Goal: Information Seeking & Learning: Learn about a topic

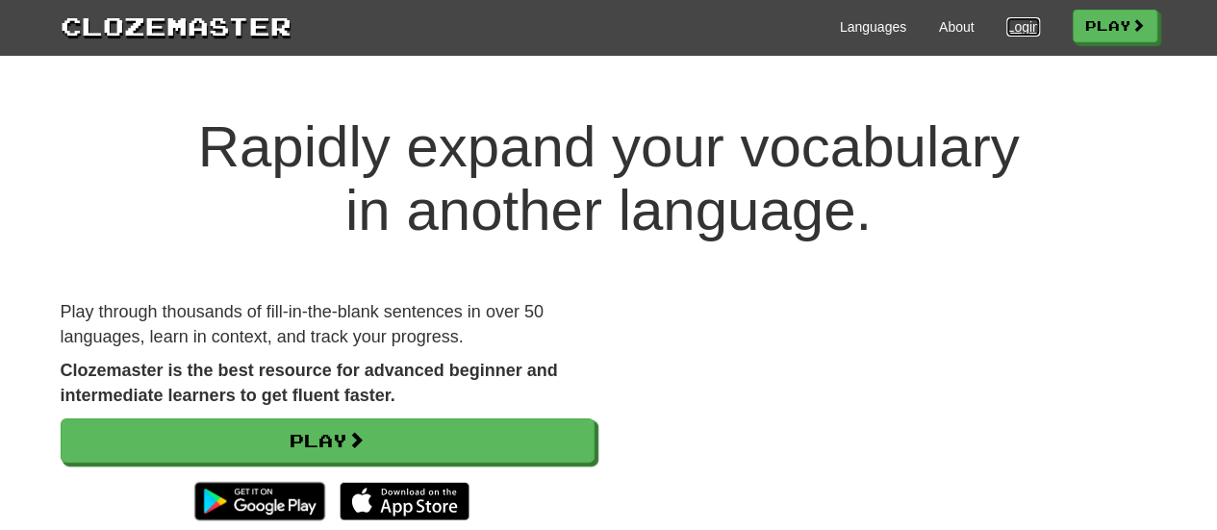
click at [1039, 24] on link "Login" at bounding box center [1022, 26] width 33 height 19
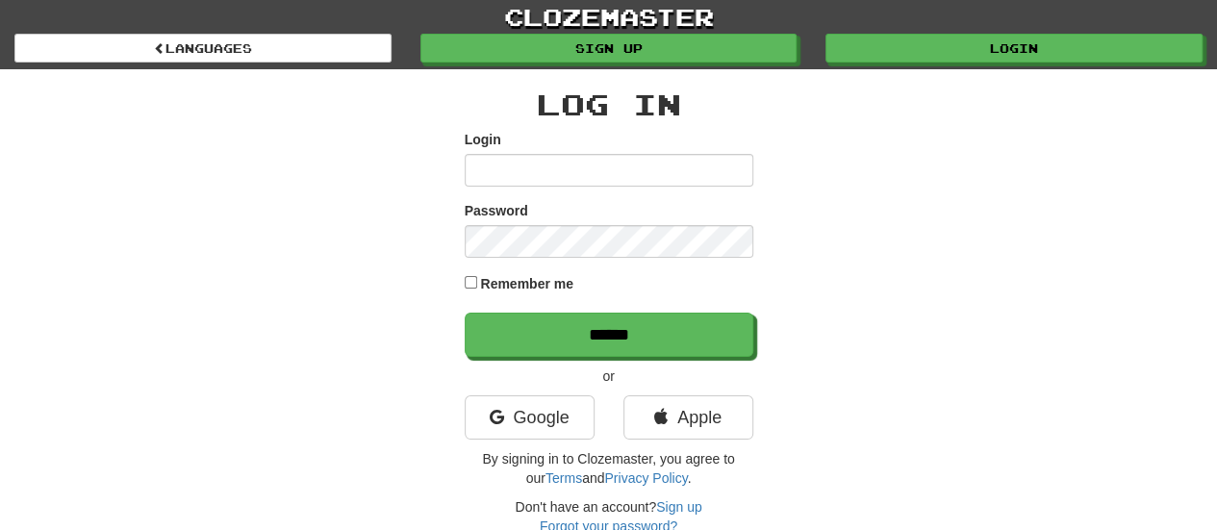
click at [598, 168] on input "Login" at bounding box center [608, 170] width 289 height 33
type input "****"
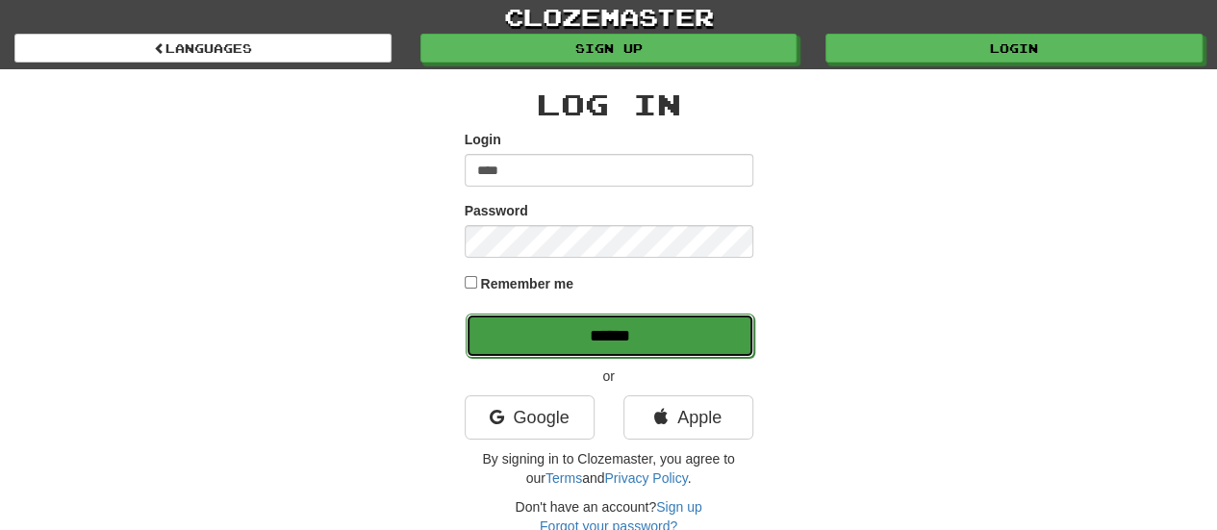
click at [627, 348] on input "******" at bounding box center [609, 336] width 289 height 44
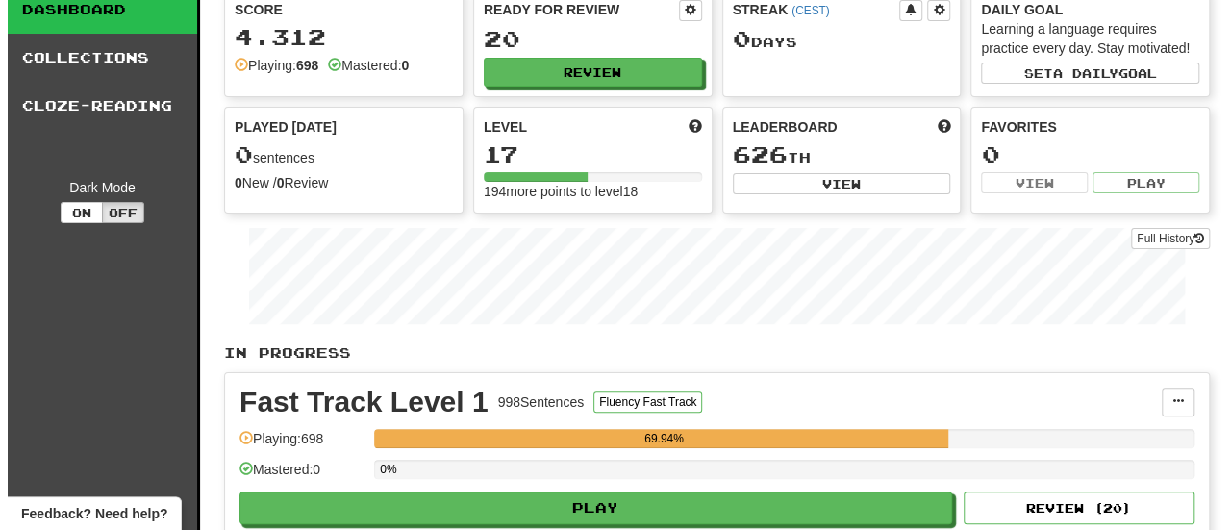
scroll to position [289, 0]
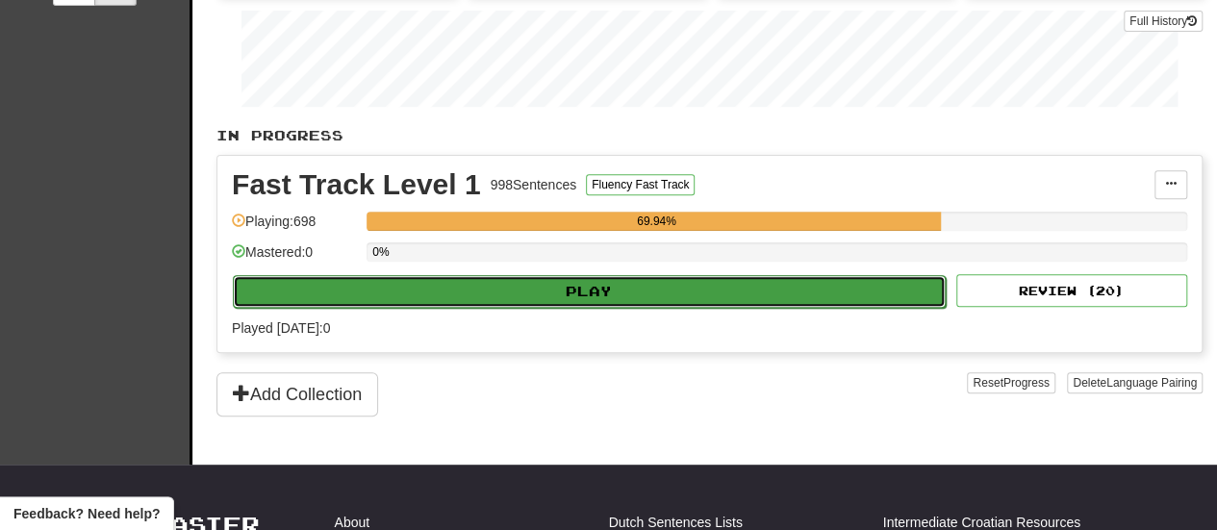
click at [667, 286] on button "Play" at bounding box center [589, 291] width 713 height 33
select select "**"
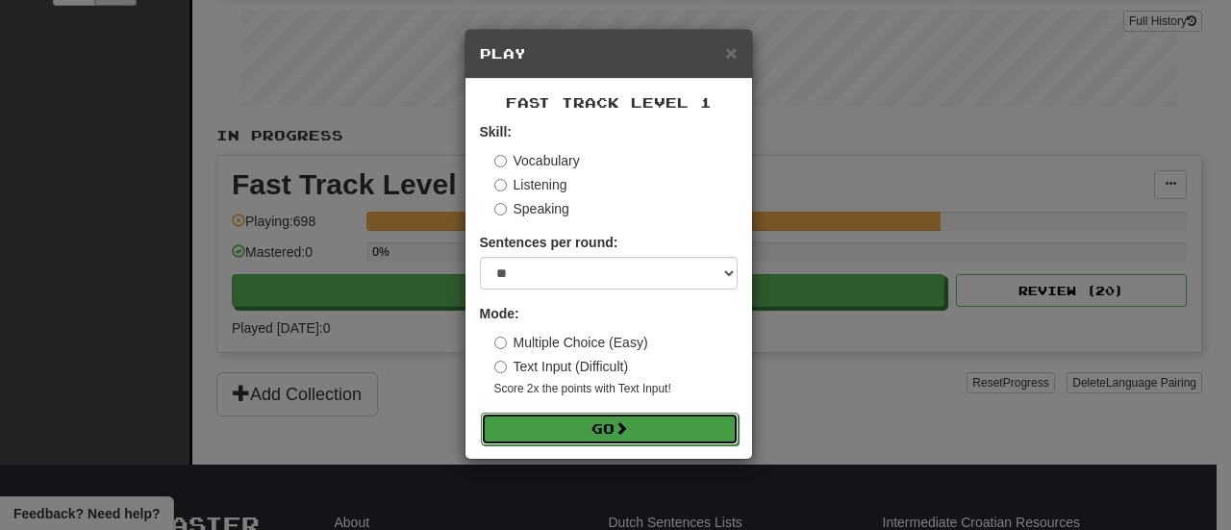
click at [613, 423] on button "Go" at bounding box center [610, 429] width 258 height 33
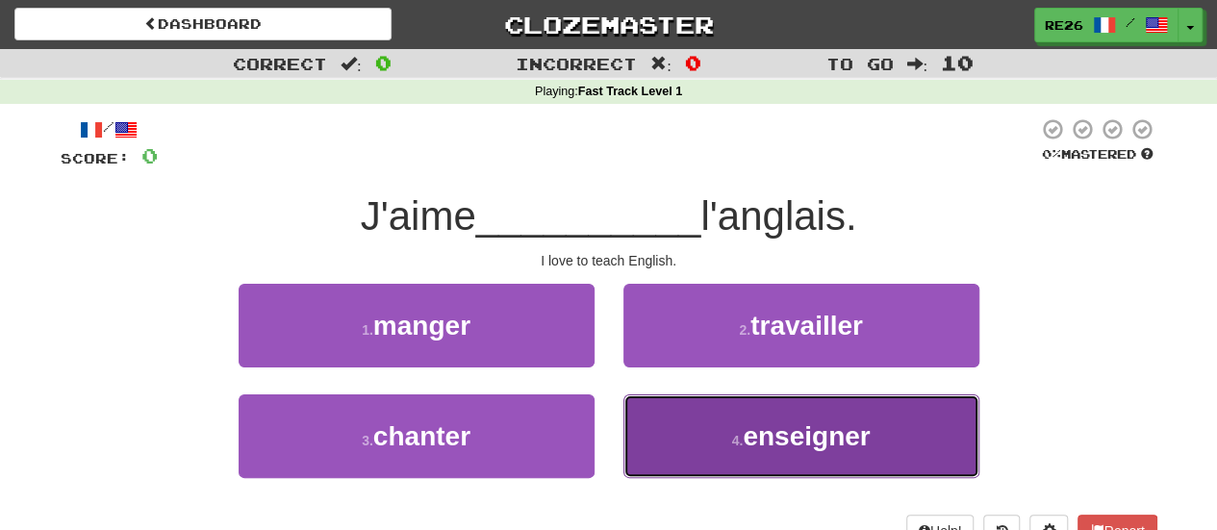
click at [765, 422] on span "enseigner" at bounding box center [805, 436] width 127 height 30
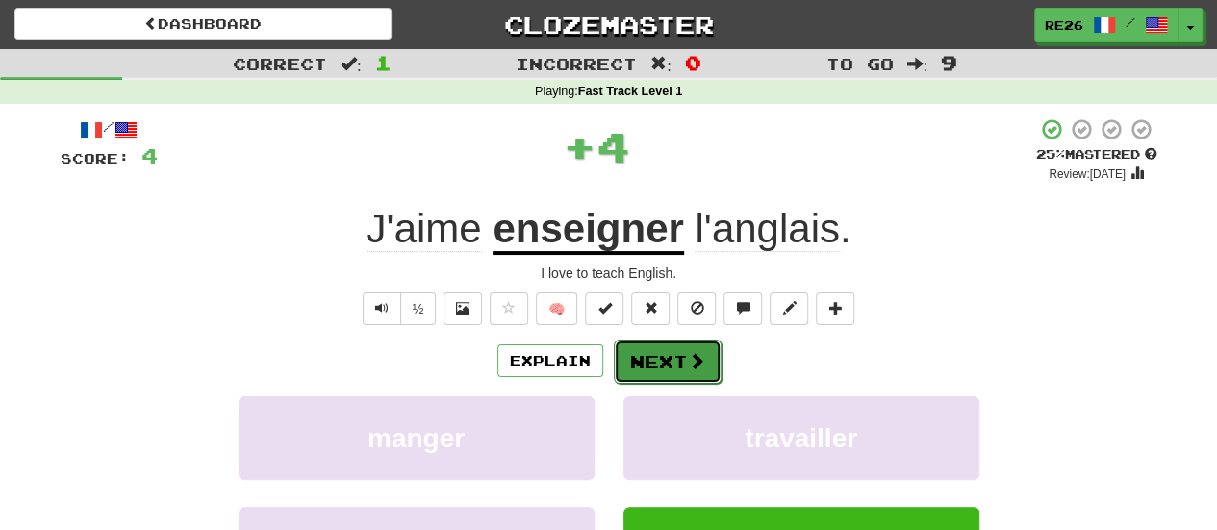
click at [658, 352] on button "Next" at bounding box center [668, 361] width 108 height 44
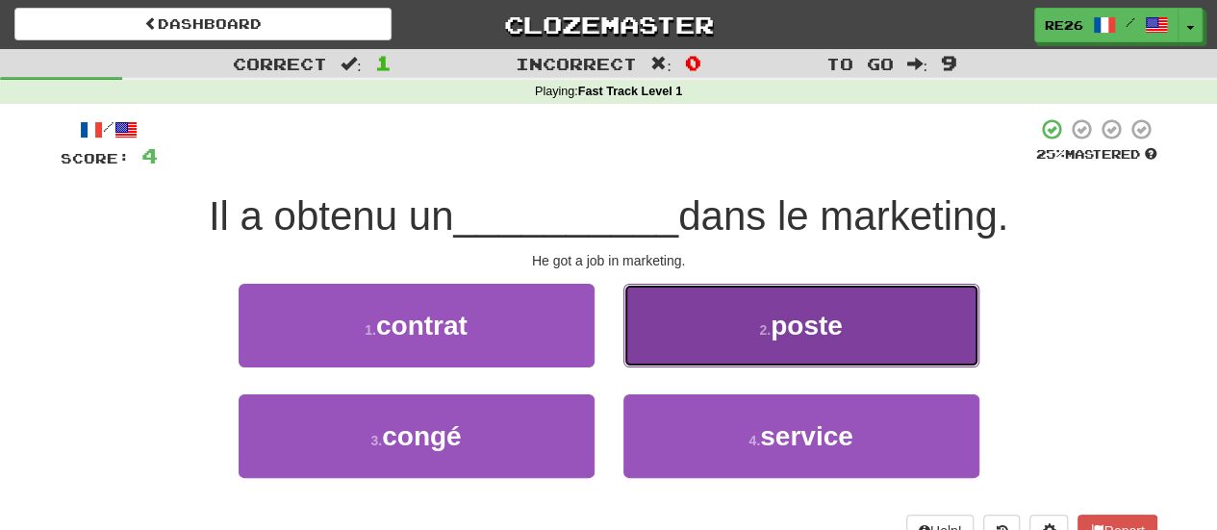
click at [676, 322] on button "2 . poste" at bounding box center [801, 326] width 356 height 84
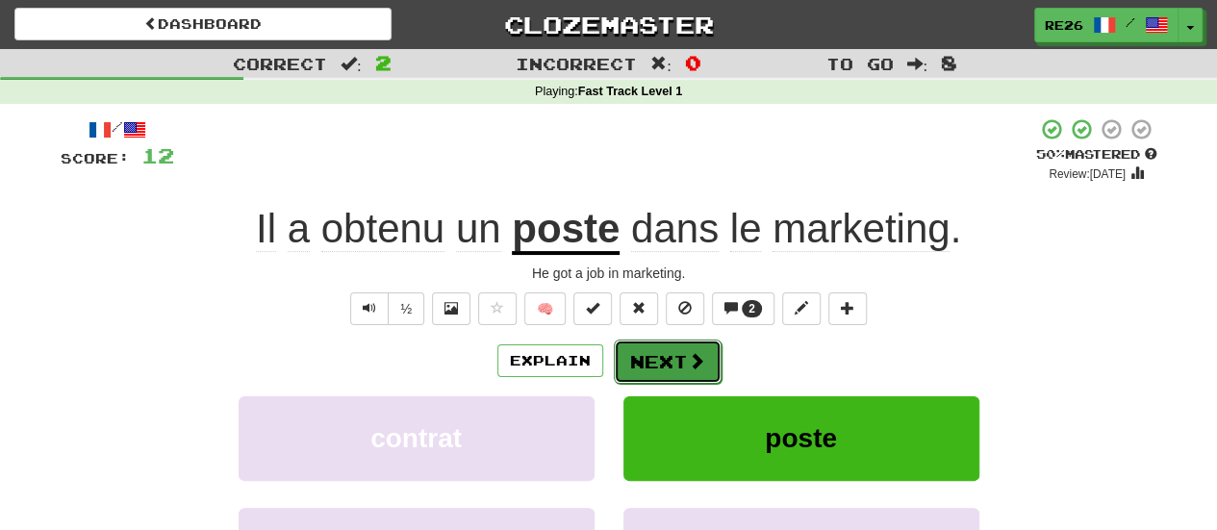
click at [648, 357] on button "Next" at bounding box center [668, 361] width 108 height 44
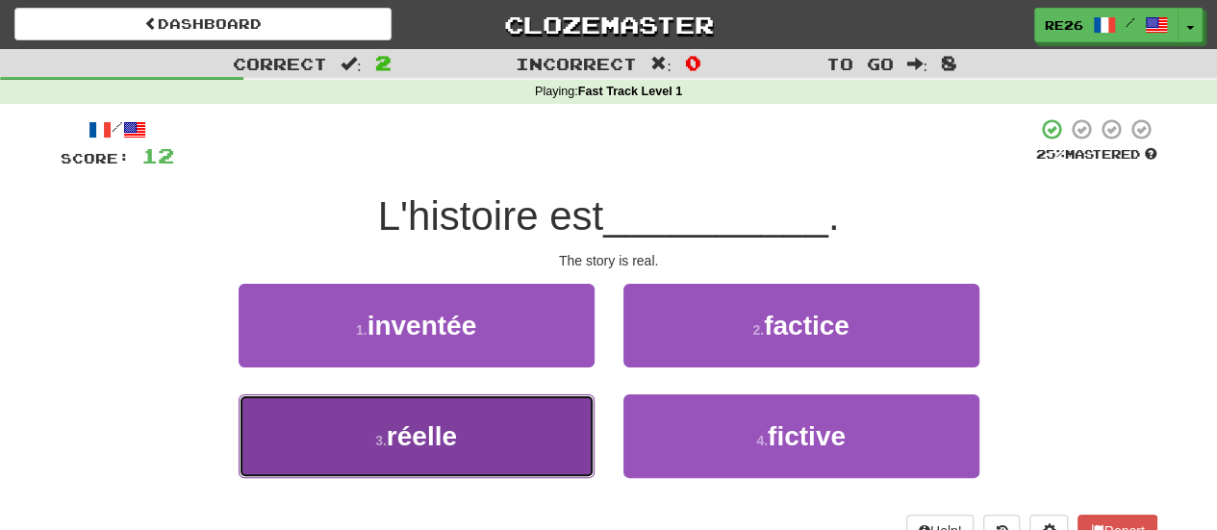
click at [543, 448] on button "3 . réelle" at bounding box center [416, 436] width 356 height 84
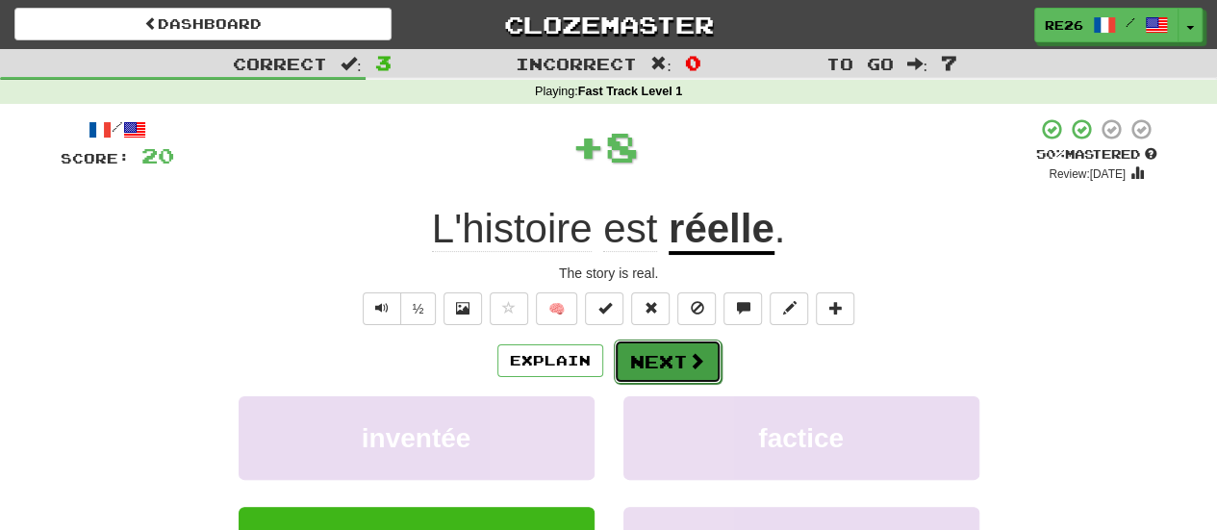
click at [658, 363] on button "Next" at bounding box center [668, 361] width 108 height 44
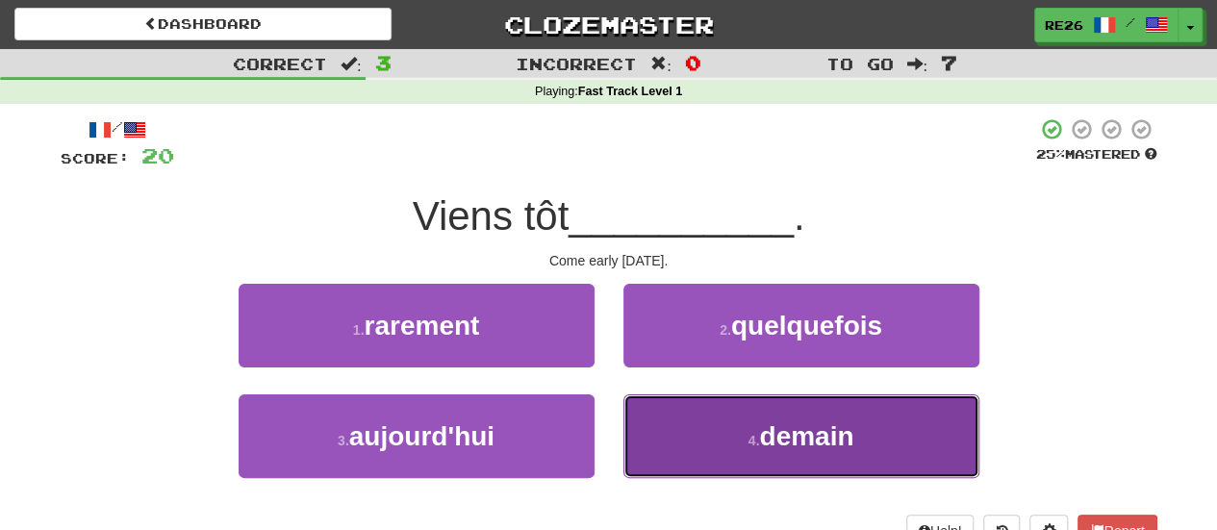
click at [683, 439] on button "4 . demain" at bounding box center [801, 436] width 356 height 84
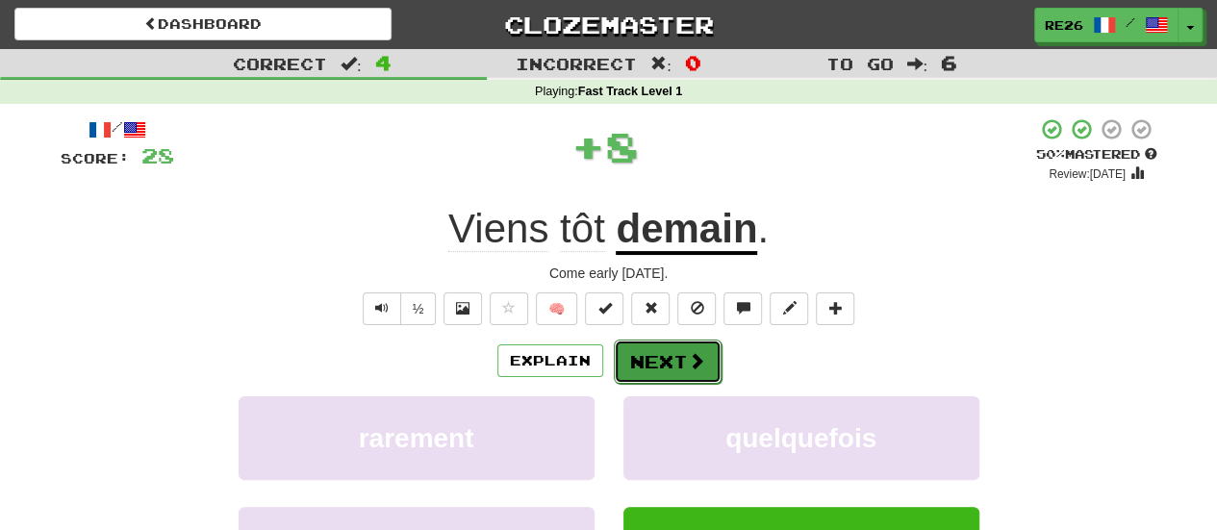
click at [654, 354] on button "Next" at bounding box center [668, 361] width 108 height 44
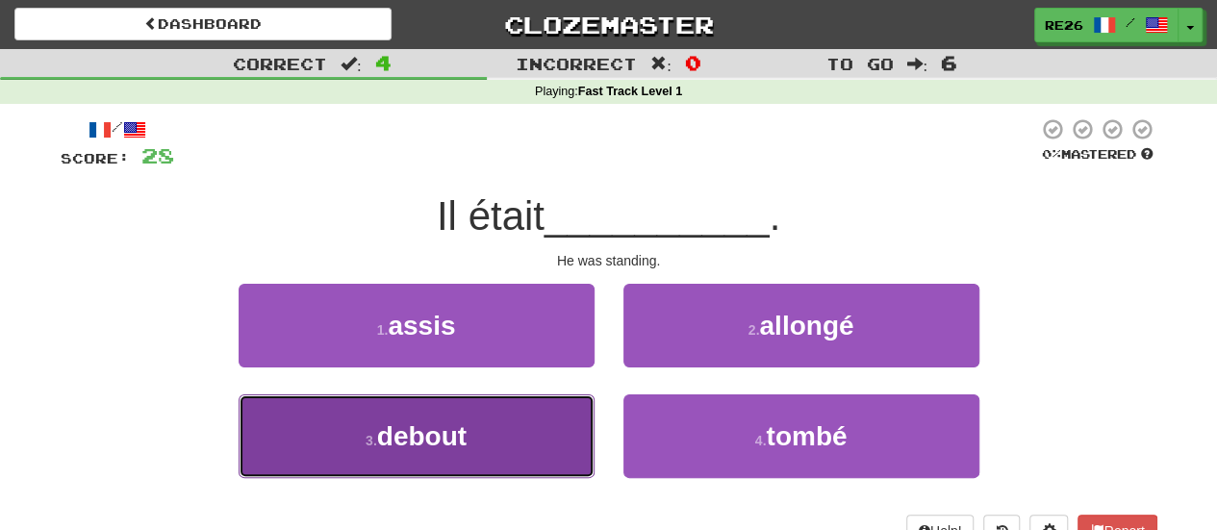
click at [508, 441] on button "3 . debout" at bounding box center [416, 436] width 356 height 84
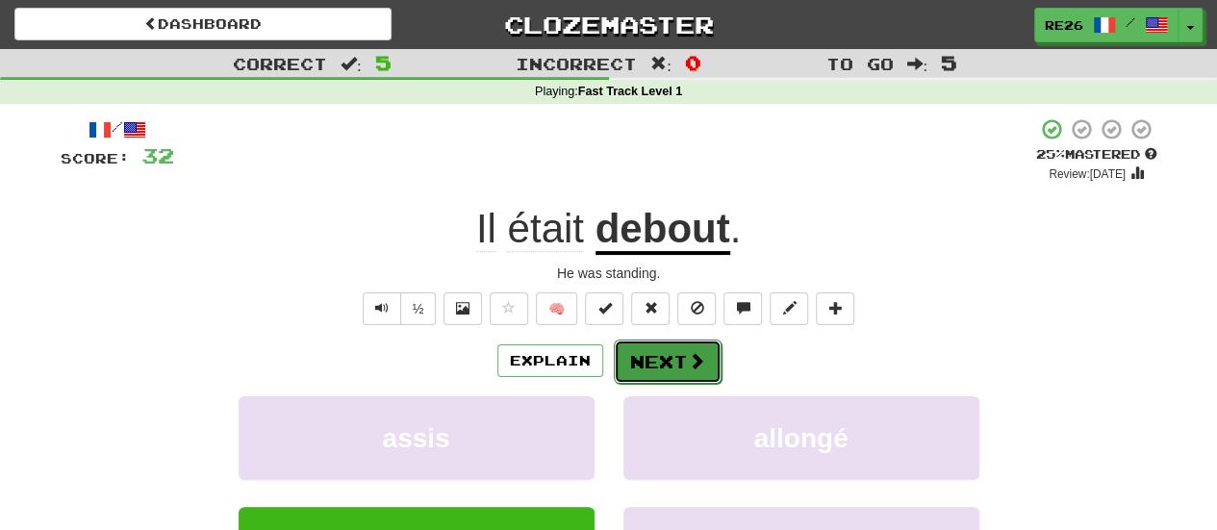
click at [632, 357] on button "Next" at bounding box center [668, 361] width 108 height 44
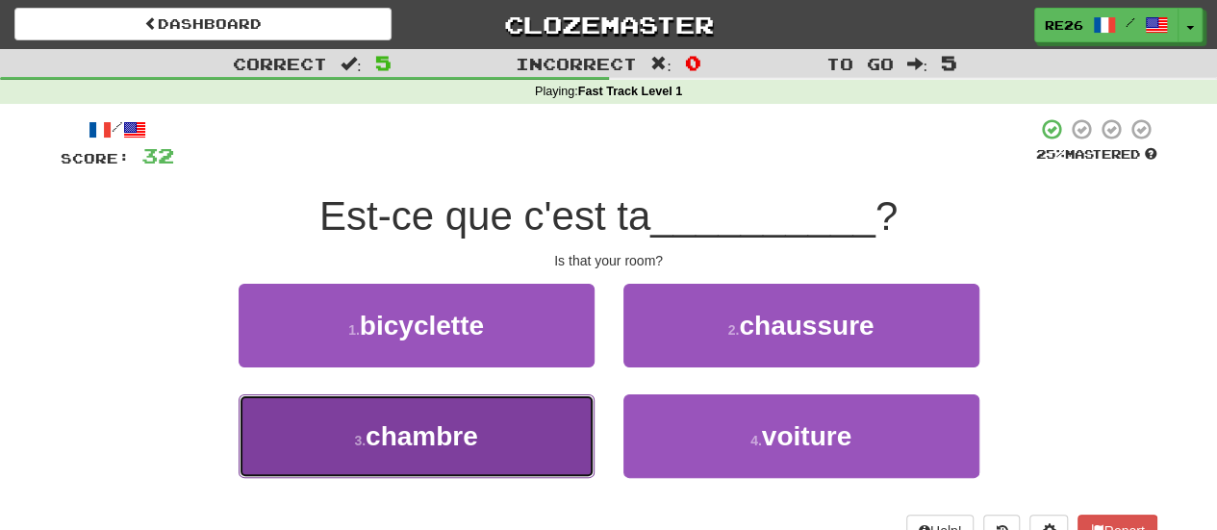
click at [537, 429] on button "3 . chambre" at bounding box center [416, 436] width 356 height 84
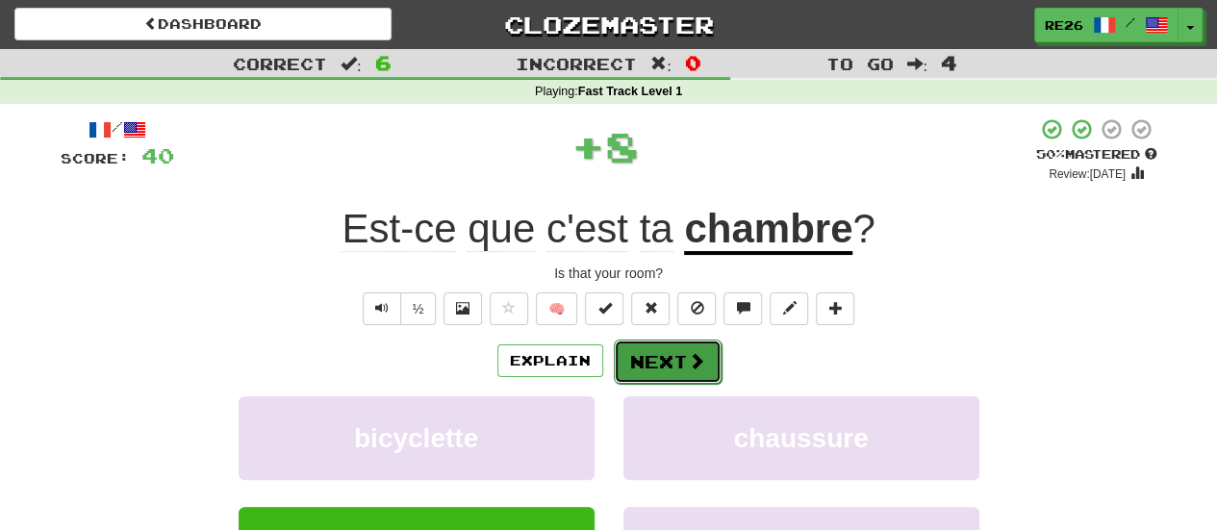
click at [626, 353] on button "Next" at bounding box center [668, 361] width 108 height 44
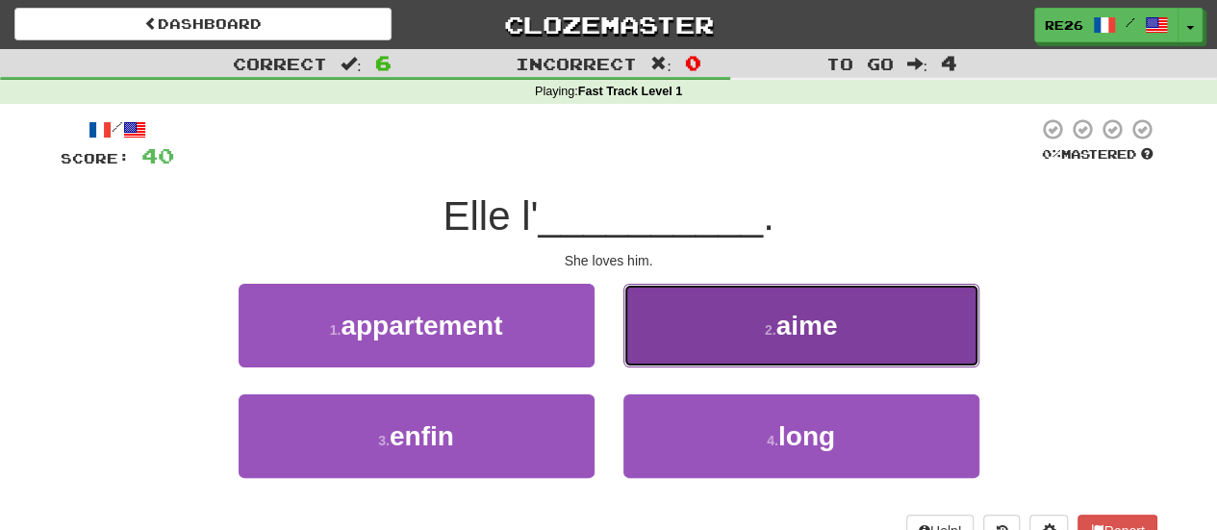
click at [664, 335] on button "2 . aime" at bounding box center [801, 326] width 356 height 84
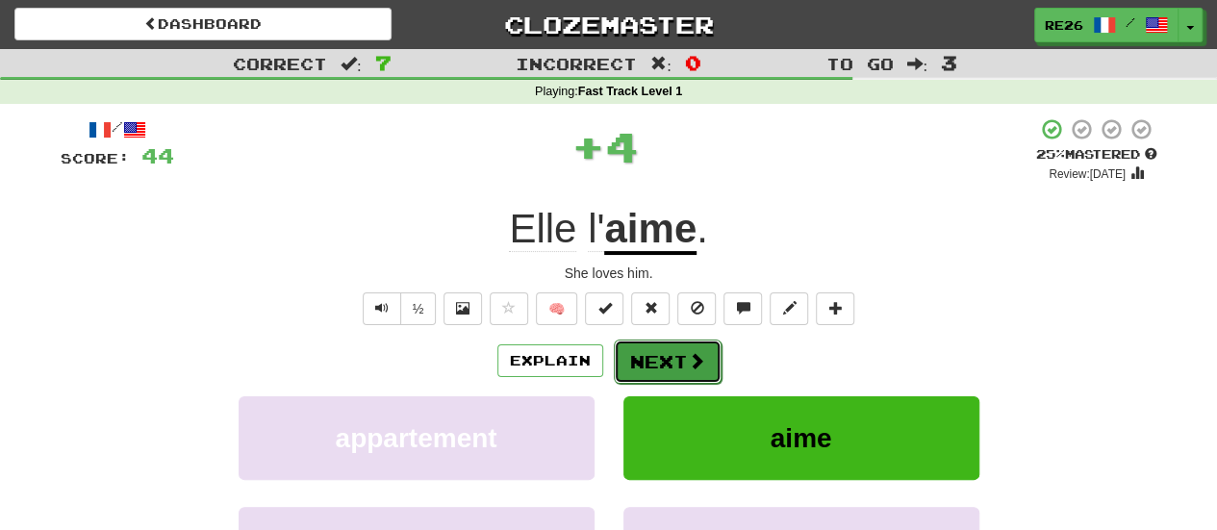
click at [643, 361] on button "Next" at bounding box center [668, 361] width 108 height 44
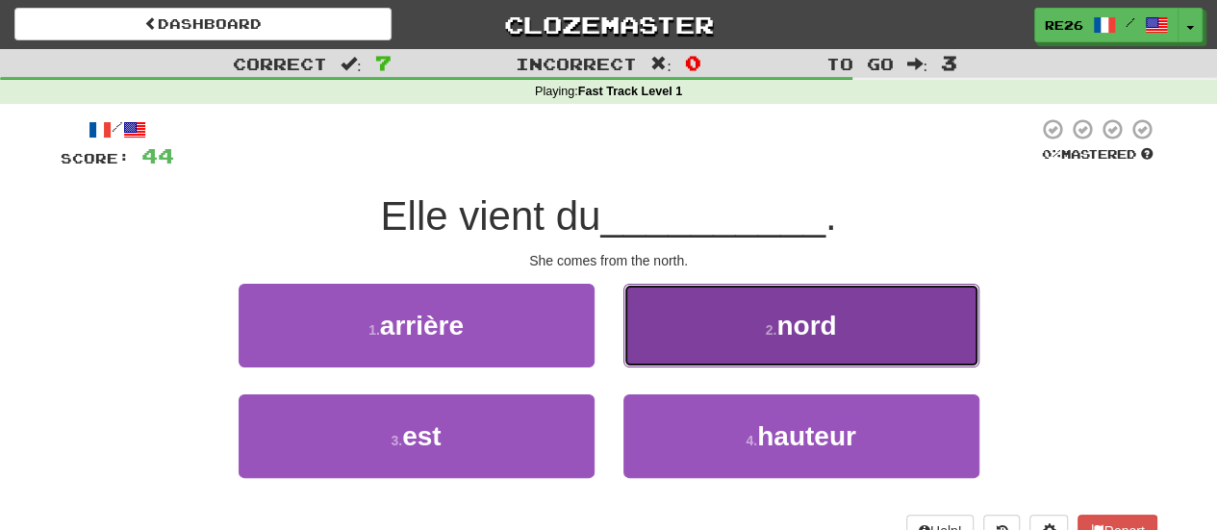
click at [704, 336] on button "2 . nord" at bounding box center [801, 326] width 356 height 84
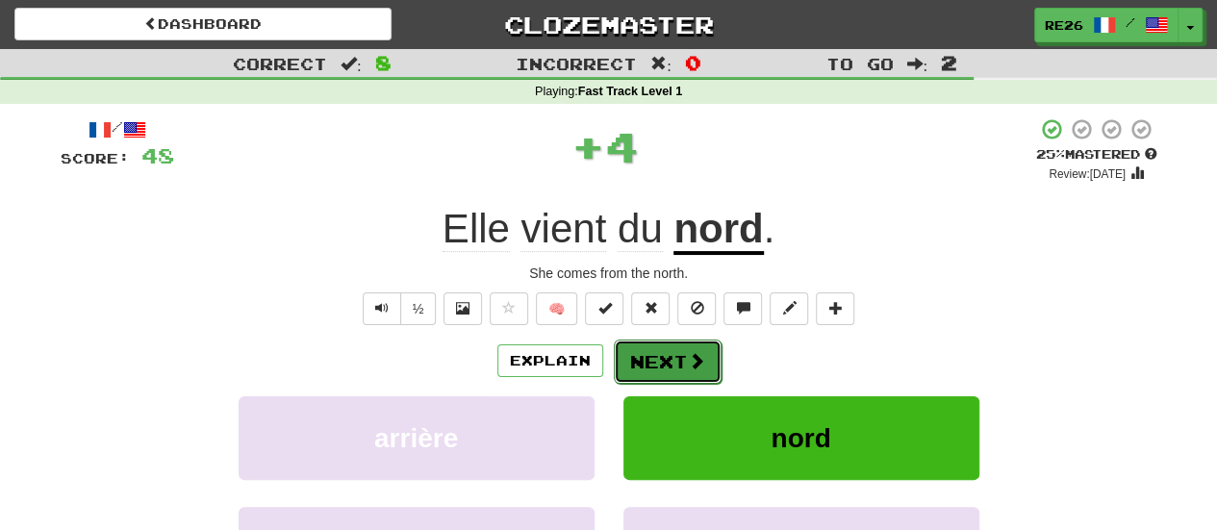
click at [662, 359] on button "Next" at bounding box center [668, 361] width 108 height 44
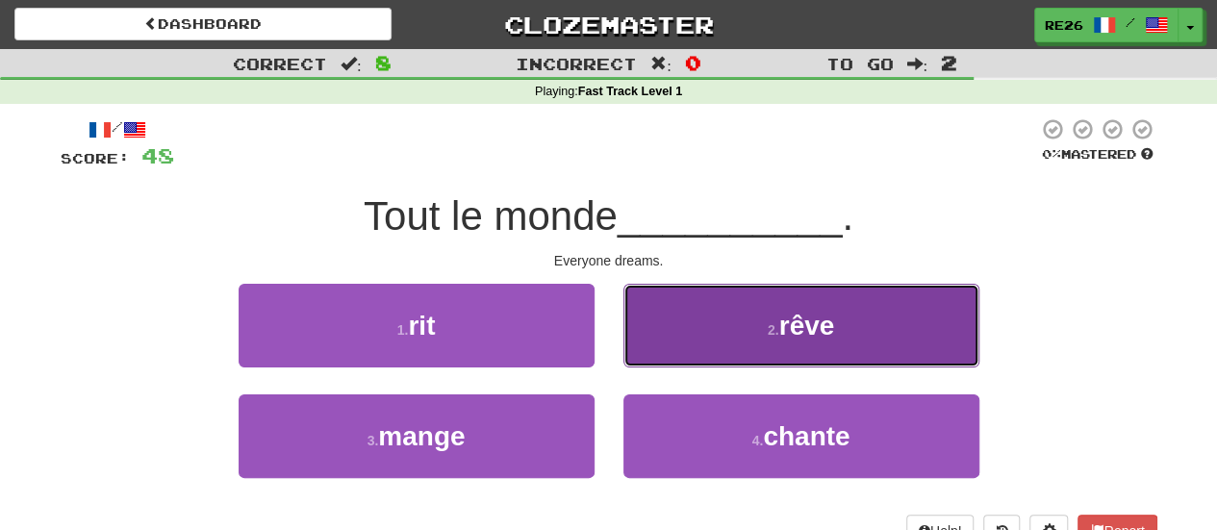
click at [684, 326] on button "2 . rêve" at bounding box center [801, 326] width 356 height 84
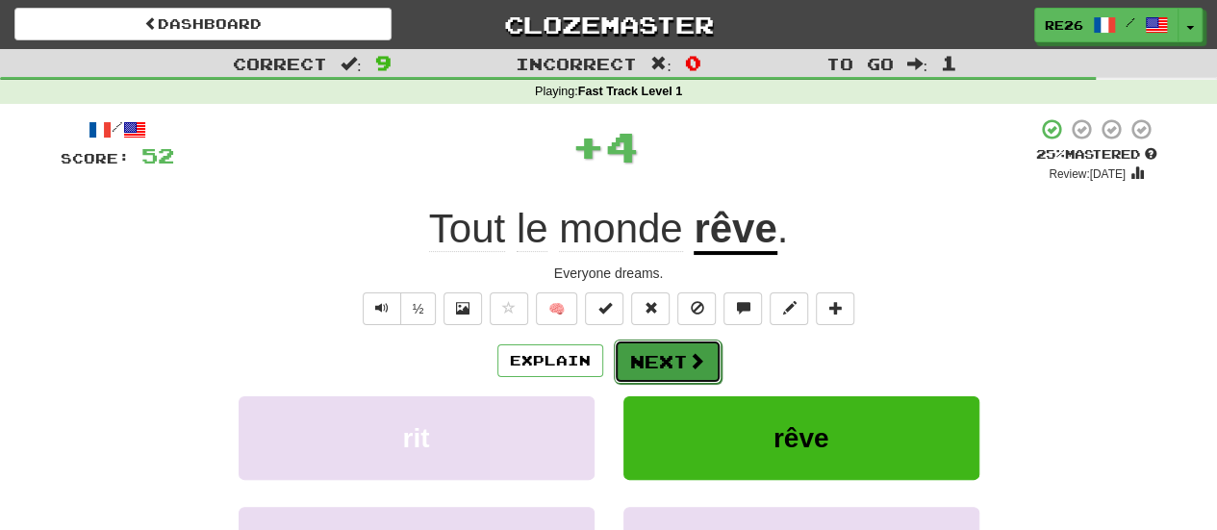
click at [637, 364] on button "Next" at bounding box center [668, 361] width 108 height 44
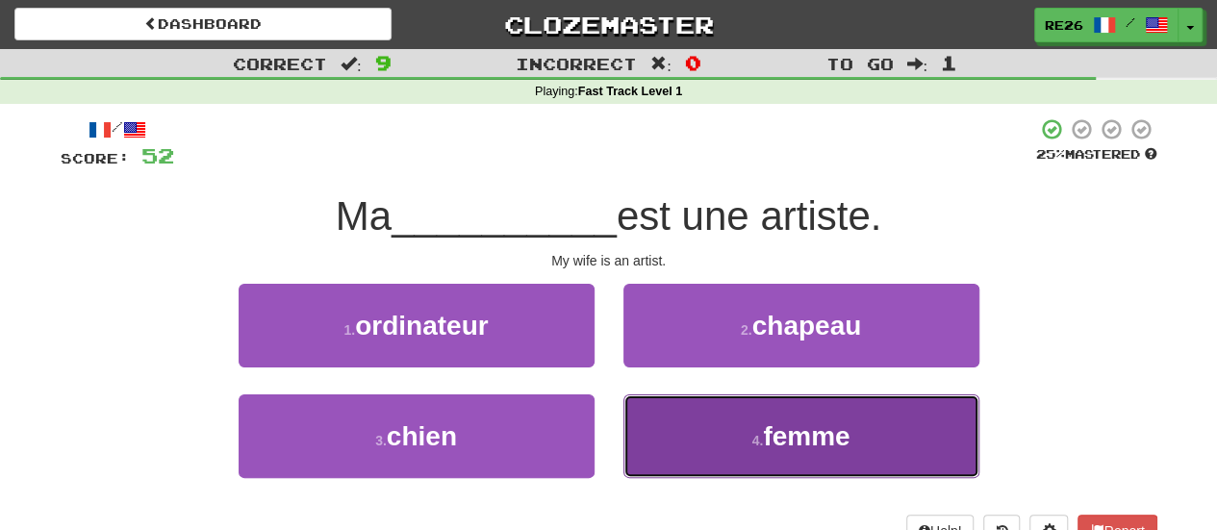
click at [671, 420] on button "4 . femme" at bounding box center [801, 436] width 356 height 84
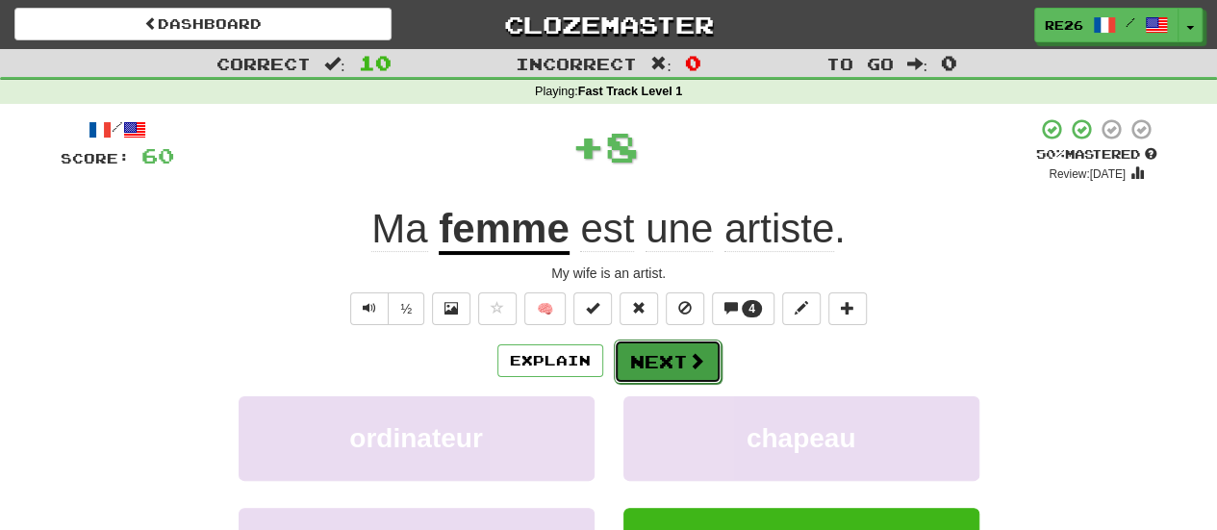
click at [673, 370] on button "Next" at bounding box center [668, 361] width 108 height 44
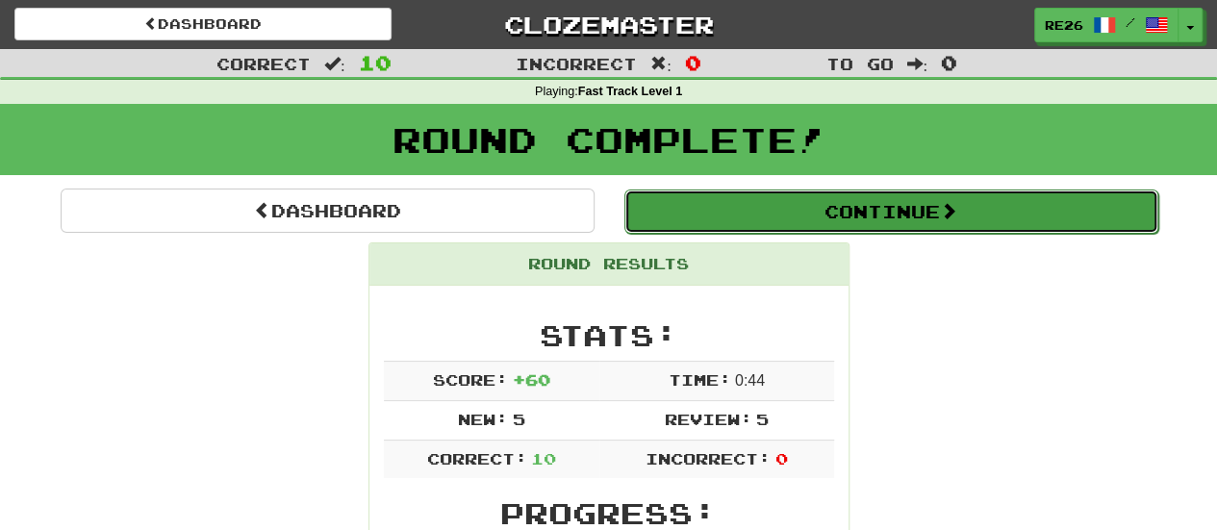
click at [844, 211] on button "Continue" at bounding box center [891, 211] width 534 height 44
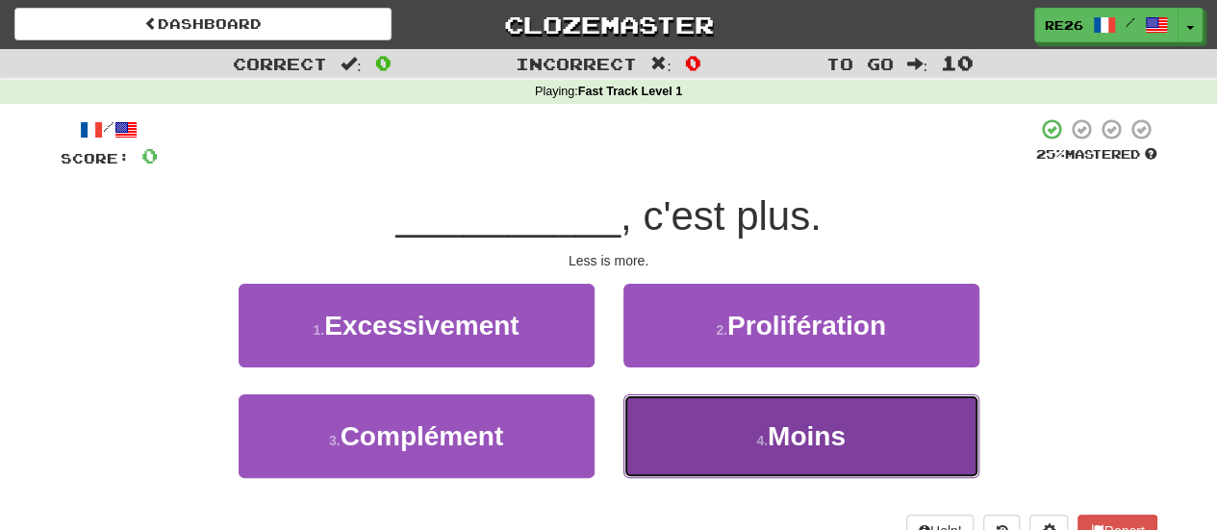
click at [830, 435] on span "Moins" at bounding box center [806, 436] width 78 height 30
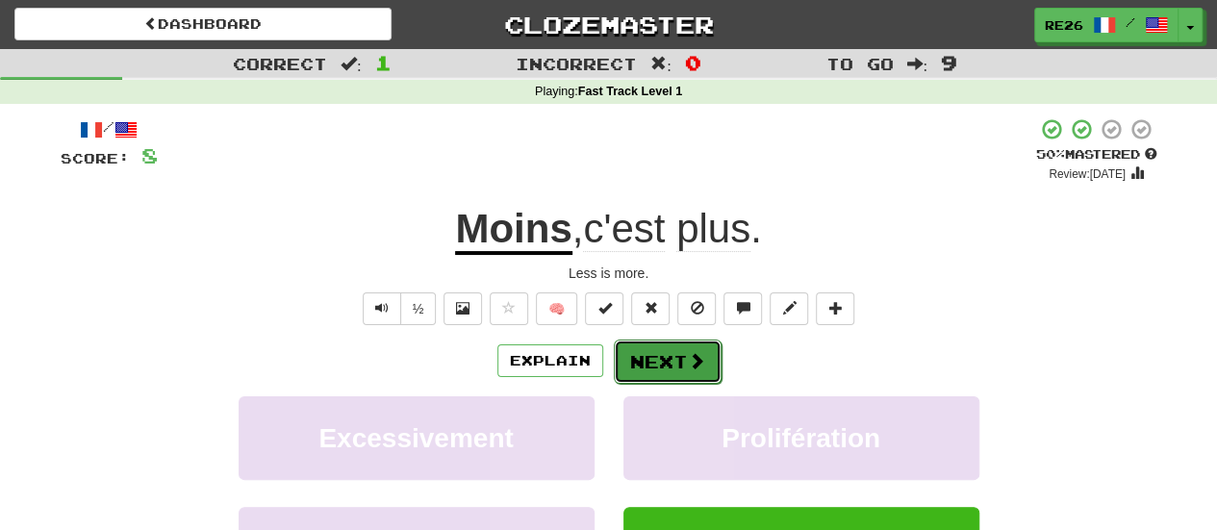
click at [661, 355] on button "Next" at bounding box center [668, 361] width 108 height 44
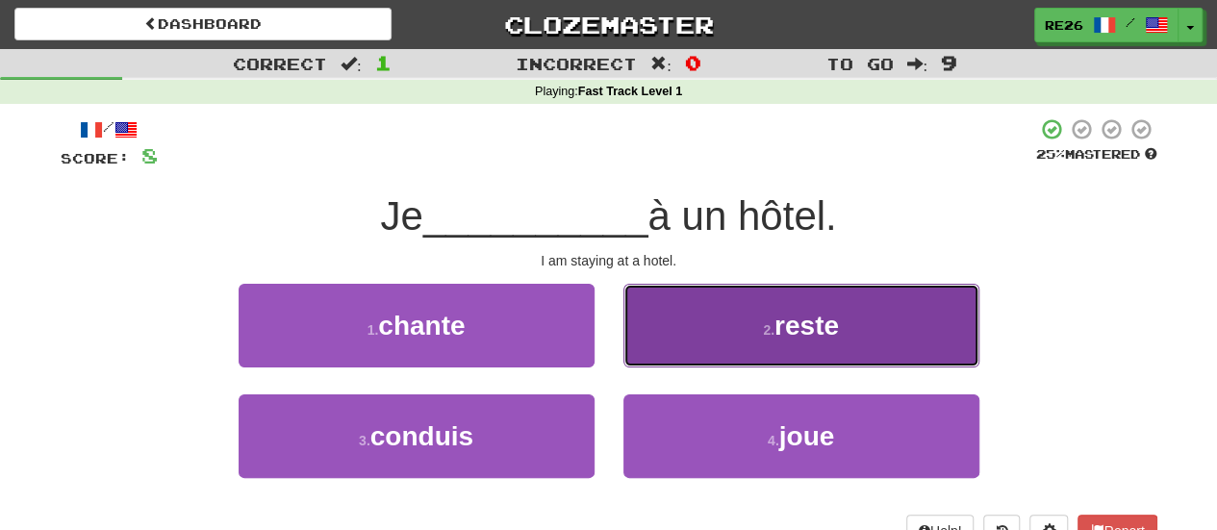
click at [678, 336] on button "2 . reste" at bounding box center [801, 326] width 356 height 84
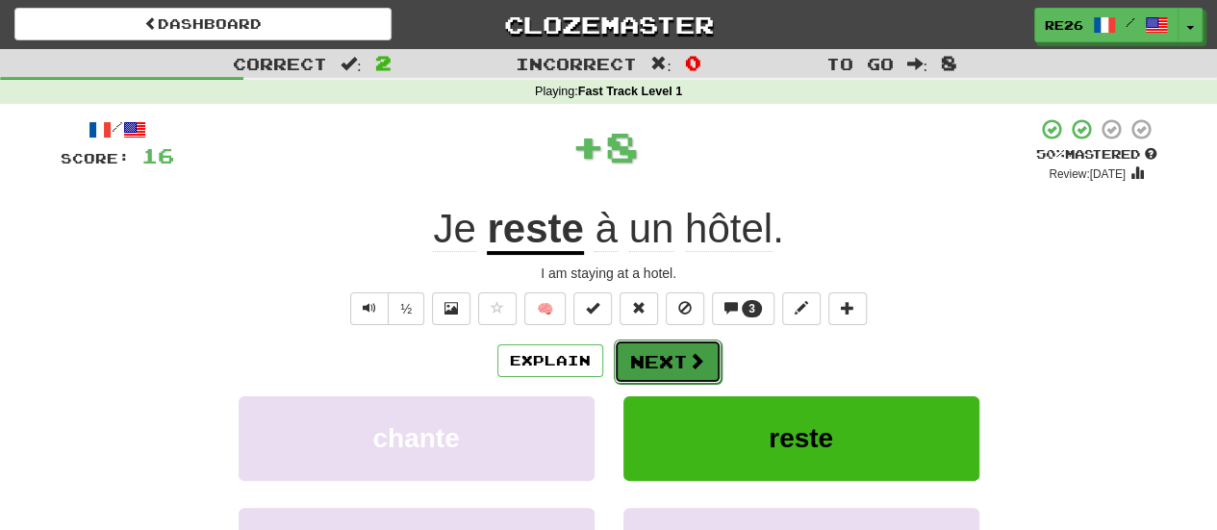
click at [650, 352] on button "Next" at bounding box center [668, 361] width 108 height 44
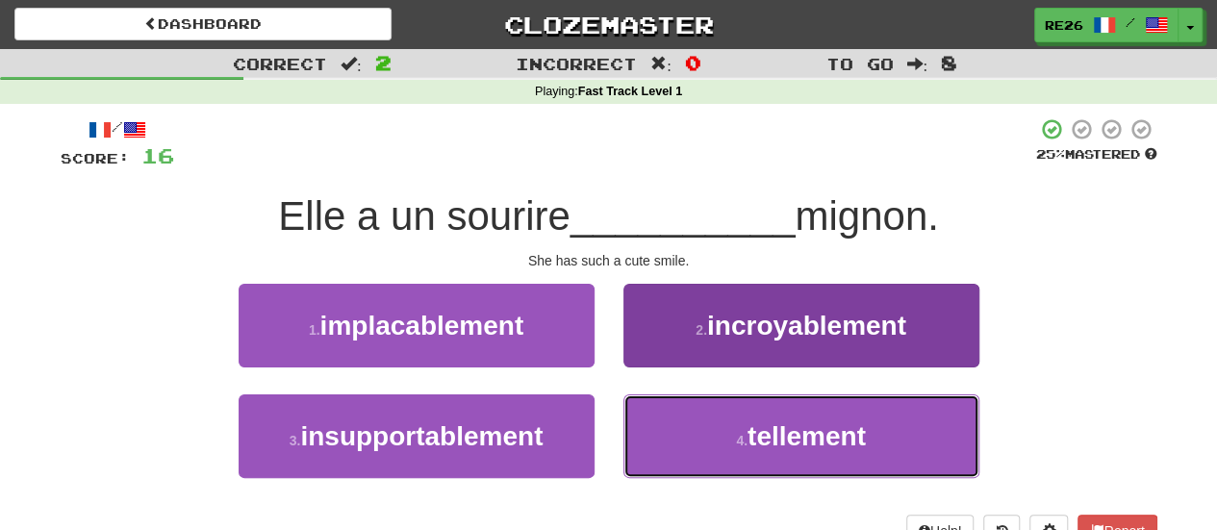
click at [685, 428] on button "4 . tellement" at bounding box center [801, 436] width 356 height 84
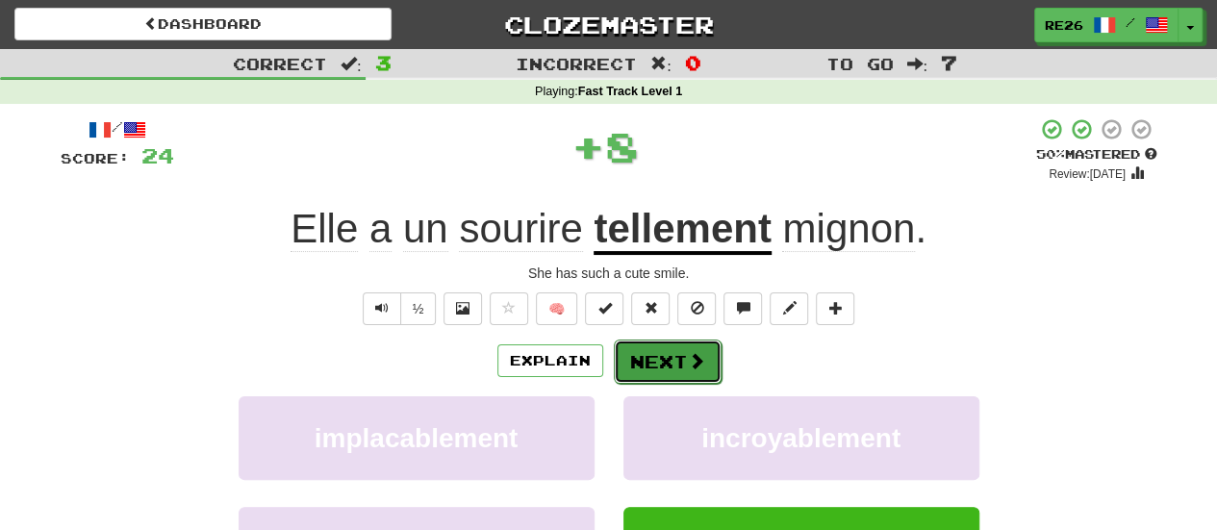
click at [671, 358] on button "Next" at bounding box center [668, 361] width 108 height 44
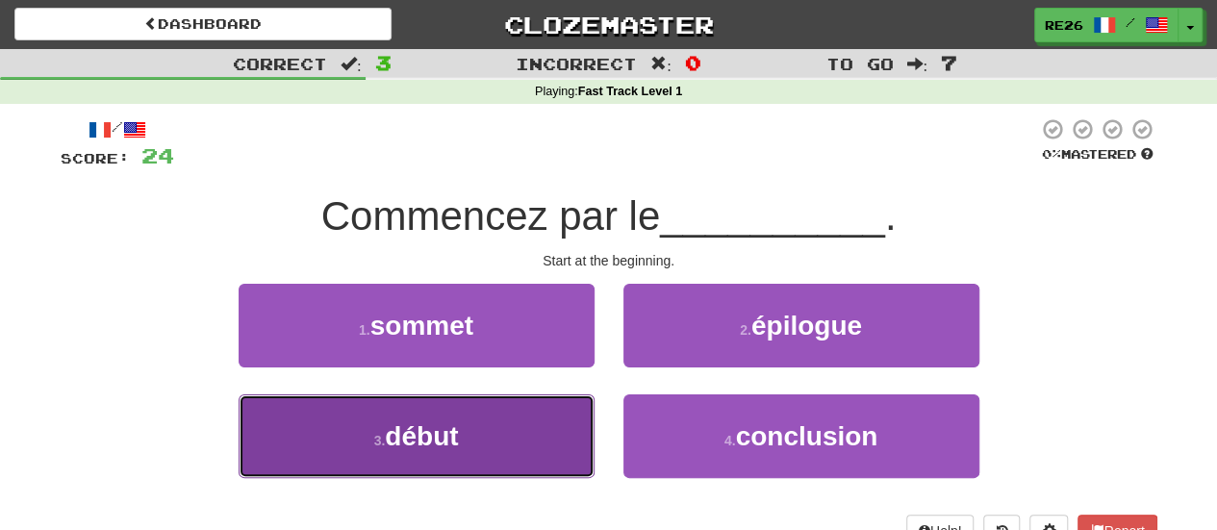
click at [522, 425] on button "3 . début" at bounding box center [416, 436] width 356 height 84
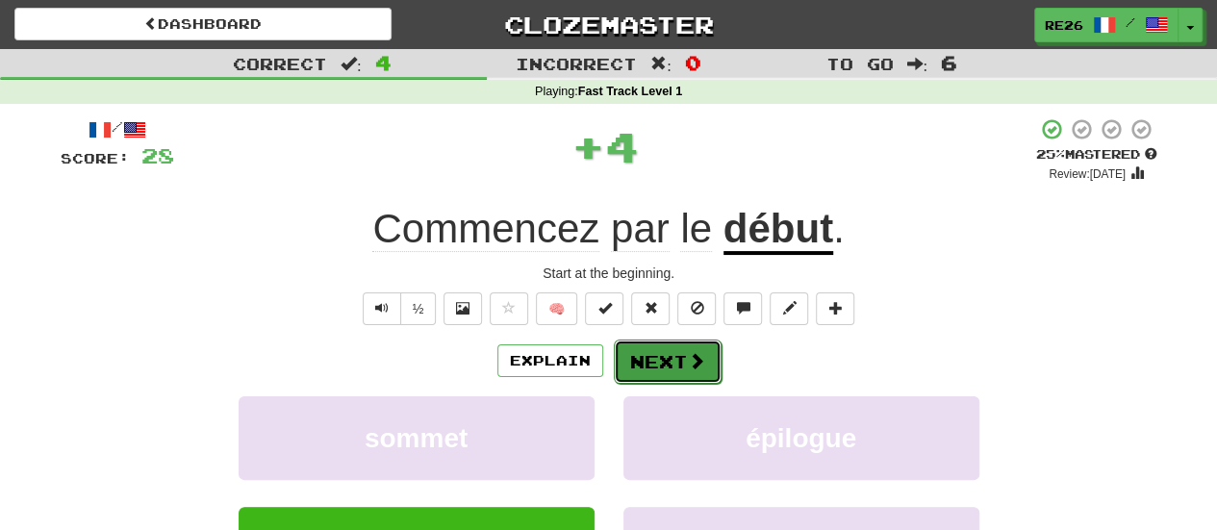
click at [640, 357] on button "Next" at bounding box center [668, 361] width 108 height 44
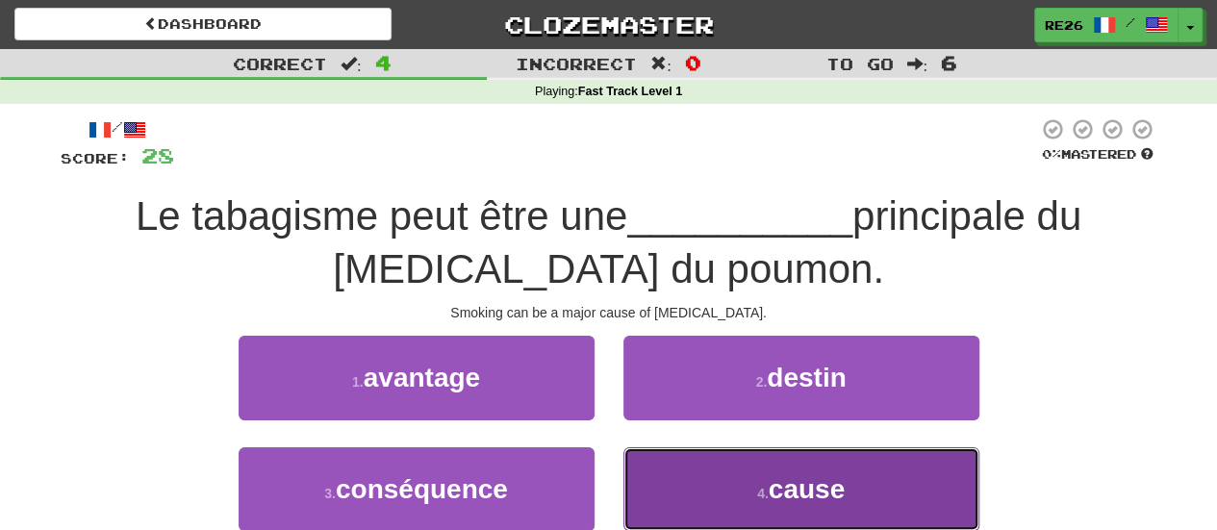
click at [677, 487] on button "4 . cause" at bounding box center [801, 489] width 356 height 84
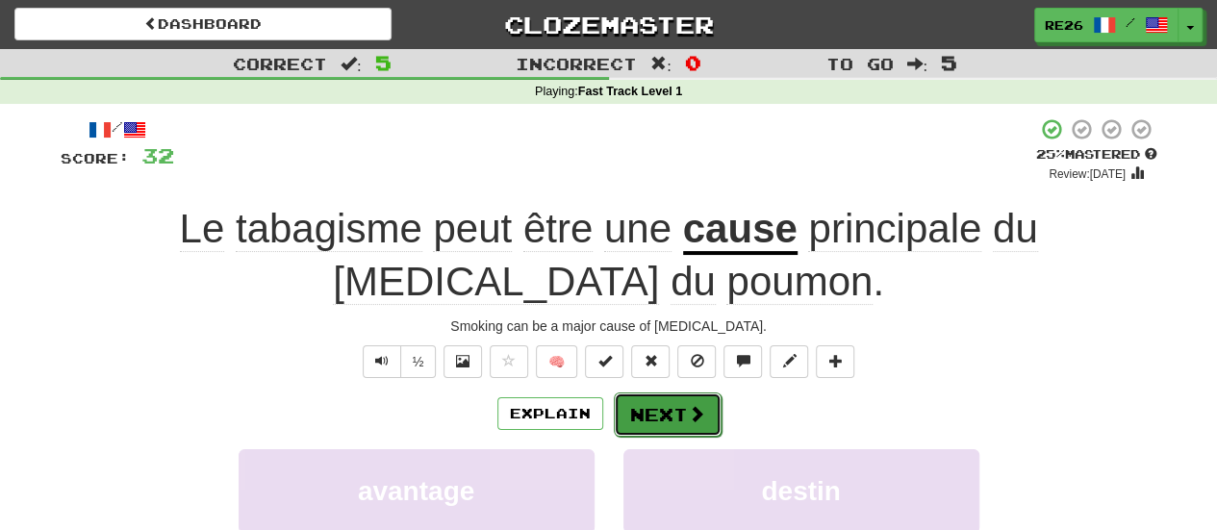
click at [673, 411] on button "Next" at bounding box center [668, 414] width 108 height 44
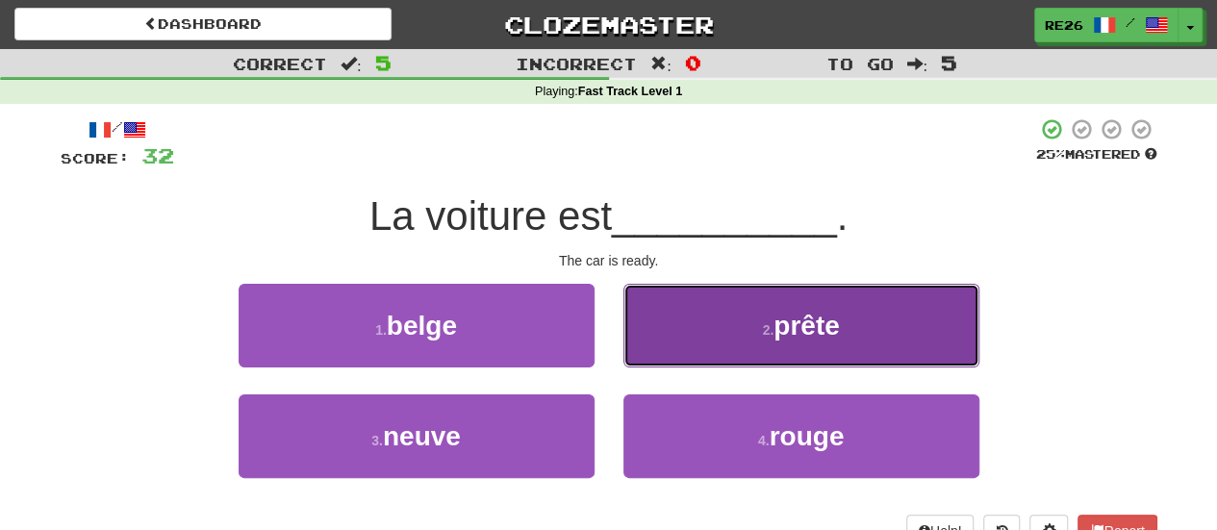
click at [714, 338] on button "2 . prête" at bounding box center [801, 326] width 356 height 84
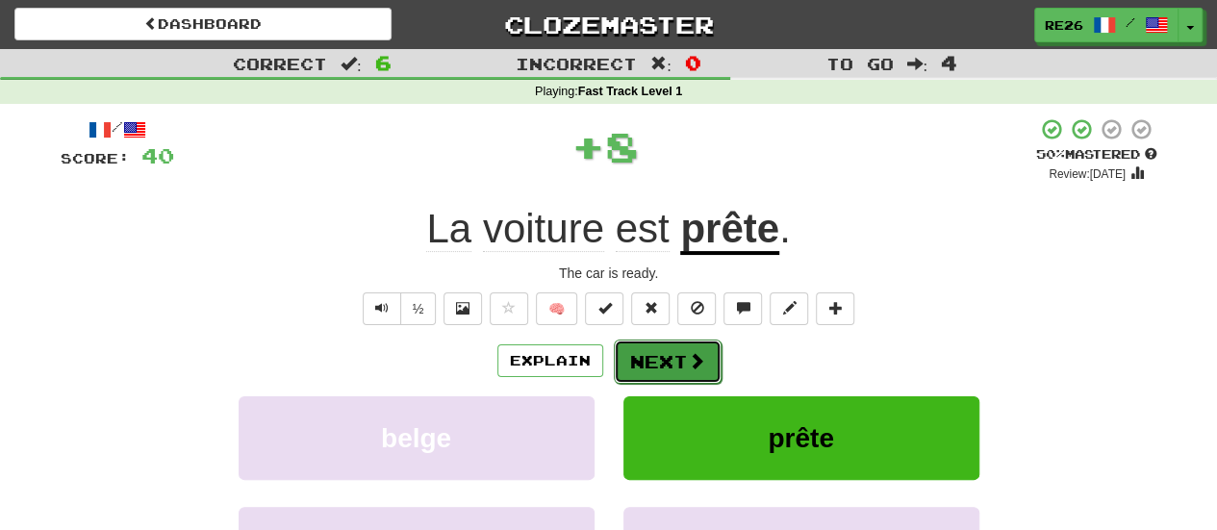
click at [664, 360] on button "Next" at bounding box center [668, 361] width 108 height 44
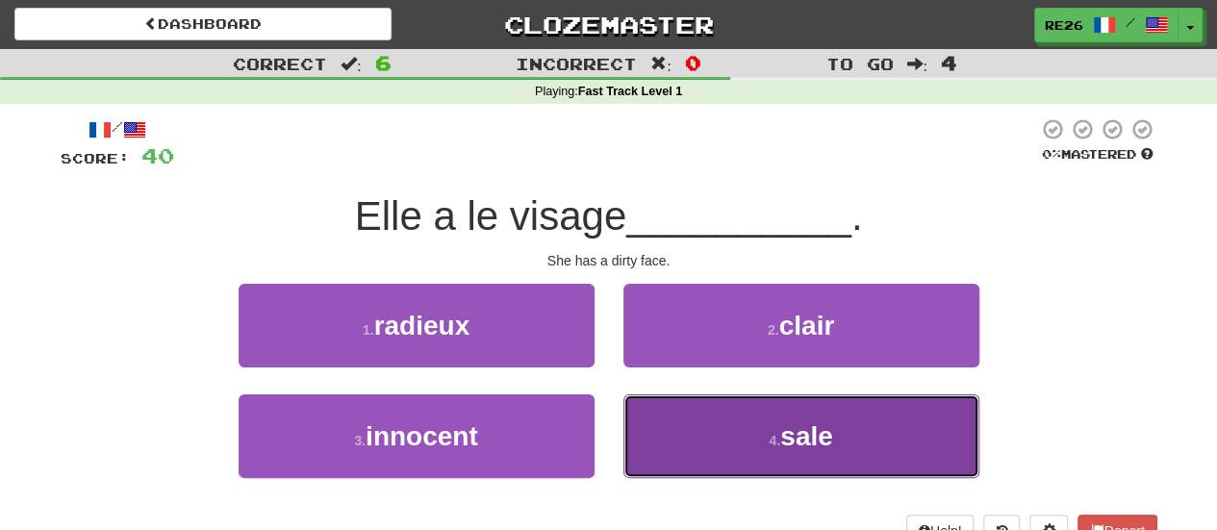
click at [671, 405] on button "4 . sale" at bounding box center [801, 436] width 356 height 84
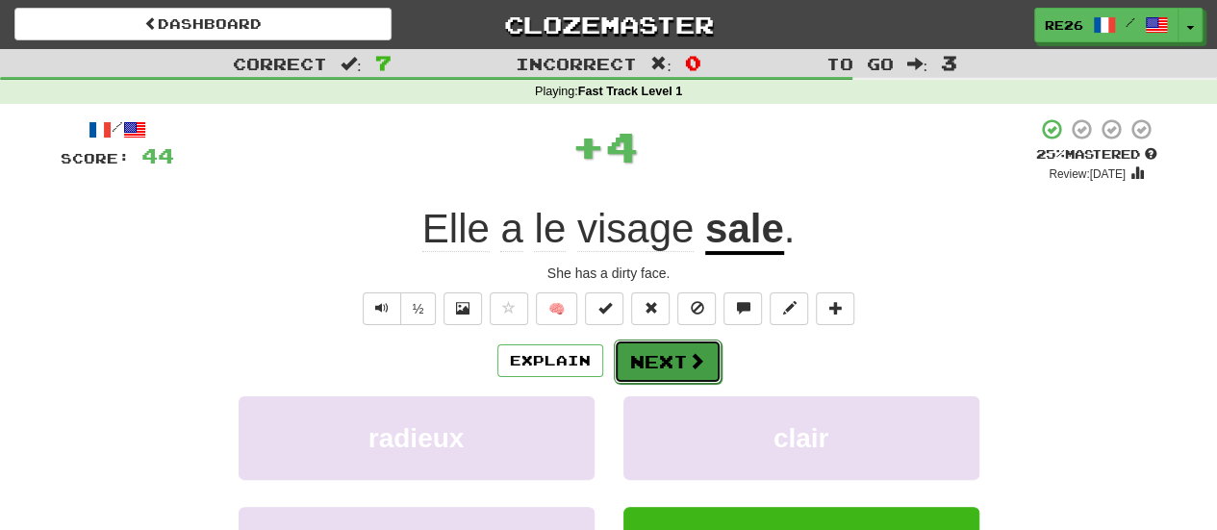
click at [659, 364] on button "Next" at bounding box center [668, 361] width 108 height 44
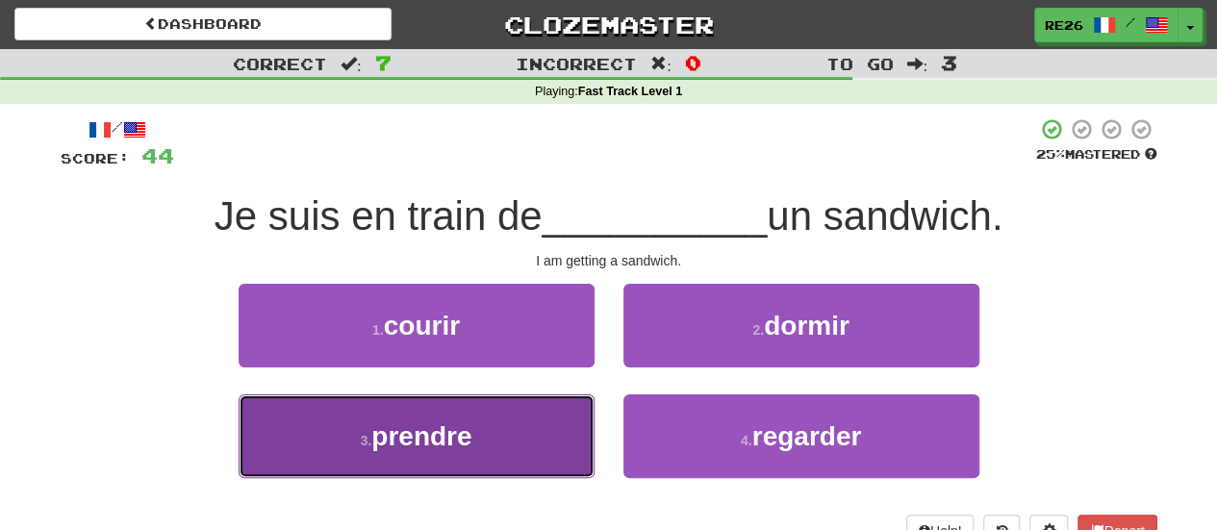
click at [566, 430] on button "3 . prendre" at bounding box center [416, 436] width 356 height 84
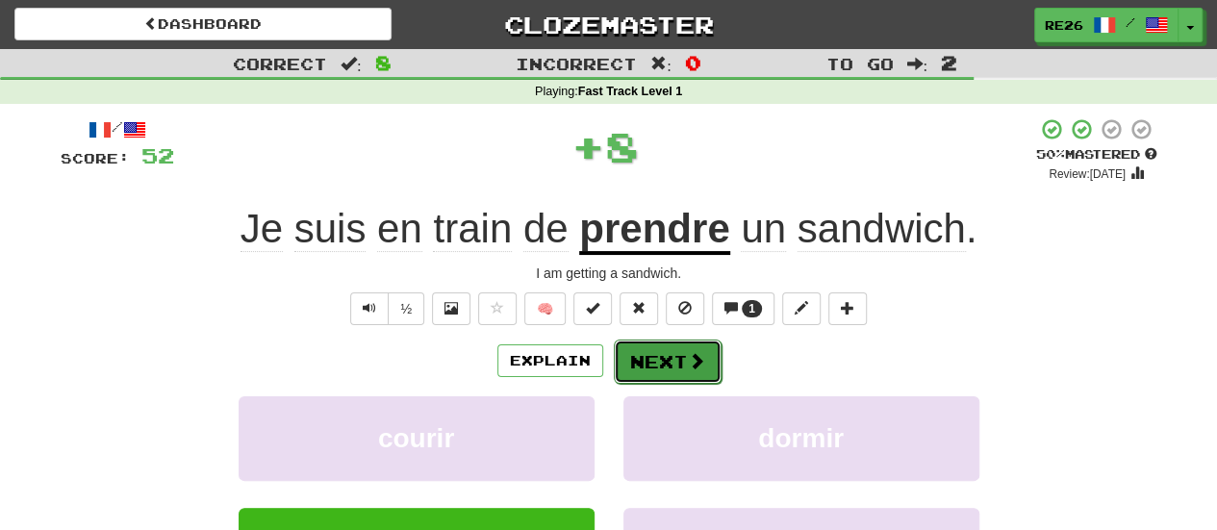
click at [637, 351] on button "Next" at bounding box center [668, 361] width 108 height 44
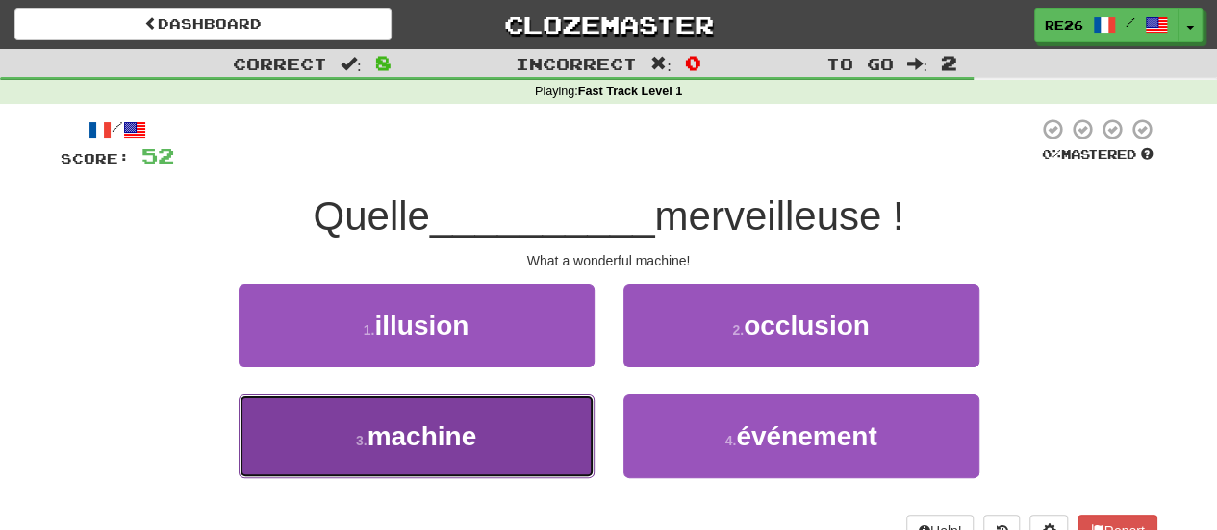
click at [544, 417] on button "3 . machine" at bounding box center [416, 436] width 356 height 84
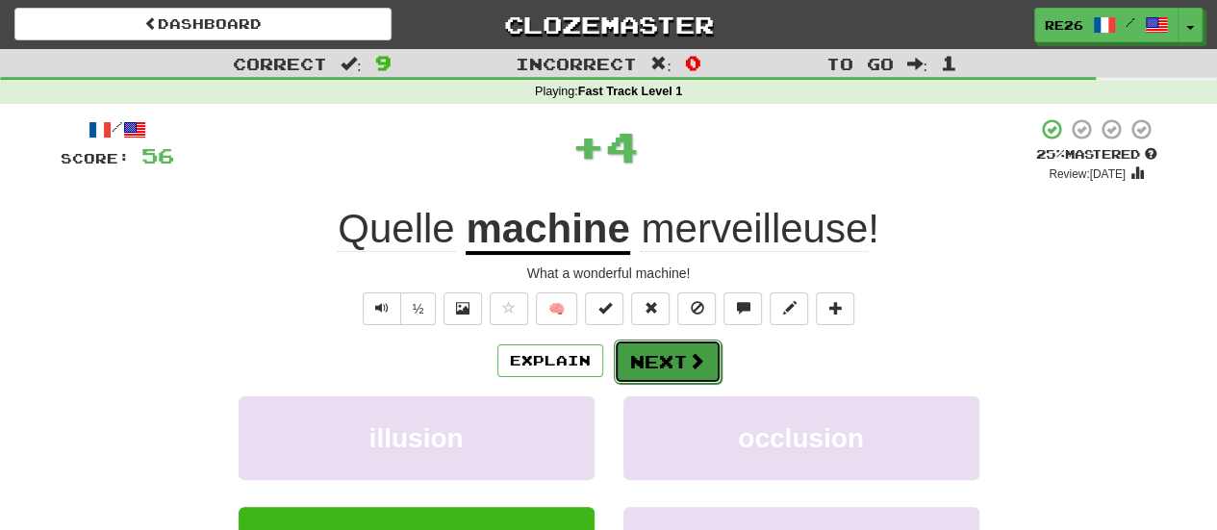
click at [630, 354] on button "Next" at bounding box center [668, 361] width 108 height 44
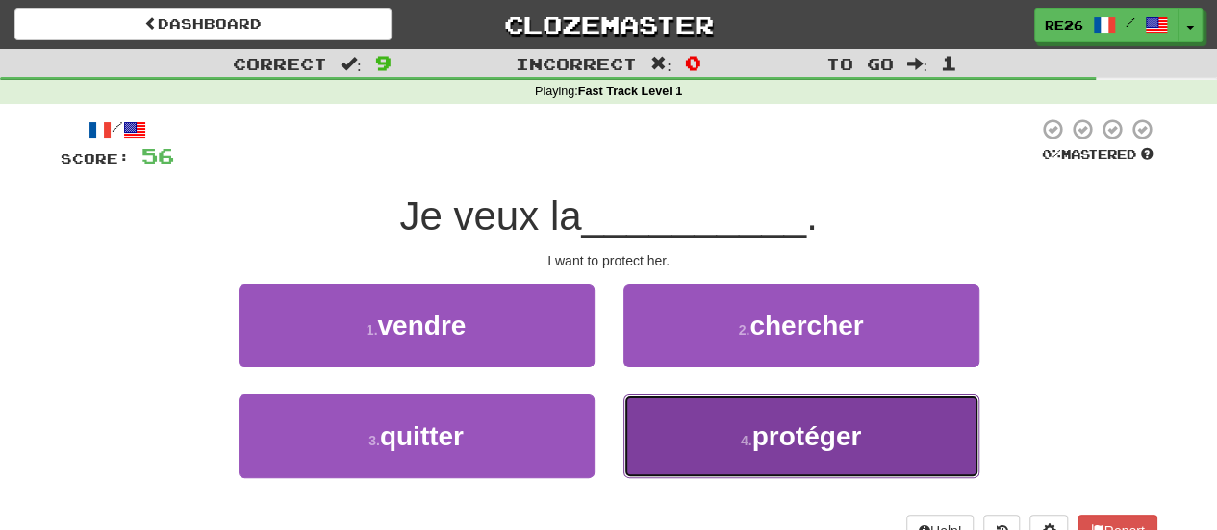
click at [708, 422] on button "4 . protéger" at bounding box center [801, 436] width 356 height 84
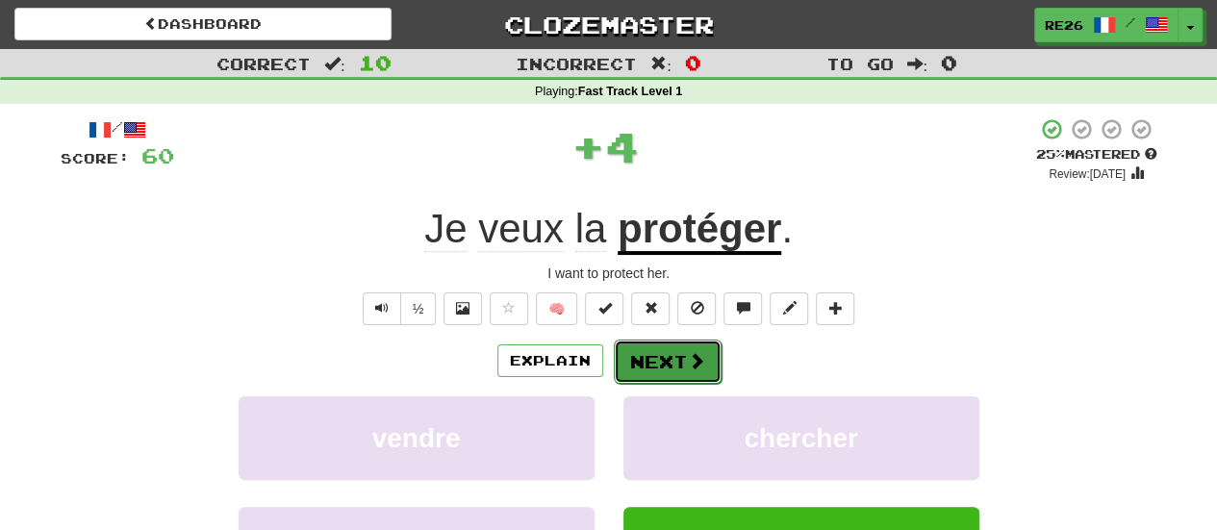
click at [667, 349] on button "Next" at bounding box center [668, 361] width 108 height 44
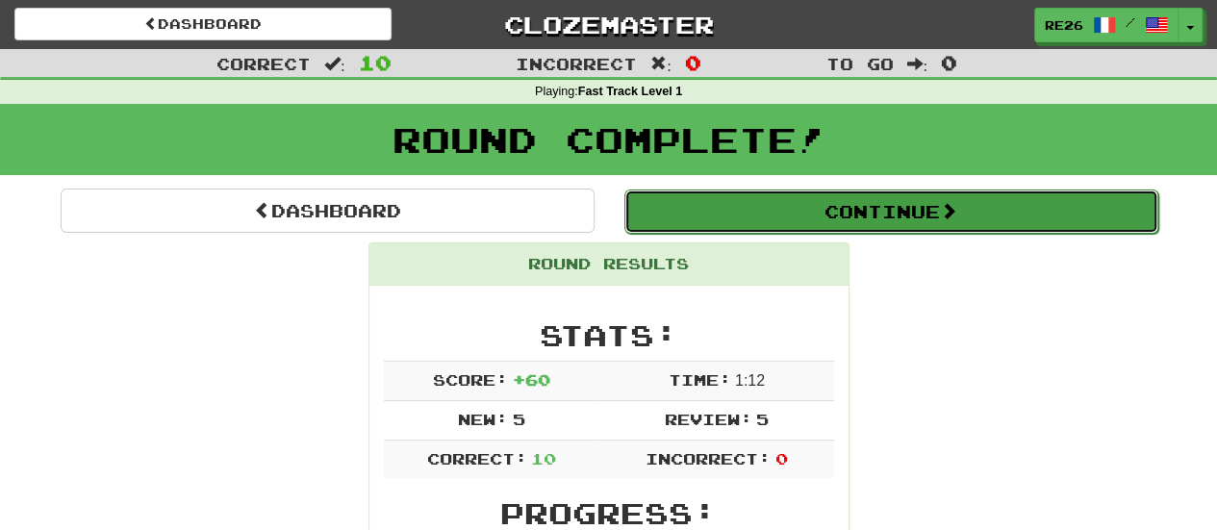
click at [787, 212] on button "Continue" at bounding box center [891, 211] width 534 height 44
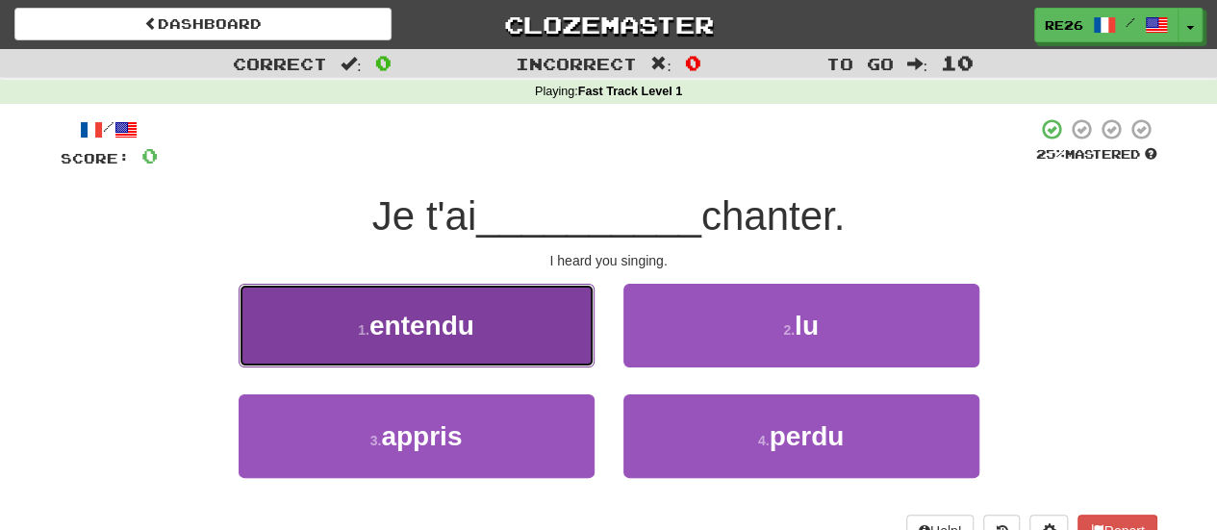
click at [490, 338] on button "1 . entendu" at bounding box center [416, 326] width 356 height 84
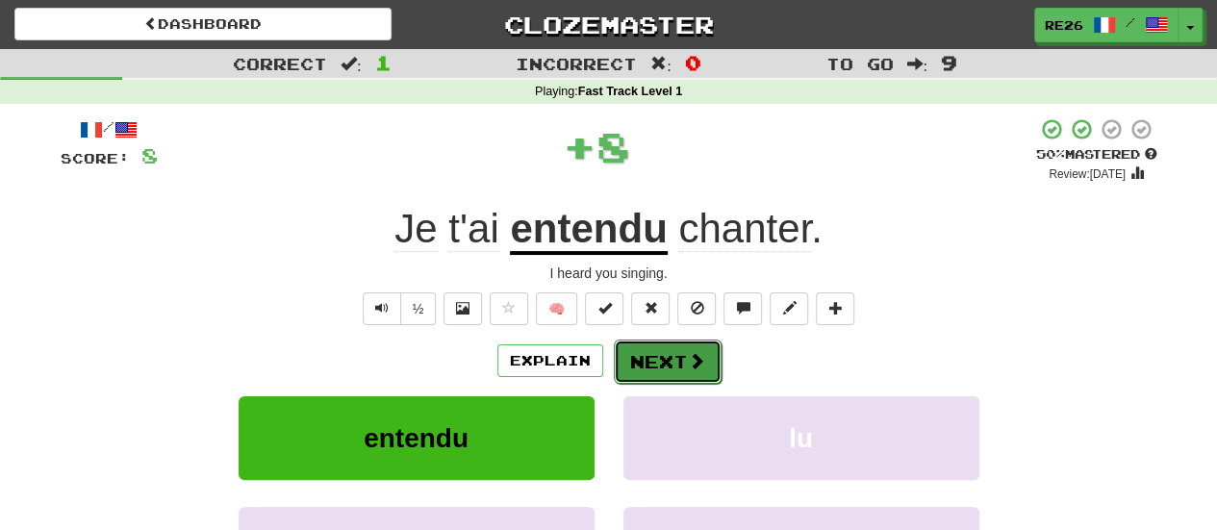
click at [649, 360] on button "Next" at bounding box center [668, 361] width 108 height 44
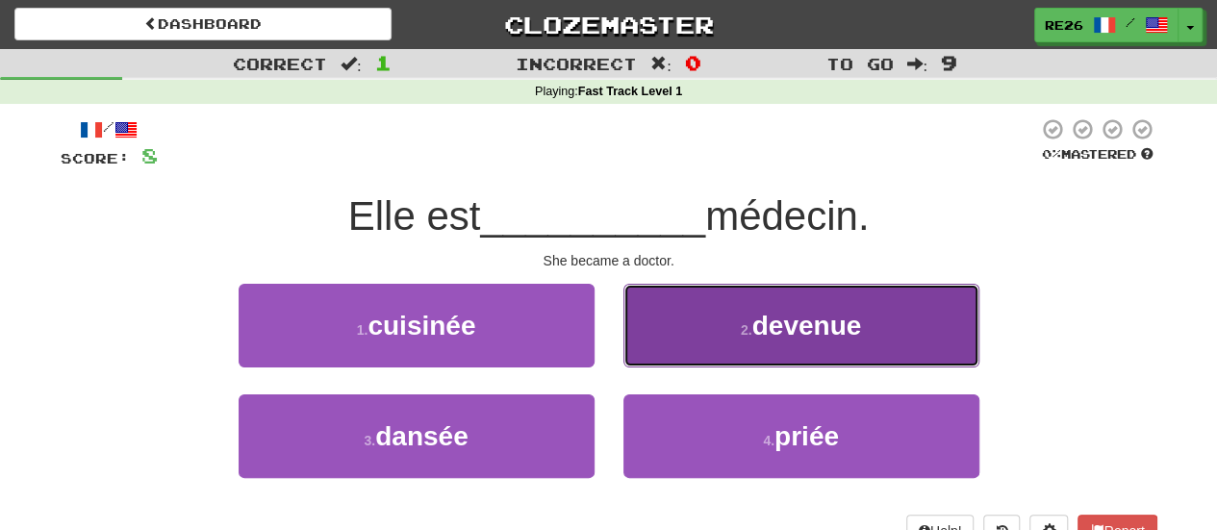
click at [656, 342] on button "2 . devenue" at bounding box center [801, 326] width 356 height 84
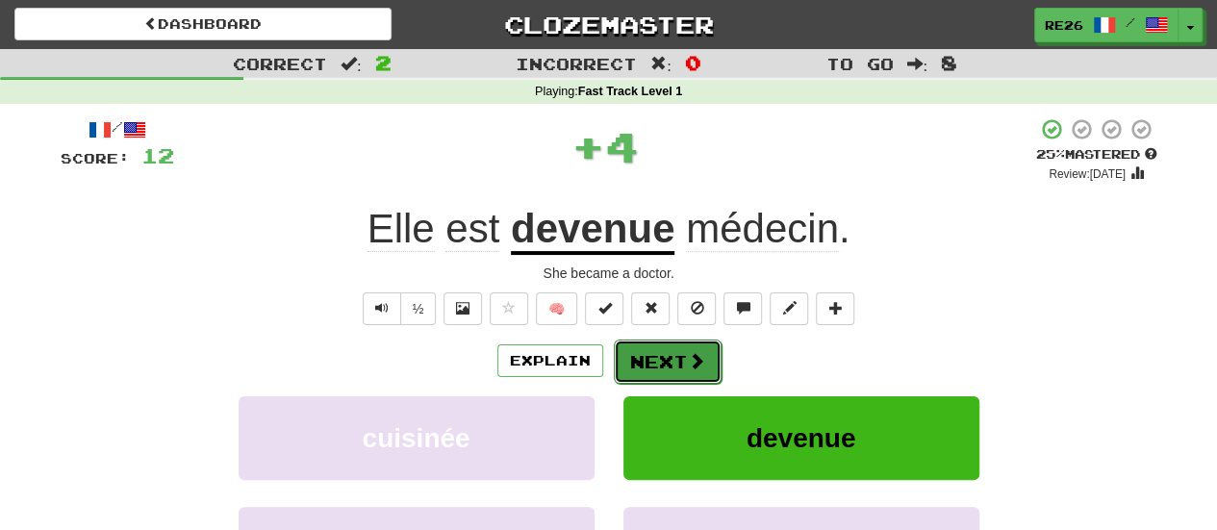
click at [642, 362] on button "Next" at bounding box center [668, 361] width 108 height 44
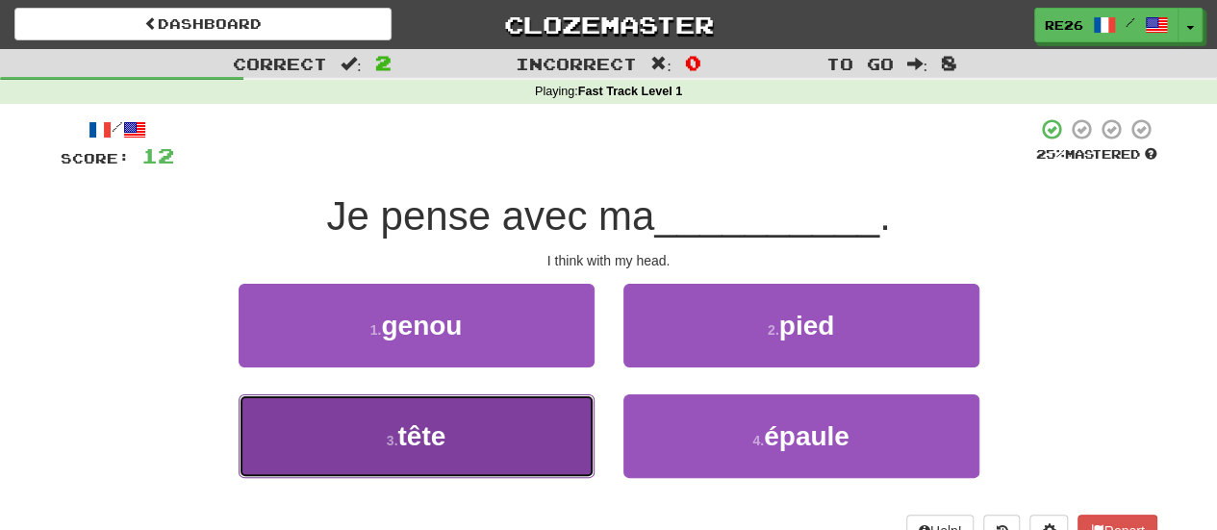
click at [564, 417] on button "3 . tête" at bounding box center [416, 436] width 356 height 84
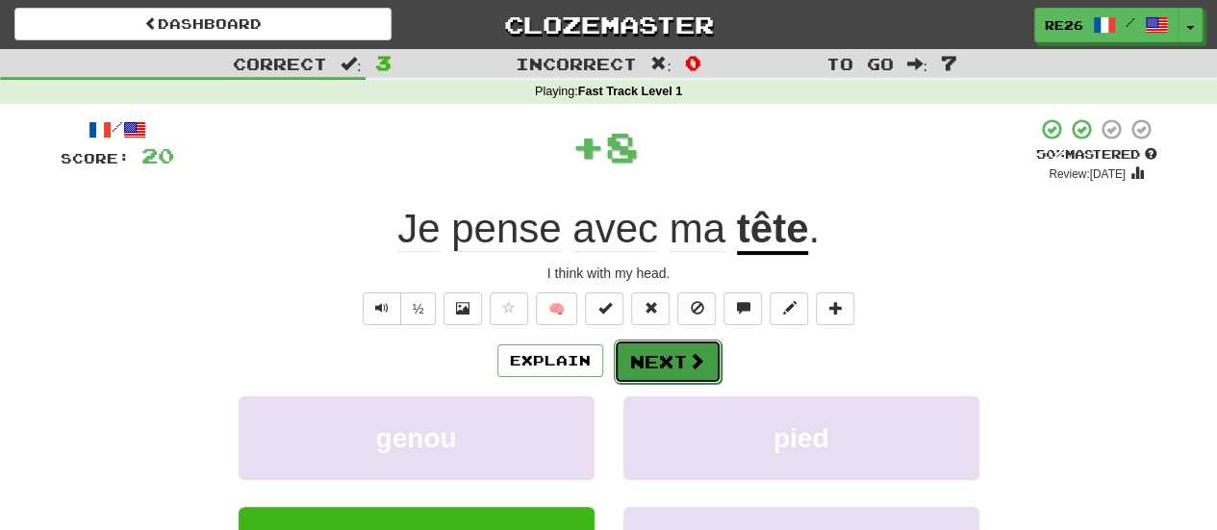
click at [638, 364] on button "Next" at bounding box center [668, 361] width 108 height 44
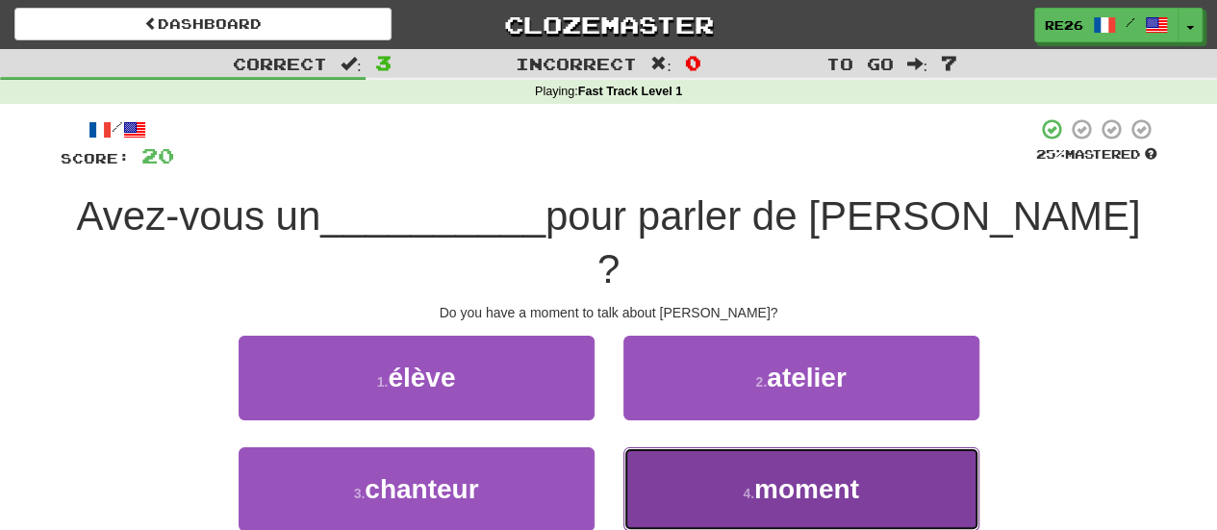
click at [721, 447] on button "4 . moment" at bounding box center [801, 489] width 356 height 84
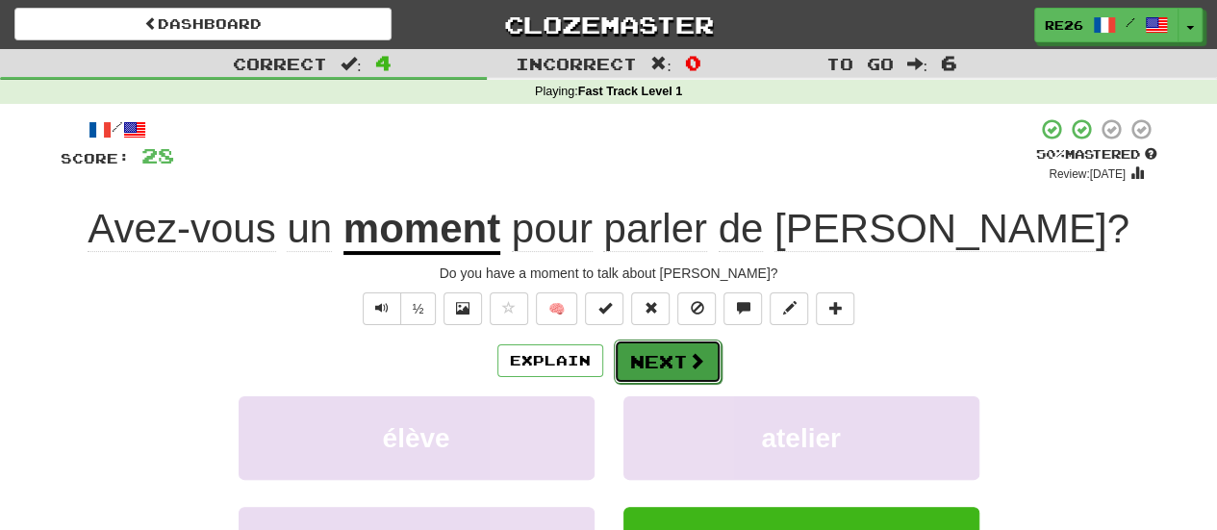
click at [666, 365] on button "Next" at bounding box center [668, 361] width 108 height 44
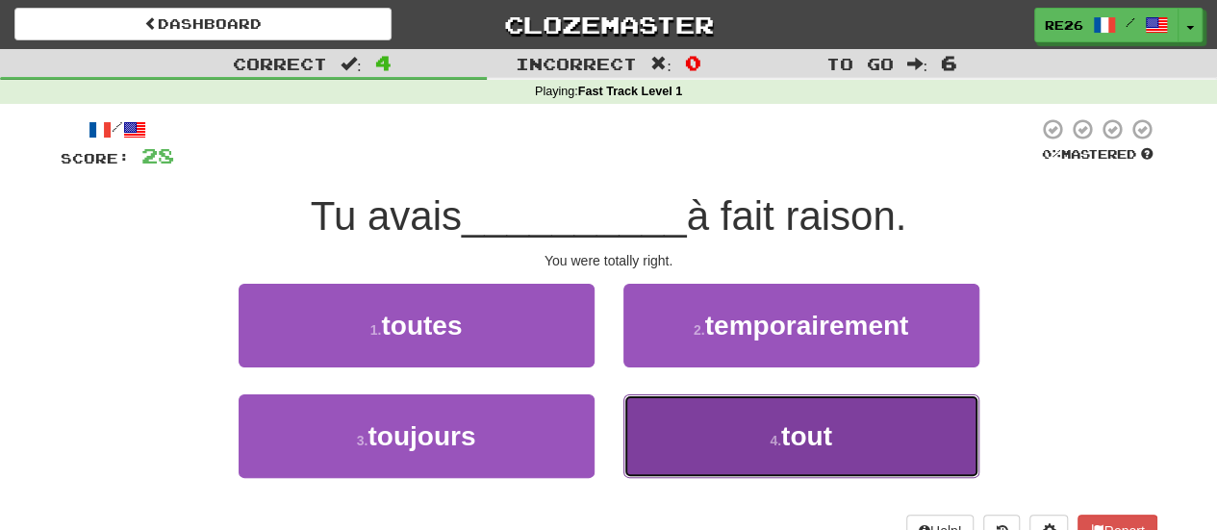
click at [778, 446] on small "4 ." at bounding box center [775, 440] width 12 height 15
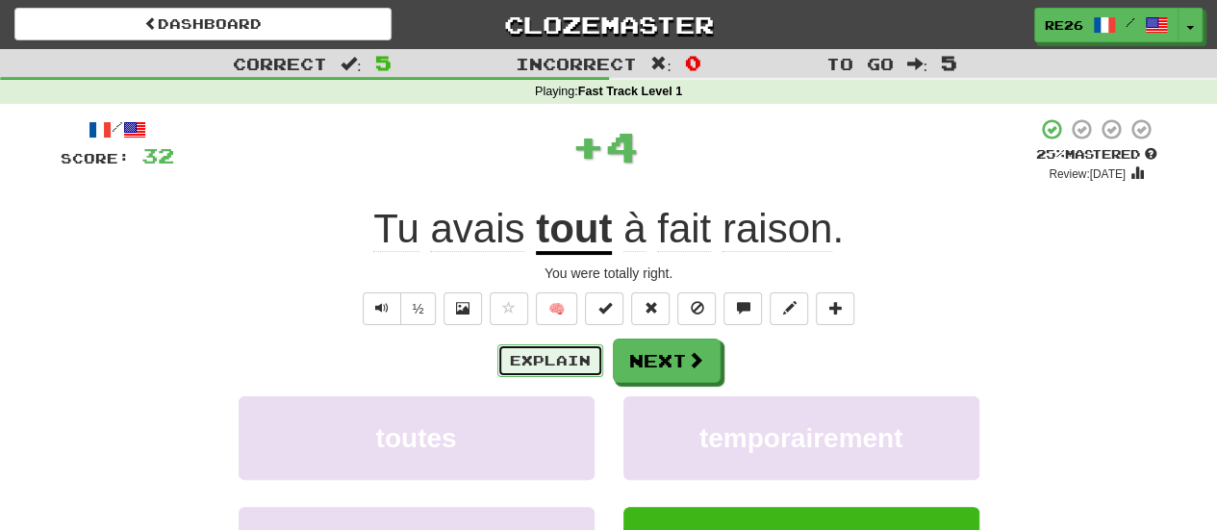
click at [554, 356] on button "Explain" at bounding box center [550, 360] width 106 height 33
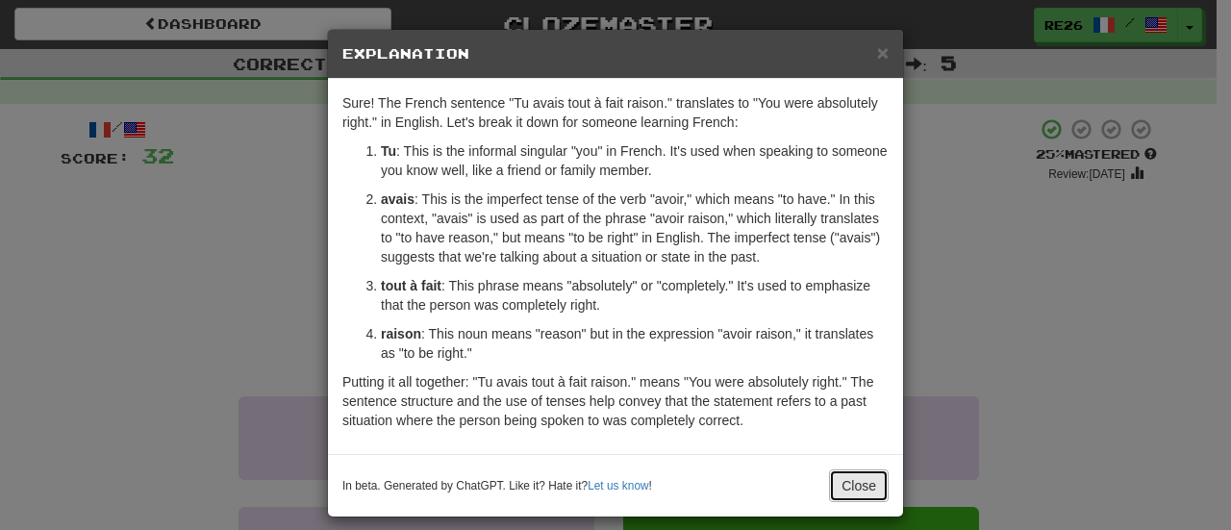
click at [837, 486] on button "Close" at bounding box center [859, 485] width 60 height 33
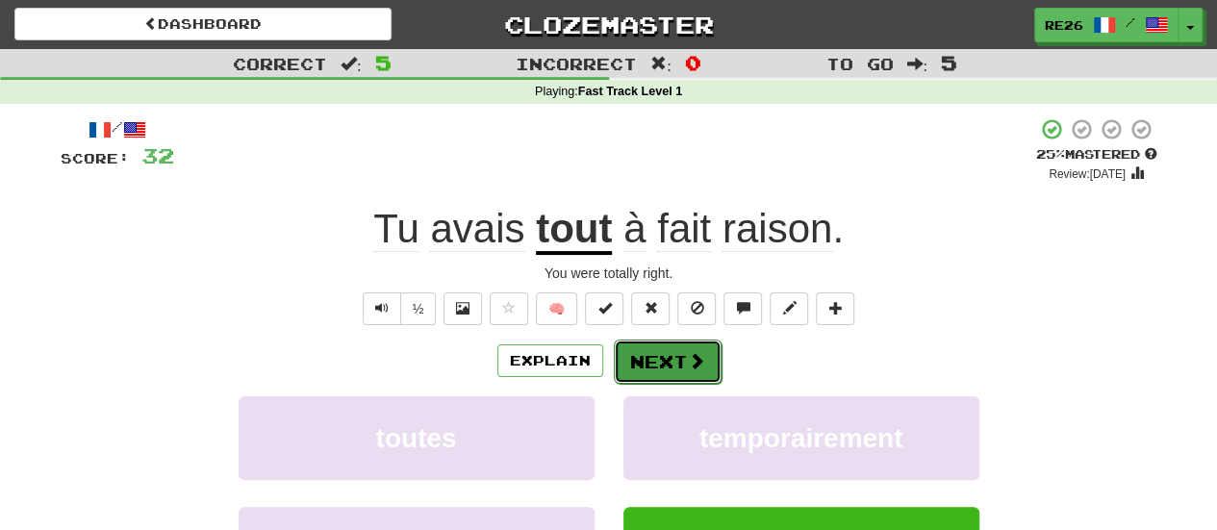
click at [665, 364] on button "Next" at bounding box center [668, 361] width 108 height 44
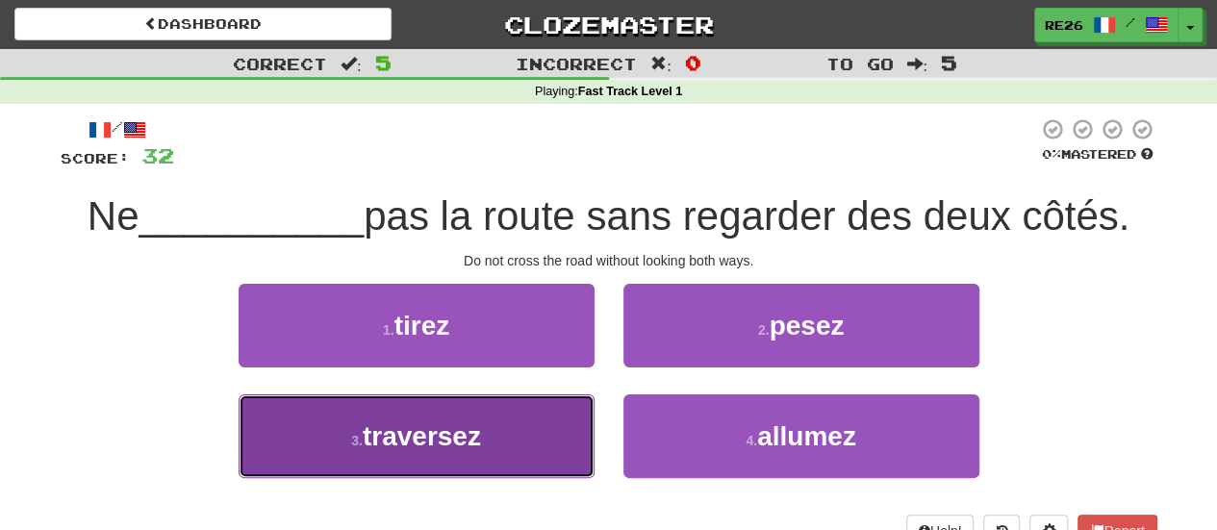
click at [521, 438] on button "3 . traversez" at bounding box center [416, 436] width 356 height 84
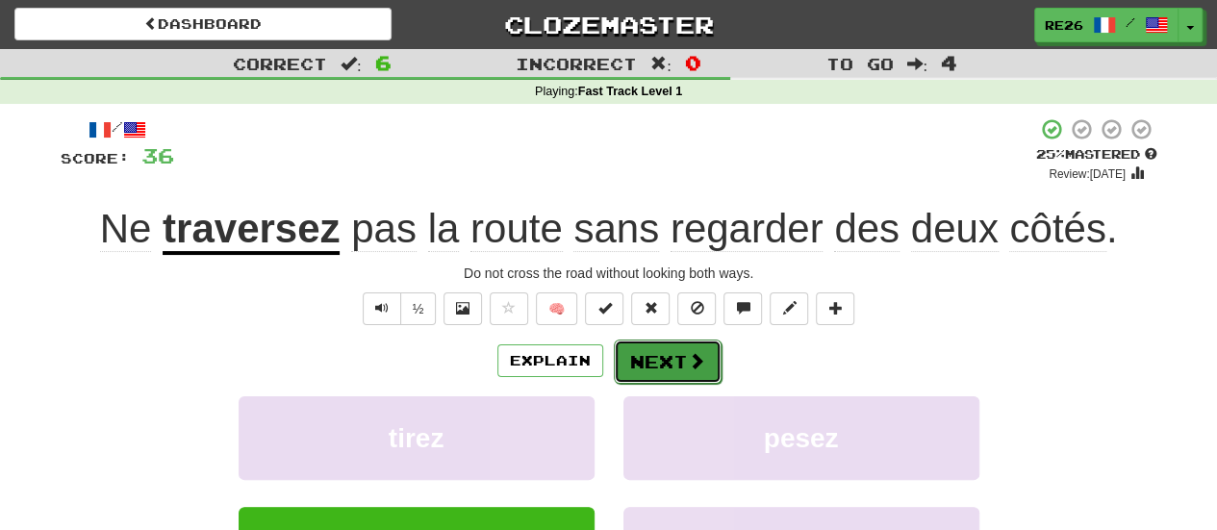
click at [626, 355] on button "Next" at bounding box center [668, 361] width 108 height 44
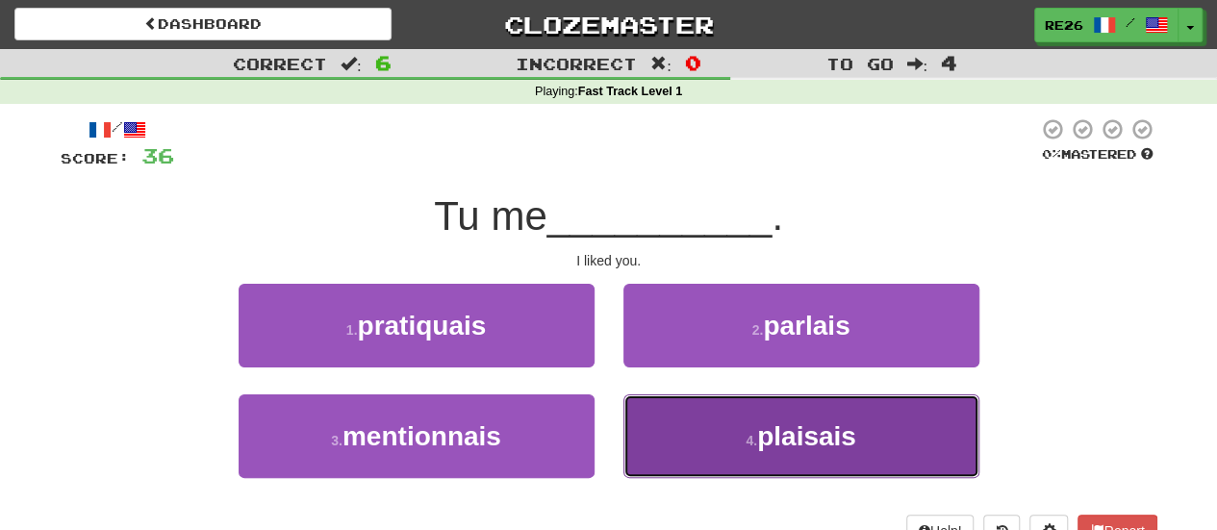
click at [733, 442] on button "4 . plaisais" at bounding box center [801, 436] width 356 height 84
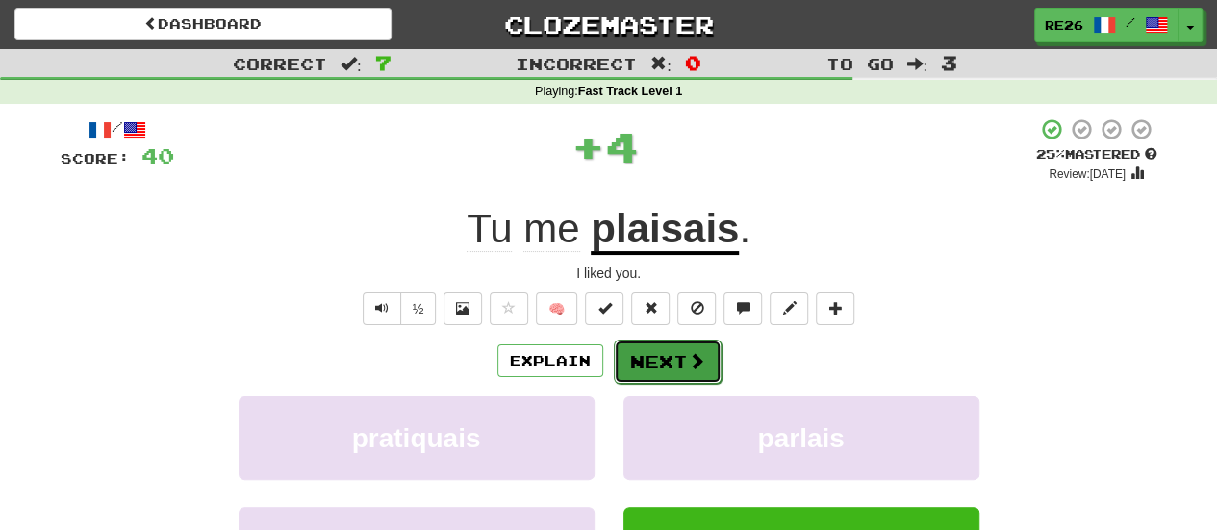
click at [639, 364] on button "Next" at bounding box center [668, 361] width 108 height 44
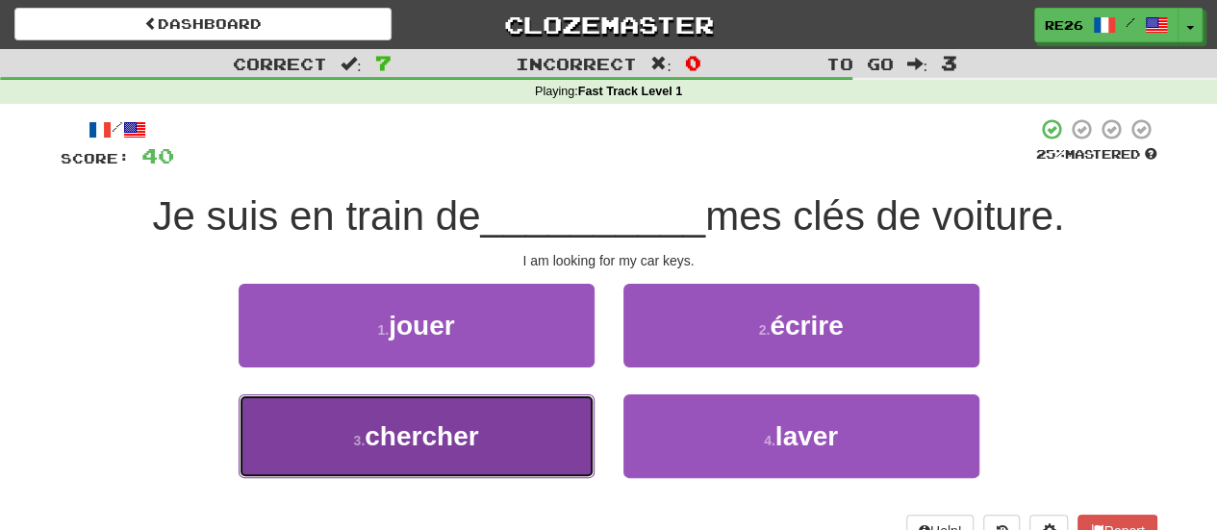
click at [537, 435] on button "3 . chercher" at bounding box center [416, 436] width 356 height 84
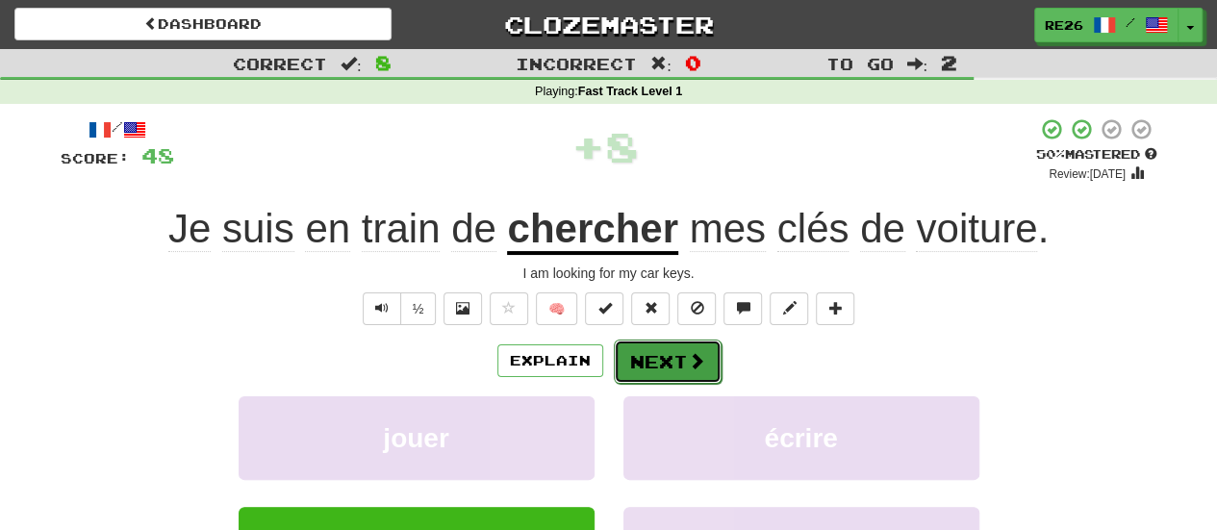
click at [654, 357] on button "Next" at bounding box center [668, 361] width 108 height 44
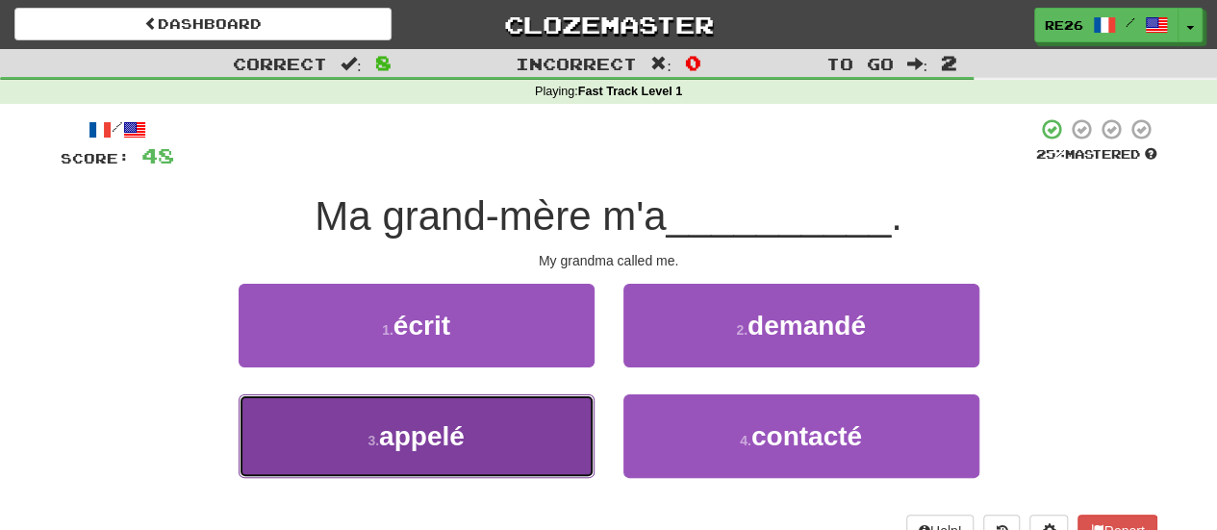
click at [550, 445] on button "3 . appelé" at bounding box center [416, 436] width 356 height 84
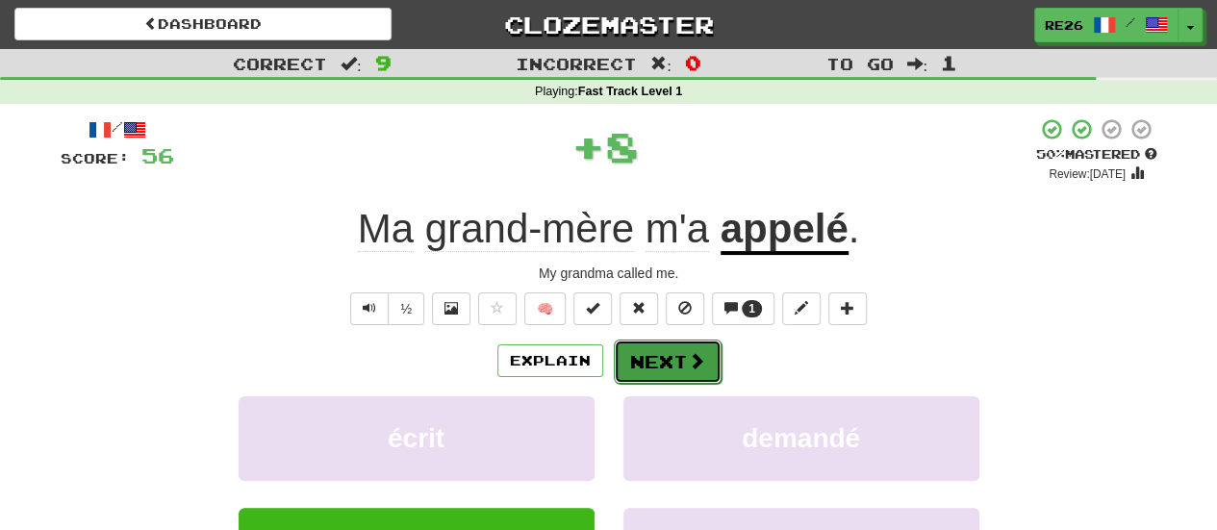
click at [649, 365] on button "Next" at bounding box center [668, 361] width 108 height 44
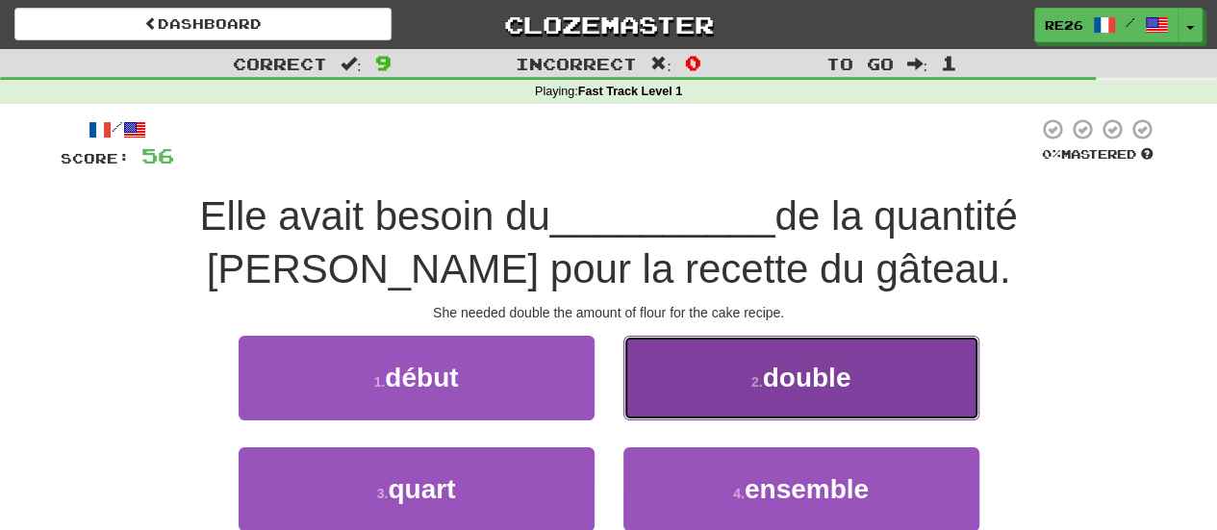
click at [649, 364] on button "2 . double" at bounding box center [801, 378] width 356 height 84
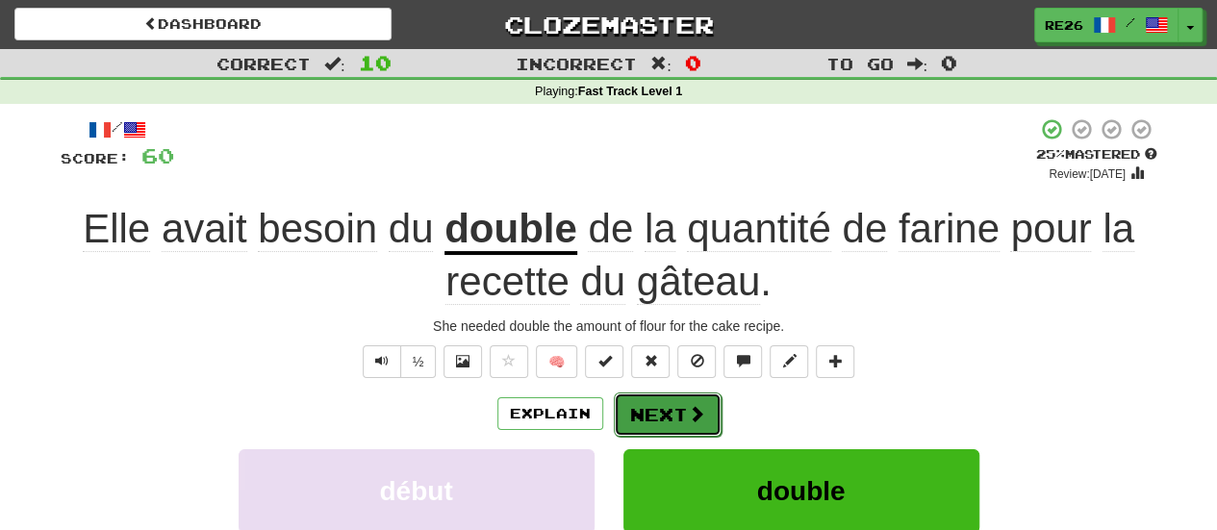
click at [635, 418] on button "Next" at bounding box center [668, 414] width 108 height 44
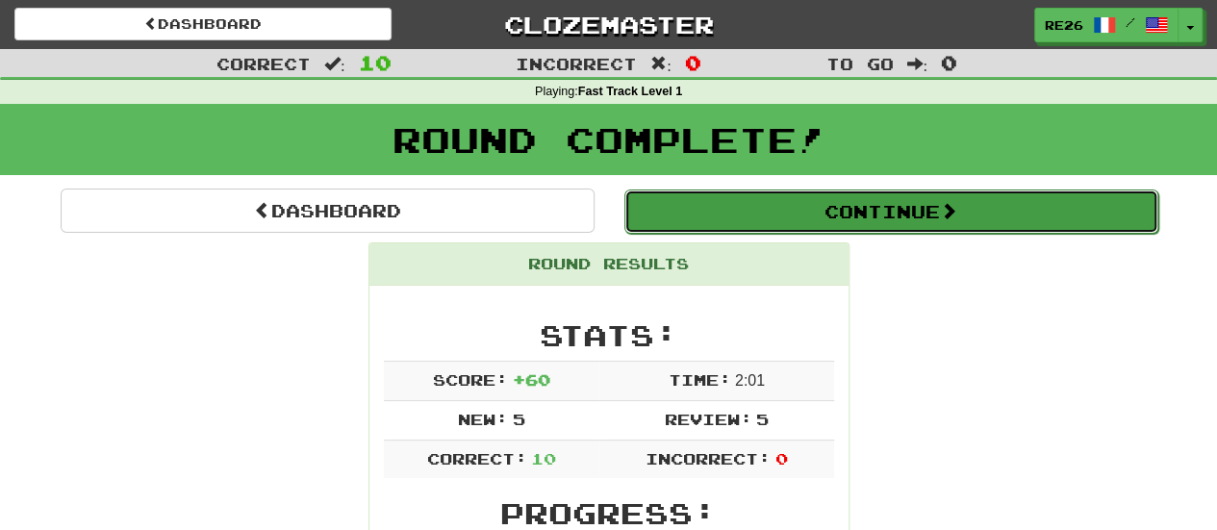
click at [790, 218] on button "Continue" at bounding box center [891, 211] width 534 height 44
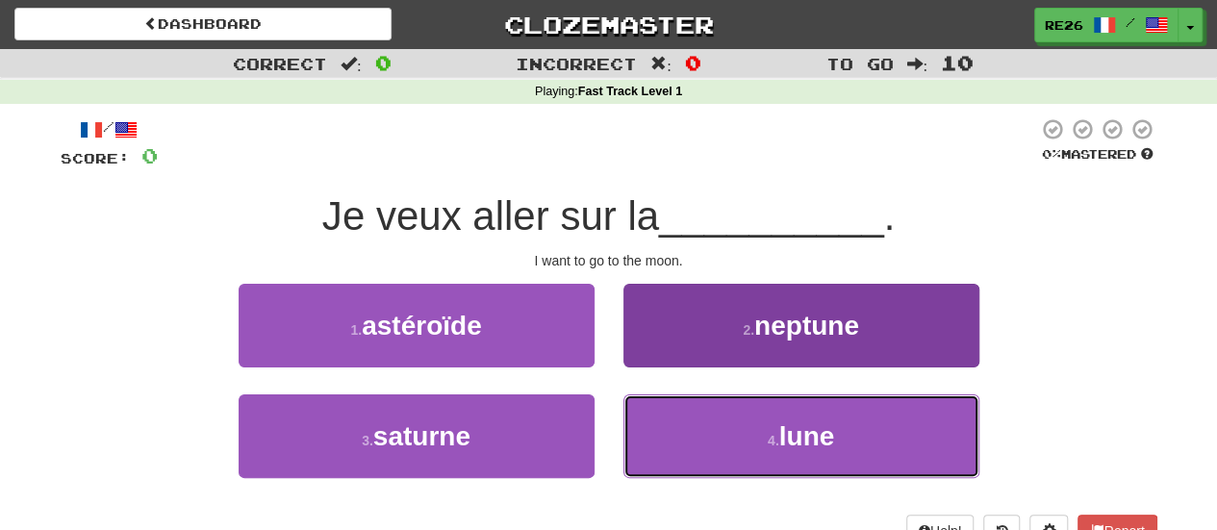
click at [659, 425] on button "4 . lune" at bounding box center [801, 436] width 356 height 84
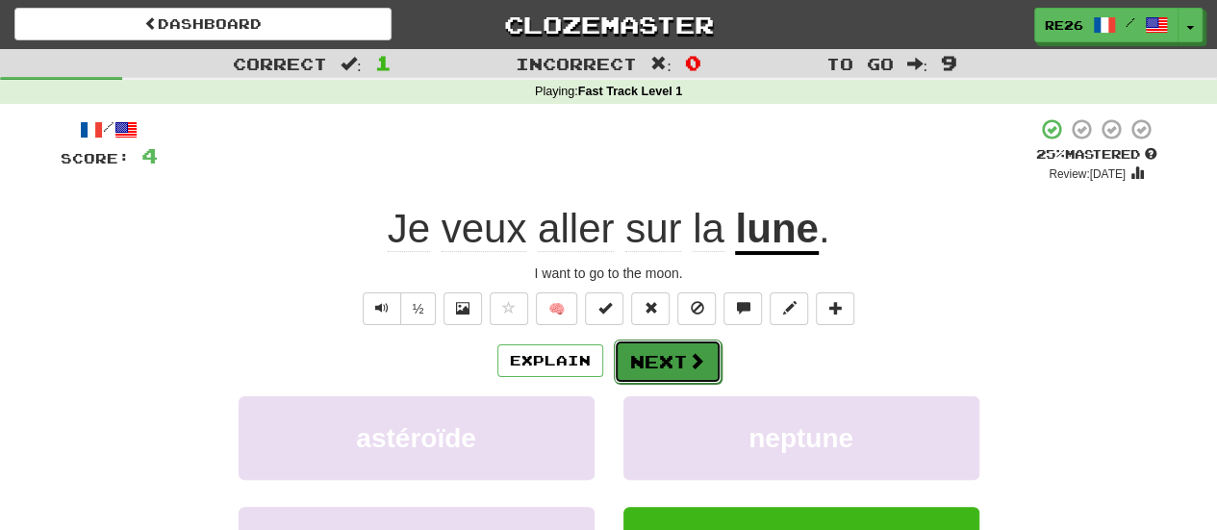
click at [661, 370] on button "Next" at bounding box center [668, 361] width 108 height 44
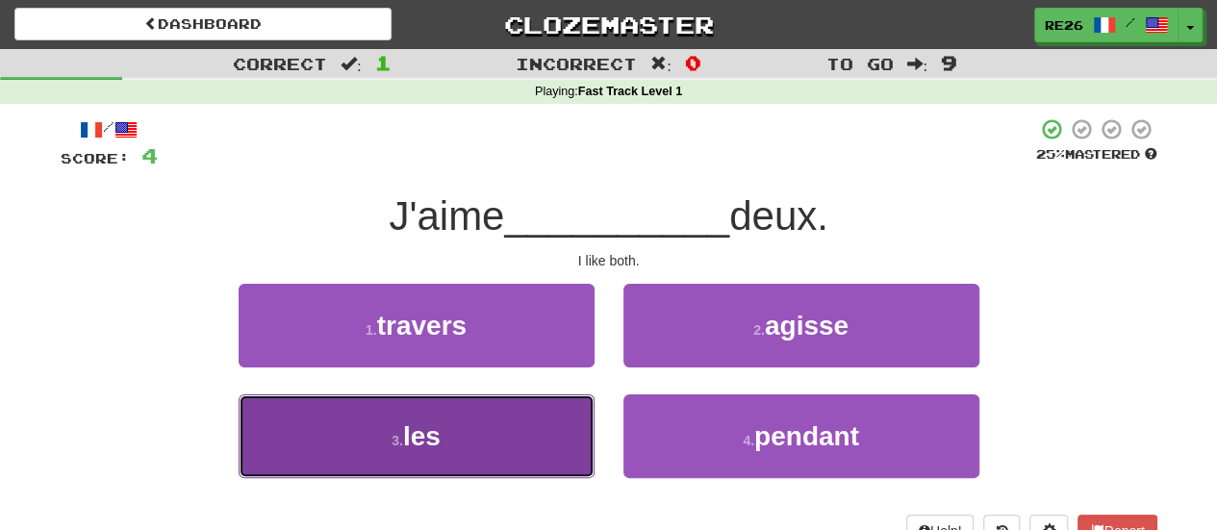
click at [439, 434] on span "les" at bounding box center [422, 436] width 38 height 30
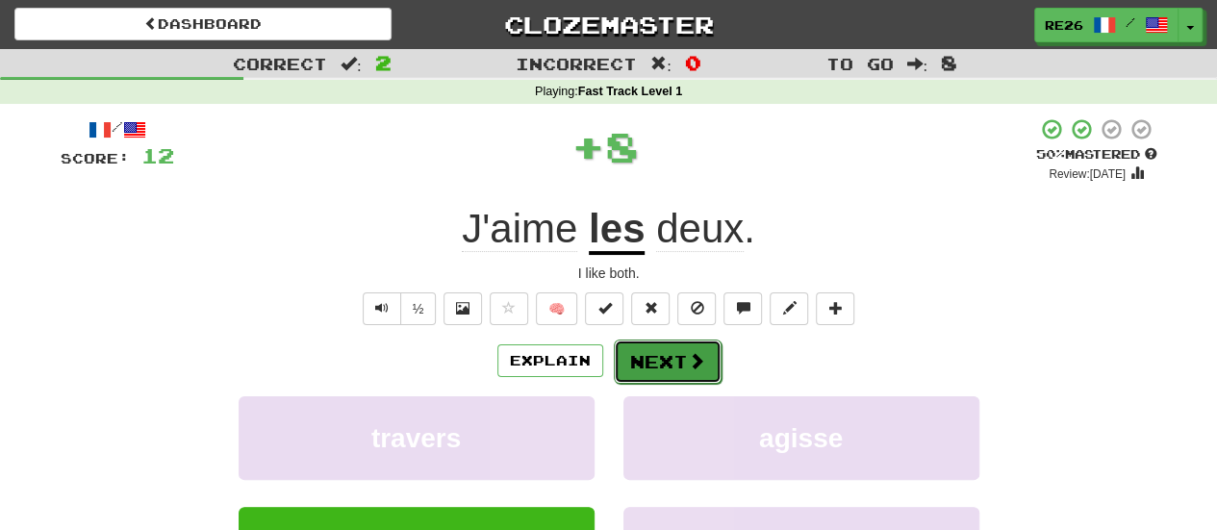
click at [679, 364] on button "Next" at bounding box center [668, 361] width 108 height 44
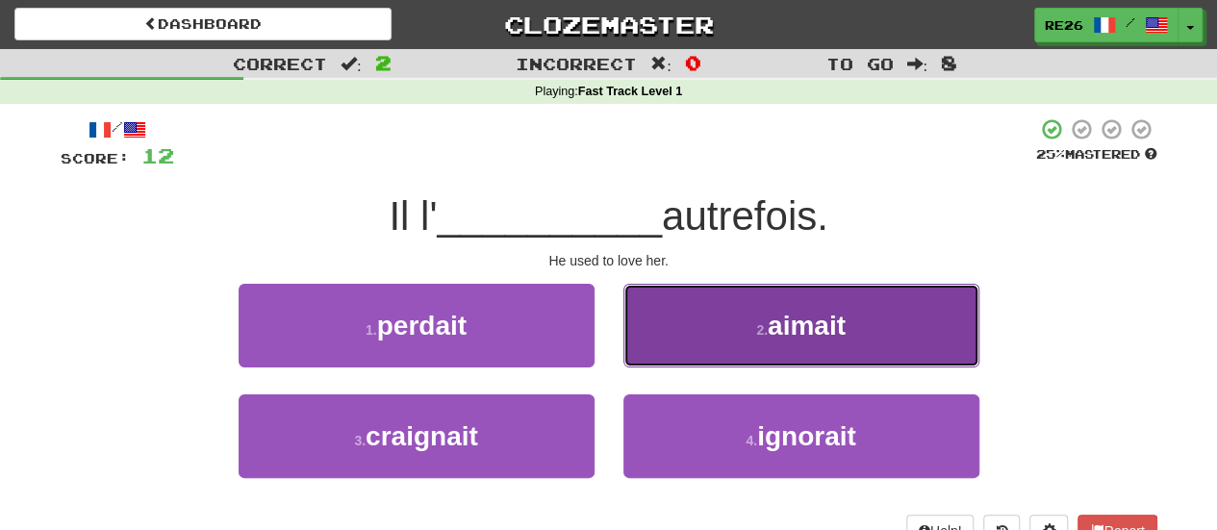
click at [719, 309] on button "2 . aimait" at bounding box center [801, 326] width 356 height 84
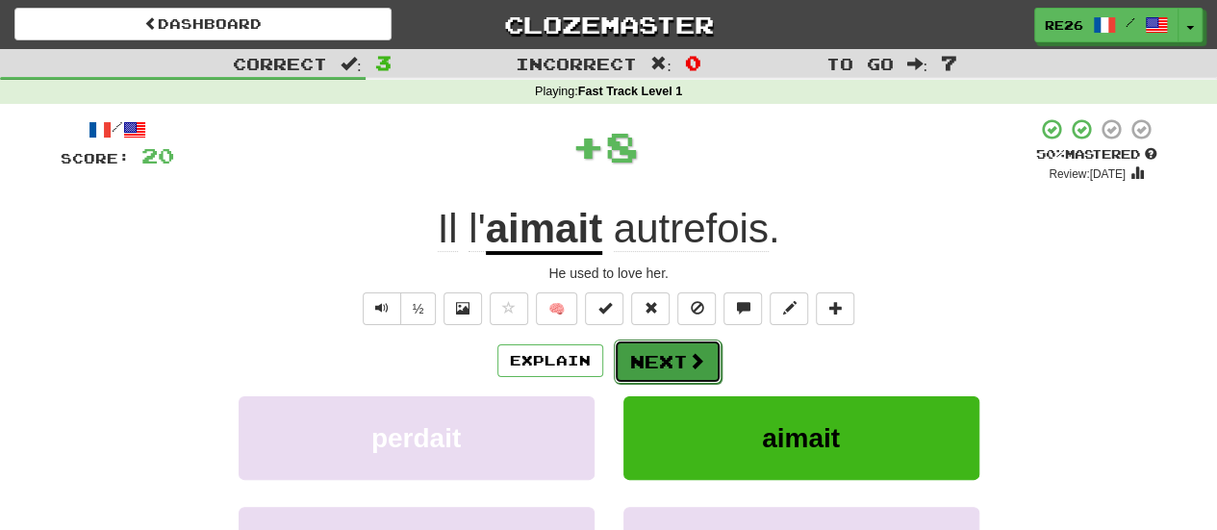
click at [655, 360] on button "Next" at bounding box center [668, 361] width 108 height 44
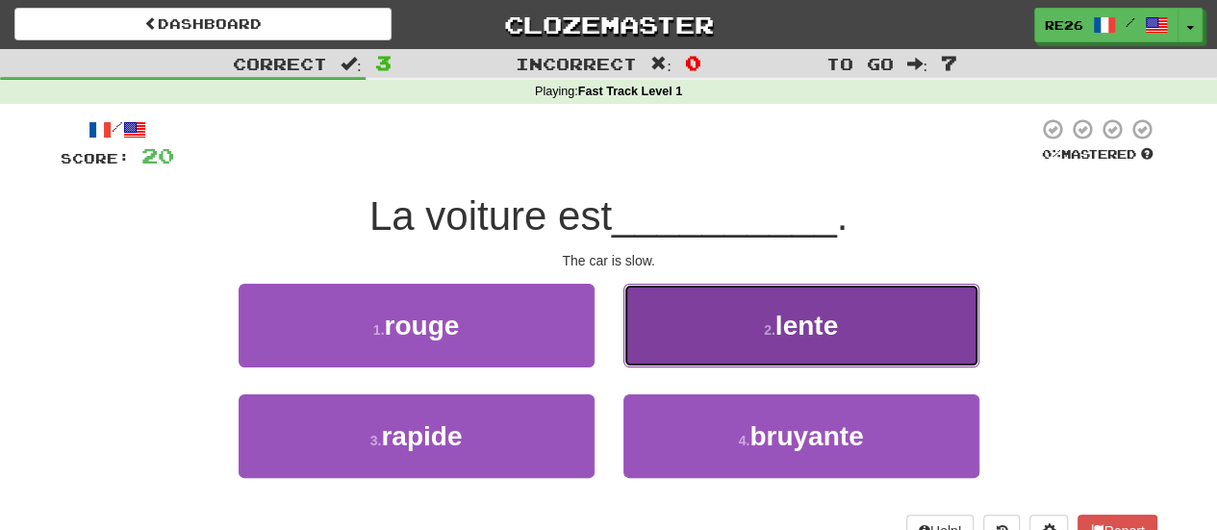
click at [662, 336] on button "2 . lente" at bounding box center [801, 326] width 356 height 84
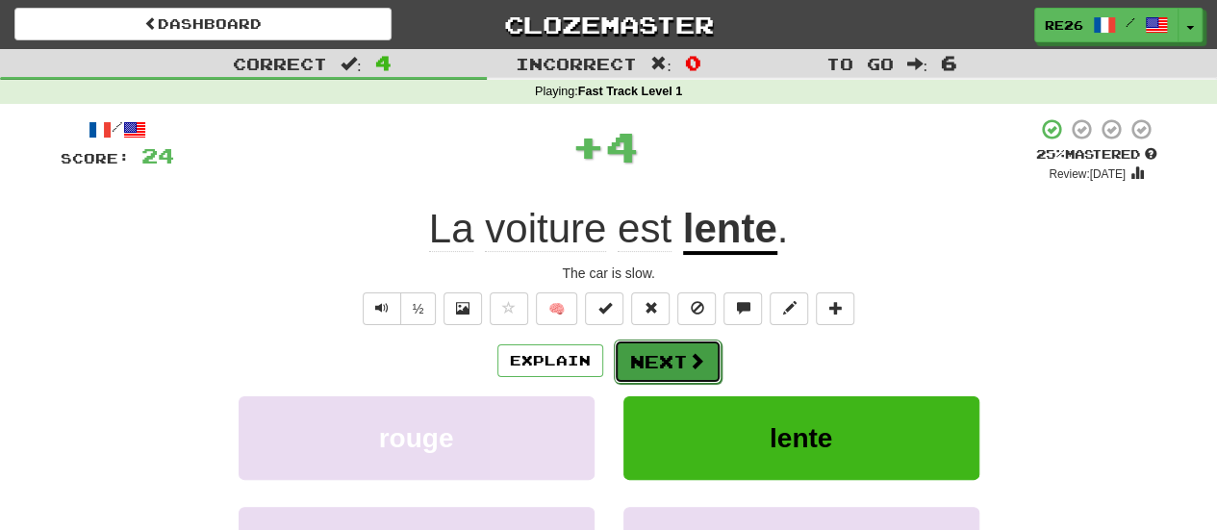
click at [642, 364] on button "Next" at bounding box center [668, 361] width 108 height 44
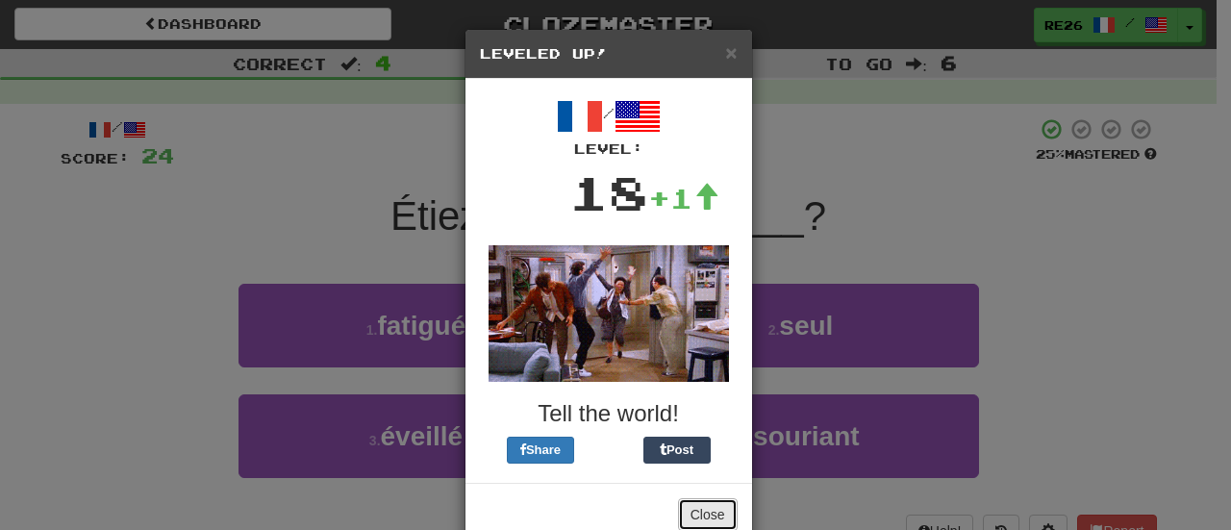
click at [698, 498] on button "Close" at bounding box center [708, 514] width 60 height 33
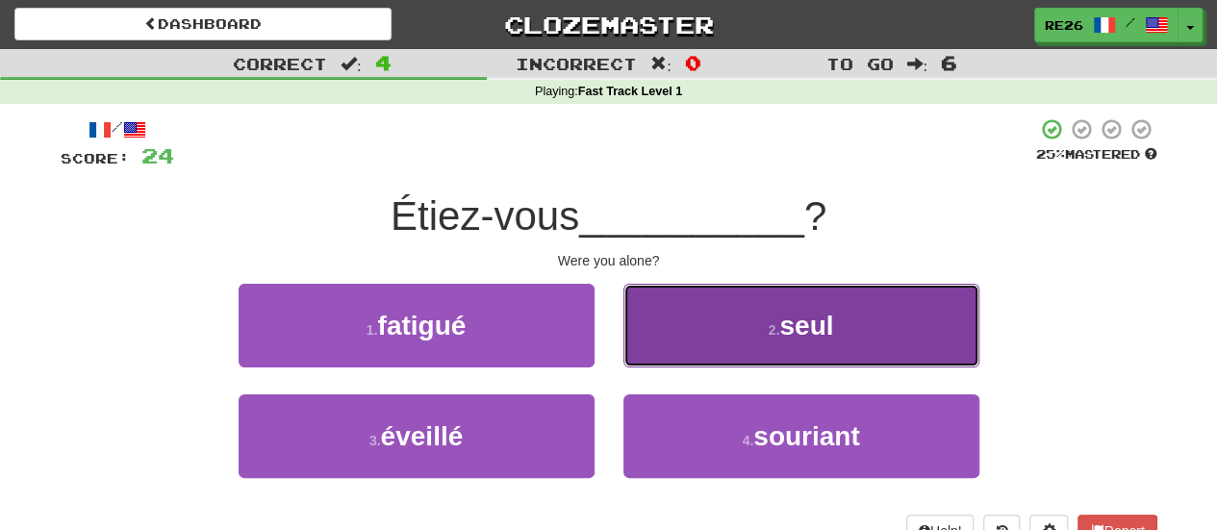
click at [702, 338] on button "2 . seul" at bounding box center [801, 326] width 356 height 84
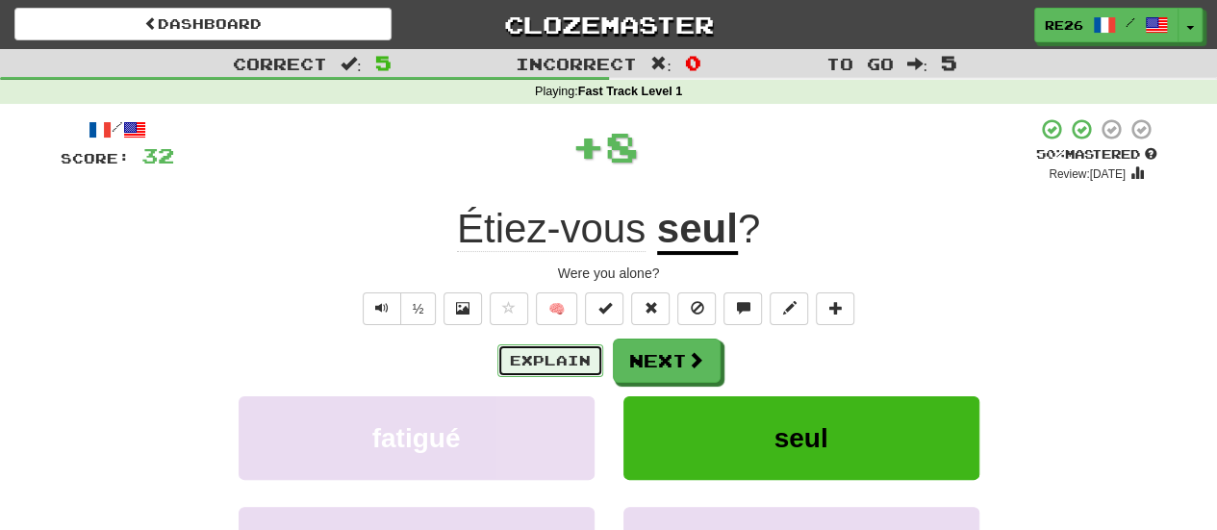
click at [565, 362] on button "Explain" at bounding box center [550, 360] width 106 height 33
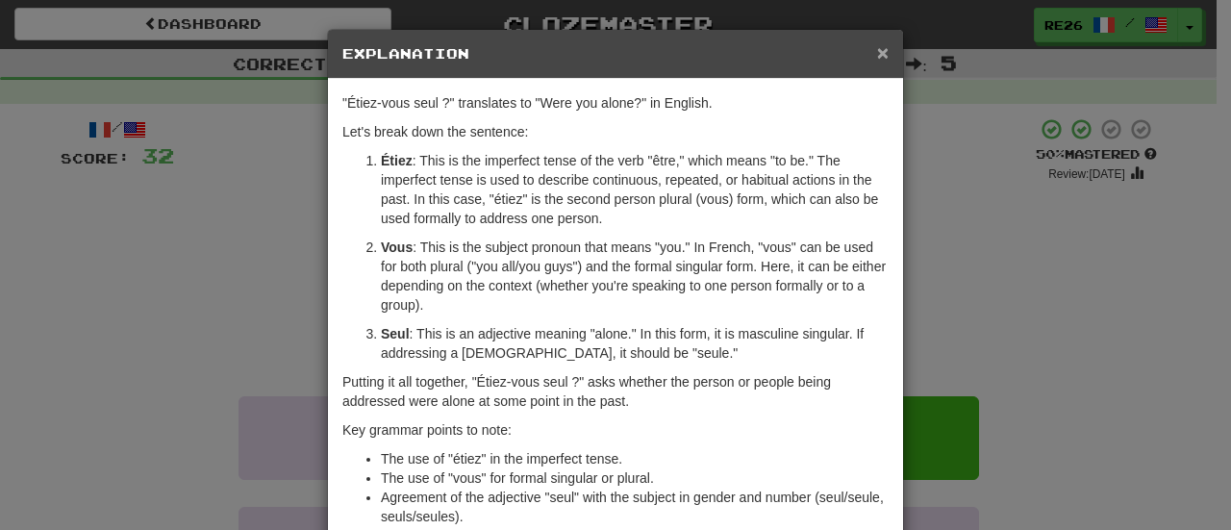
click at [877, 51] on span "×" at bounding box center [883, 52] width 12 height 22
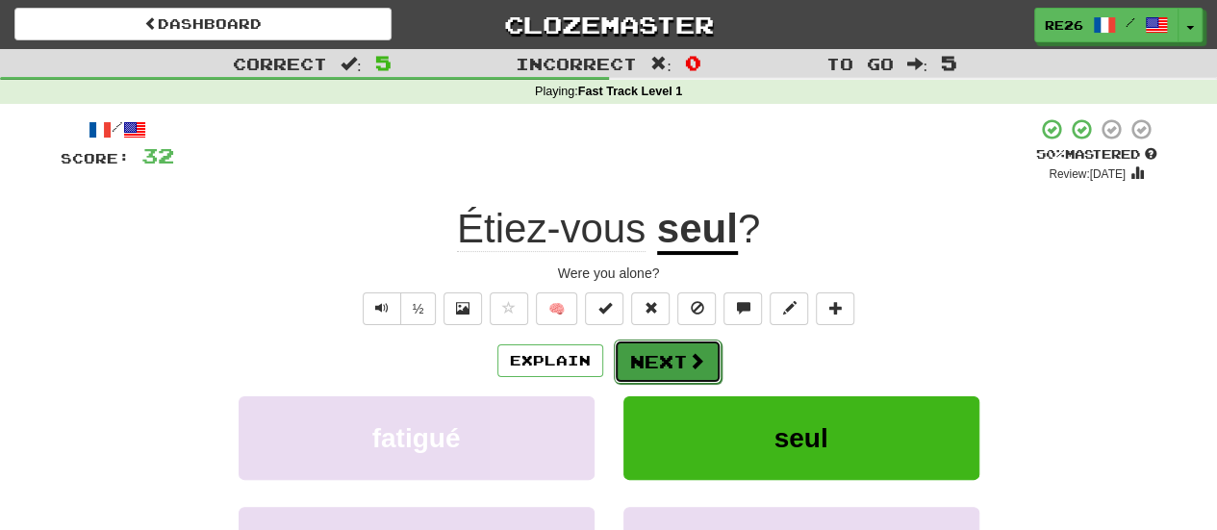
click at [639, 364] on button "Next" at bounding box center [668, 361] width 108 height 44
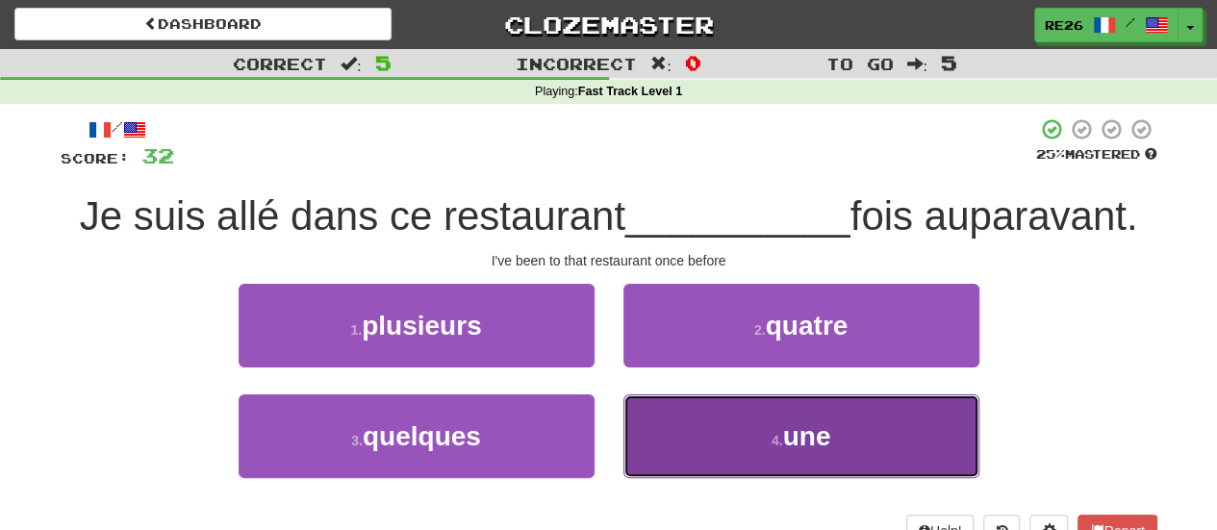
click at [775, 433] on small "4 ." at bounding box center [777, 440] width 12 height 15
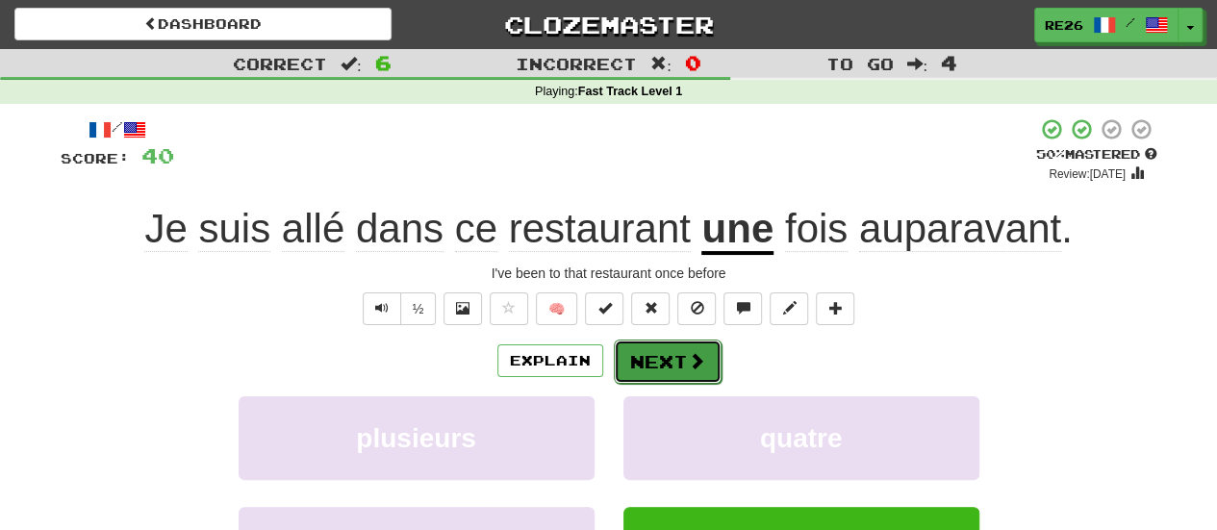
click at [664, 362] on button "Next" at bounding box center [668, 361] width 108 height 44
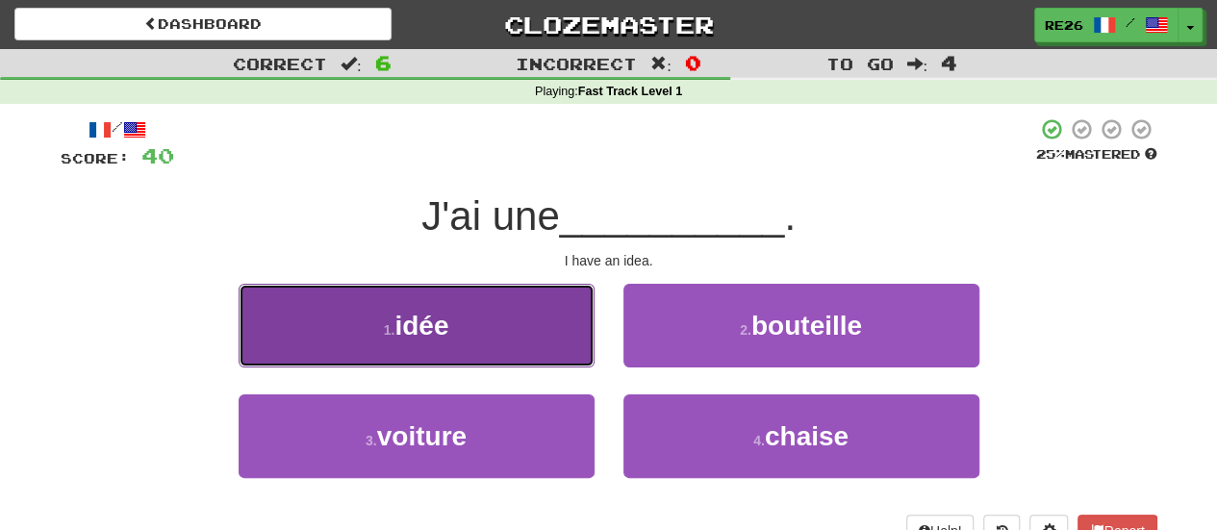
click at [504, 338] on button "1 . idée" at bounding box center [416, 326] width 356 height 84
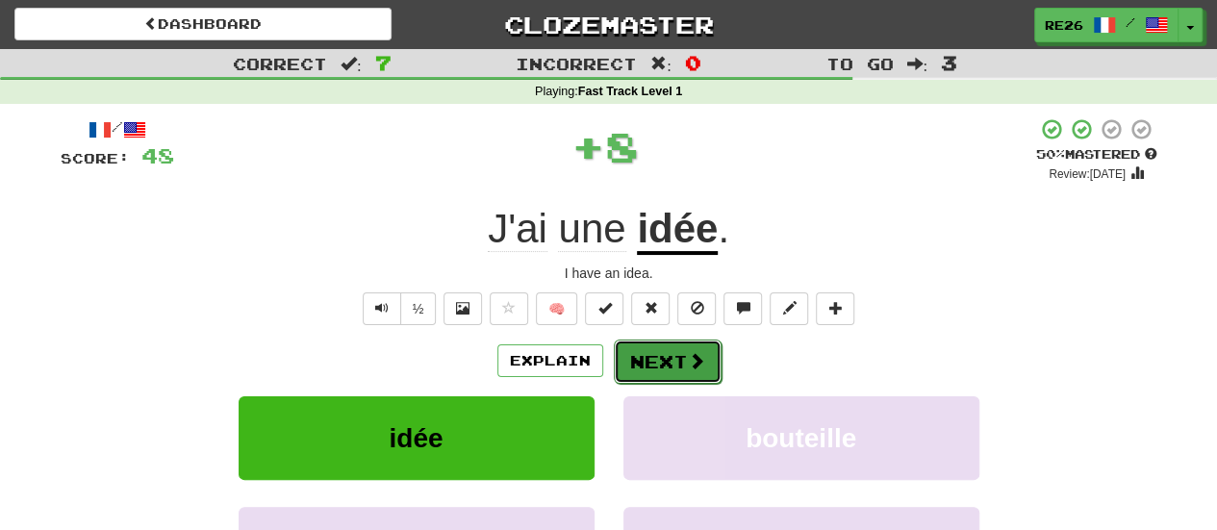
click at [627, 364] on button "Next" at bounding box center [668, 361] width 108 height 44
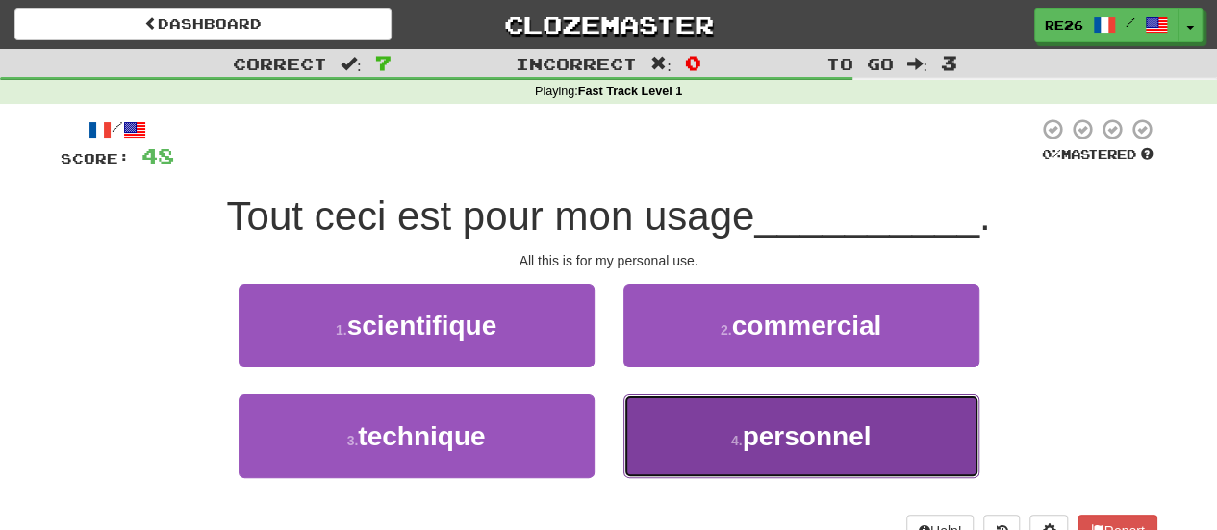
click at [715, 437] on button "4 . personnel" at bounding box center [801, 436] width 356 height 84
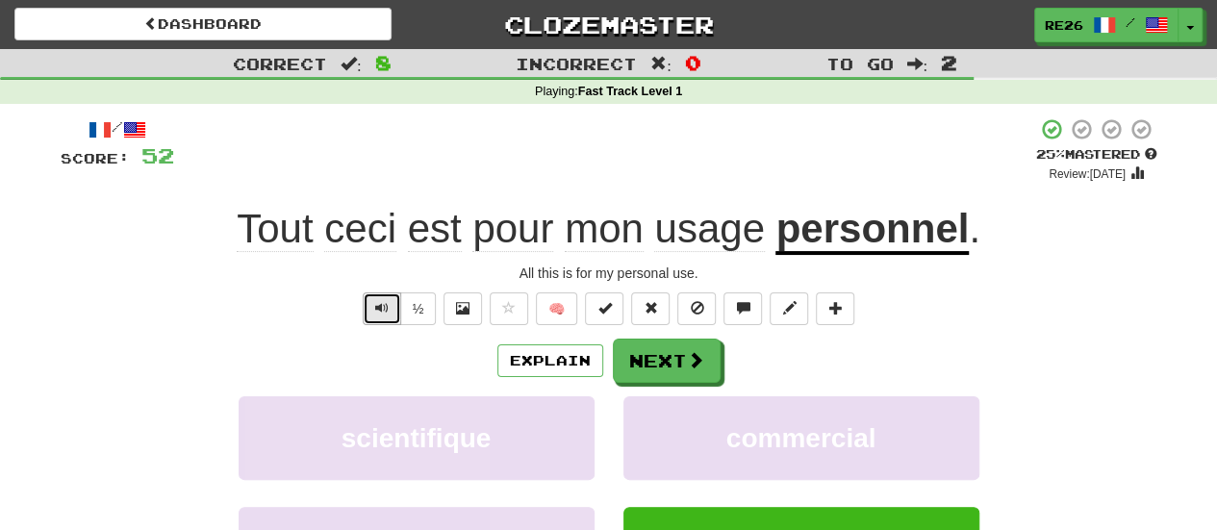
click at [389, 311] on span "Text-to-speech controls" at bounding box center [381, 307] width 13 height 13
click at [652, 363] on button "Next" at bounding box center [668, 361] width 108 height 44
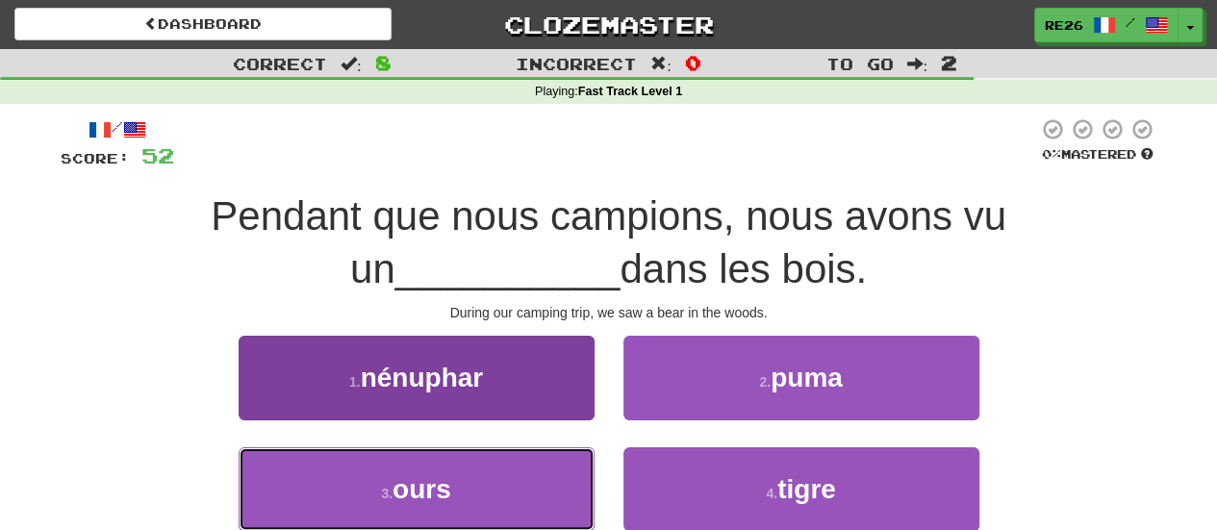
click at [509, 468] on button "3 . ours" at bounding box center [416, 489] width 356 height 84
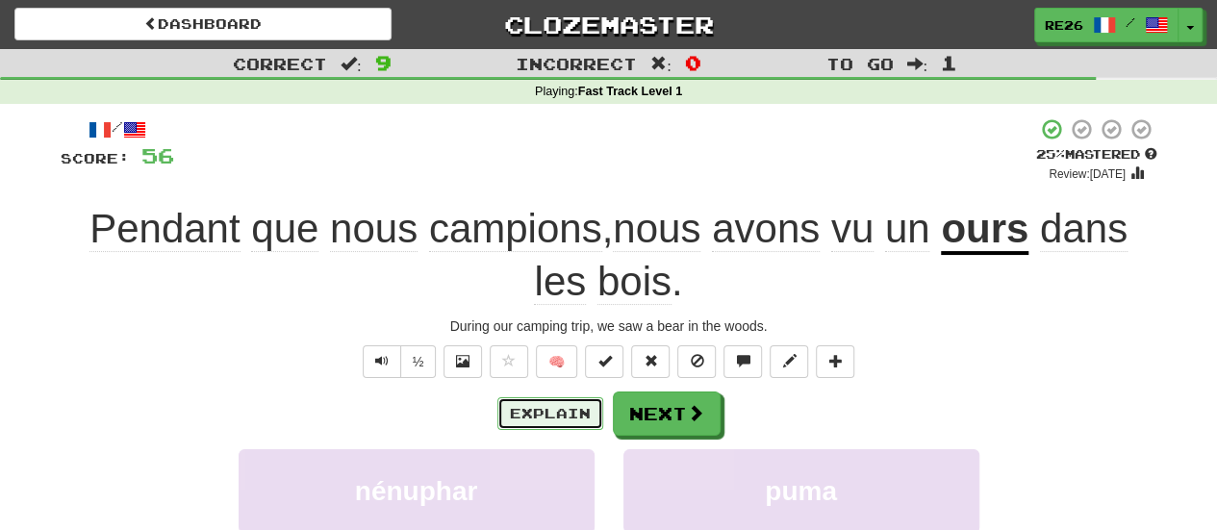
click at [575, 413] on button "Explain" at bounding box center [550, 413] width 106 height 33
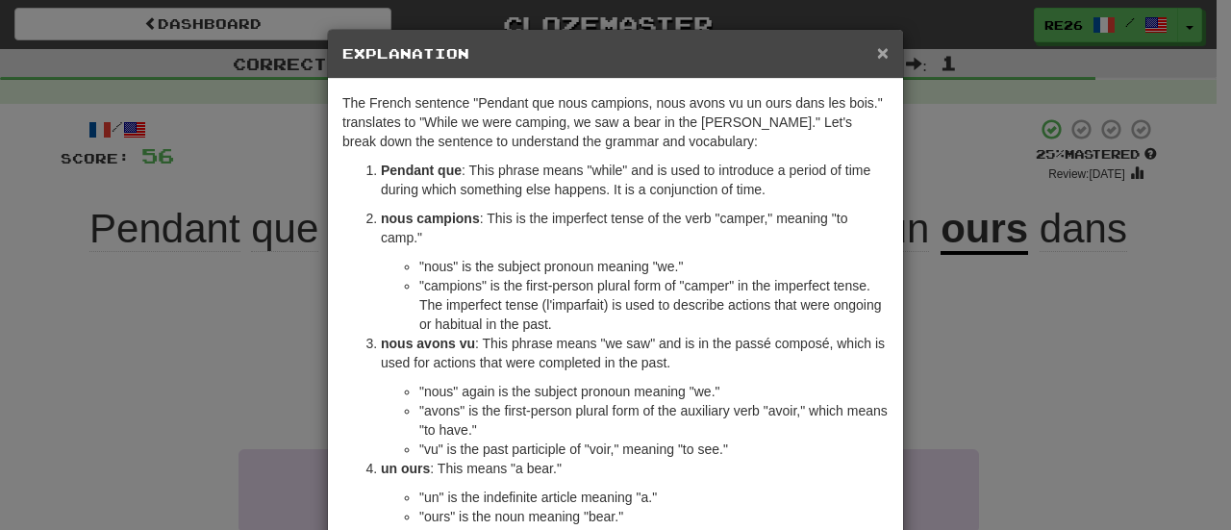
click at [871, 63] on div "× Explanation" at bounding box center [615, 54] width 575 height 49
click at [881, 50] on span "×" at bounding box center [883, 52] width 12 height 22
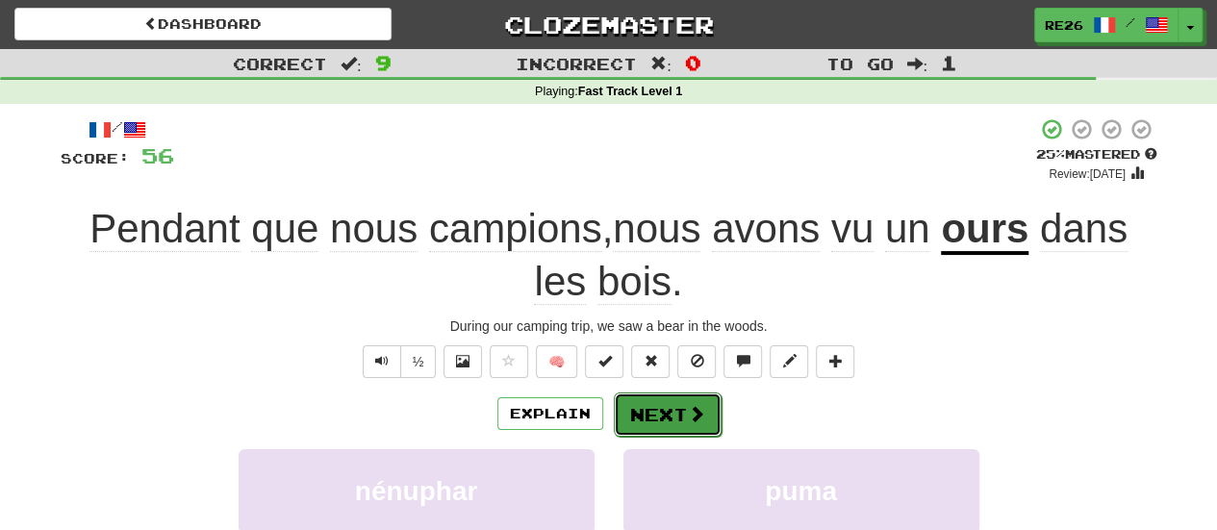
click at [641, 404] on button "Next" at bounding box center [668, 414] width 108 height 44
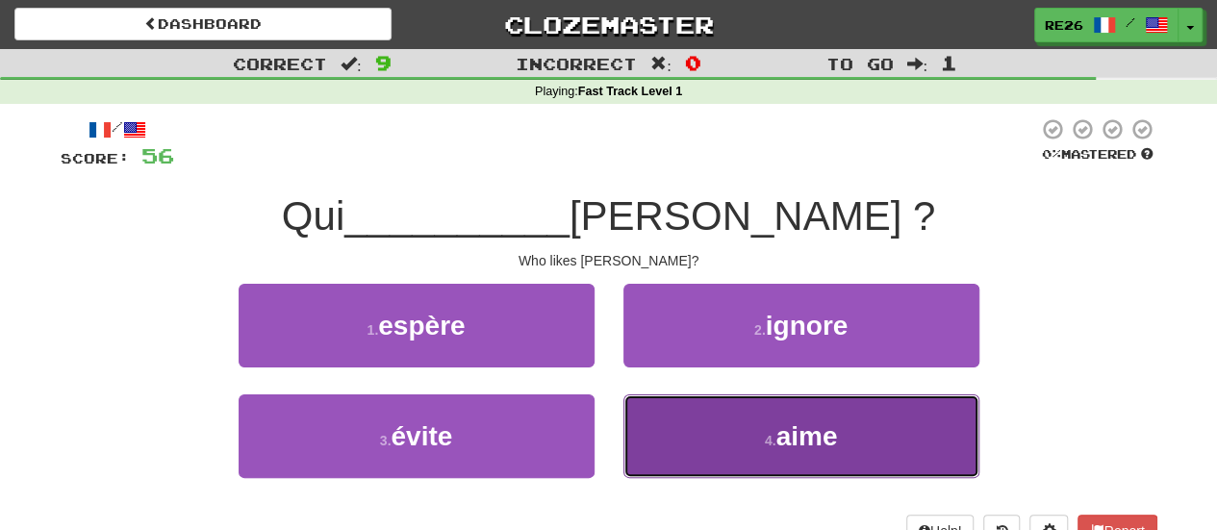
click at [683, 422] on button "4 . aime" at bounding box center [801, 436] width 356 height 84
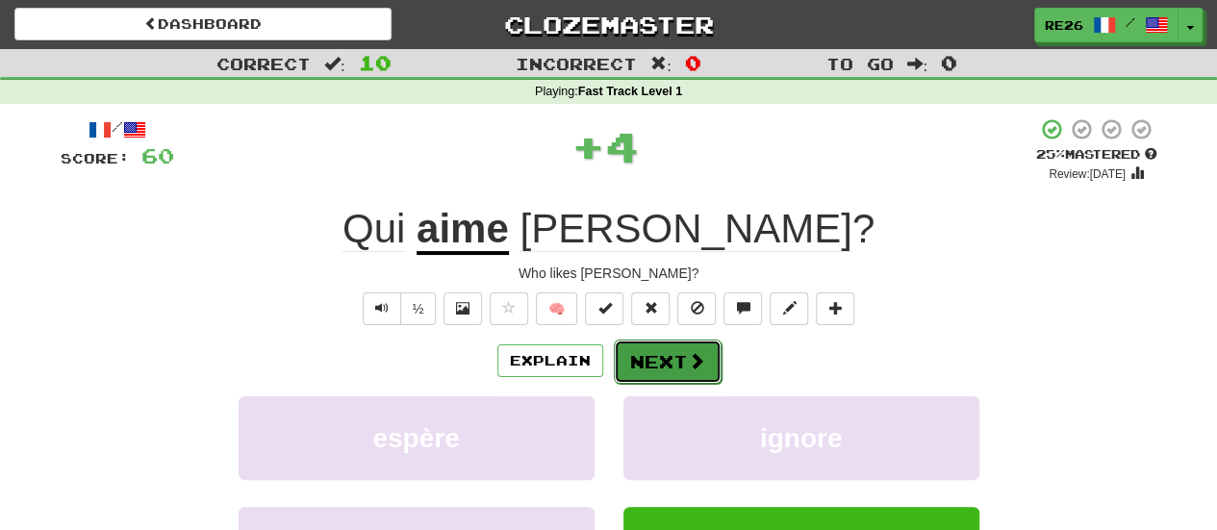
click at [655, 364] on button "Next" at bounding box center [668, 361] width 108 height 44
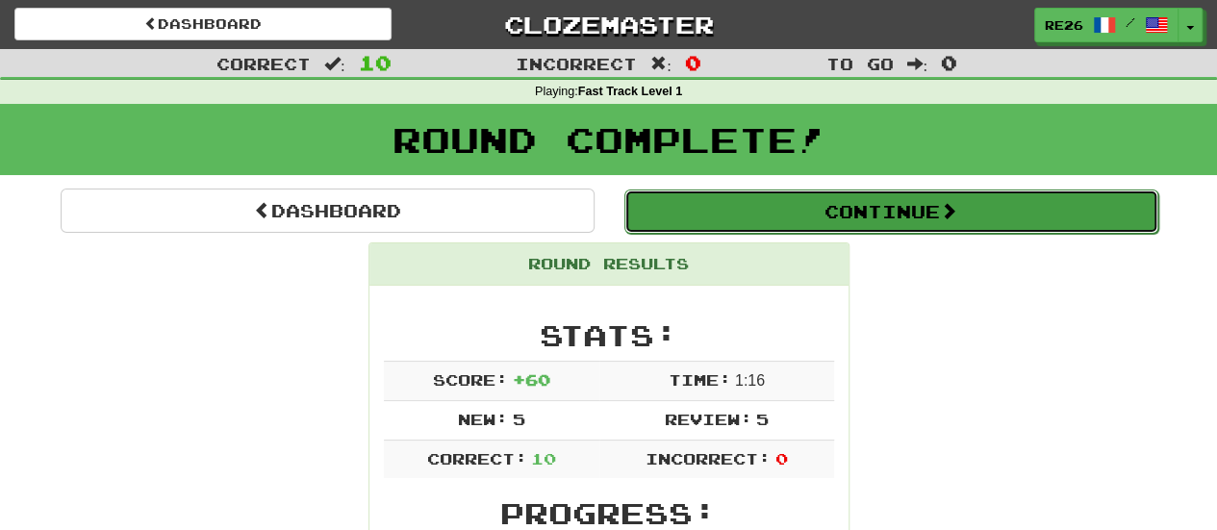
click at [852, 215] on button "Continue" at bounding box center [891, 211] width 534 height 44
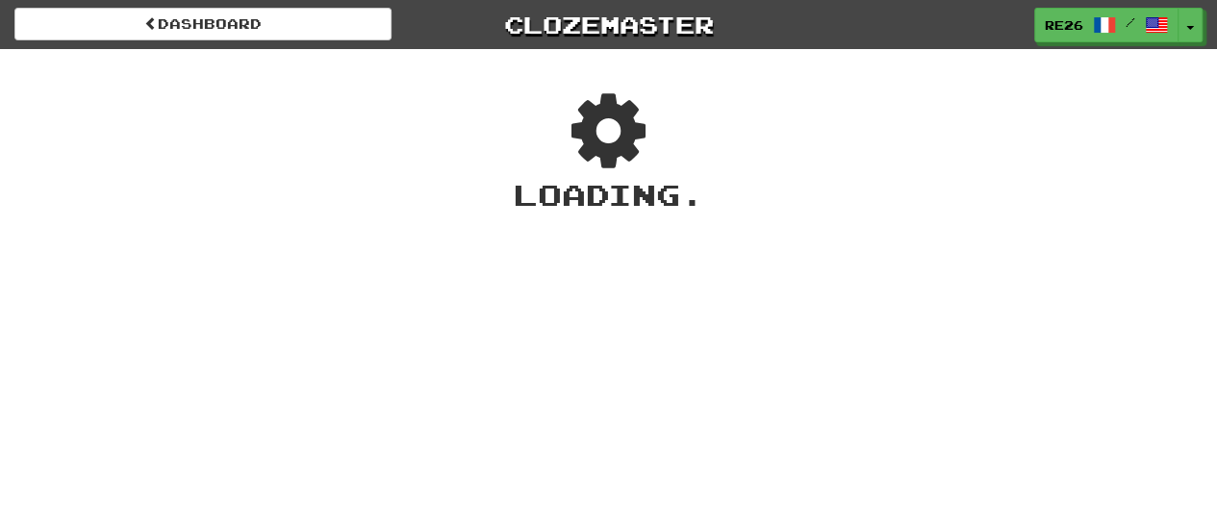
click at [540, 218] on div "Dashboard Clozemaster re26 / Toggle Dropdown Dashboard Leaderboard Activity Fee…" at bounding box center [608, 265] width 1217 height 530
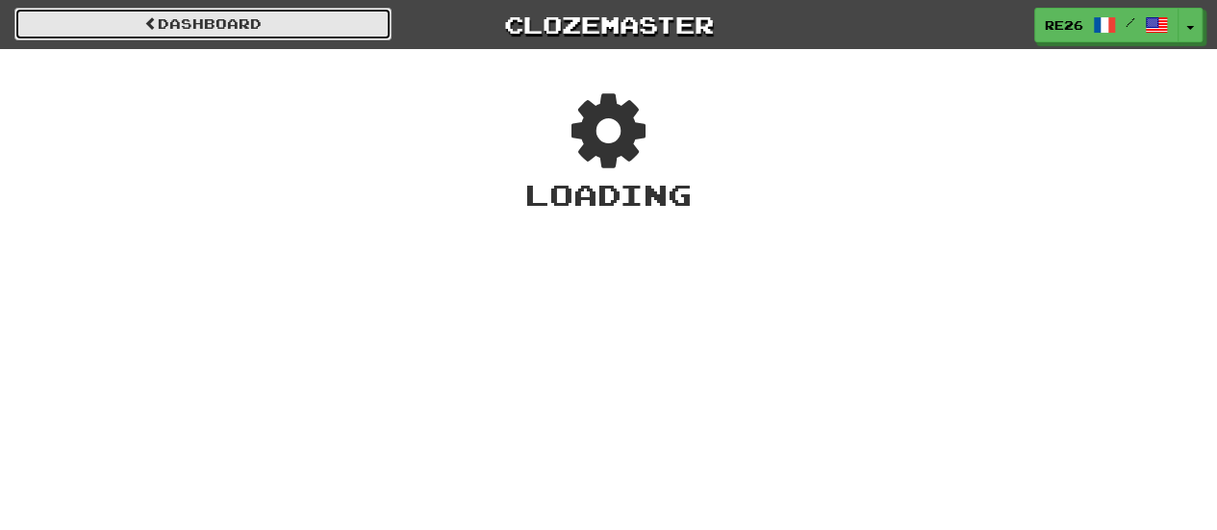
click at [273, 19] on link "Dashboard" at bounding box center [202, 24] width 377 height 33
click at [229, 20] on link "Dashboard" at bounding box center [202, 24] width 377 height 33
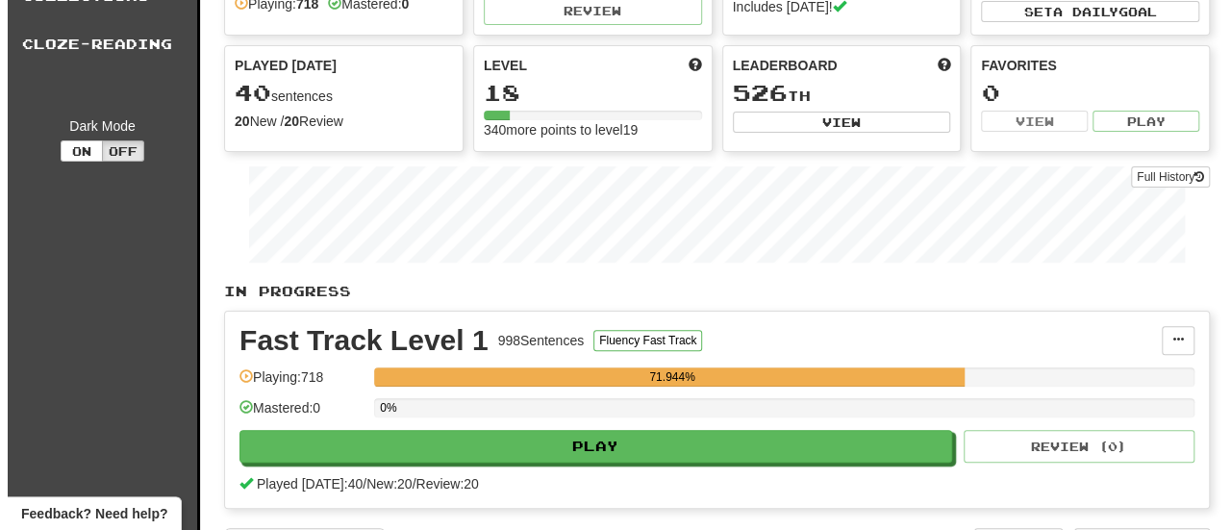
scroll to position [192, 0]
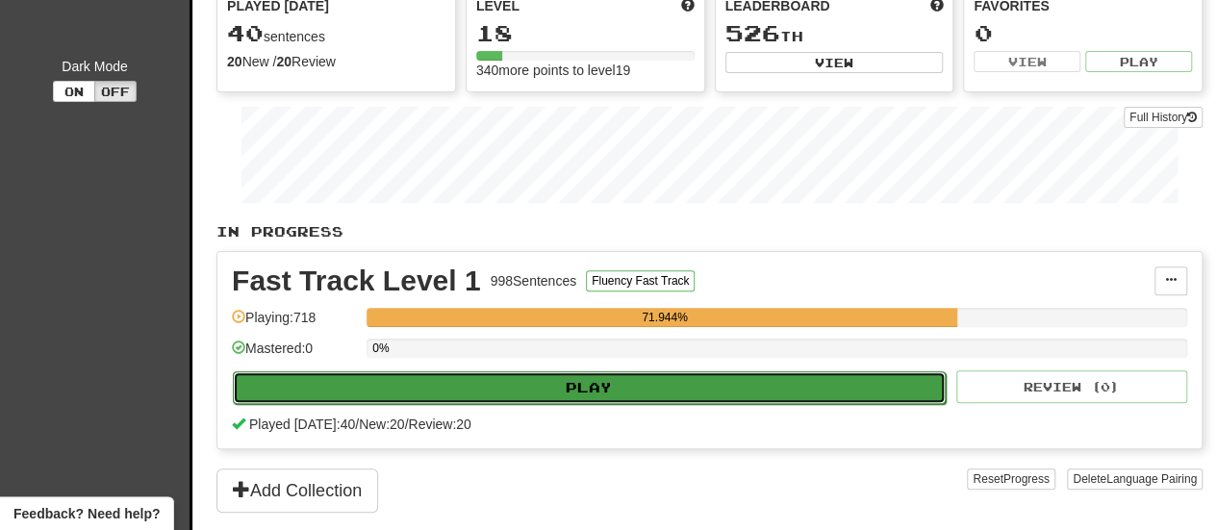
click at [640, 378] on button "Play" at bounding box center [589, 387] width 713 height 33
select select "**"
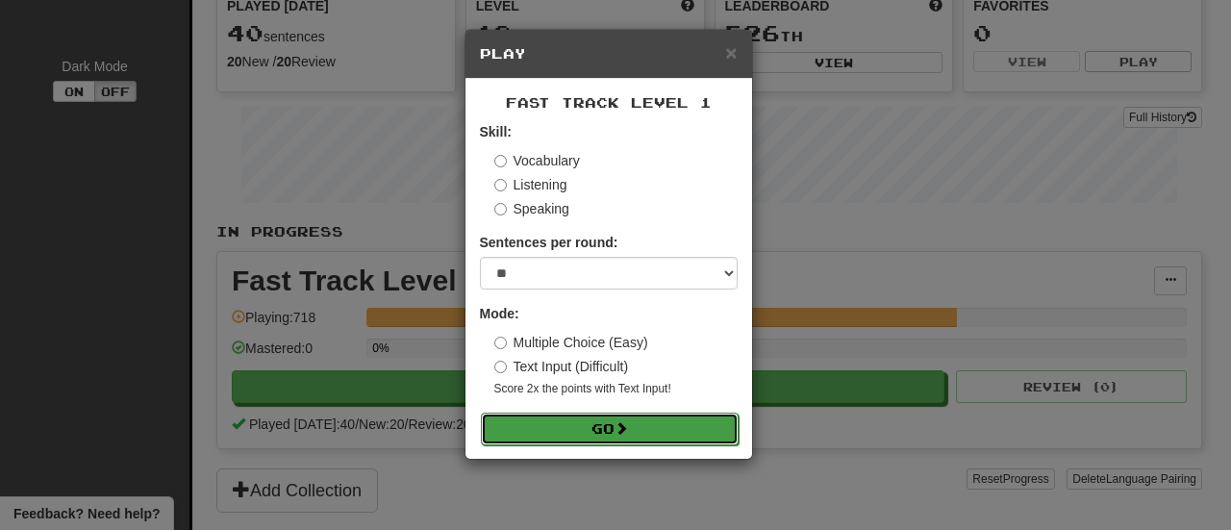
click at [613, 429] on button "Go" at bounding box center [610, 429] width 258 height 33
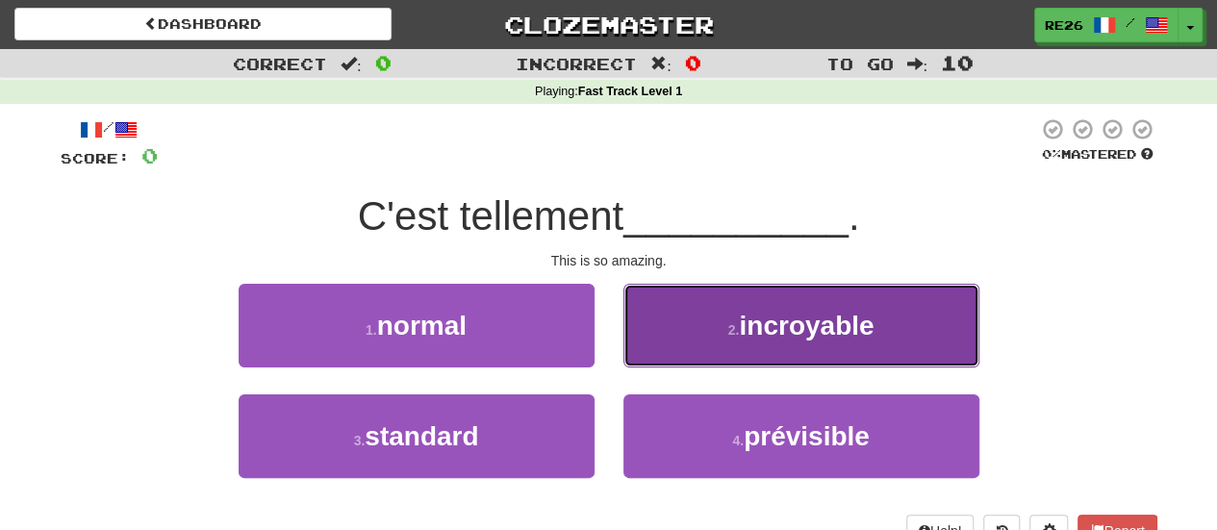
click at [792, 314] on span "incroyable" at bounding box center [806, 326] width 135 height 30
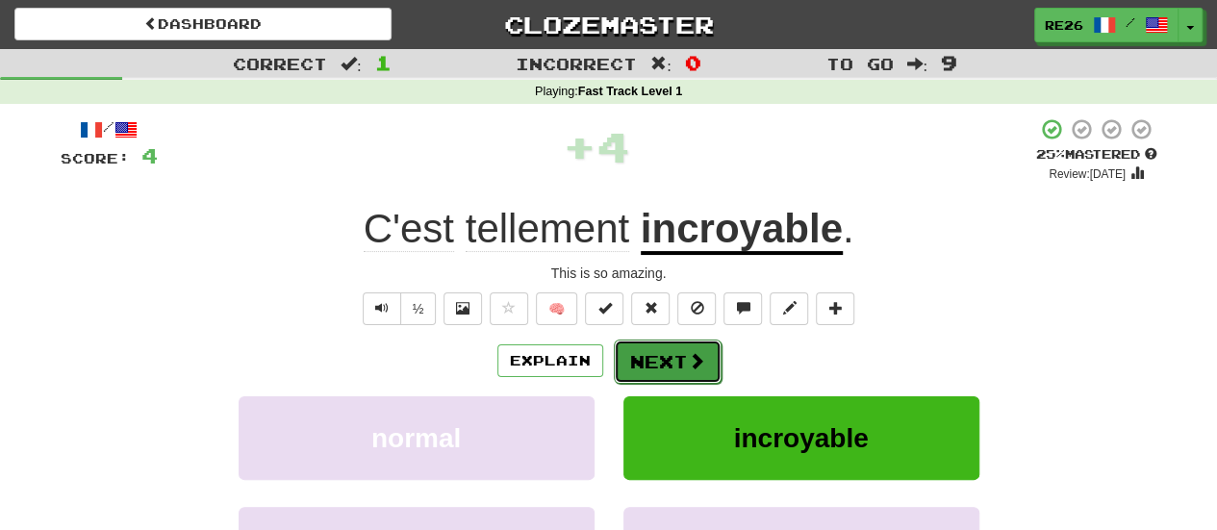
click at [650, 364] on button "Next" at bounding box center [668, 361] width 108 height 44
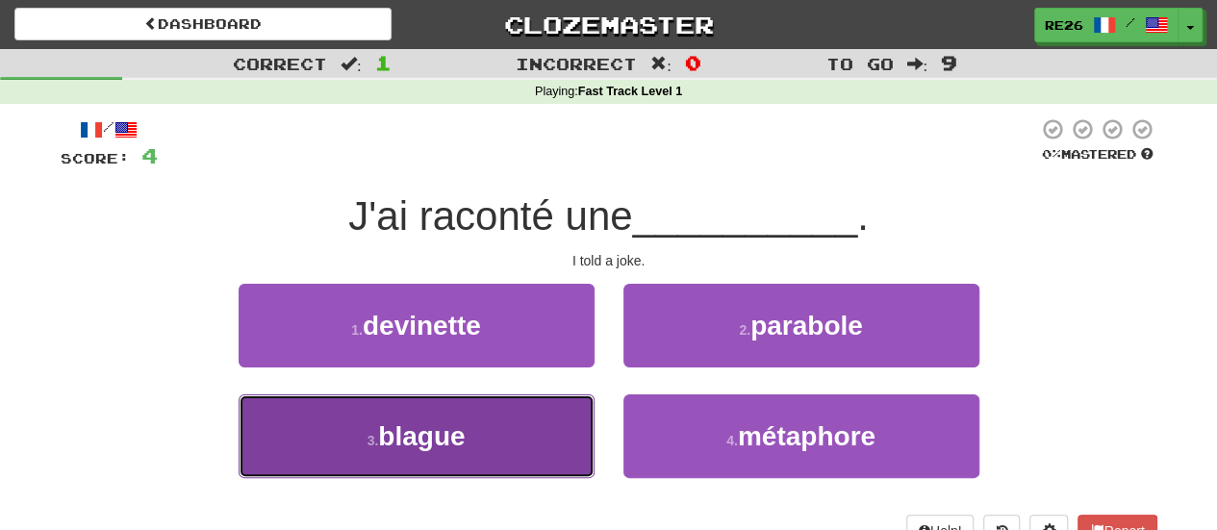
click at [554, 411] on button "3 . blague" at bounding box center [416, 436] width 356 height 84
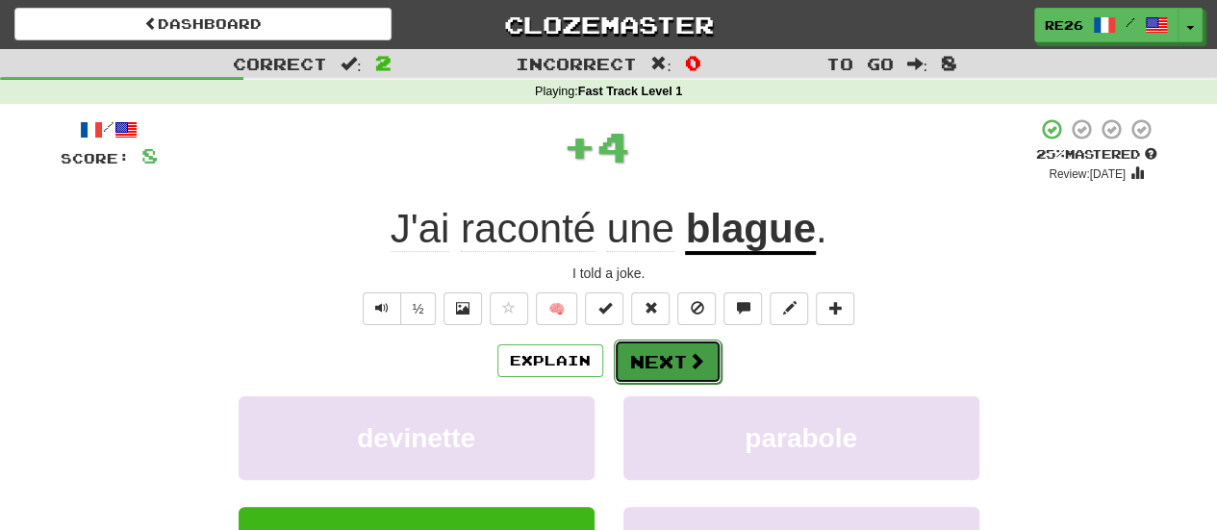
click at [643, 353] on button "Next" at bounding box center [668, 361] width 108 height 44
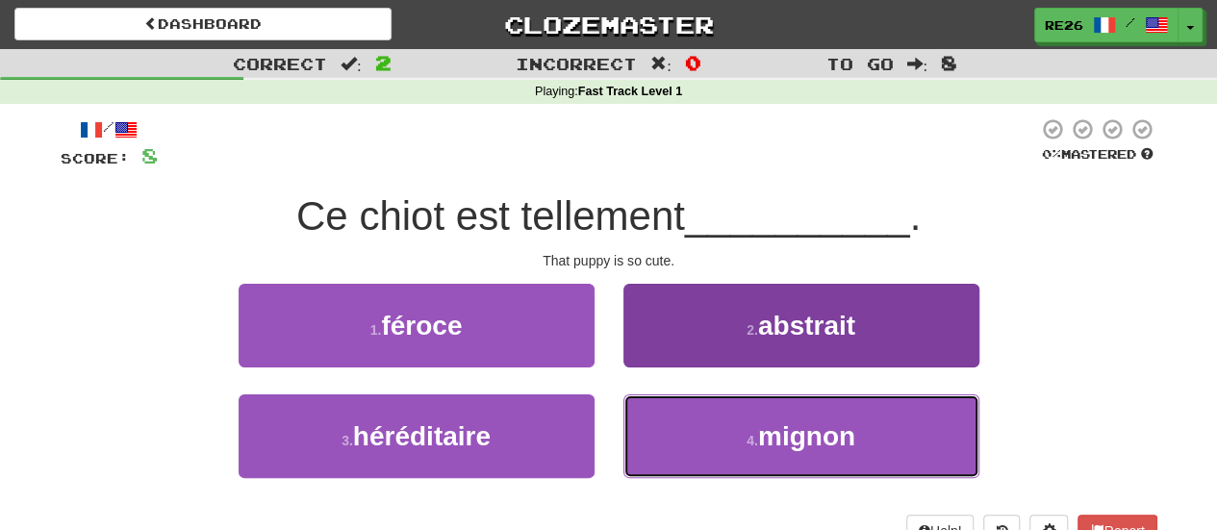
click at [697, 417] on button "4 . mignon" at bounding box center [801, 436] width 356 height 84
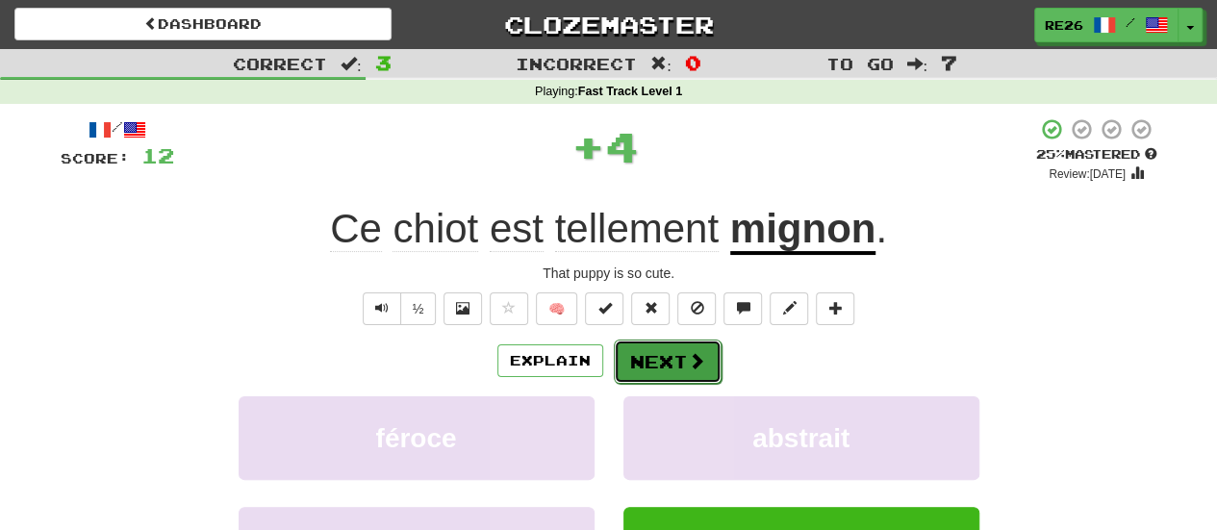
click at [668, 365] on button "Next" at bounding box center [668, 361] width 108 height 44
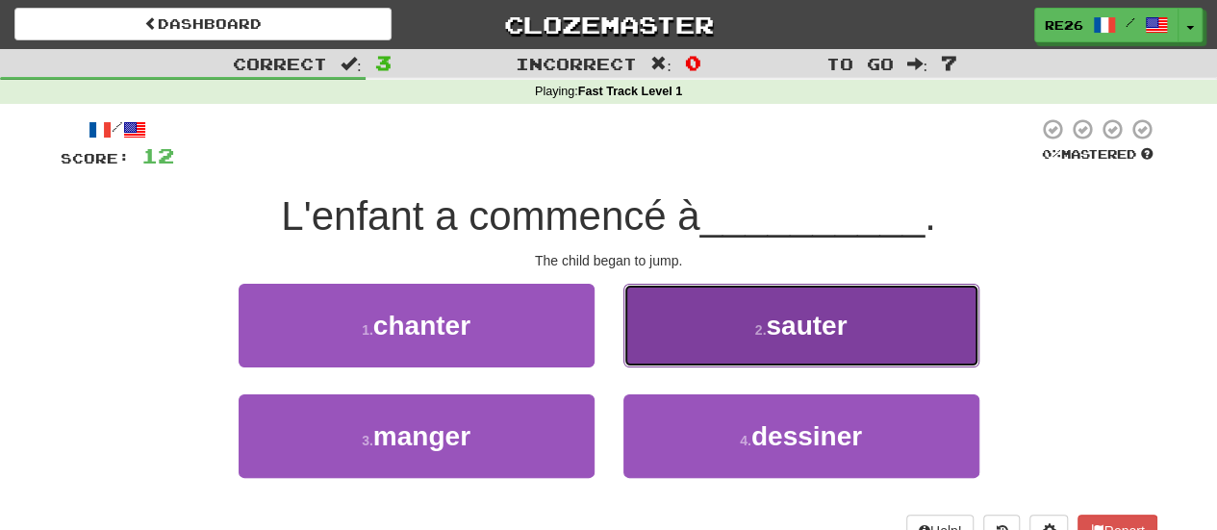
click at [681, 338] on button "2 . [PERSON_NAME]" at bounding box center [801, 326] width 356 height 84
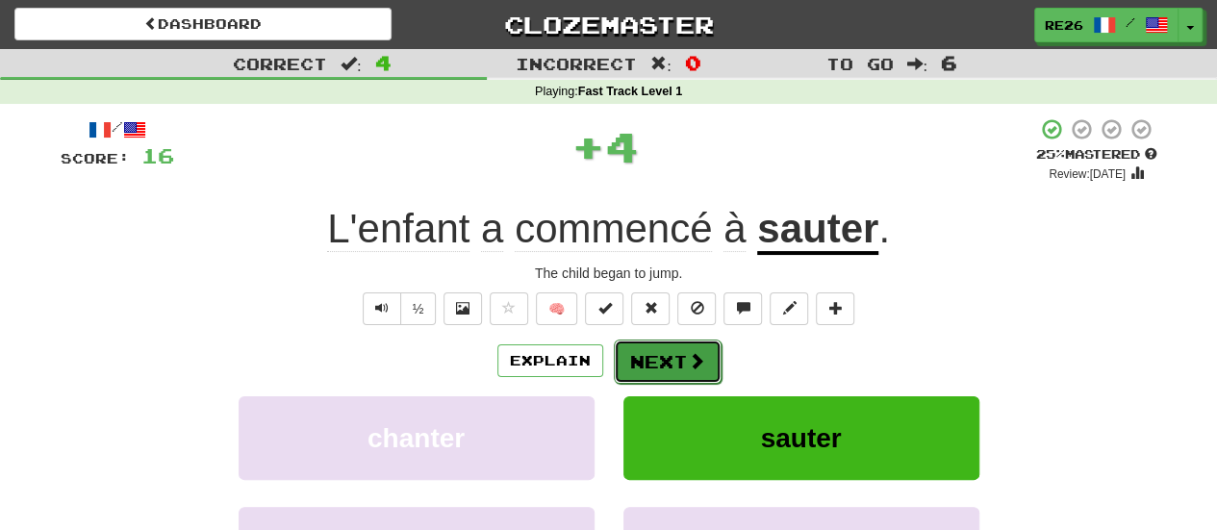
click at [660, 363] on button "Next" at bounding box center [668, 361] width 108 height 44
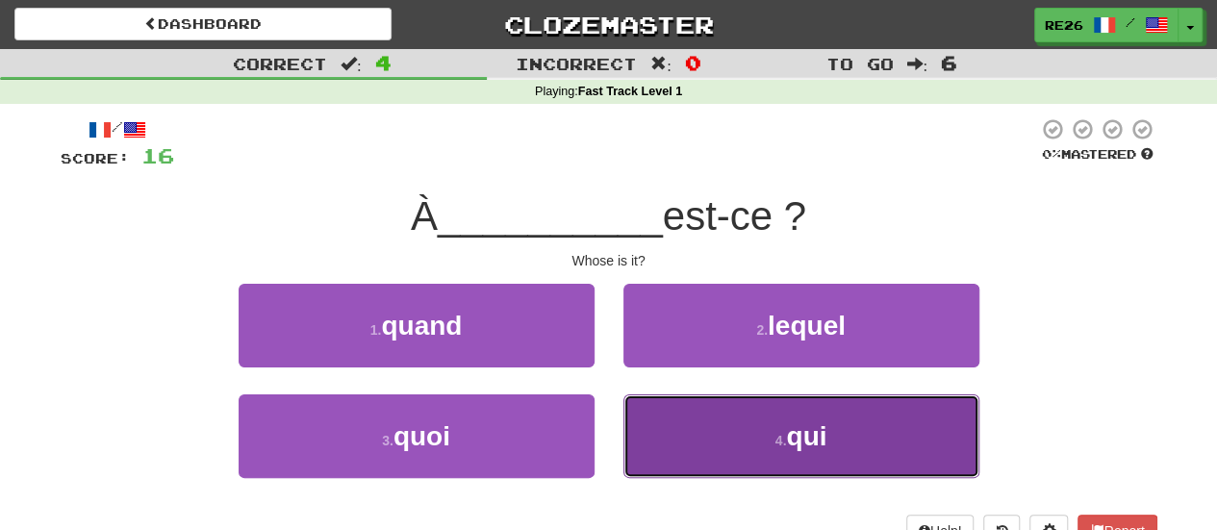
click at [679, 430] on button "4 . qui" at bounding box center [801, 436] width 356 height 84
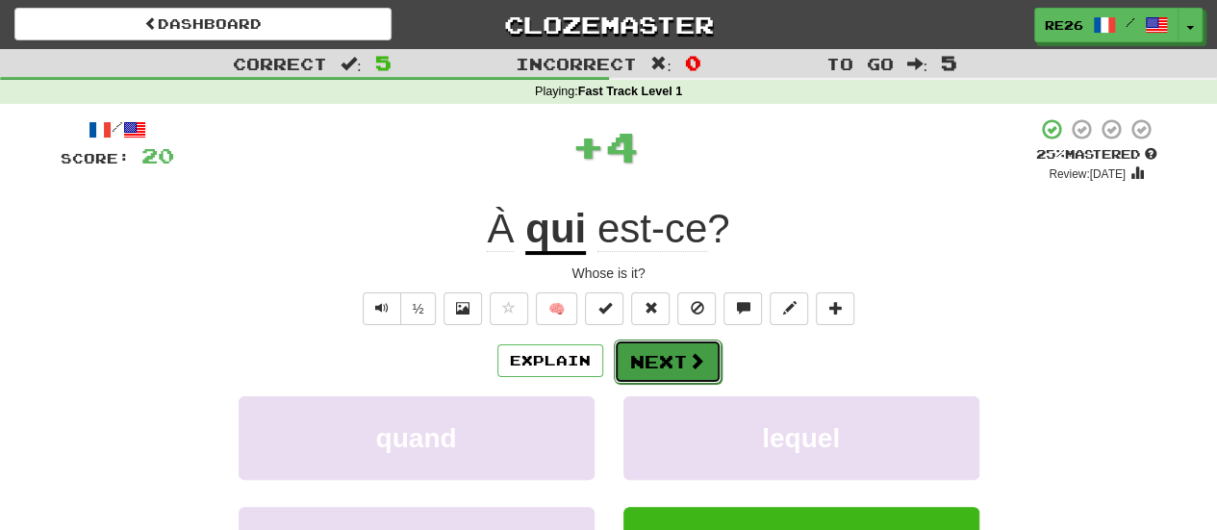
click at [667, 362] on button "Next" at bounding box center [668, 361] width 108 height 44
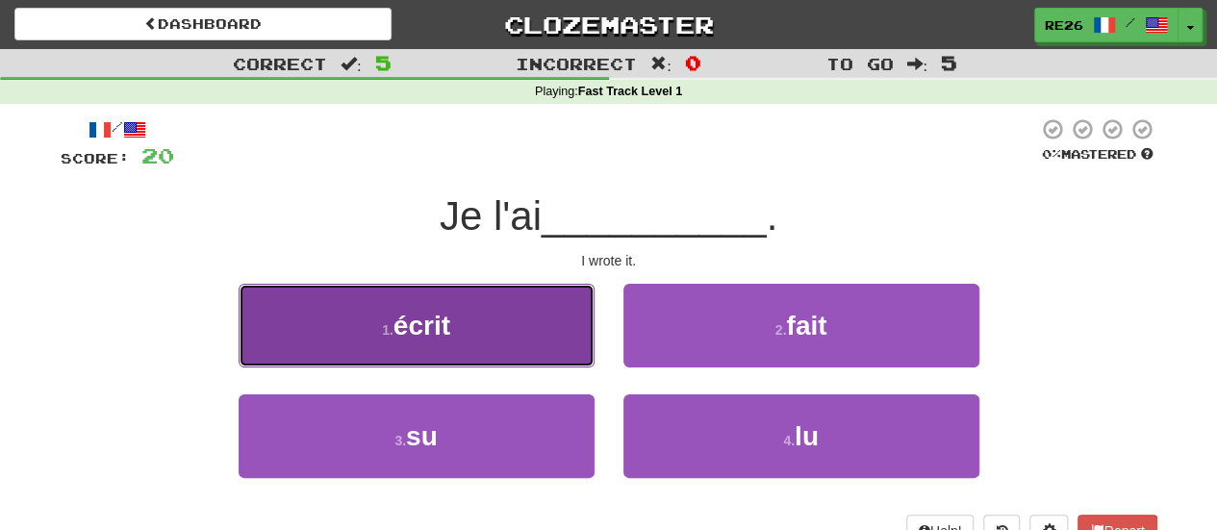
click at [552, 348] on button "1 . écrit" at bounding box center [416, 326] width 356 height 84
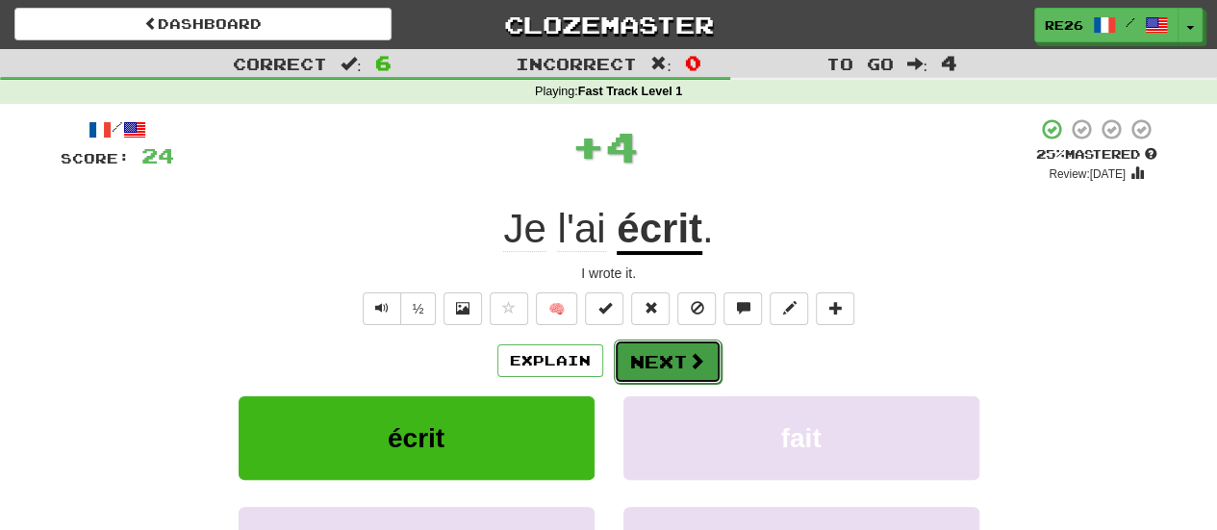
click at [662, 366] on button "Next" at bounding box center [668, 361] width 108 height 44
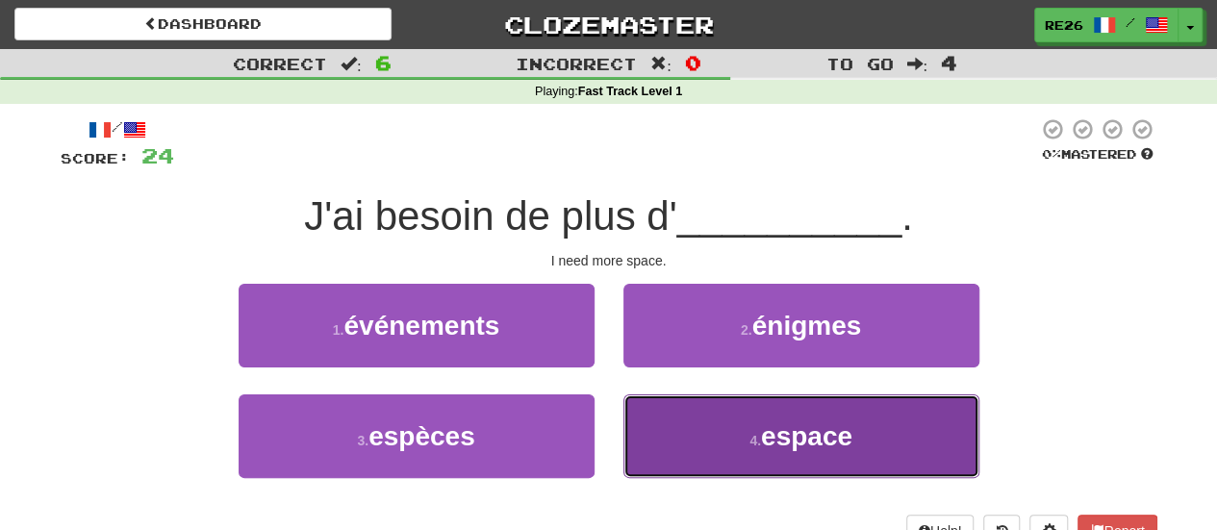
click at [695, 427] on button "4 . espace" at bounding box center [801, 436] width 356 height 84
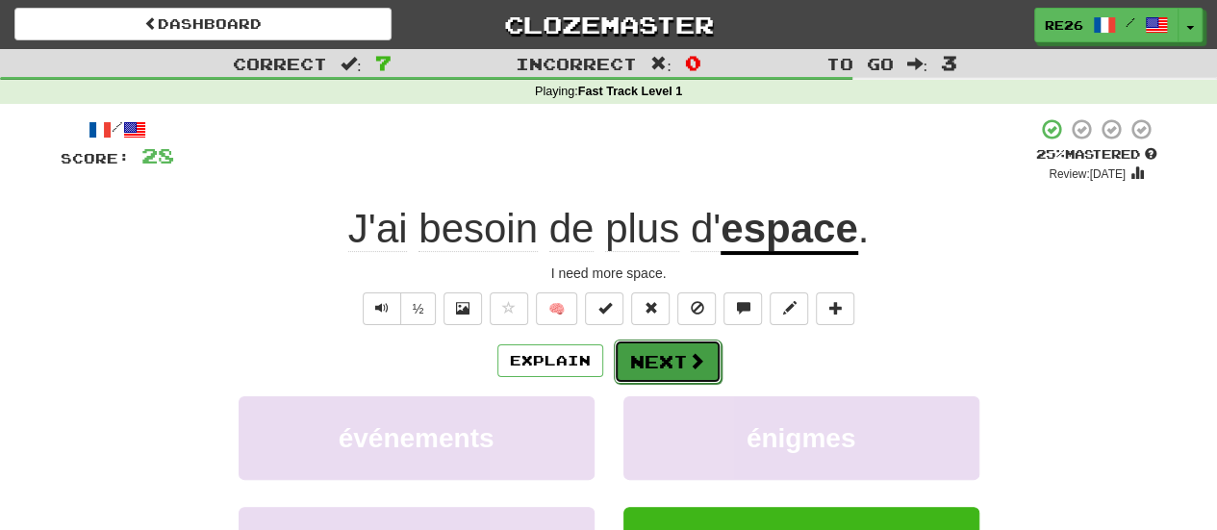
click at [671, 365] on button "Next" at bounding box center [668, 361] width 108 height 44
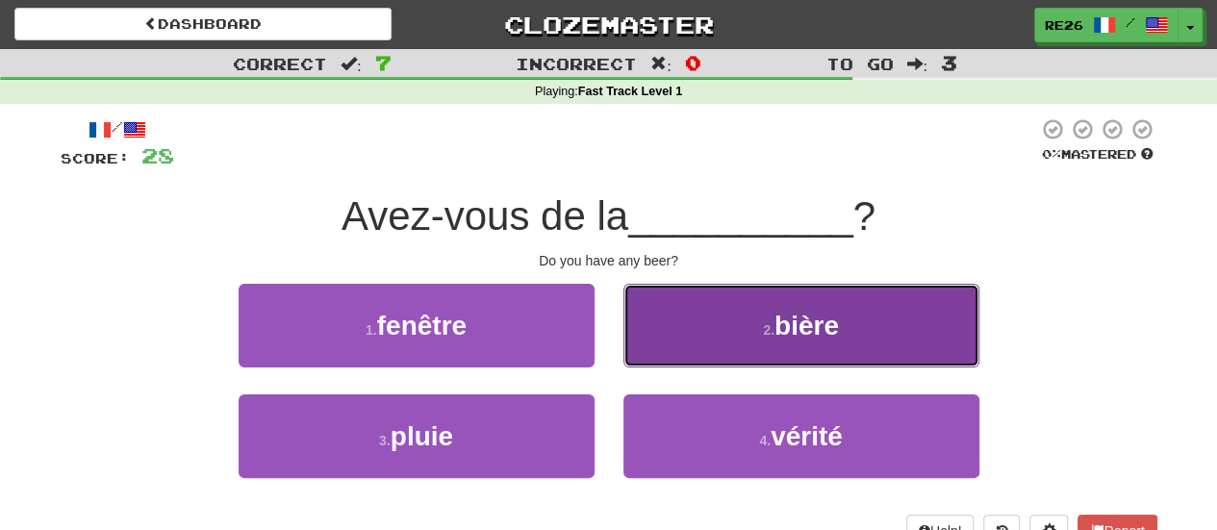
click at [679, 344] on button "2 . bière" at bounding box center [801, 326] width 356 height 84
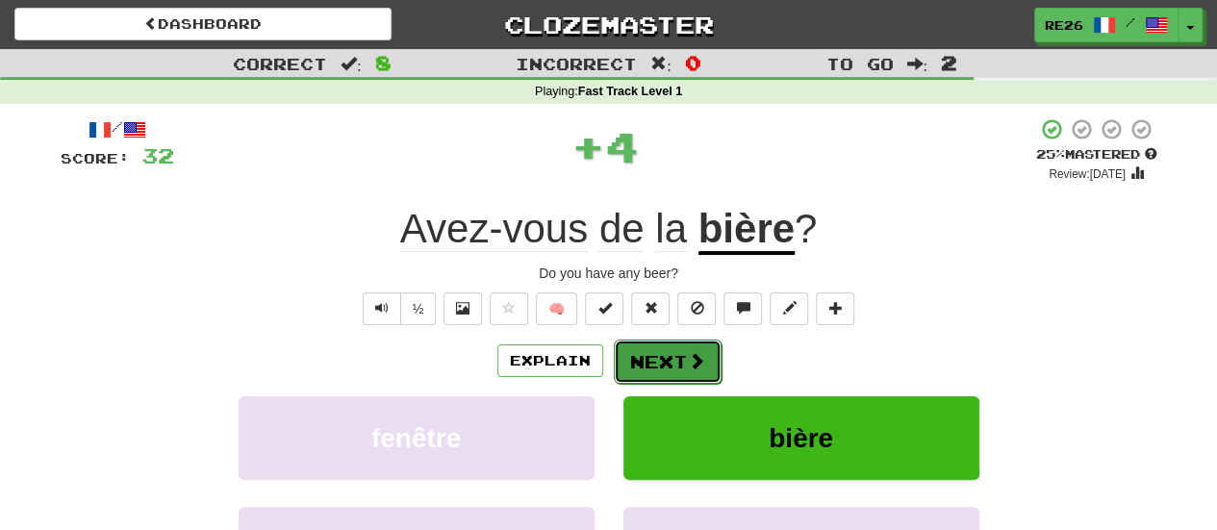
click at [647, 356] on button "Next" at bounding box center [668, 361] width 108 height 44
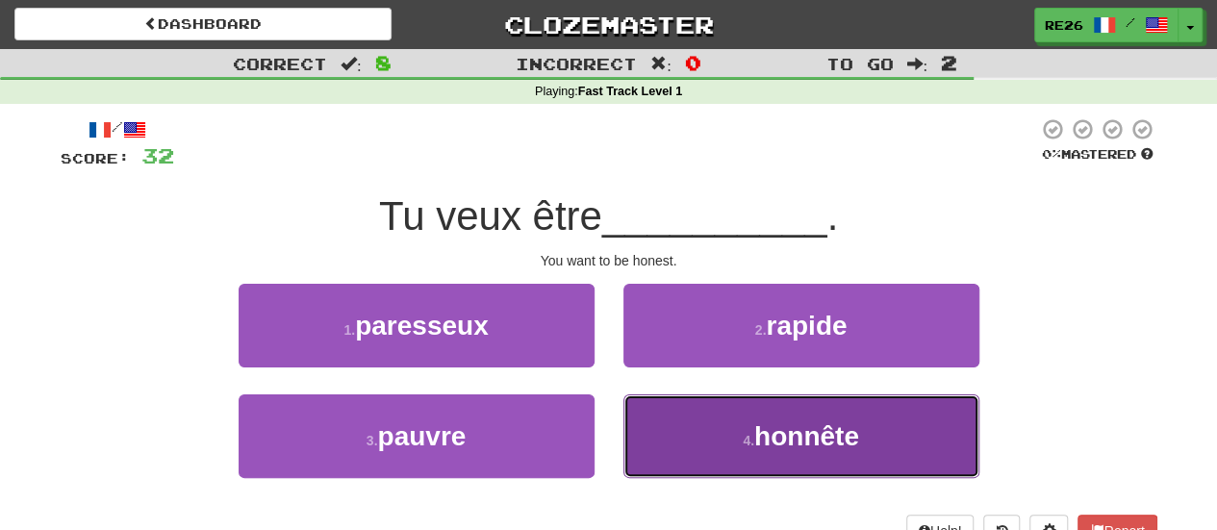
click at [678, 437] on button "4 . honnête" at bounding box center [801, 436] width 356 height 84
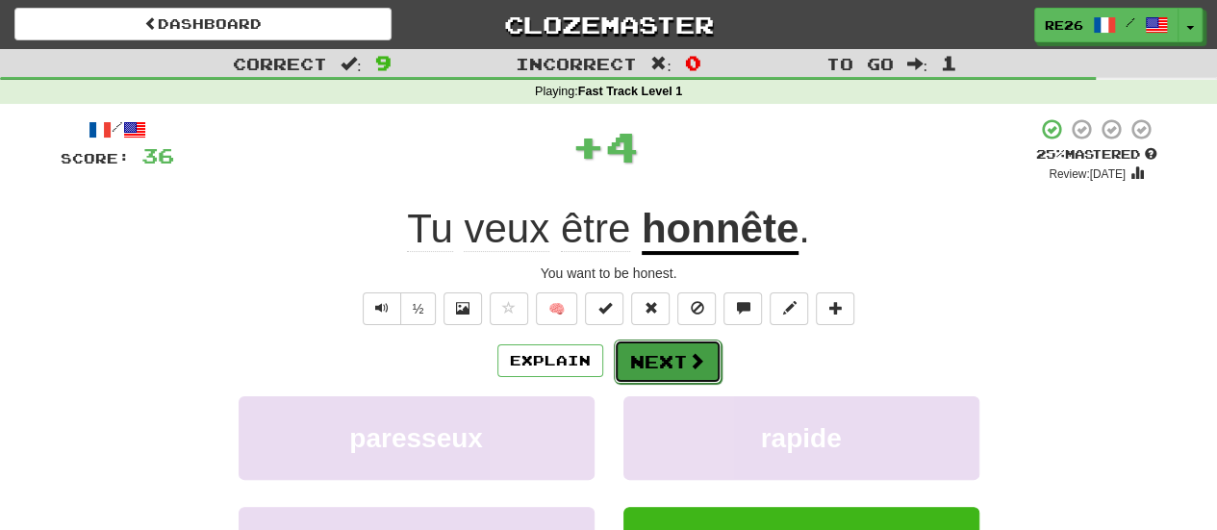
click at [654, 365] on button "Next" at bounding box center [668, 361] width 108 height 44
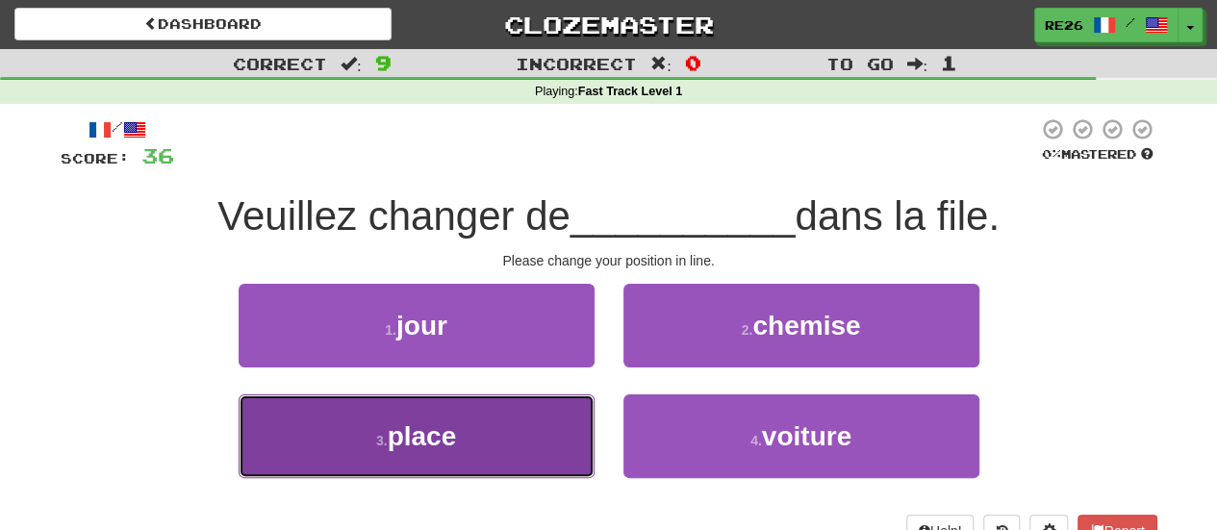
click at [524, 435] on button "3 . place" at bounding box center [416, 436] width 356 height 84
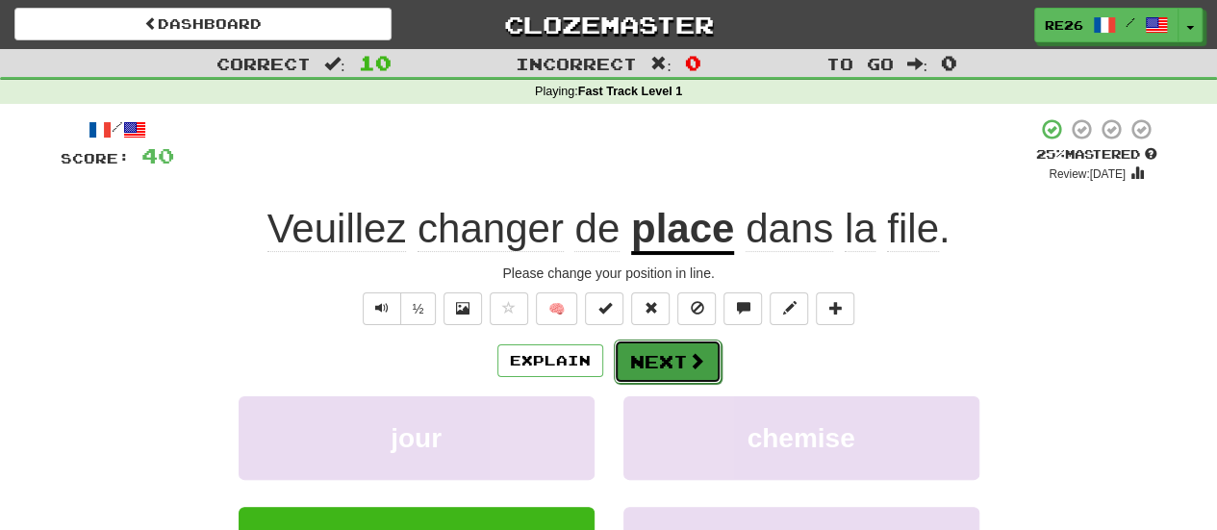
click at [663, 365] on button "Next" at bounding box center [668, 361] width 108 height 44
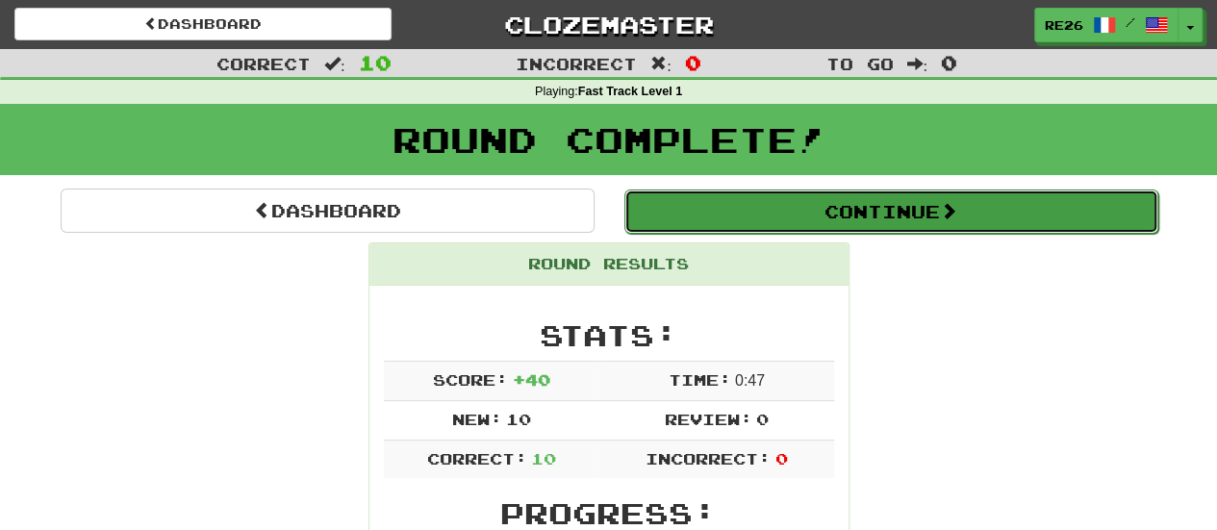
click at [815, 213] on button "Continue" at bounding box center [891, 211] width 534 height 44
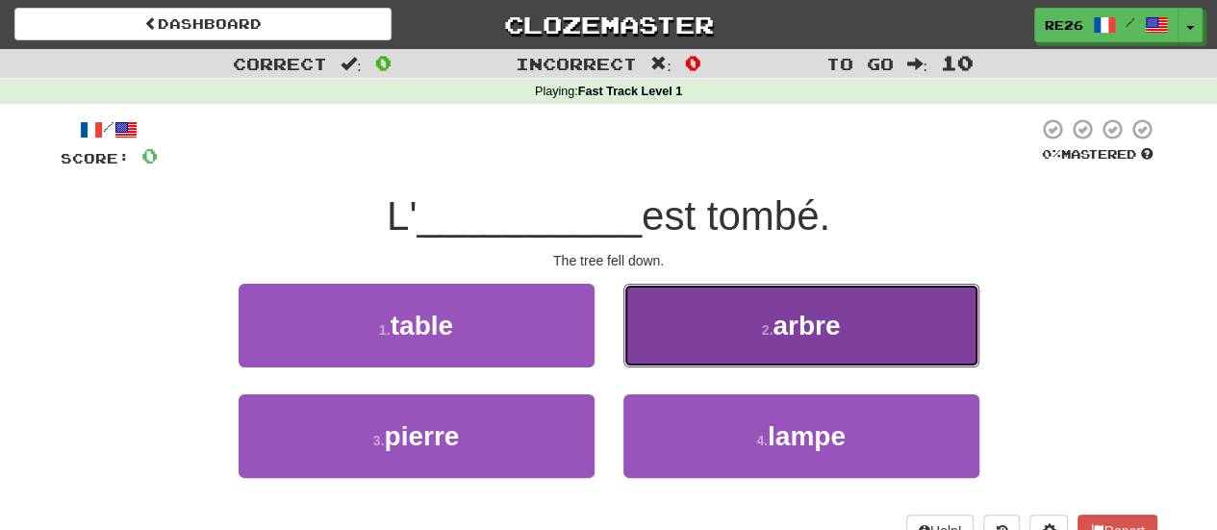
click at [734, 321] on button "2 . arbre" at bounding box center [801, 326] width 356 height 84
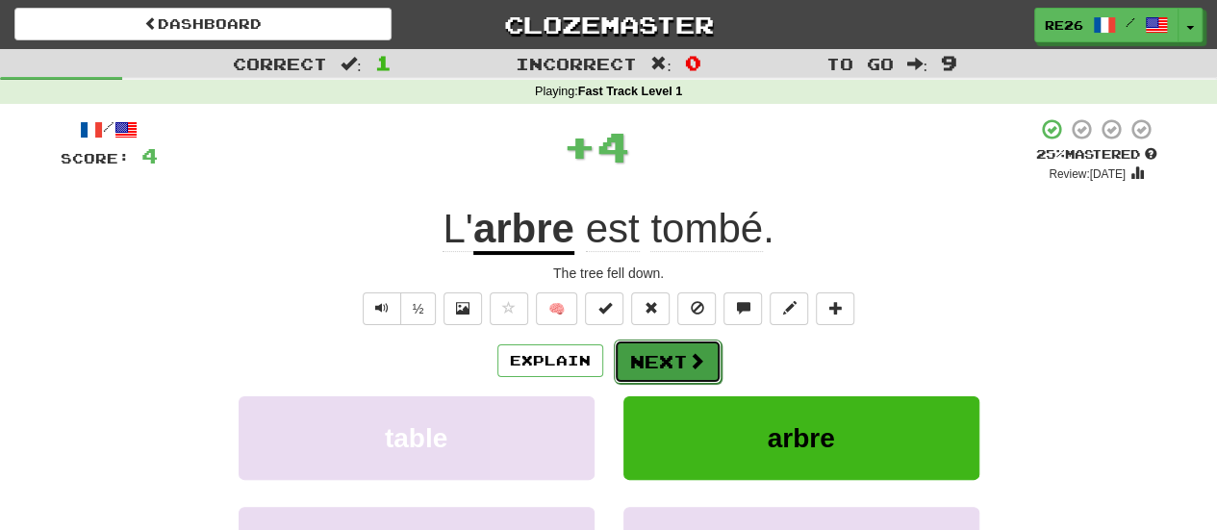
click at [665, 353] on button "Next" at bounding box center [668, 361] width 108 height 44
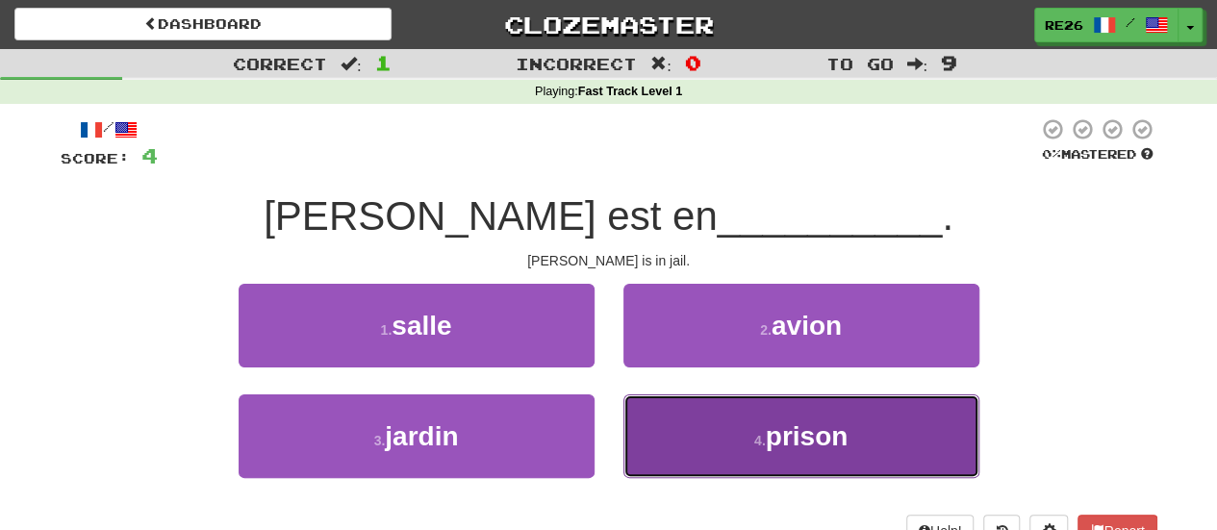
click at [799, 421] on span "prison" at bounding box center [807, 436] width 83 height 30
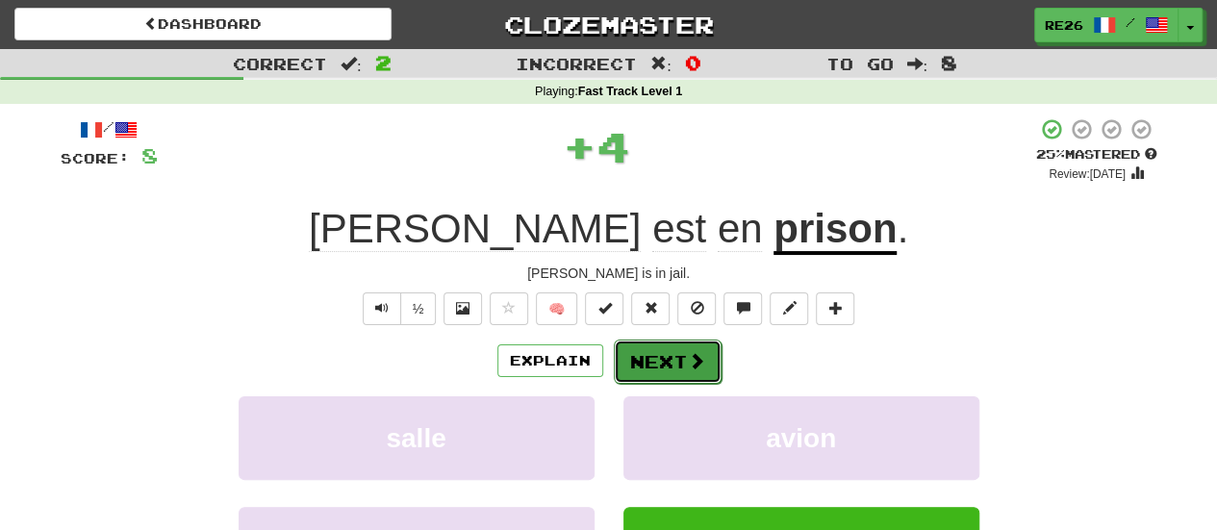
click at [646, 357] on button "Next" at bounding box center [668, 361] width 108 height 44
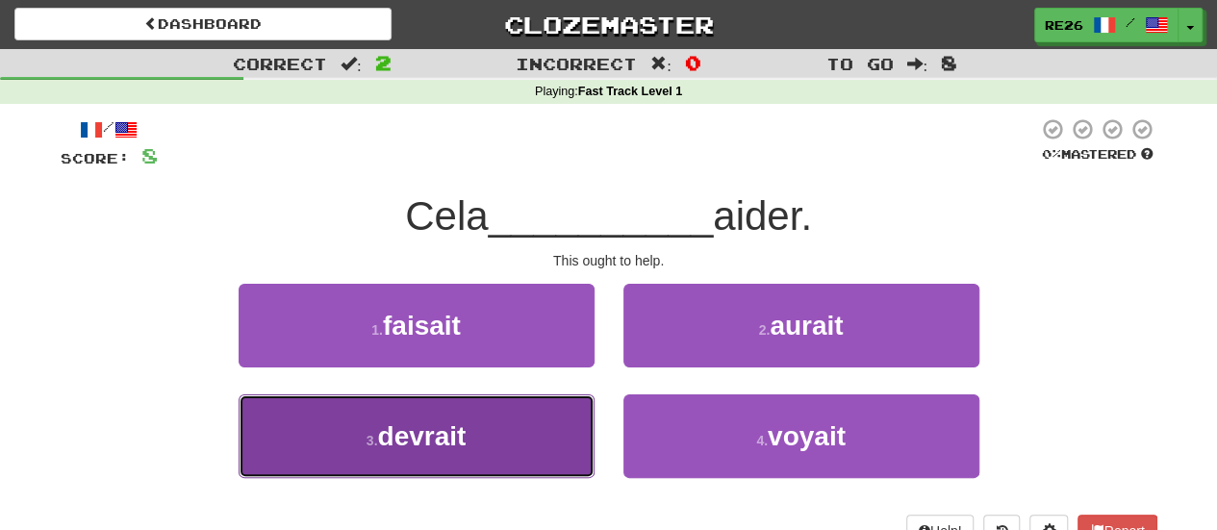
click at [530, 441] on button "3 . devrait" at bounding box center [416, 436] width 356 height 84
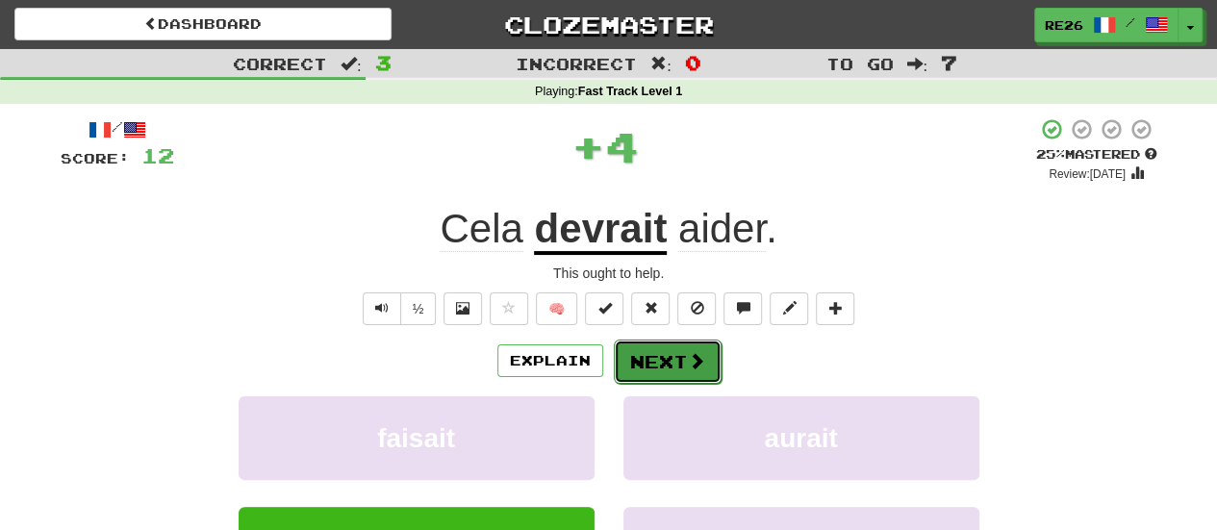
click at [659, 353] on button "Next" at bounding box center [668, 361] width 108 height 44
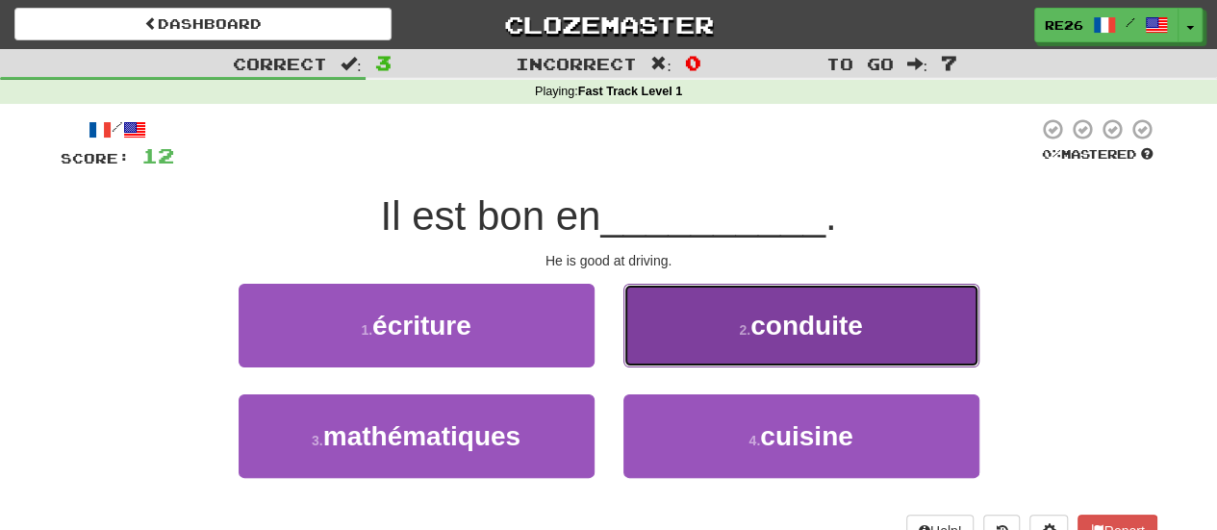
click at [690, 322] on button "2 . conduite" at bounding box center [801, 326] width 356 height 84
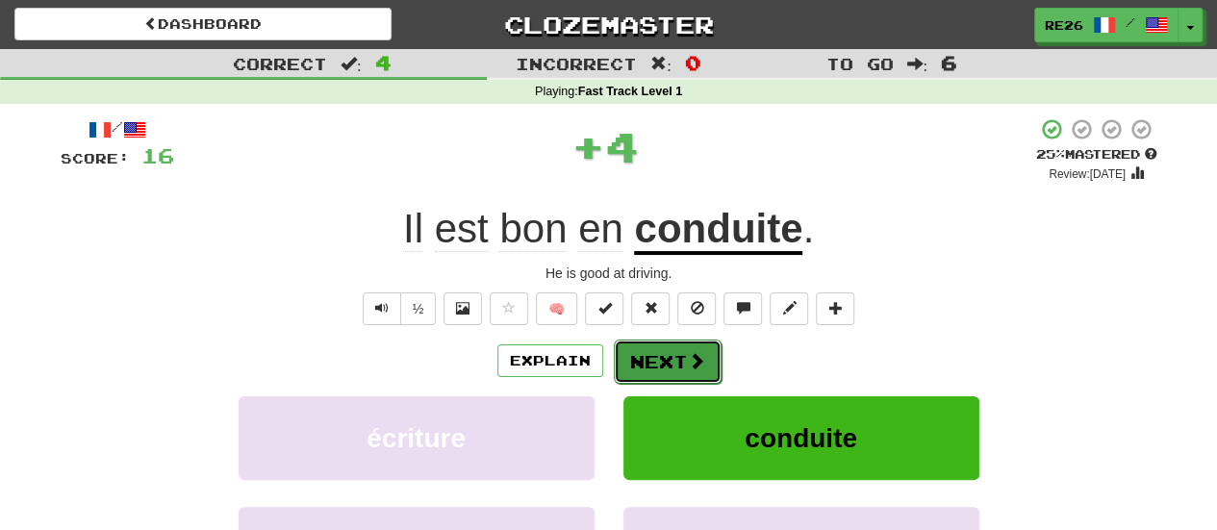
click at [644, 355] on button "Next" at bounding box center [668, 361] width 108 height 44
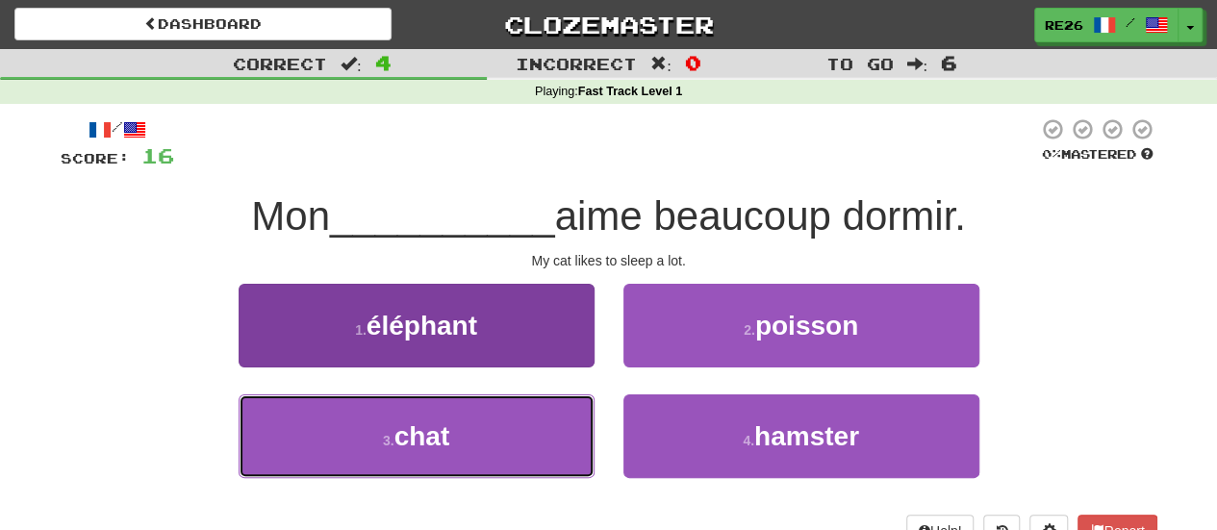
click at [540, 411] on button "3 . chat" at bounding box center [416, 436] width 356 height 84
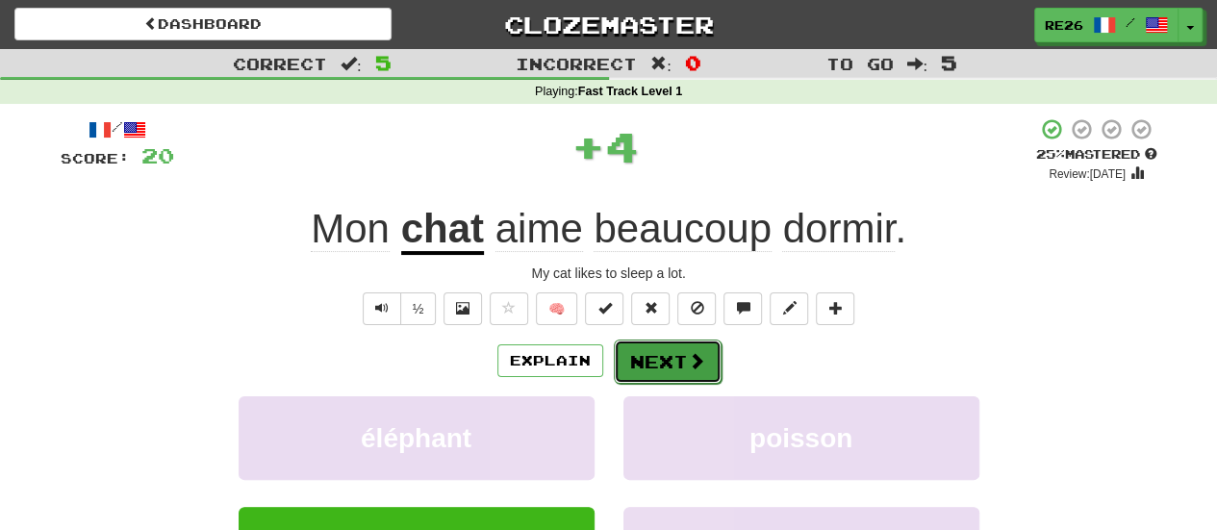
click at [662, 352] on button "Next" at bounding box center [668, 361] width 108 height 44
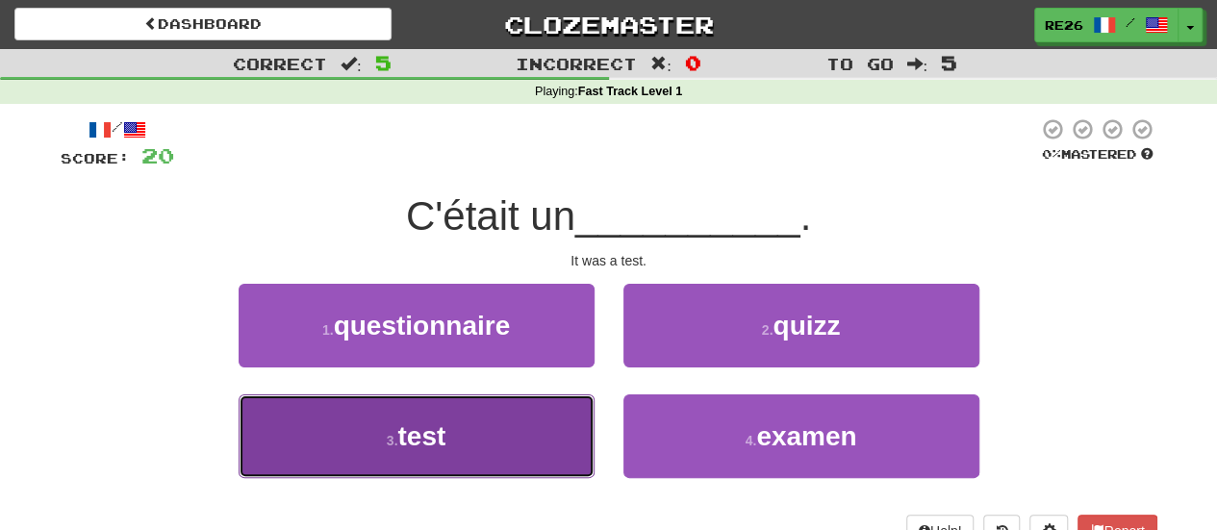
click at [557, 426] on button "3 . test" at bounding box center [416, 436] width 356 height 84
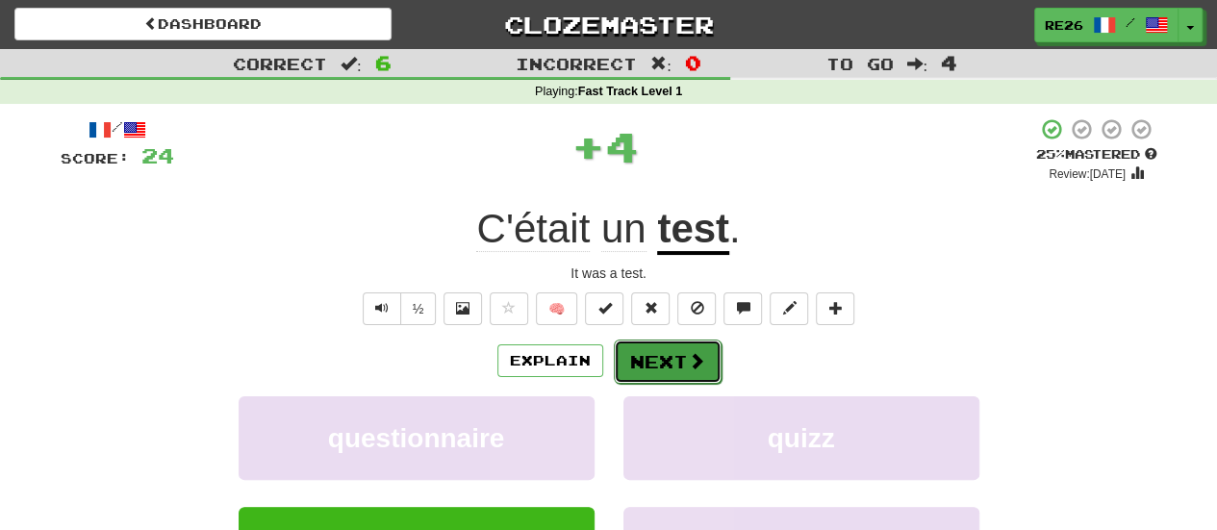
click at [641, 361] on button "Next" at bounding box center [668, 361] width 108 height 44
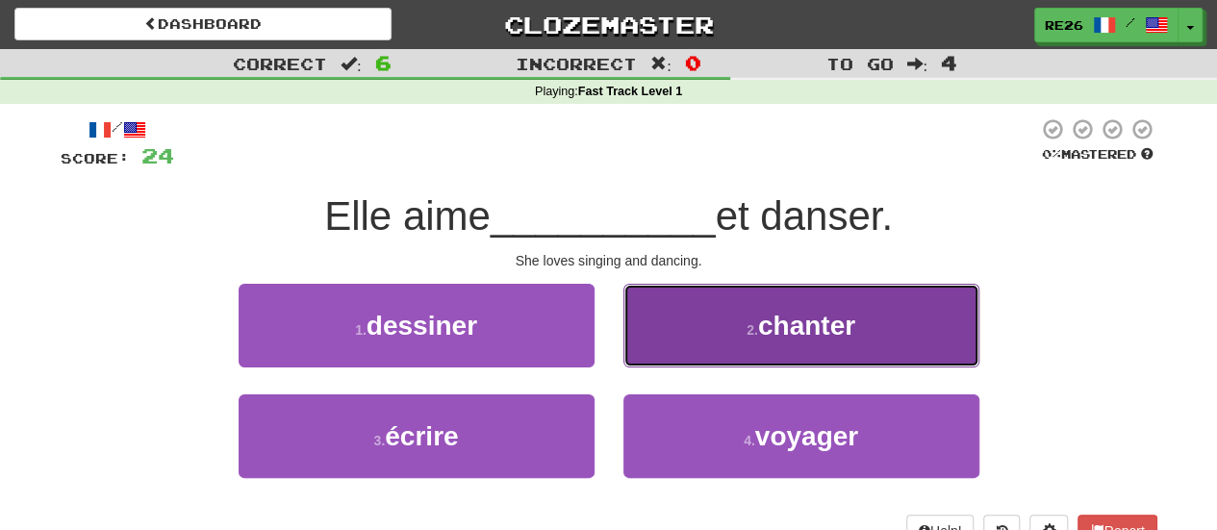
click at [669, 336] on button "2 . chanter" at bounding box center [801, 326] width 356 height 84
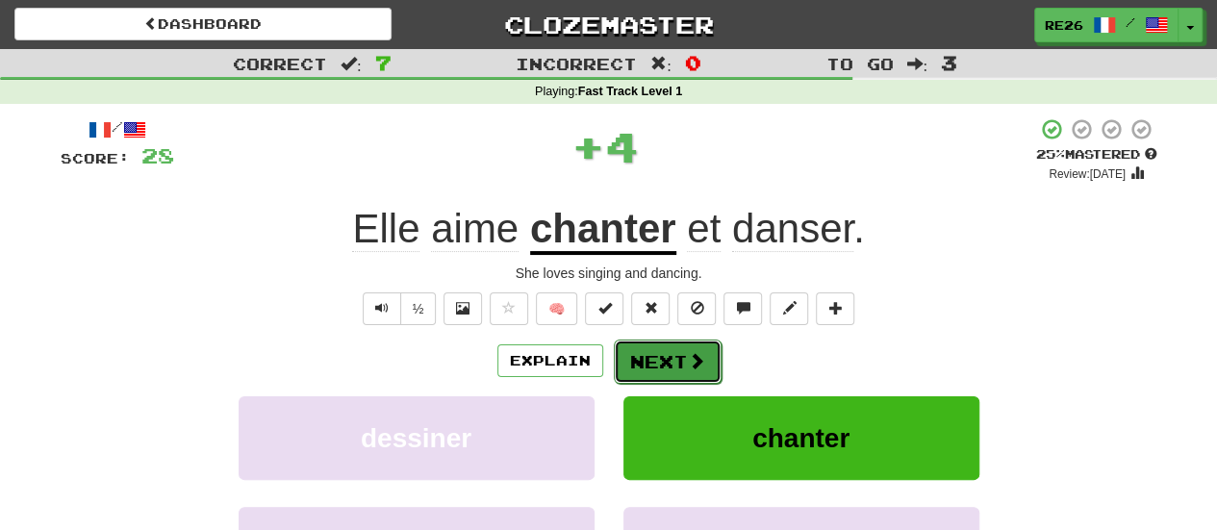
click at [645, 362] on button "Next" at bounding box center [668, 361] width 108 height 44
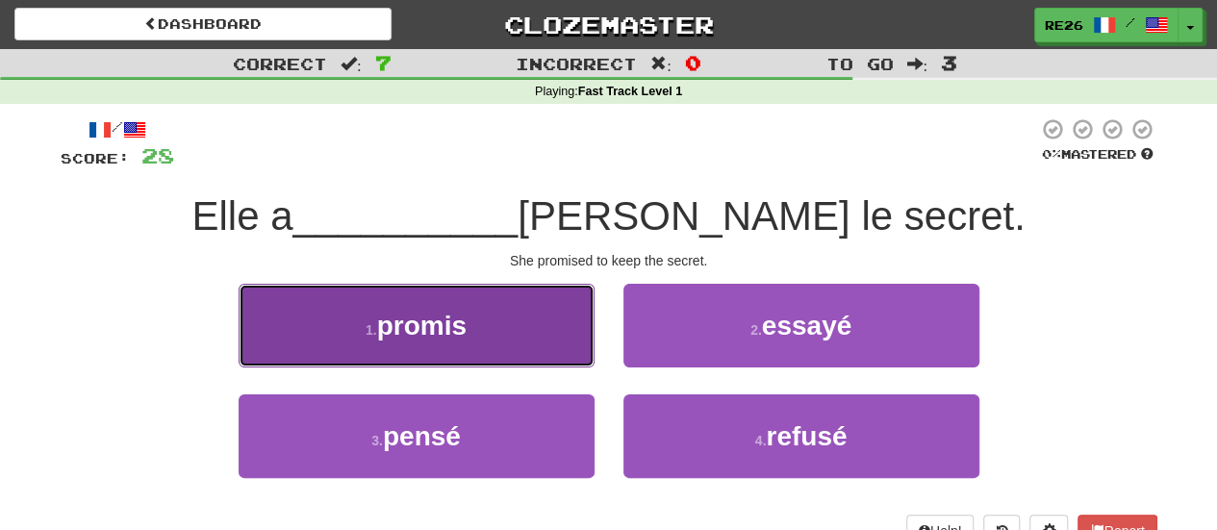
click at [556, 348] on button "1 . promis" at bounding box center [416, 326] width 356 height 84
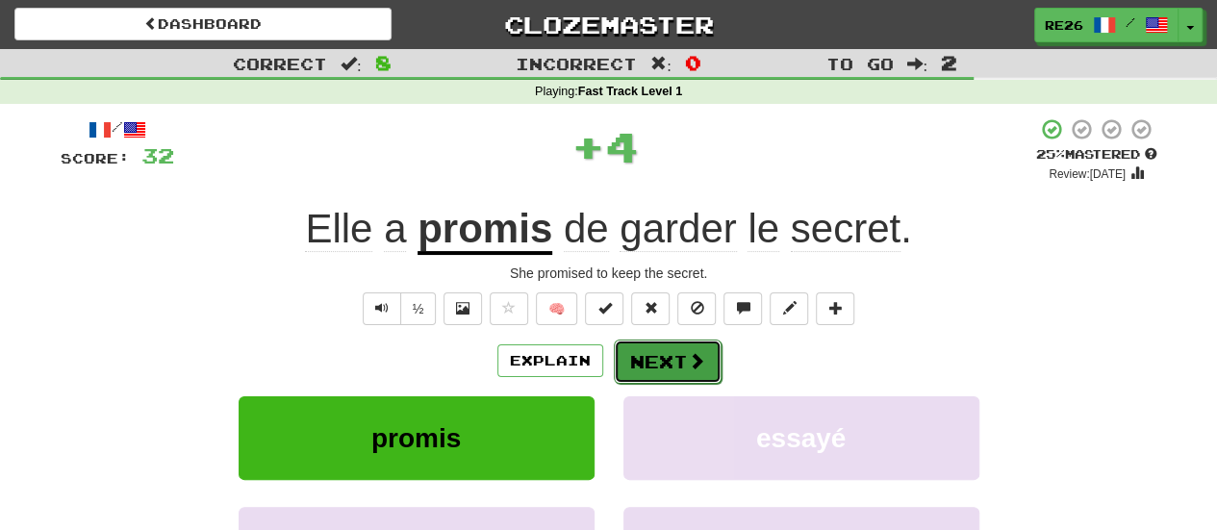
click at [655, 353] on button "Next" at bounding box center [668, 361] width 108 height 44
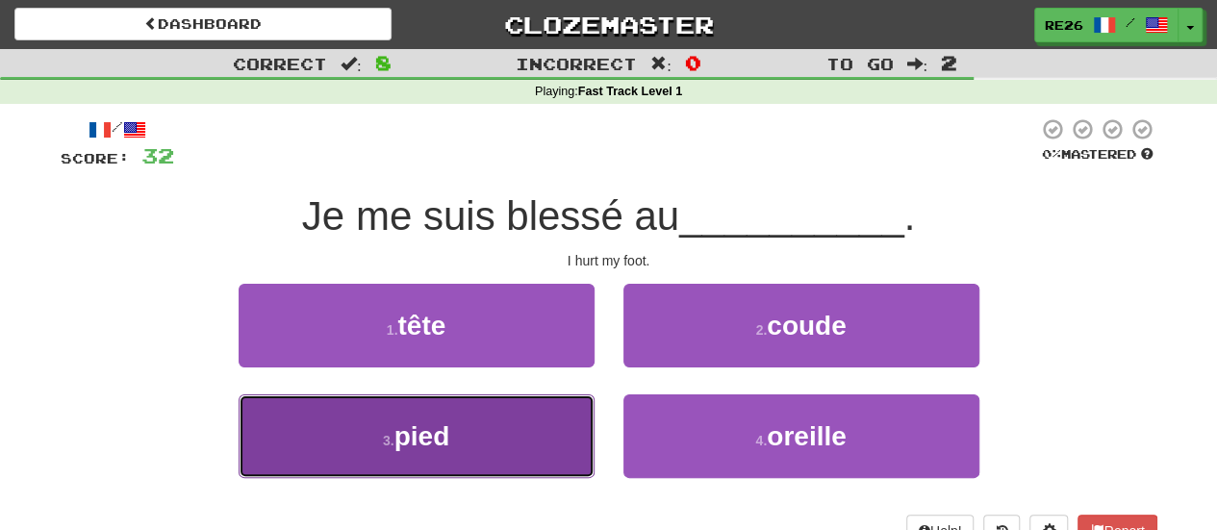
click at [502, 443] on button "3 . pied" at bounding box center [416, 436] width 356 height 84
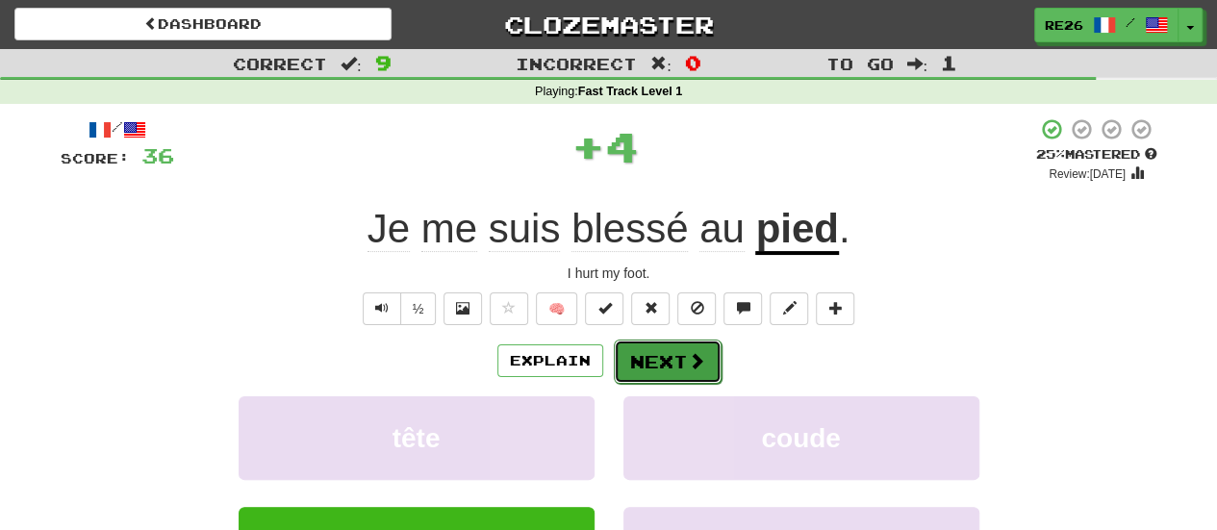
click at [631, 358] on button "Next" at bounding box center [668, 361] width 108 height 44
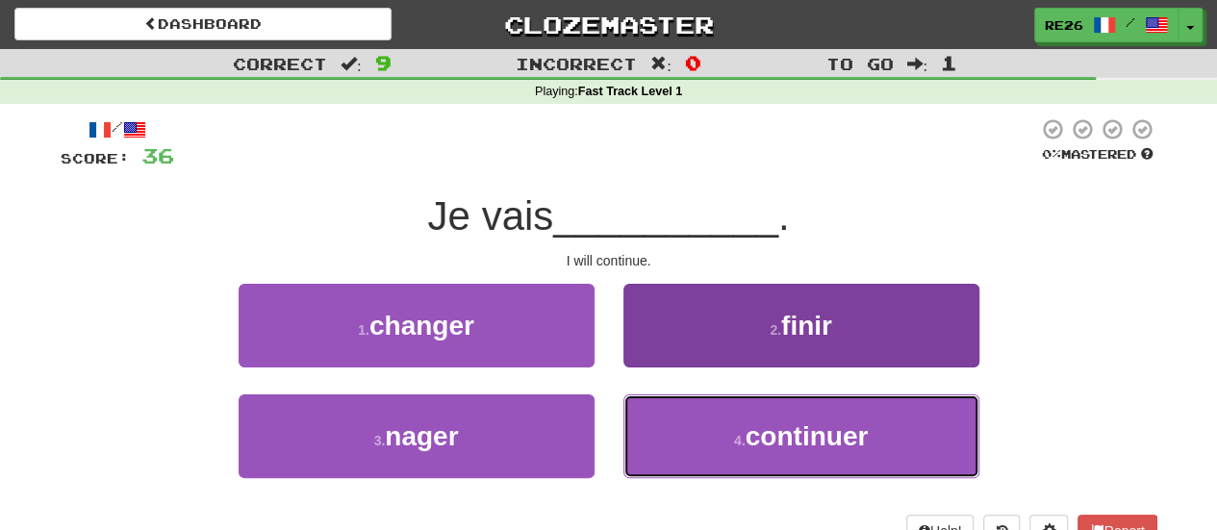
click at [667, 414] on button "4 . continuer" at bounding box center [801, 436] width 356 height 84
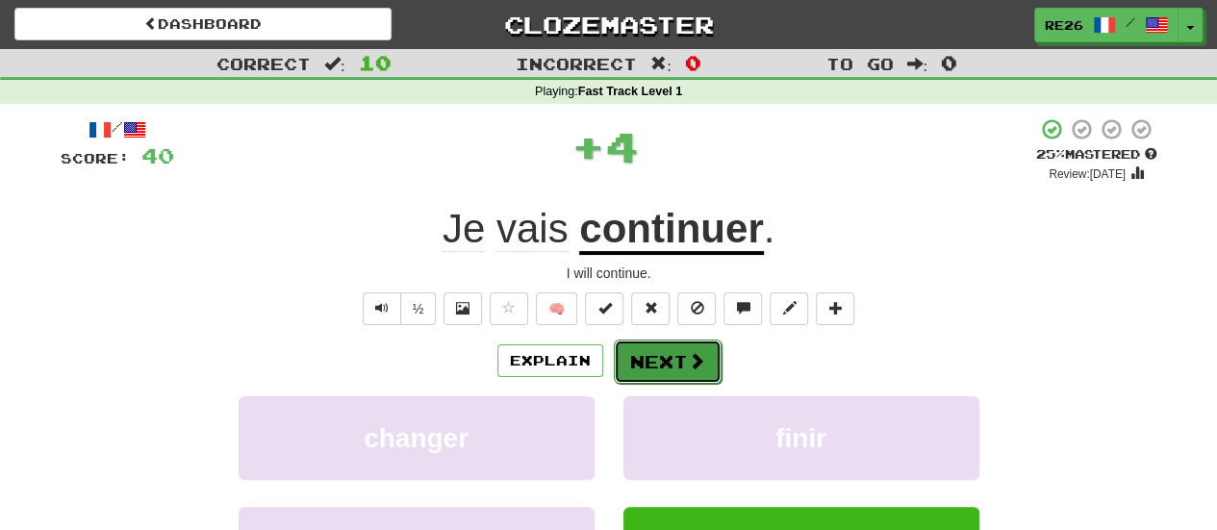
click at [661, 368] on button "Next" at bounding box center [668, 361] width 108 height 44
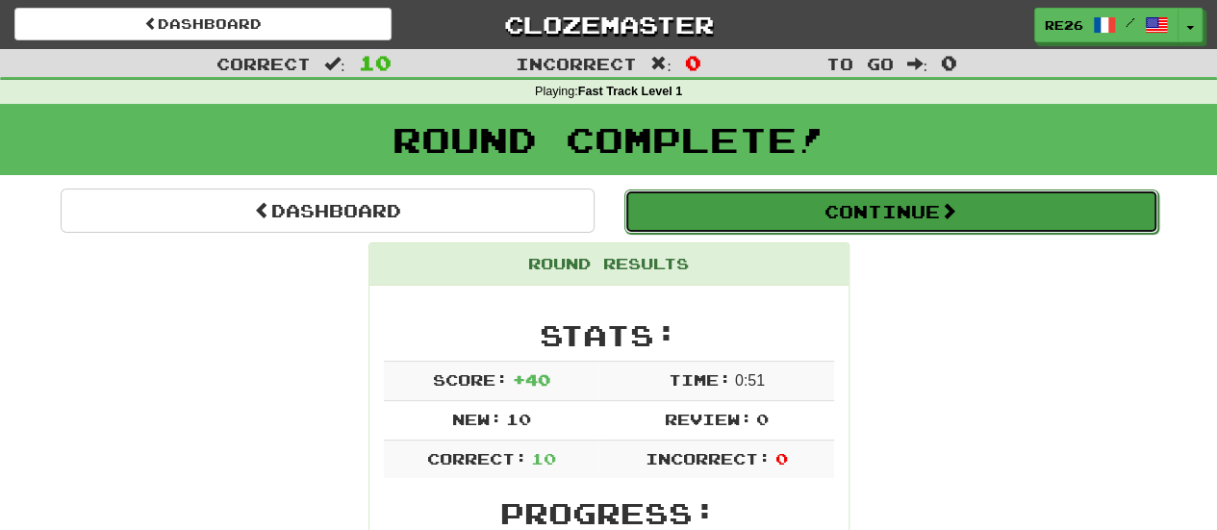
click at [857, 209] on button "Continue" at bounding box center [891, 211] width 534 height 44
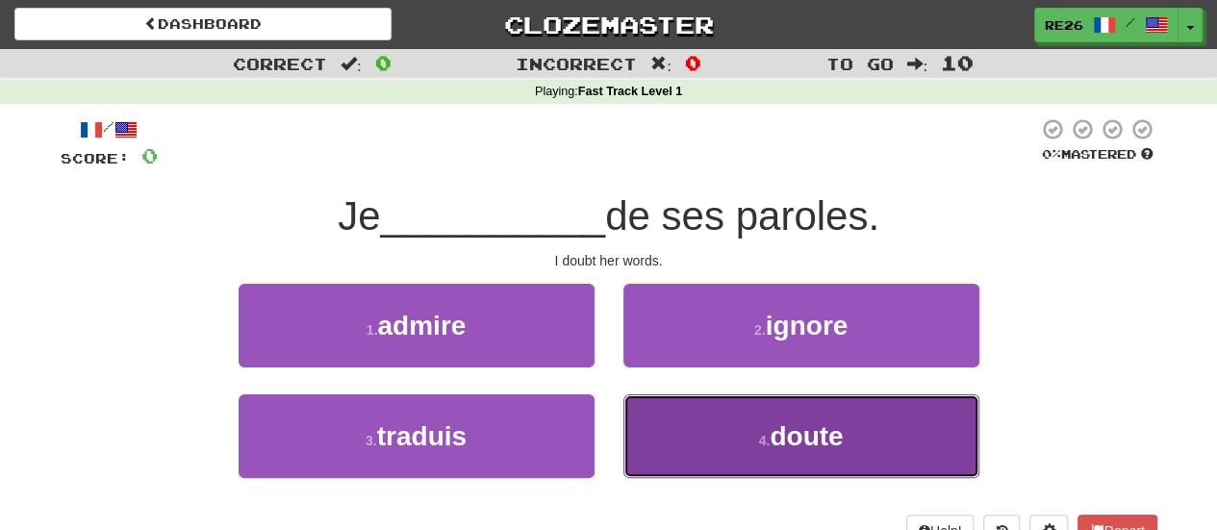
click at [750, 439] on button "4 . doute" at bounding box center [801, 436] width 356 height 84
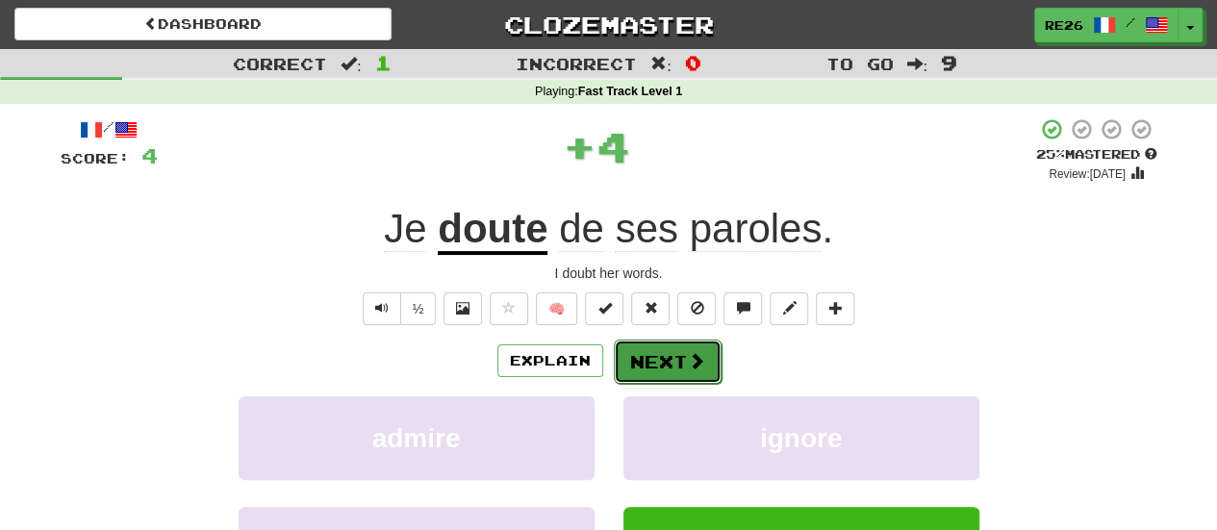
click at [665, 363] on button "Next" at bounding box center [668, 361] width 108 height 44
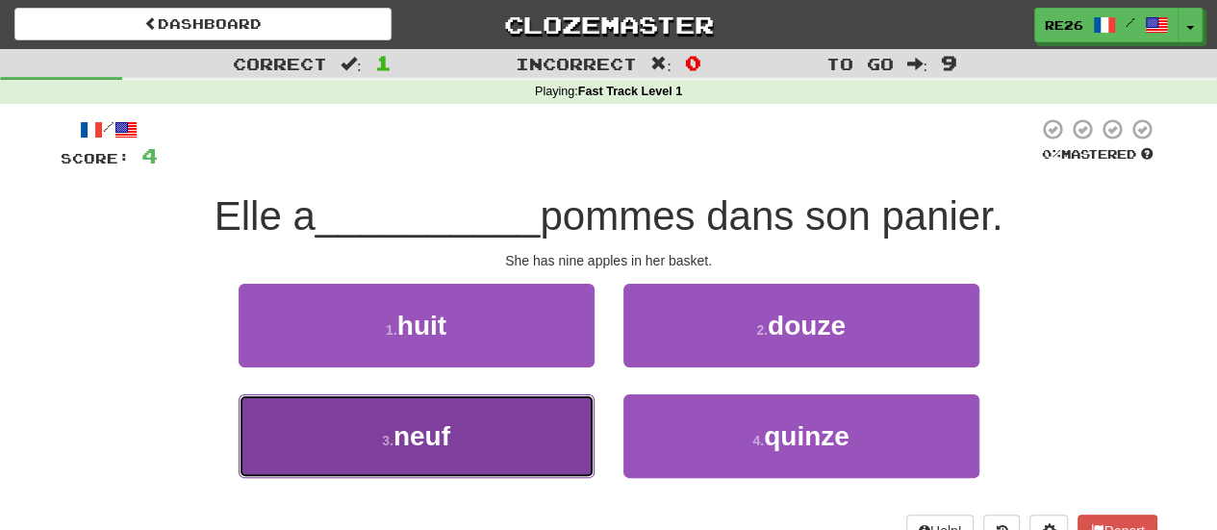
click at [521, 439] on button "3 . neuf" at bounding box center [416, 436] width 356 height 84
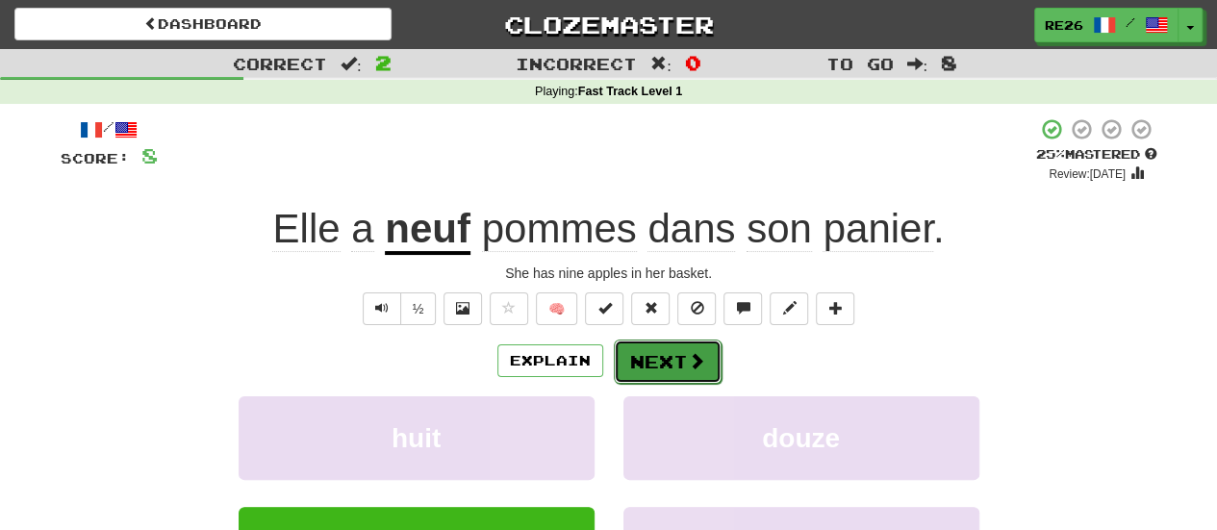
click at [683, 359] on button "Next" at bounding box center [668, 361] width 108 height 44
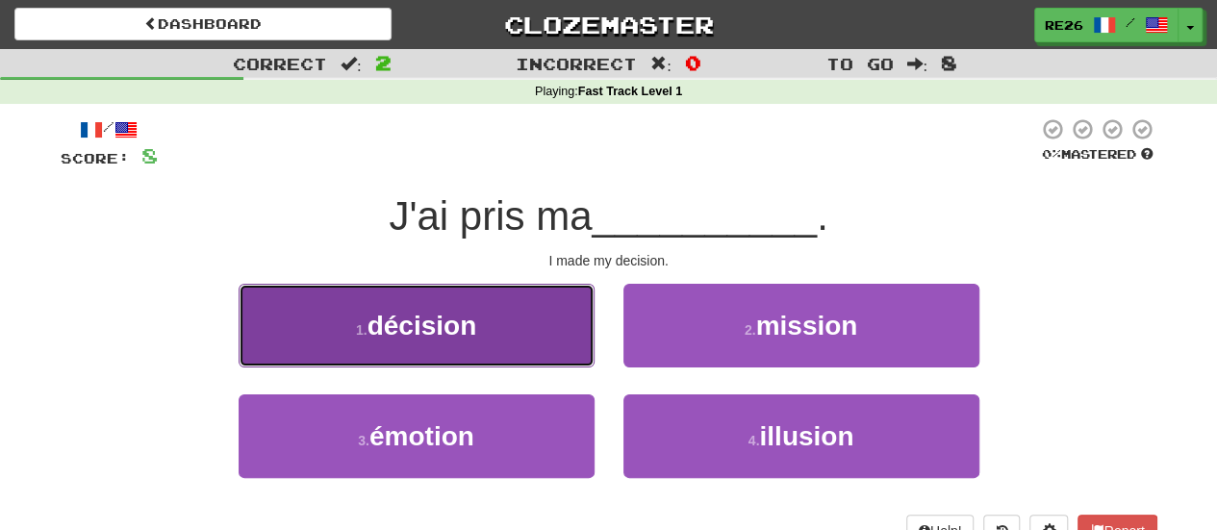
click at [503, 351] on button "1 . décision" at bounding box center [416, 326] width 356 height 84
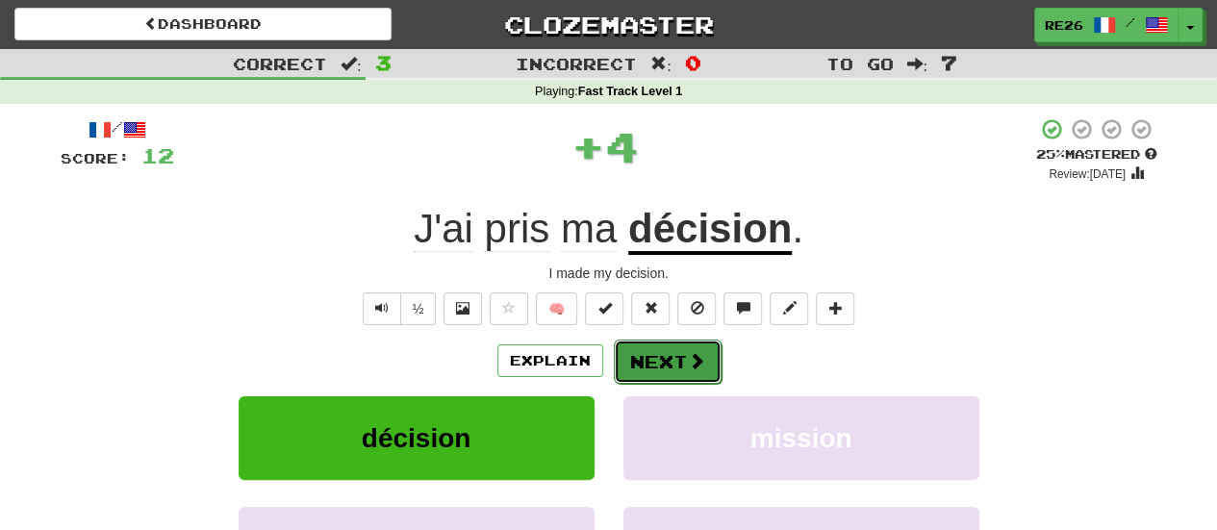
click at [643, 361] on button "Next" at bounding box center [668, 361] width 108 height 44
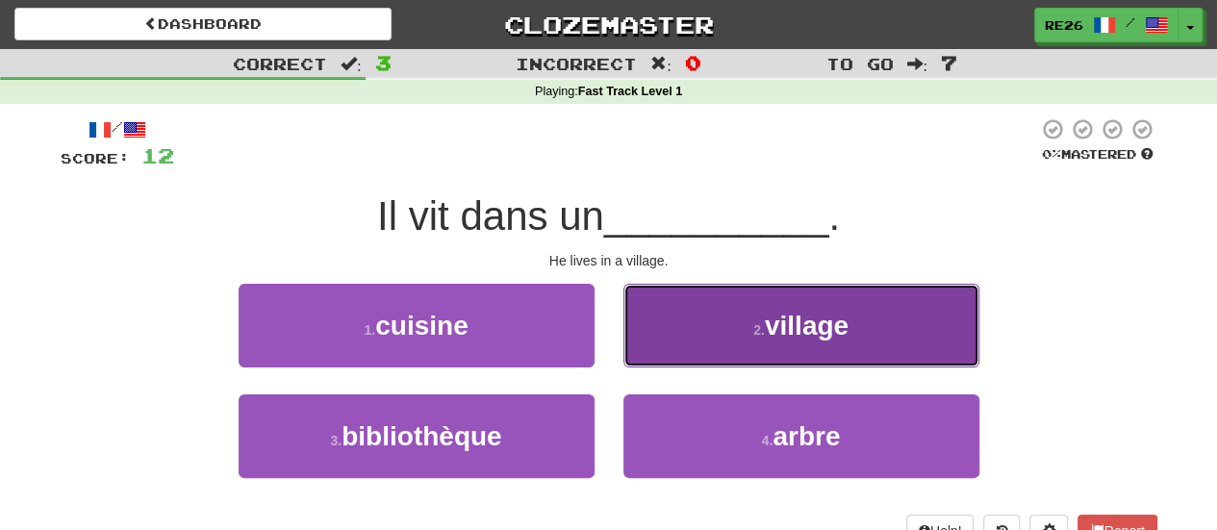
click at [669, 320] on button "2 . village" at bounding box center [801, 326] width 356 height 84
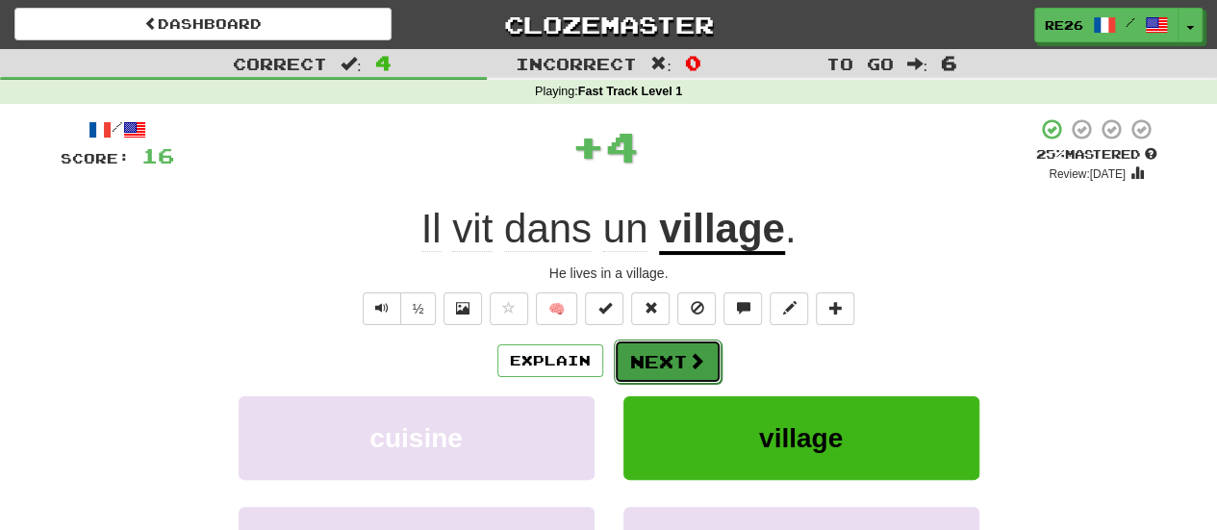
click at [639, 356] on button "Next" at bounding box center [668, 361] width 108 height 44
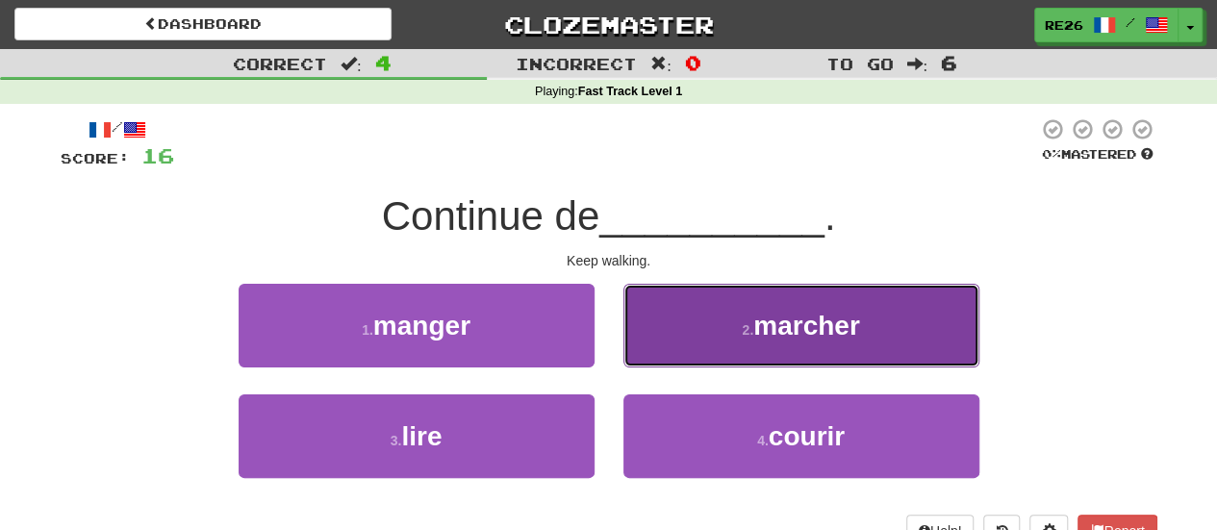
click at [661, 332] on button "2 . marcher" at bounding box center [801, 326] width 356 height 84
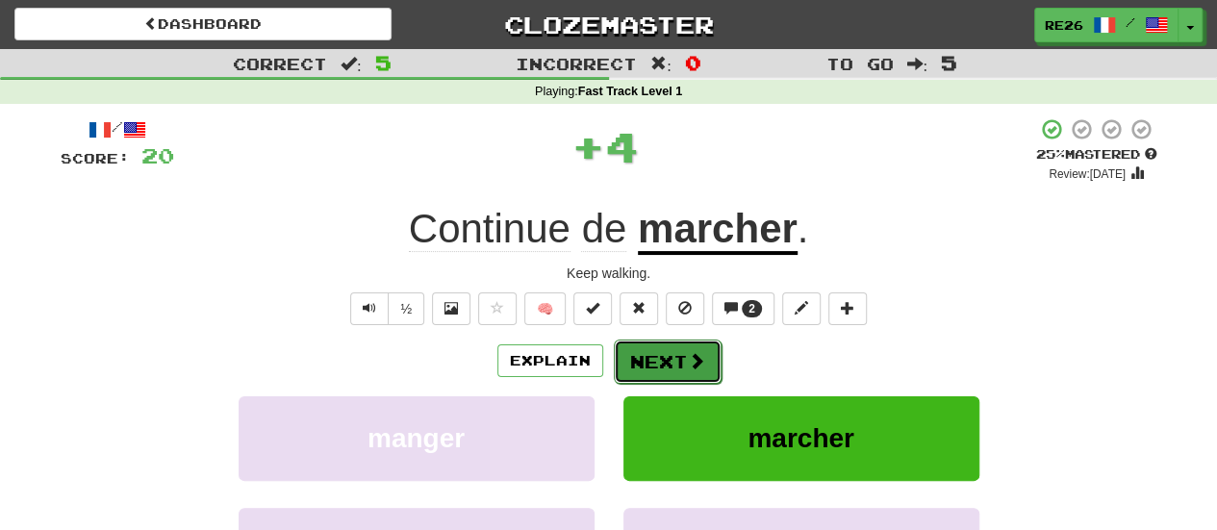
click at [628, 353] on button "Next" at bounding box center [668, 361] width 108 height 44
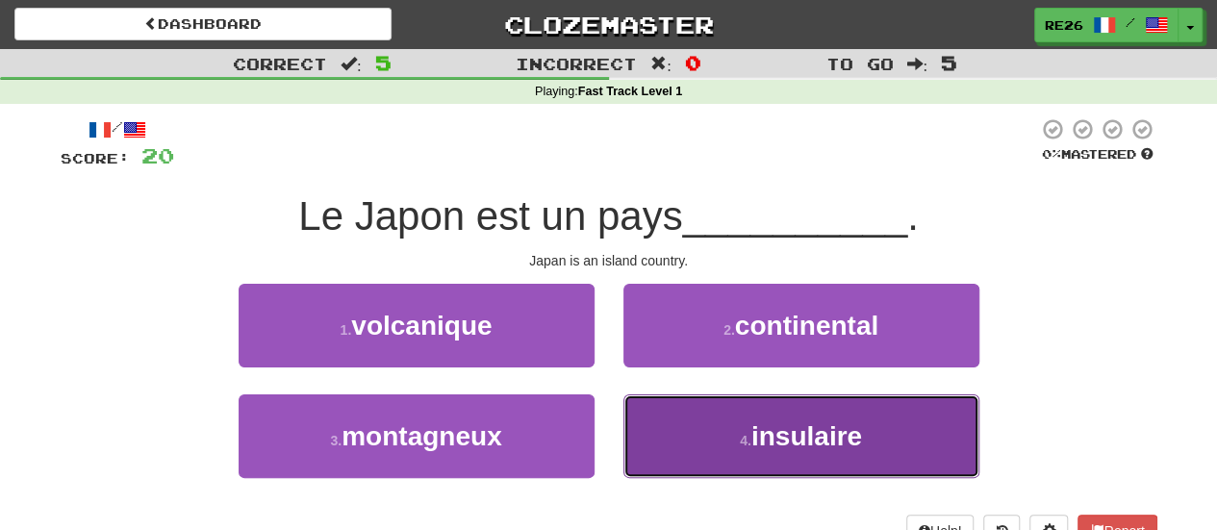
click at [660, 401] on button "4 . insulaire" at bounding box center [801, 436] width 356 height 84
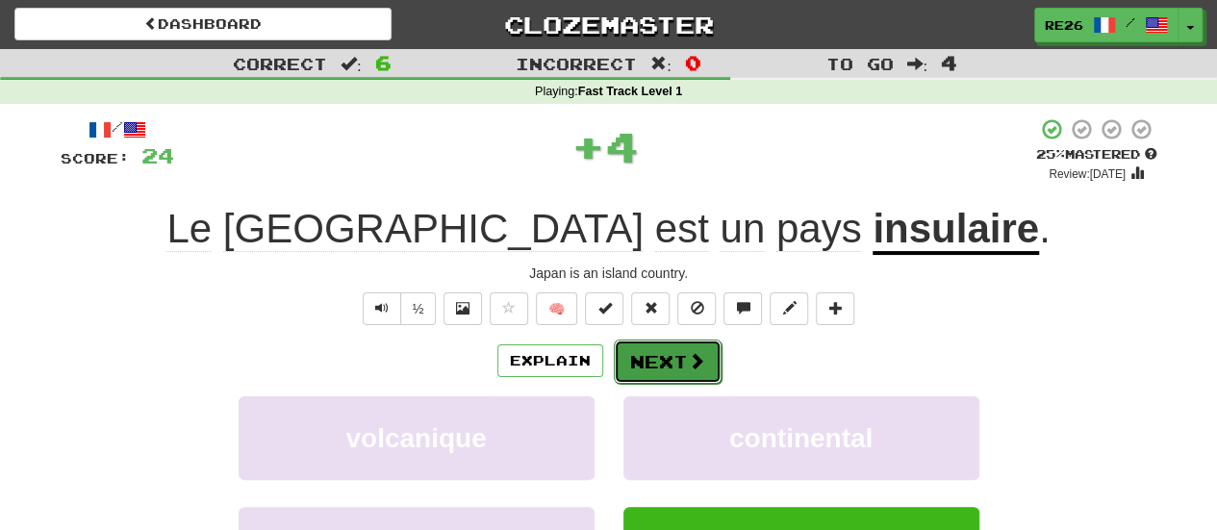
click at [654, 357] on button "Next" at bounding box center [668, 361] width 108 height 44
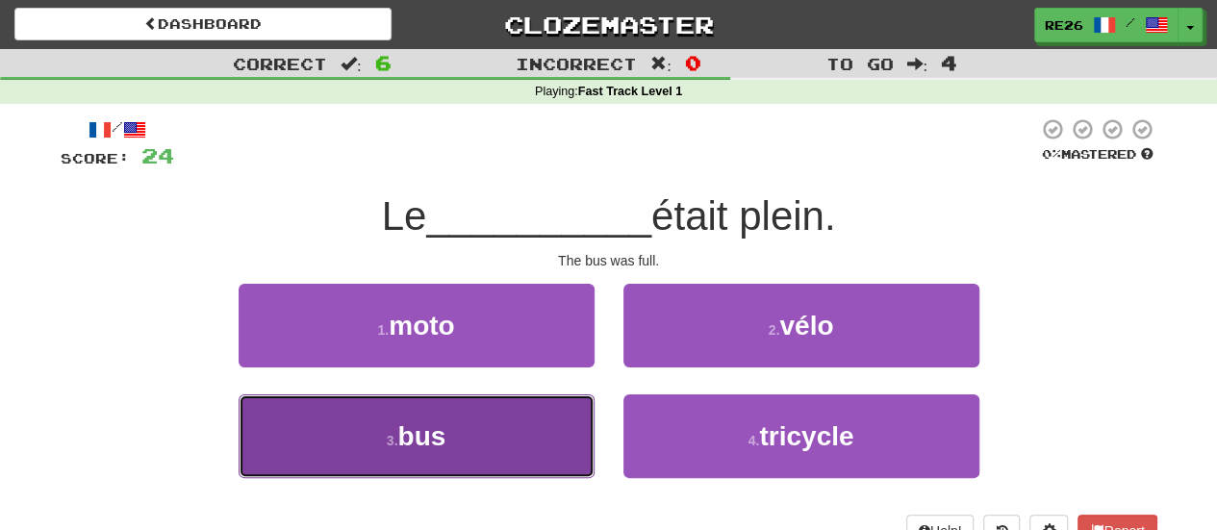
click at [487, 448] on button "3 . bus" at bounding box center [416, 436] width 356 height 84
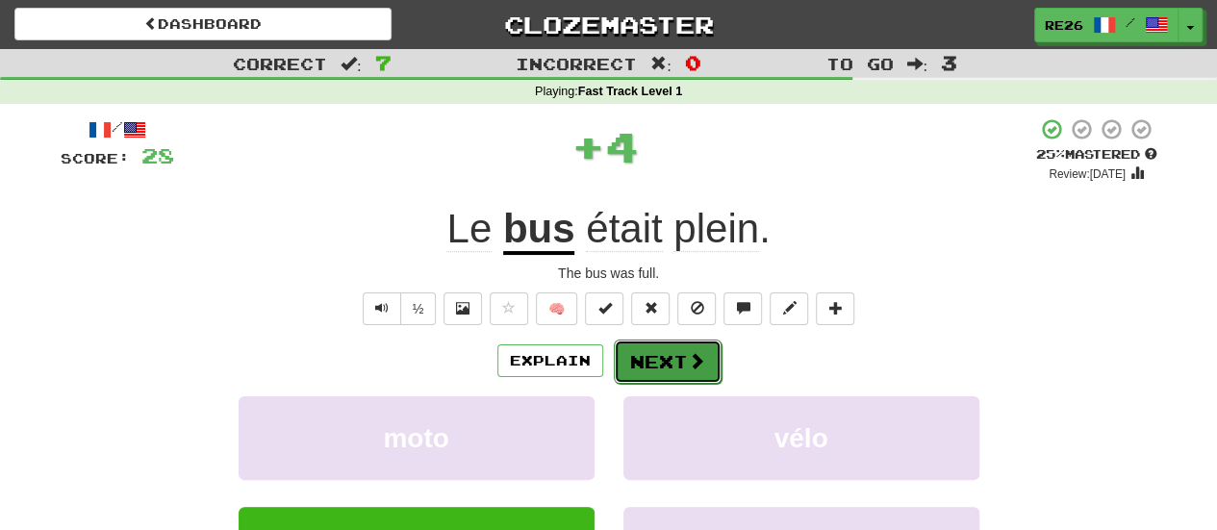
click at [657, 361] on button "Next" at bounding box center [668, 361] width 108 height 44
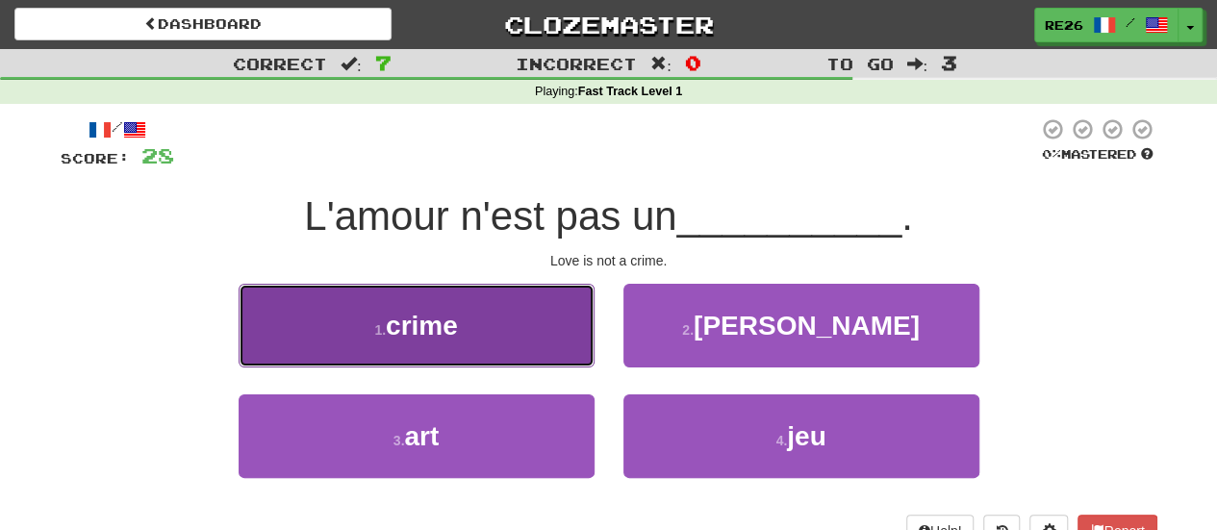
click at [544, 350] on button "1 . crime" at bounding box center [416, 326] width 356 height 84
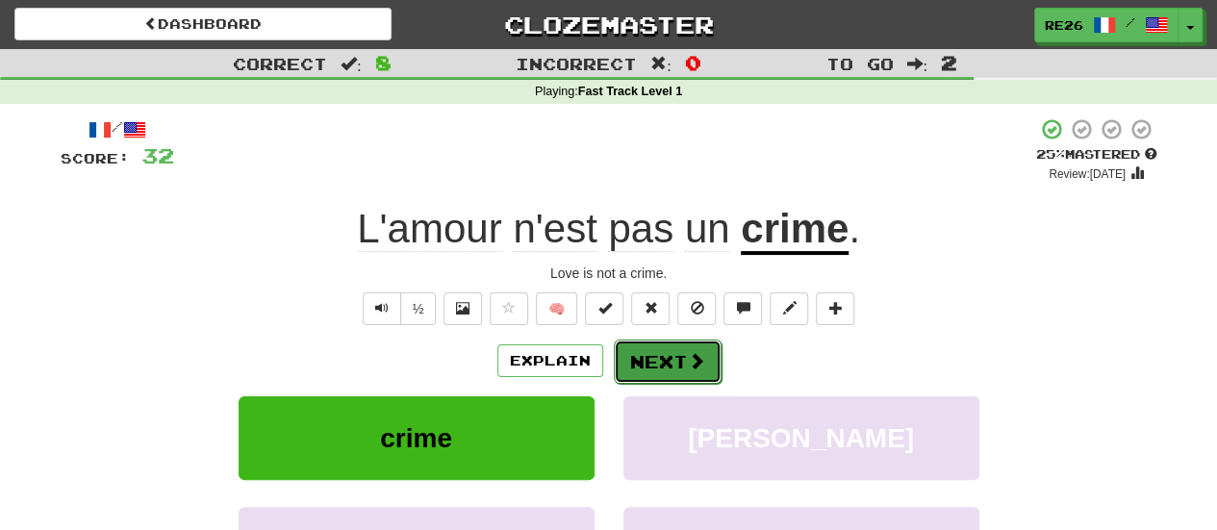
click at [640, 364] on button "Next" at bounding box center [668, 361] width 108 height 44
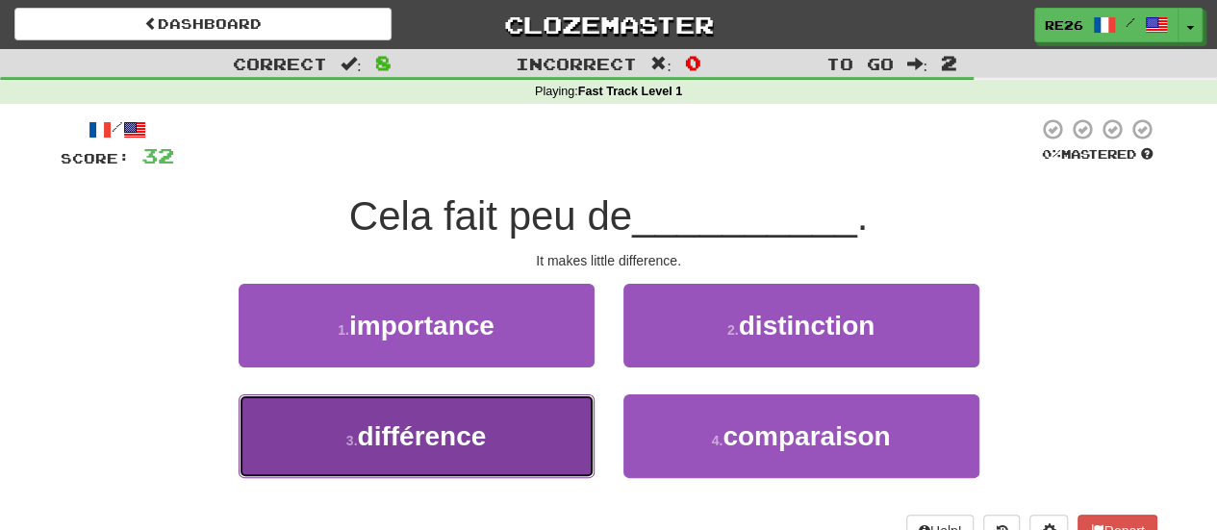
click at [543, 431] on button "3 . différence" at bounding box center [416, 436] width 356 height 84
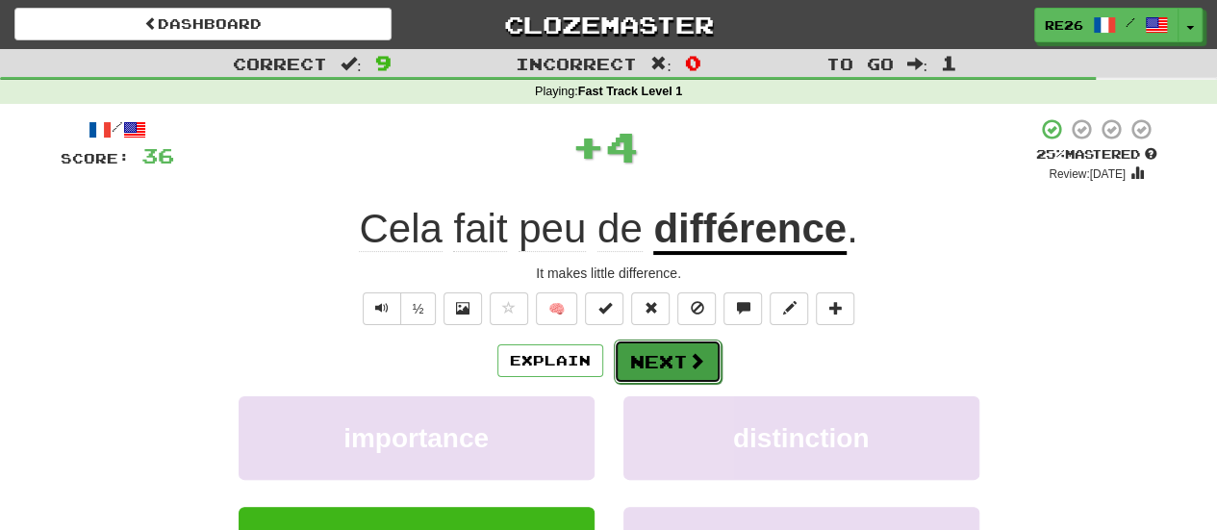
click at [637, 356] on button "Next" at bounding box center [668, 361] width 108 height 44
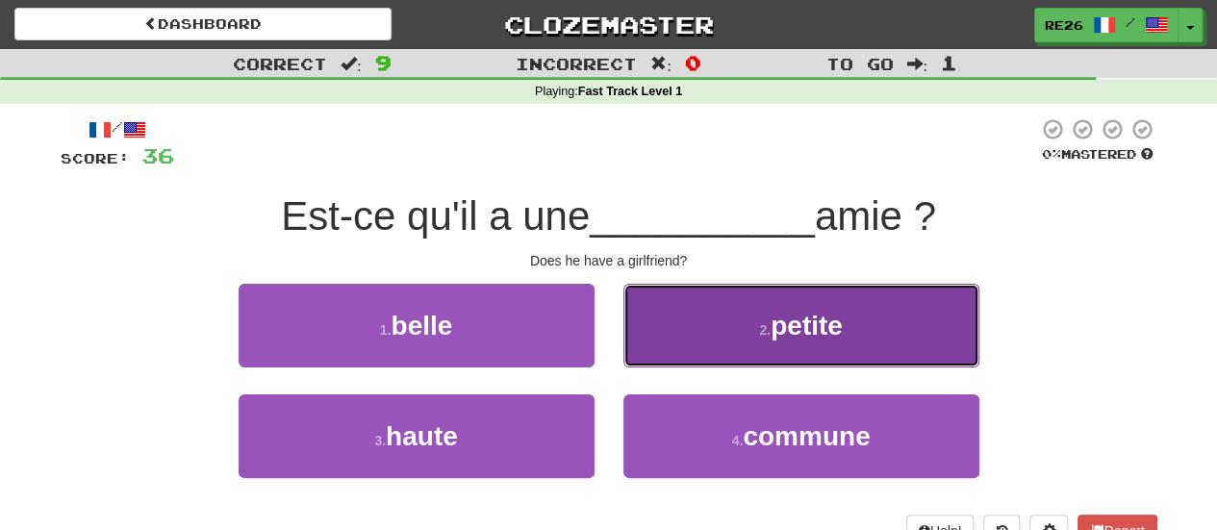
click at [648, 342] on button "2 . petite" at bounding box center [801, 326] width 356 height 84
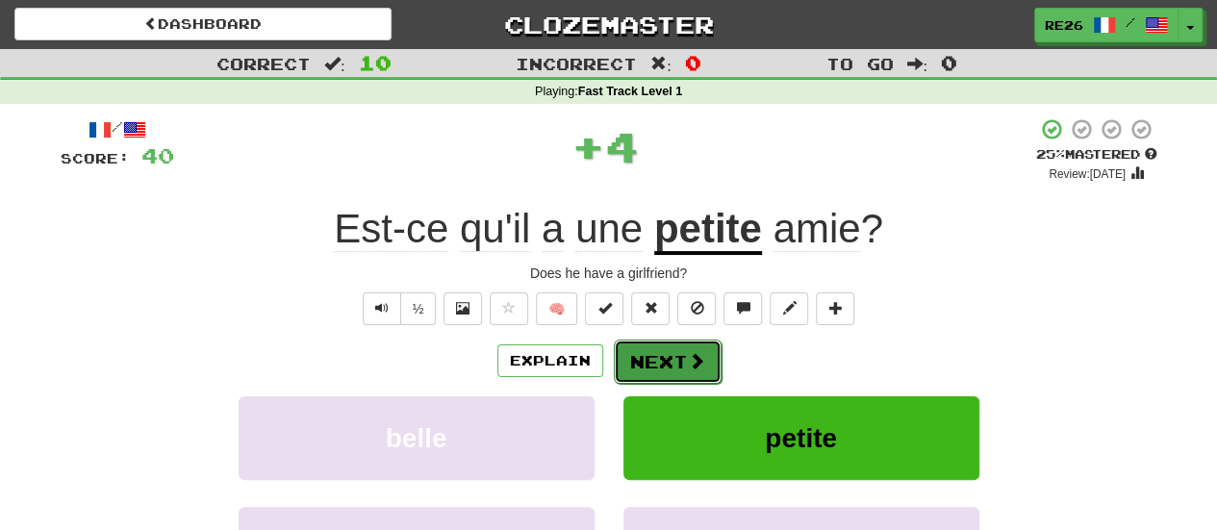
click at [631, 361] on button "Next" at bounding box center [668, 361] width 108 height 44
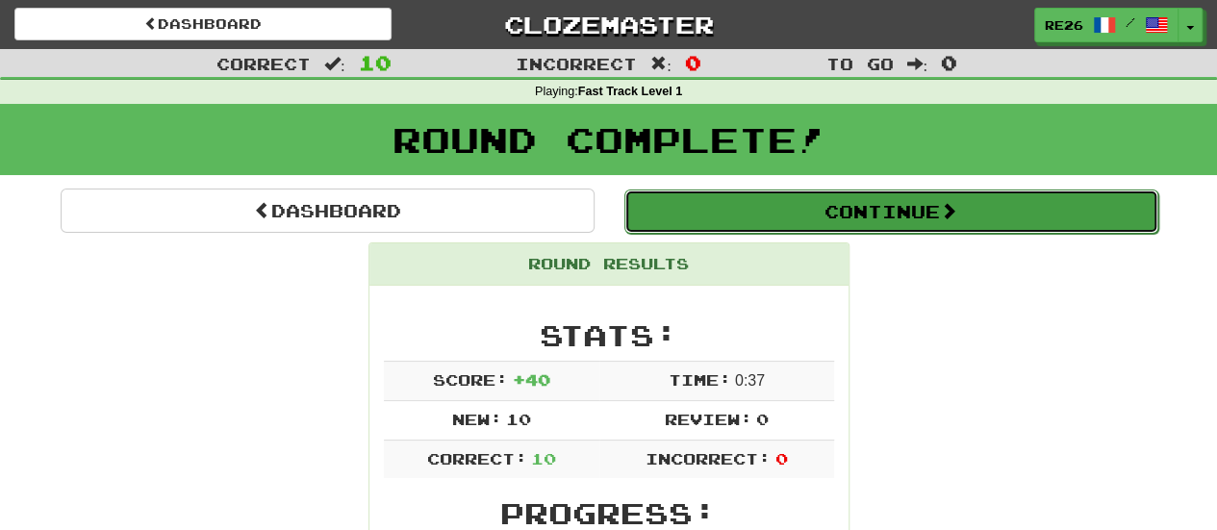
click at [866, 207] on button "Continue" at bounding box center [891, 211] width 534 height 44
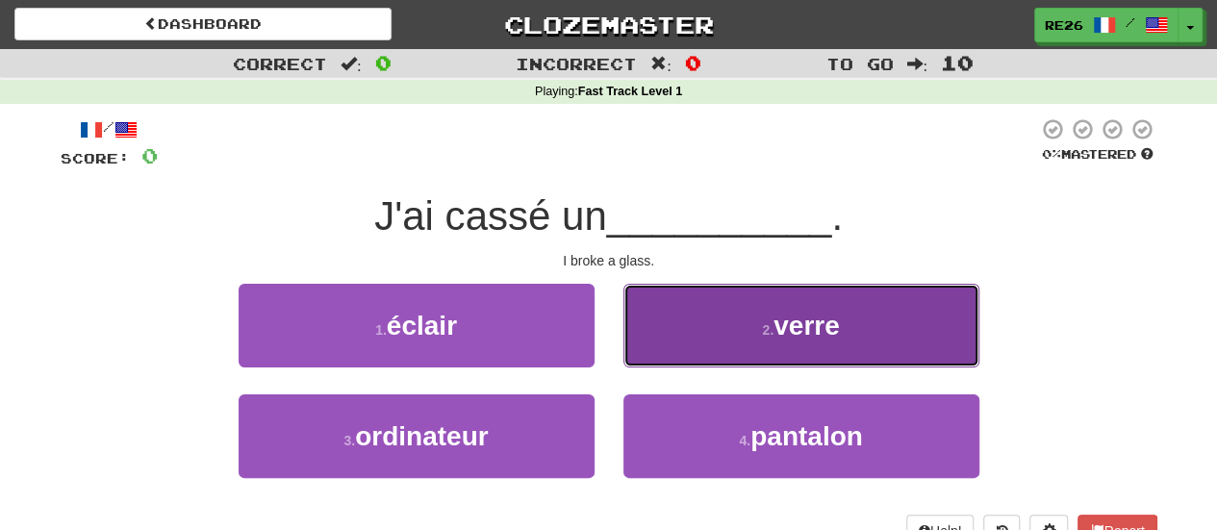
click at [687, 311] on button "2 . verre" at bounding box center [801, 326] width 356 height 84
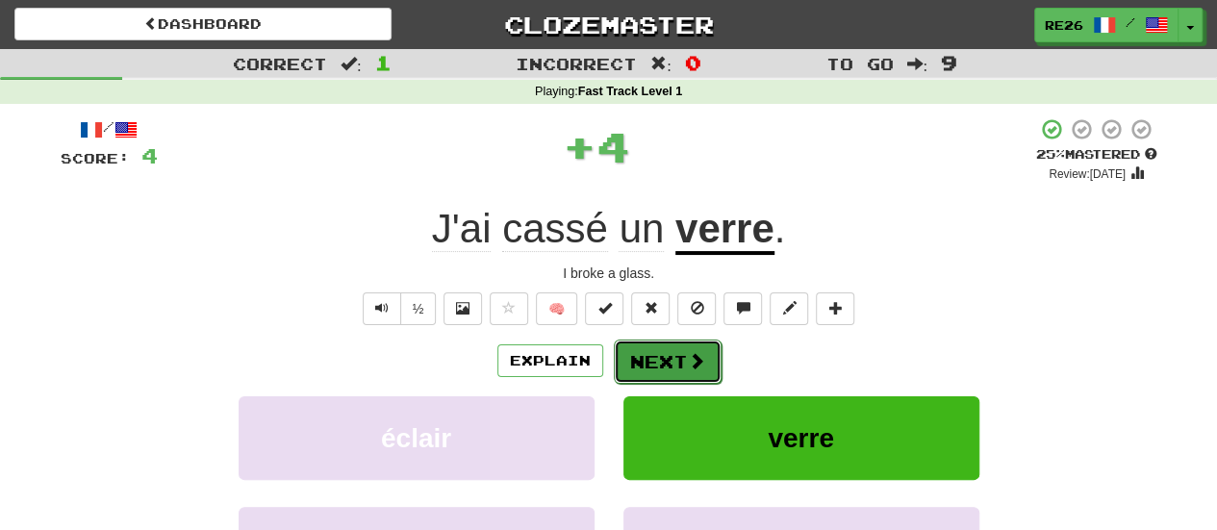
click at [643, 355] on button "Next" at bounding box center [668, 361] width 108 height 44
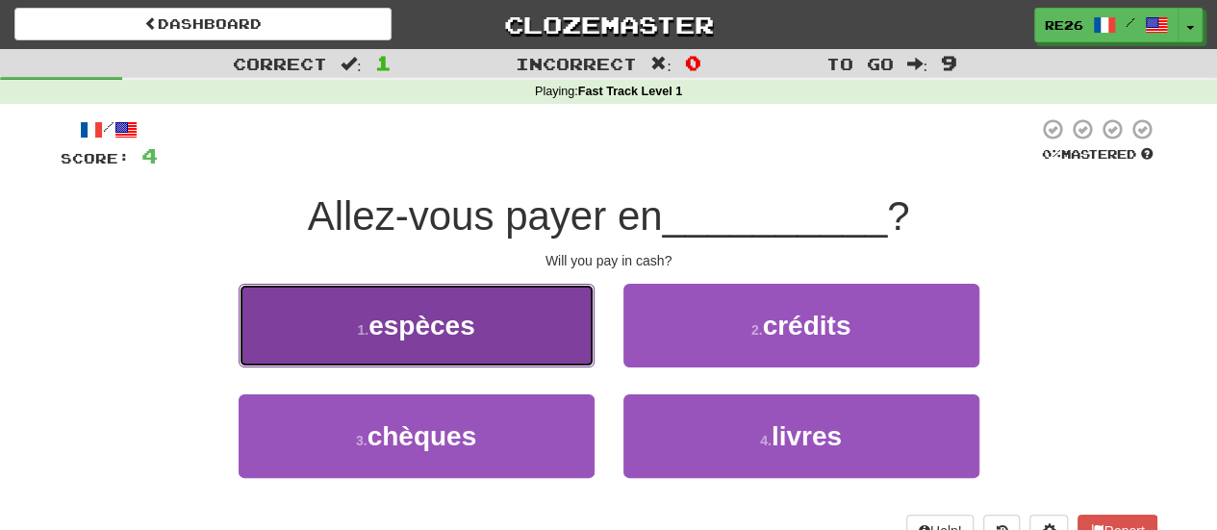
click at [515, 327] on button "1 . espèces" at bounding box center [416, 326] width 356 height 84
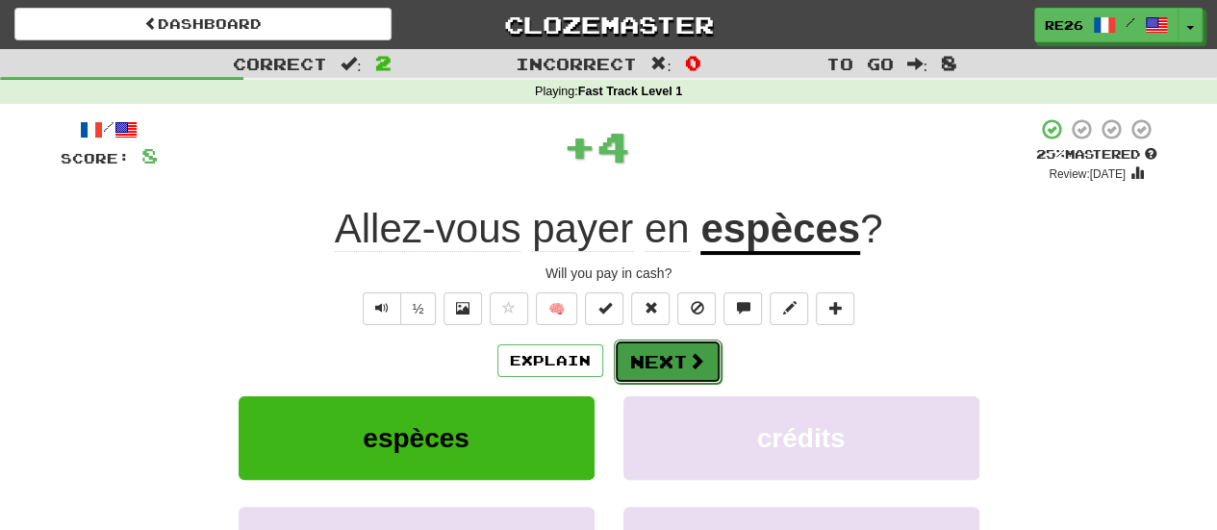
click at [665, 357] on button "Next" at bounding box center [668, 361] width 108 height 44
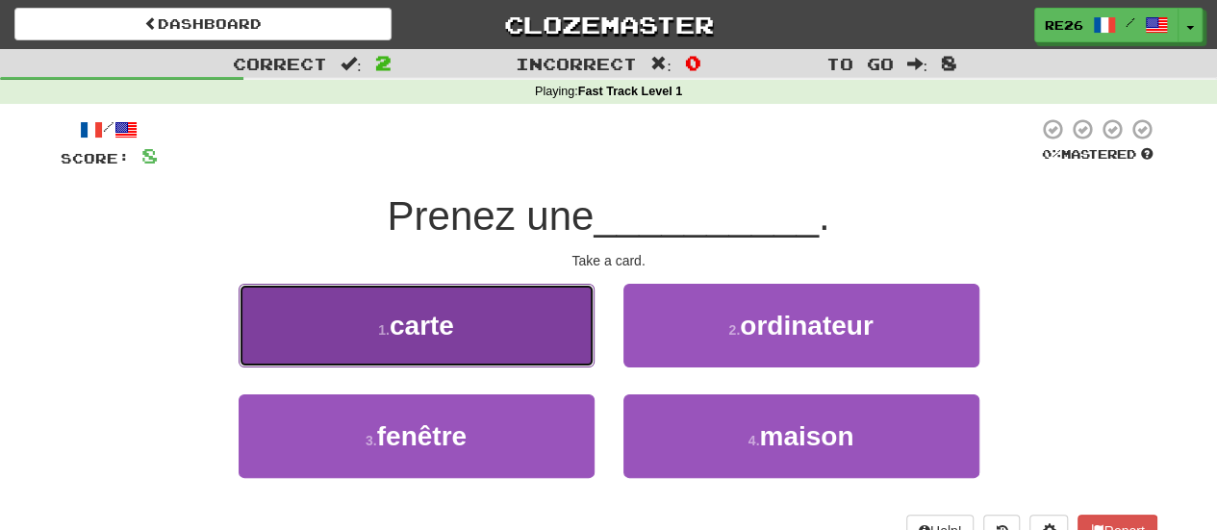
click at [529, 333] on button "1 . carte" at bounding box center [416, 326] width 356 height 84
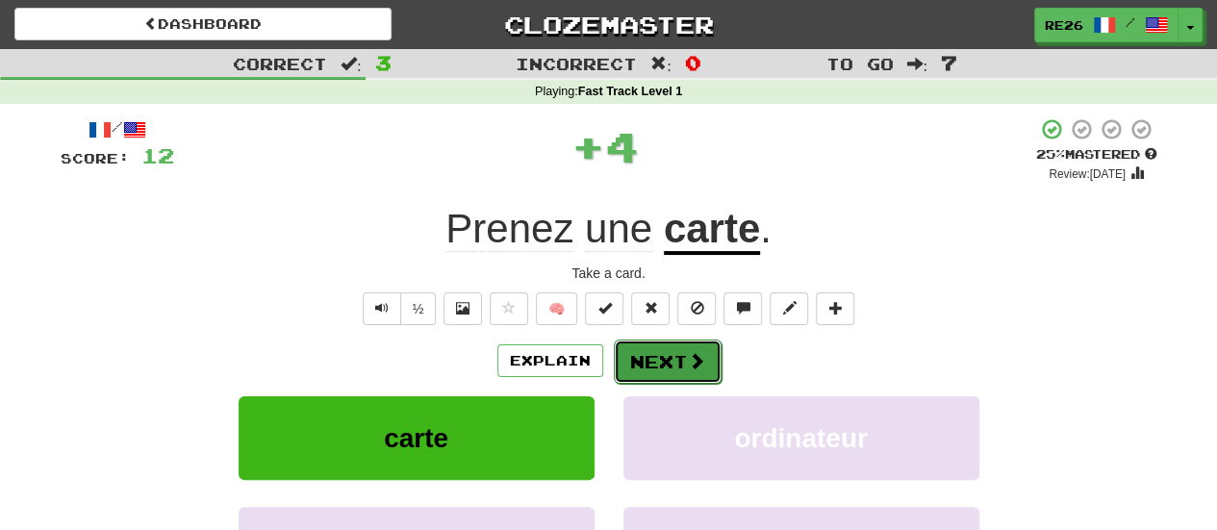
click at [640, 354] on button "Next" at bounding box center [668, 361] width 108 height 44
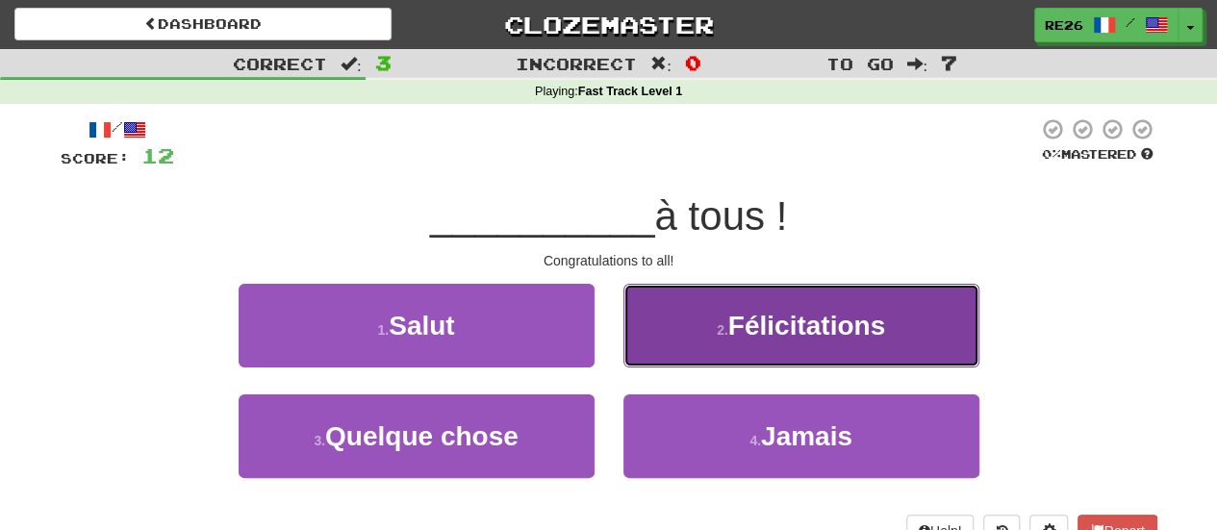
click at [709, 334] on button "2 . Félicitations" at bounding box center [801, 326] width 356 height 84
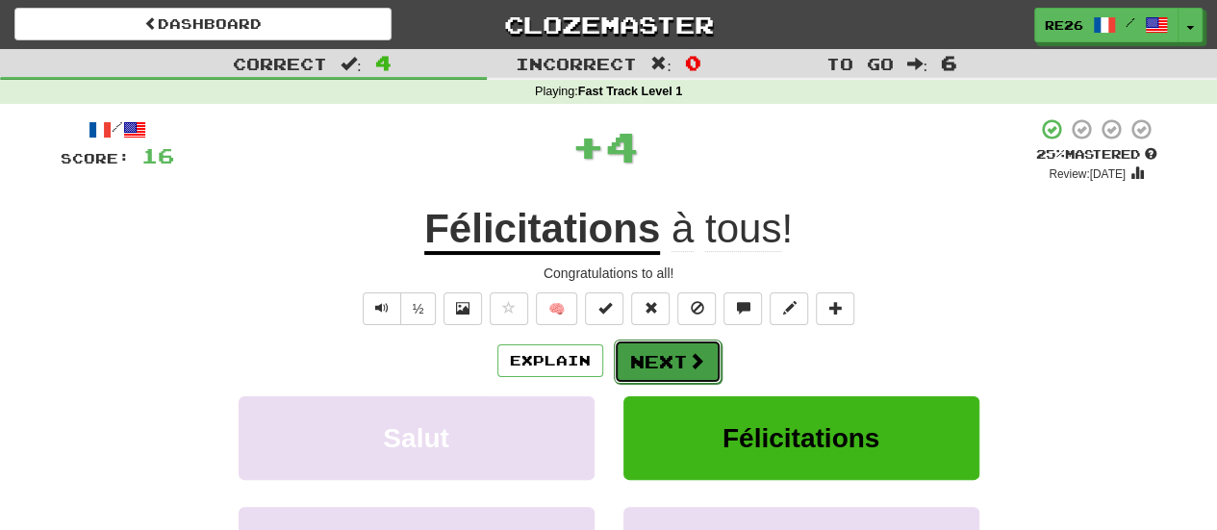
click at [665, 358] on button "Next" at bounding box center [668, 361] width 108 height 44
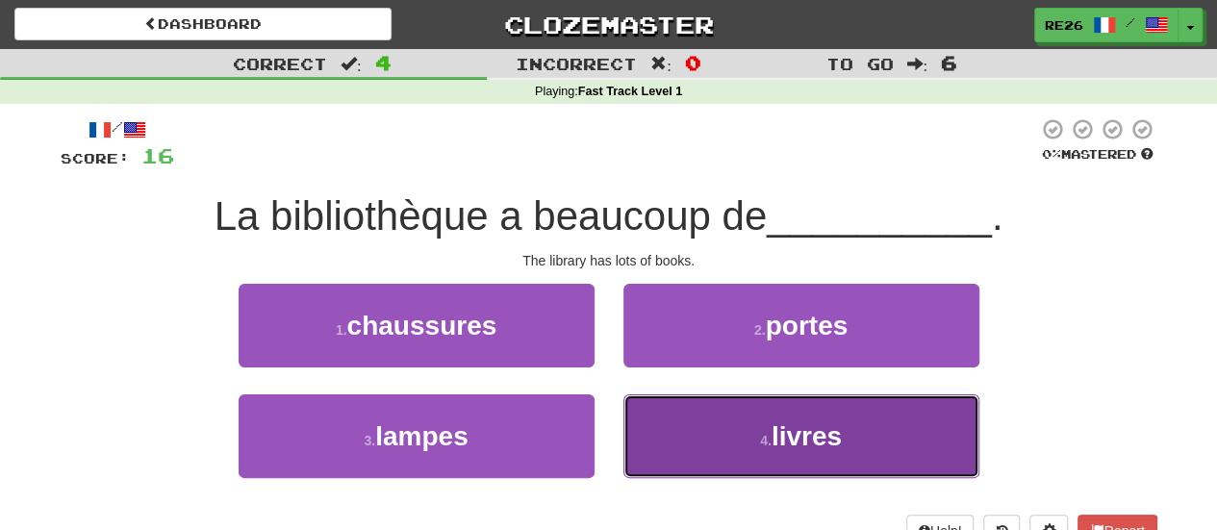
click at [697, 415] on button "4 . livres" at bounding box center [801, 436] width 356 height 84
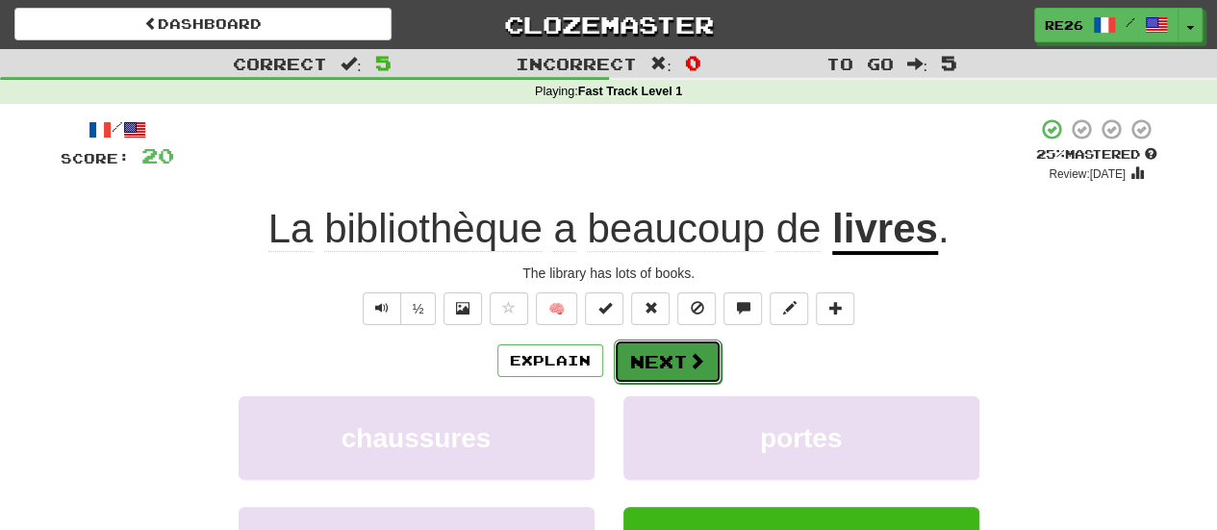
click at [673, 361] on button "Next" at bounding box center [668, 361] width 108 height 44
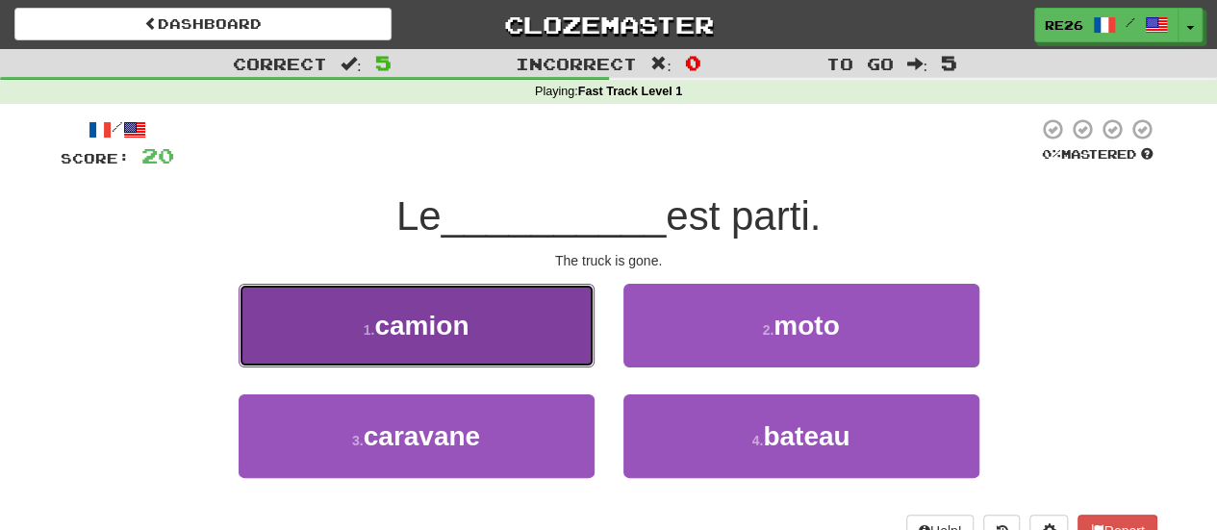
click at [506, 316] on button "1 . camion" at bounding box center [416, 326] width 356 height 84
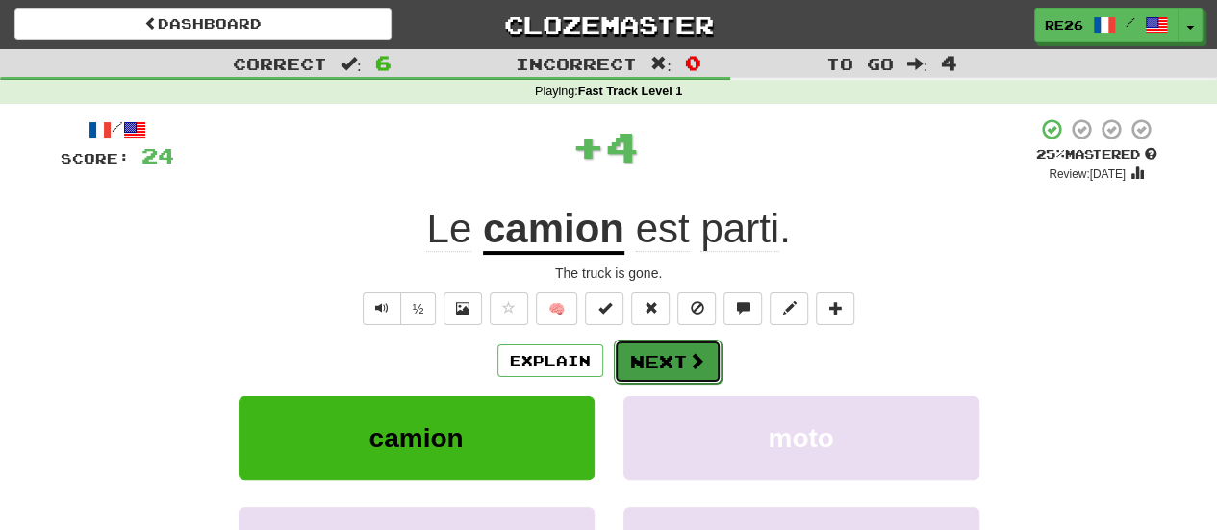
click at [665, 362] on button "Next" at bounding box center [668, 361] width 108 height 44
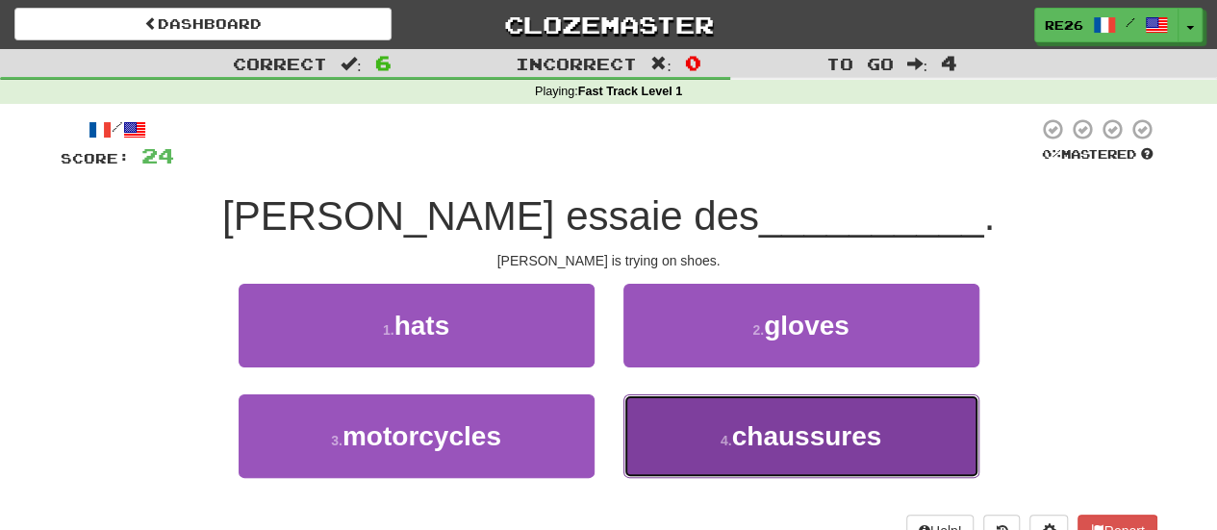
click at [674, 411] on button "4 . chaussures" at bounding box center [801, 436] width 356 height 84
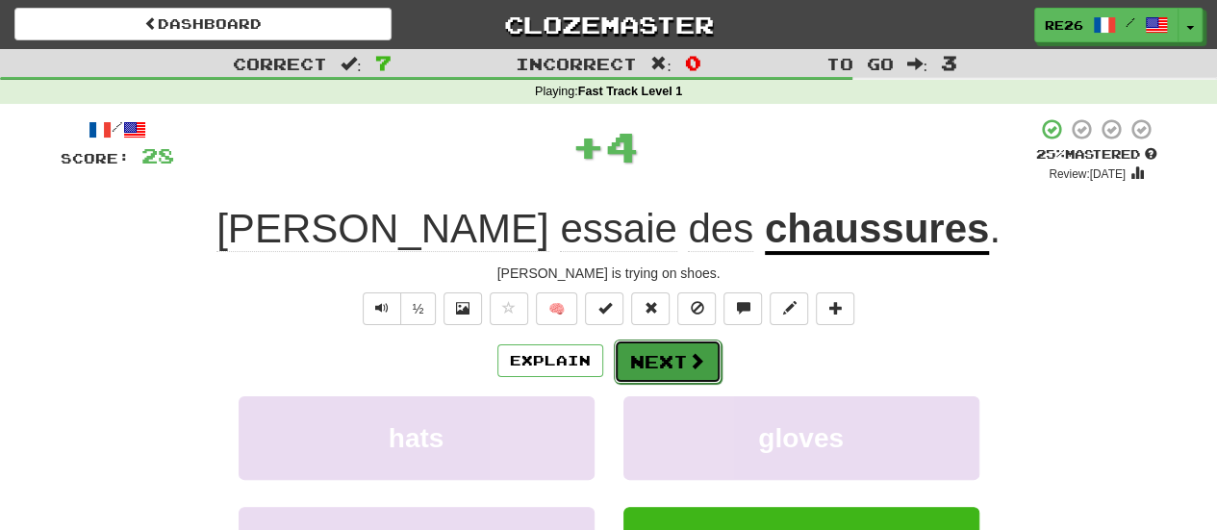
click at [657, 364] on button "Next" at bounding box center [668, 361] width 108 height 44
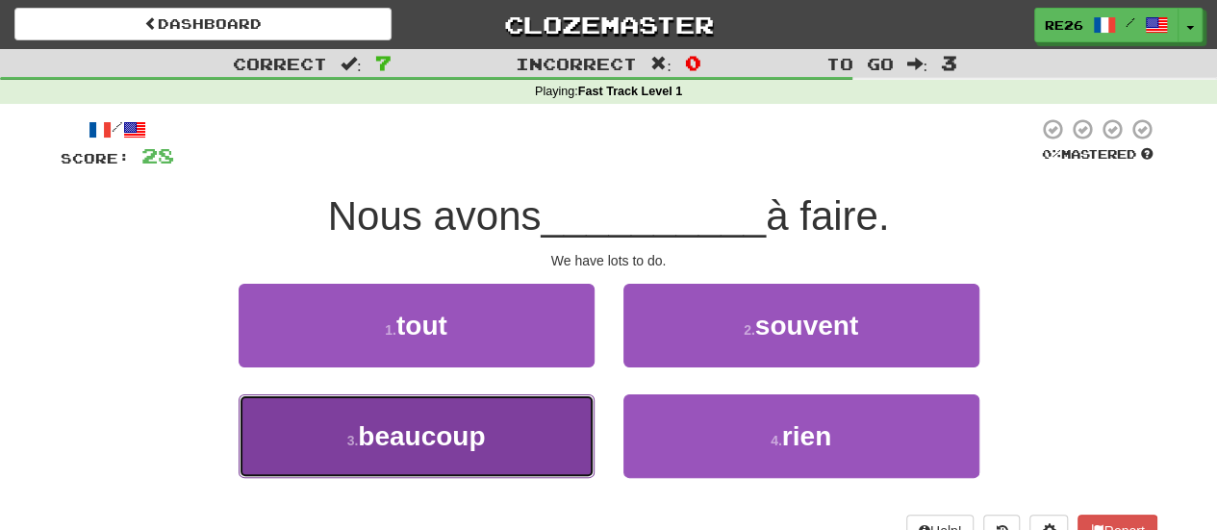
click at [513, 408] on button "3 . beaucoup" at bounding box center [416, 436] width 356 height 84
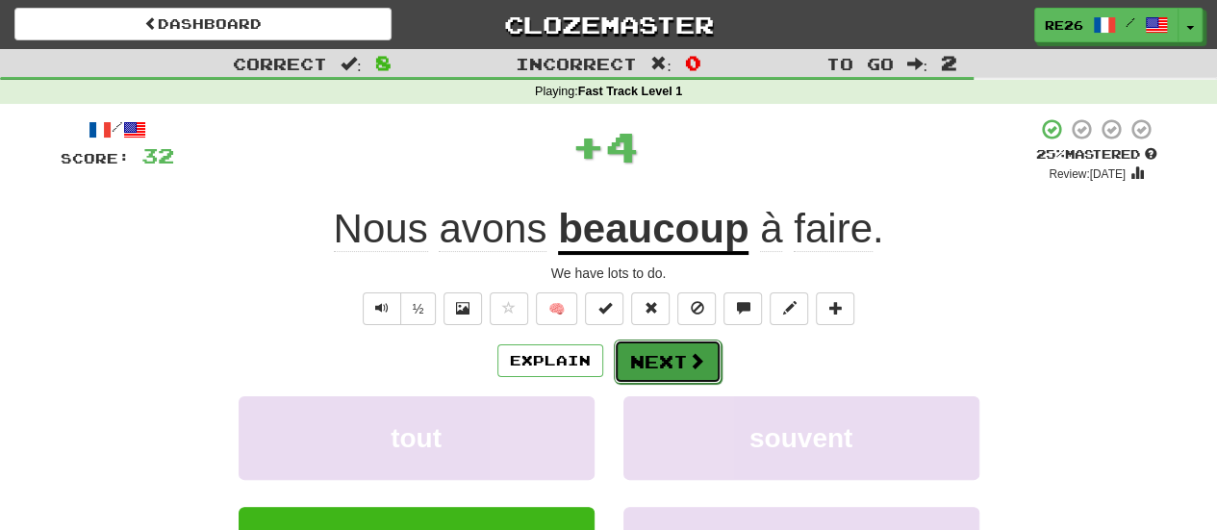
click at [654, 368] on button "Next" at bounding box center [668, 361] width 108 height 44
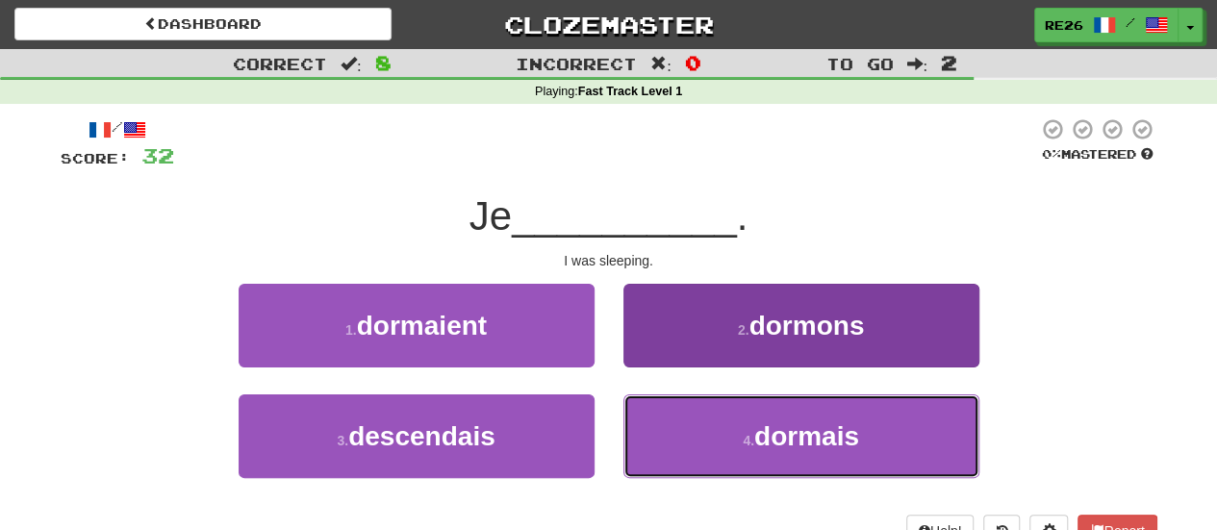
click at [698, 425] on button "4 . dormais" at bounding box center [801, 436] width 356 height 84
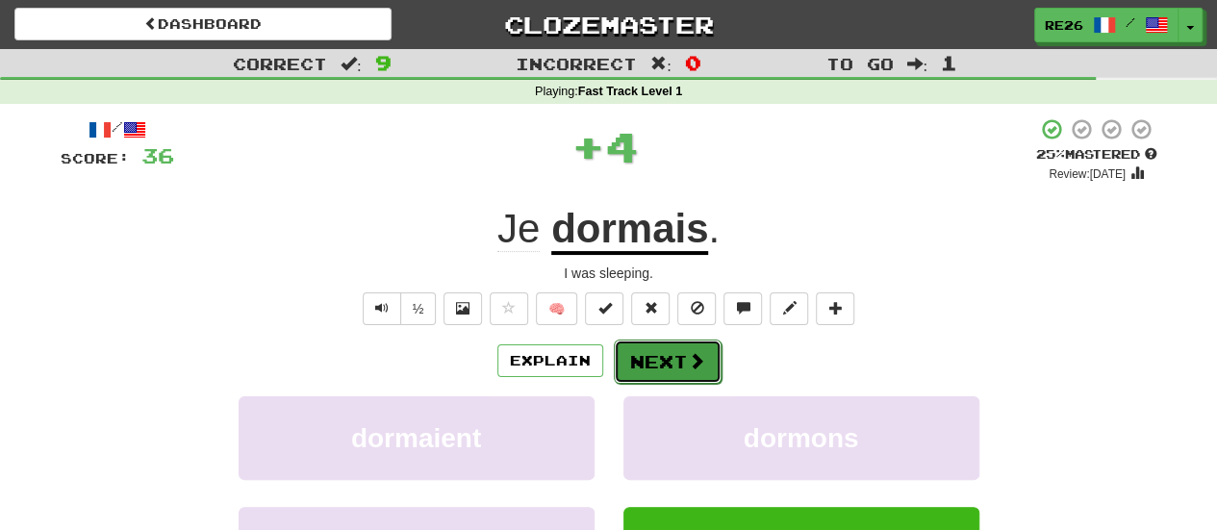
click at [649, 364] on button "Next" at bounding box center [668, 361] width 108 height 44
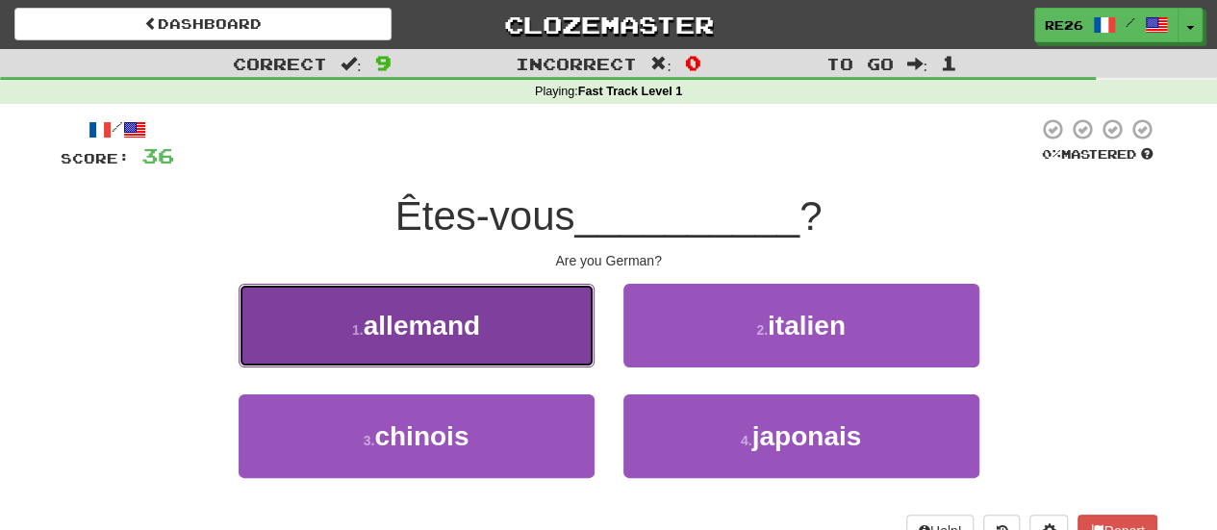
click at [569, 340] on button "1 . allemand" at bounding box center [416, 326] width 356 height 84
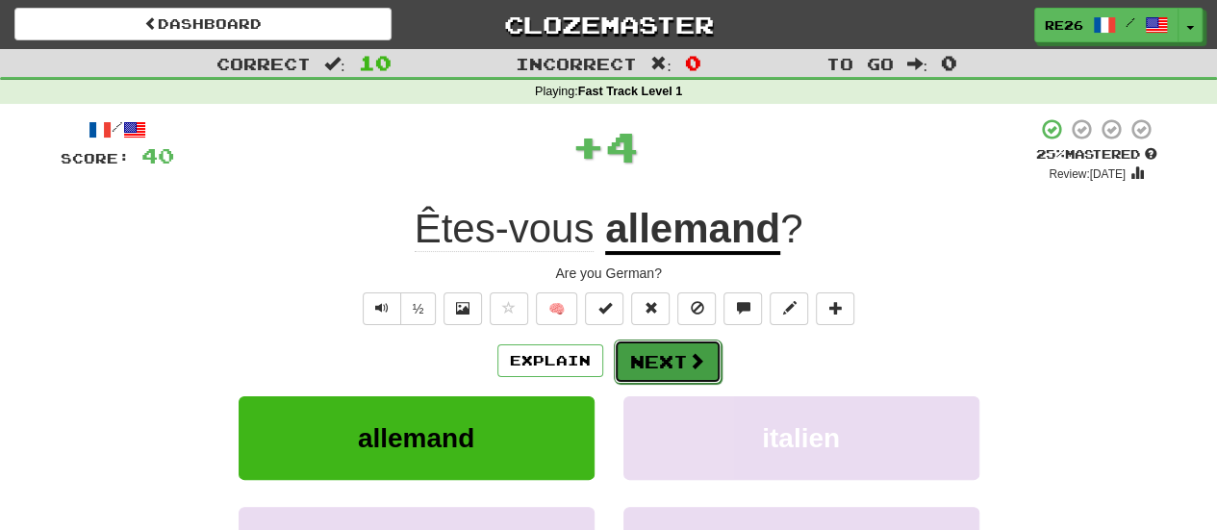
click at [642, 359] on button "Next" at bounding box center [668, 361] width 108 height 44
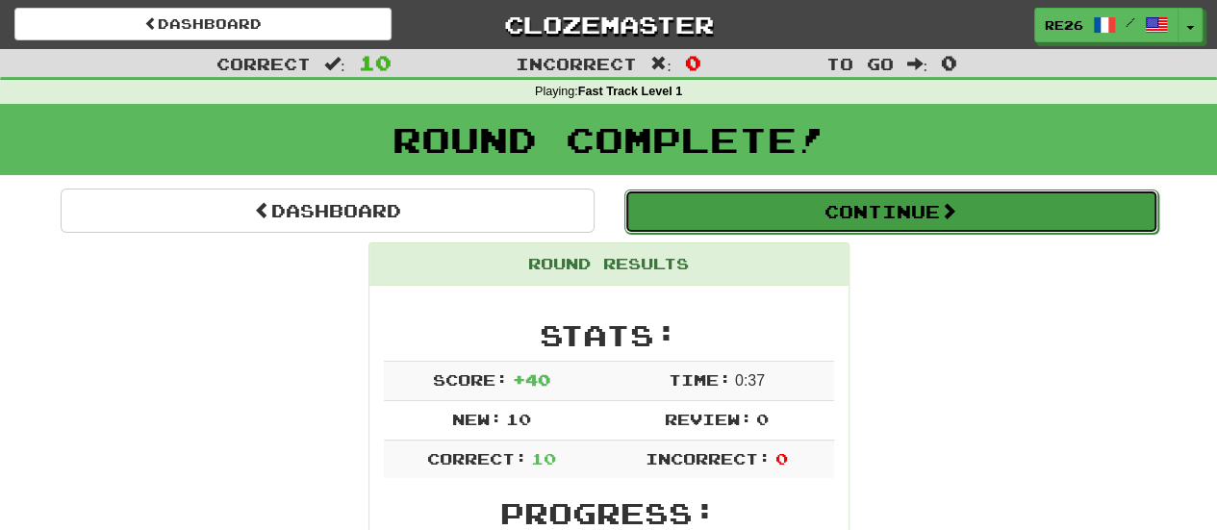
click at [785, 201] on button "Continue" at bounding box center [891, 211] width 534 height 44
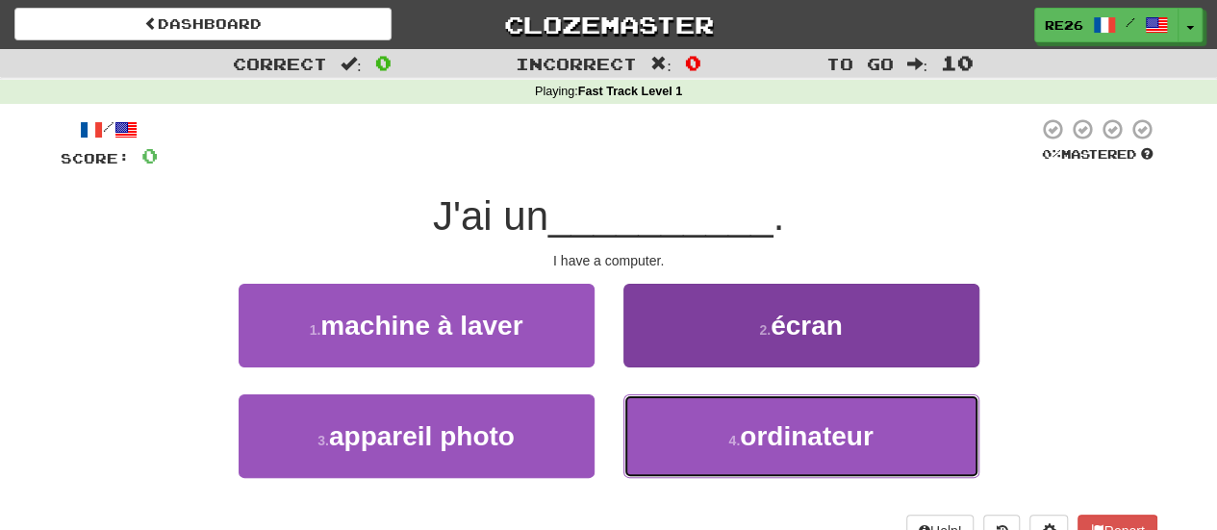
click at [705, 428] on button "4 . ordinateur" at bounding box center [801, 436] width 356 height 84
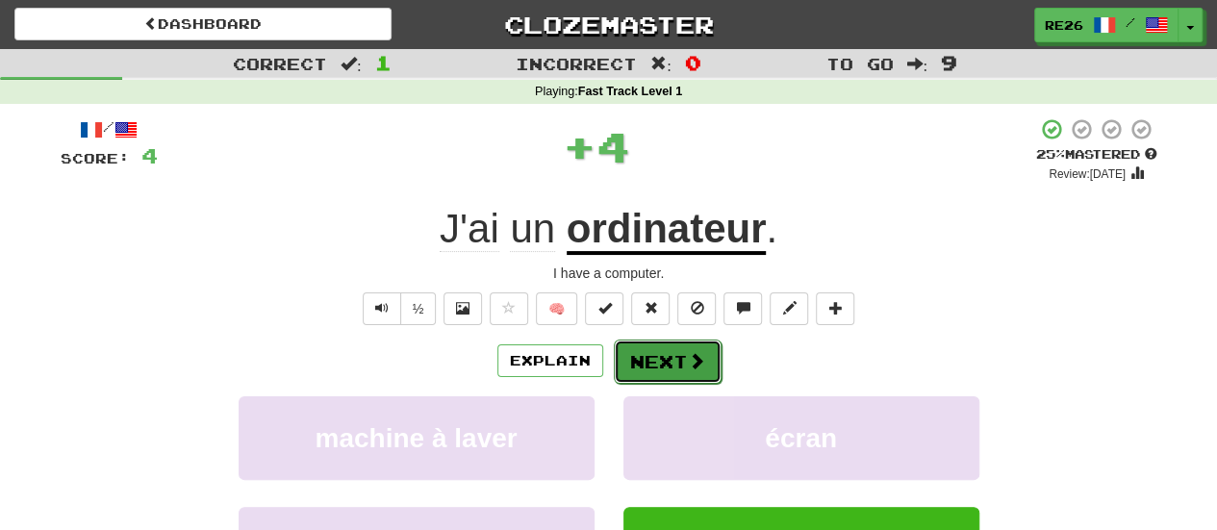
click at [650, 364] on button "Next" at bounding box center [668, 361] width 108 height 44
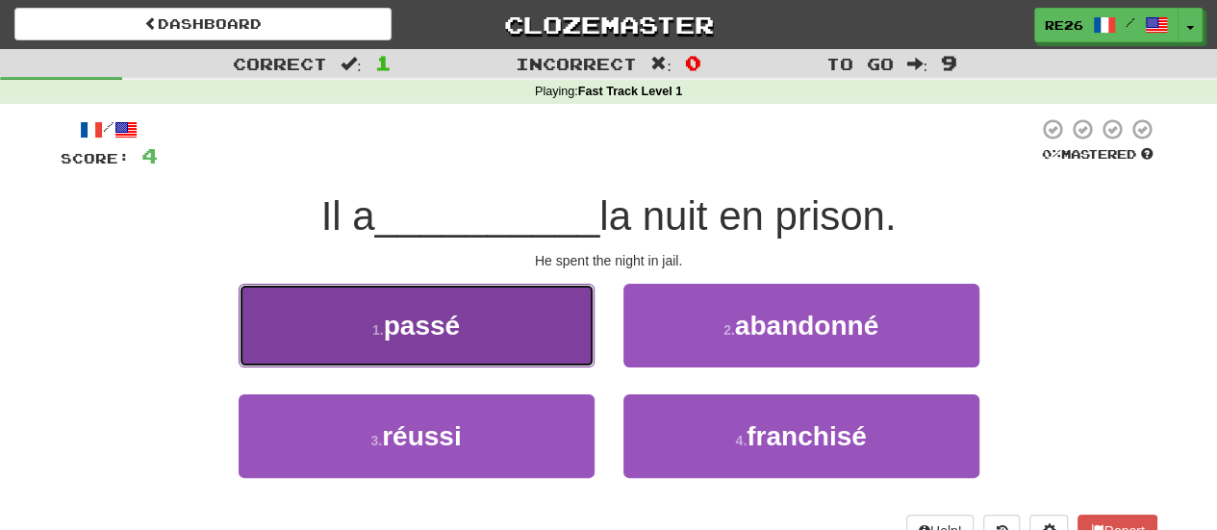
click at [540, 332] on button "1 . passé" at bounding box center [416, 326] width 356 height 84
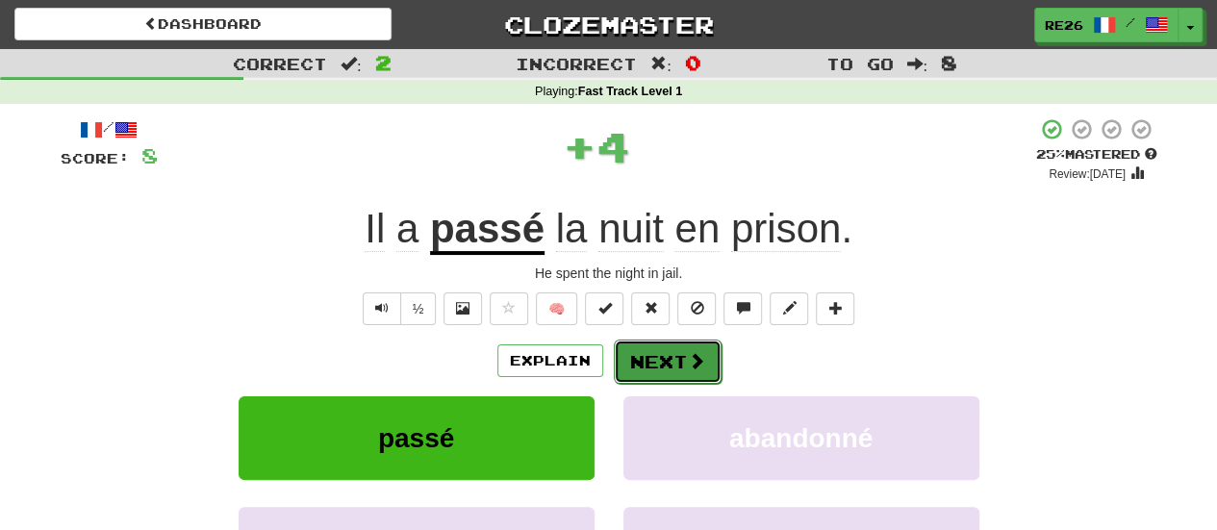
click at [656, 363] on button "Next" at bounding box center [668, 361] width 108 height 44
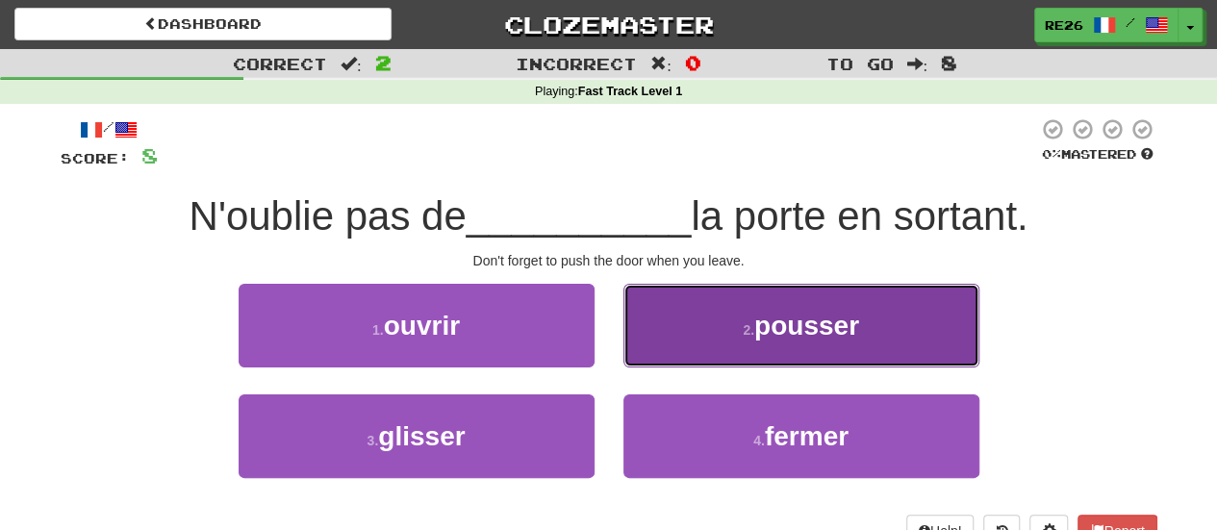
click at [798, 319] on span "pousser" at bounding box center [806, 326] width 105 height 30
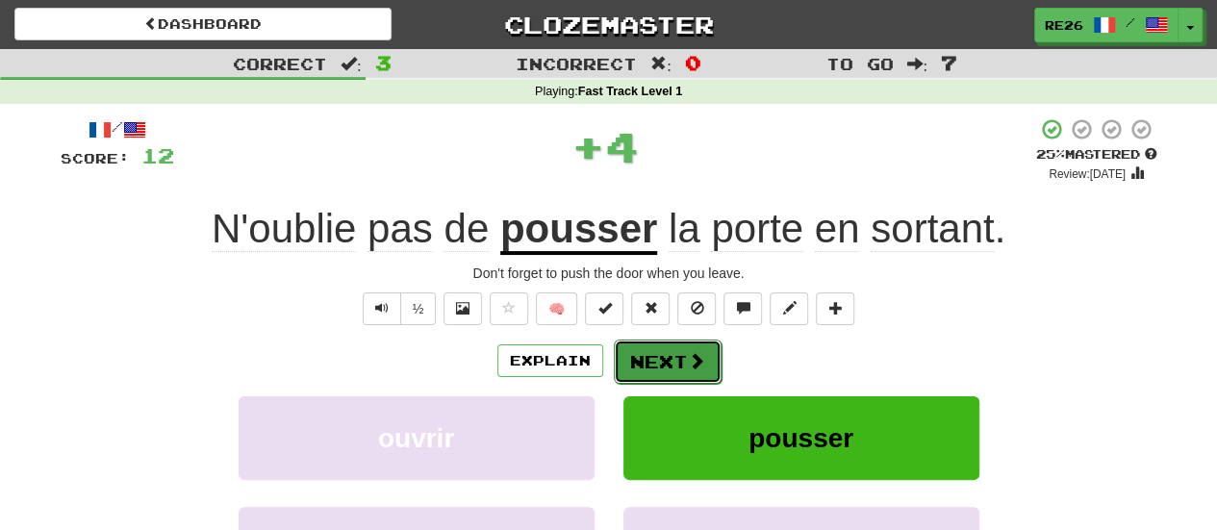
click at [665, 357] on button "Next" at bounding box center [668, 361] width 108 height 44
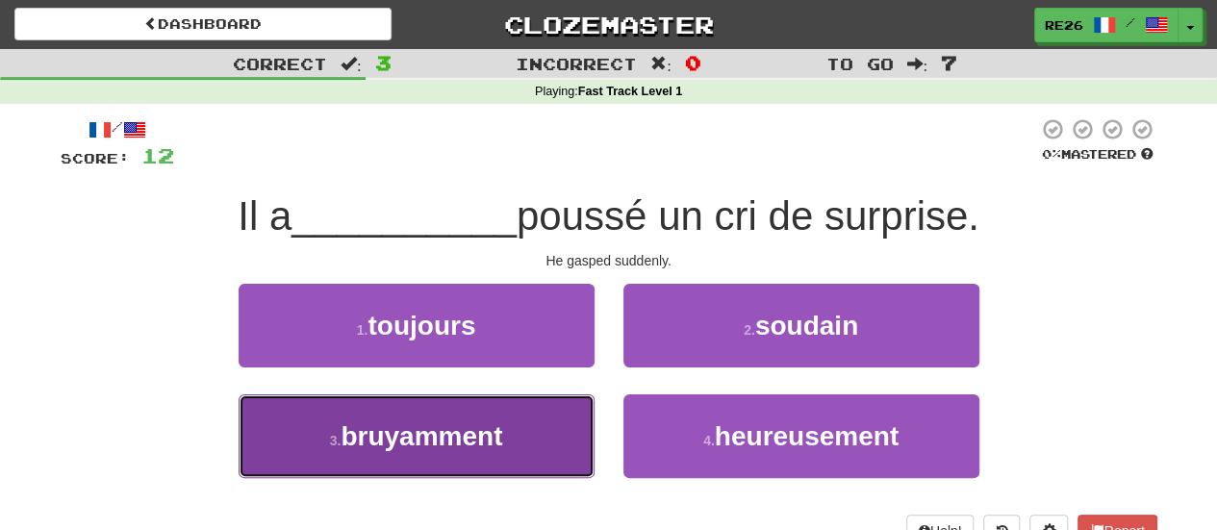
click at [525, 437] on button "3 . bruyamment" at bounding box center [416, 436] width 356 height 84
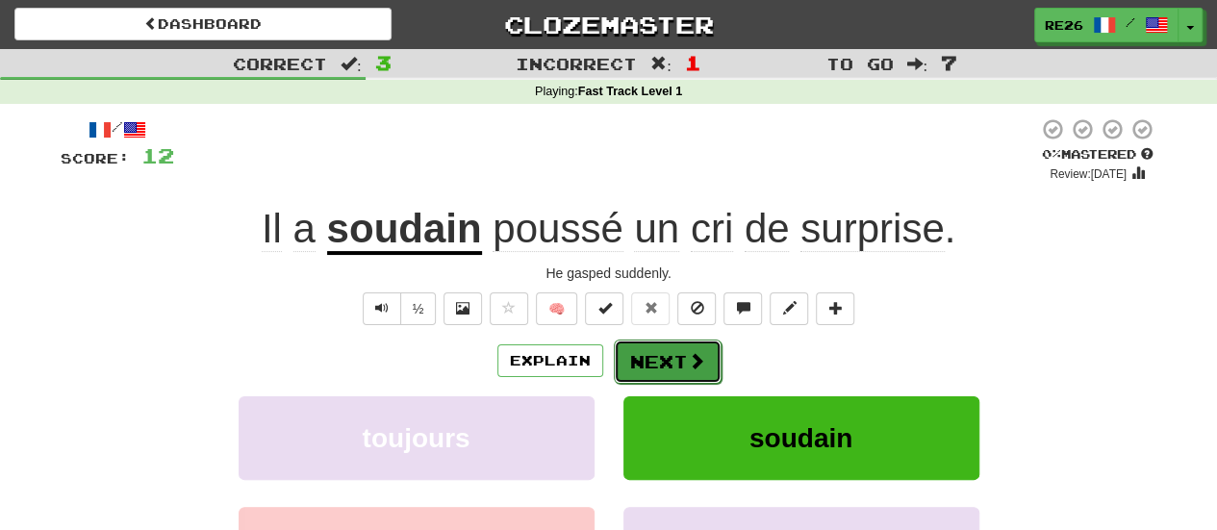
click at [674, 358] on button "Next" at bounding box center [668, 361] width 108 height 44
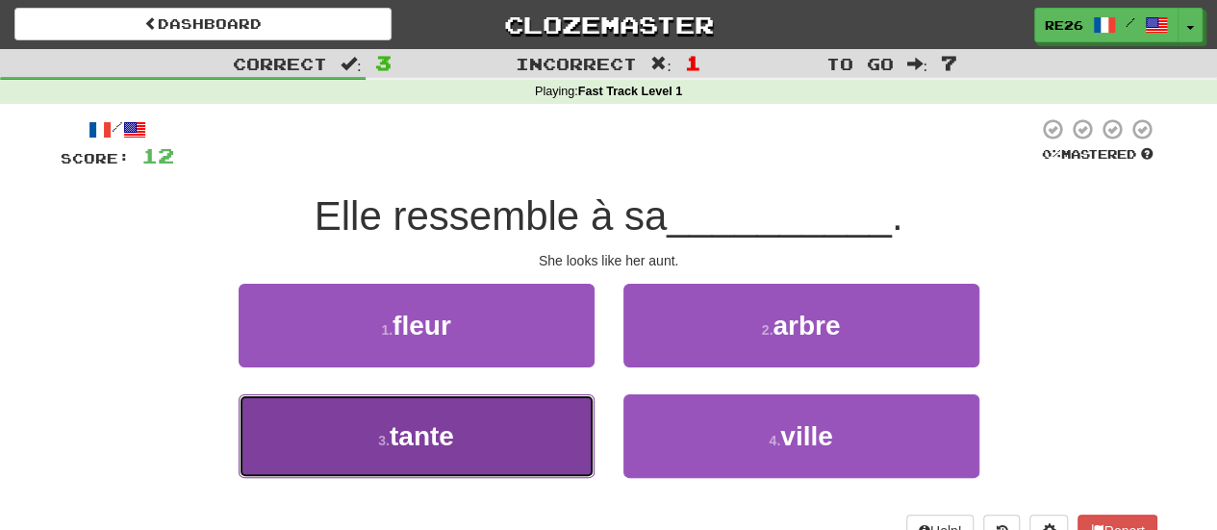
click at [502, 434] on button "3 . tante" at bounding box center [416, 436] width 356 height 84
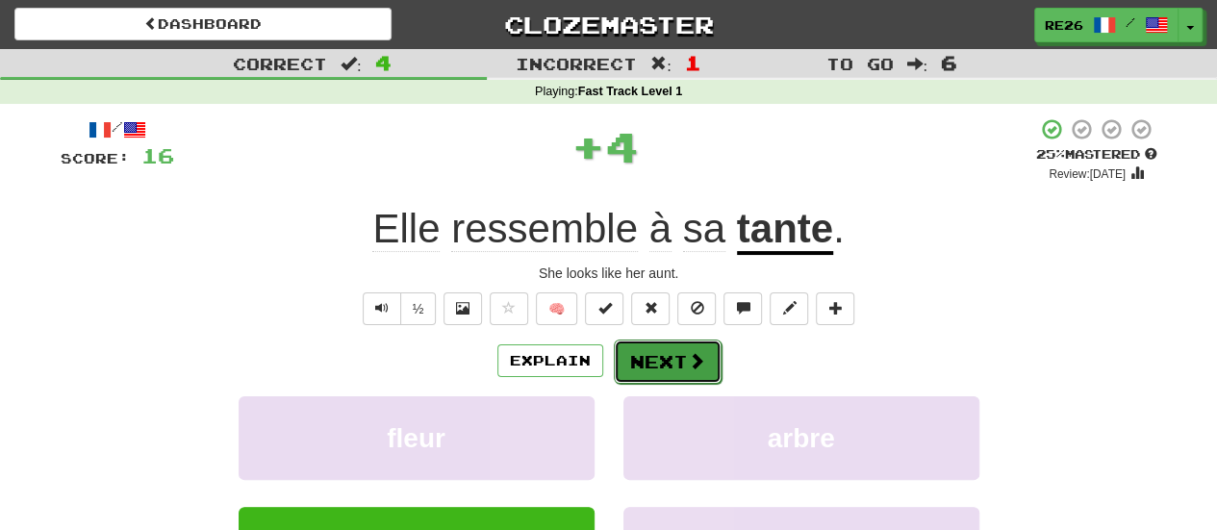
click at [652, 365] on button "Next" at bounding box center [668, 361] width 108 height 44
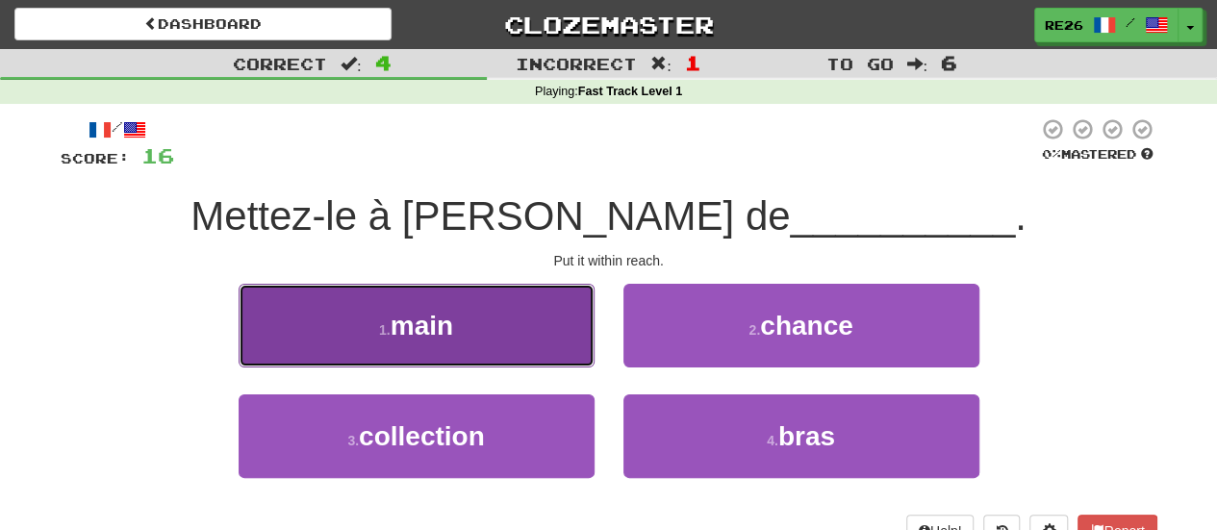
click at [521, 339] on button "1 . main" at bounding box center [416, 326] width 356 height 84
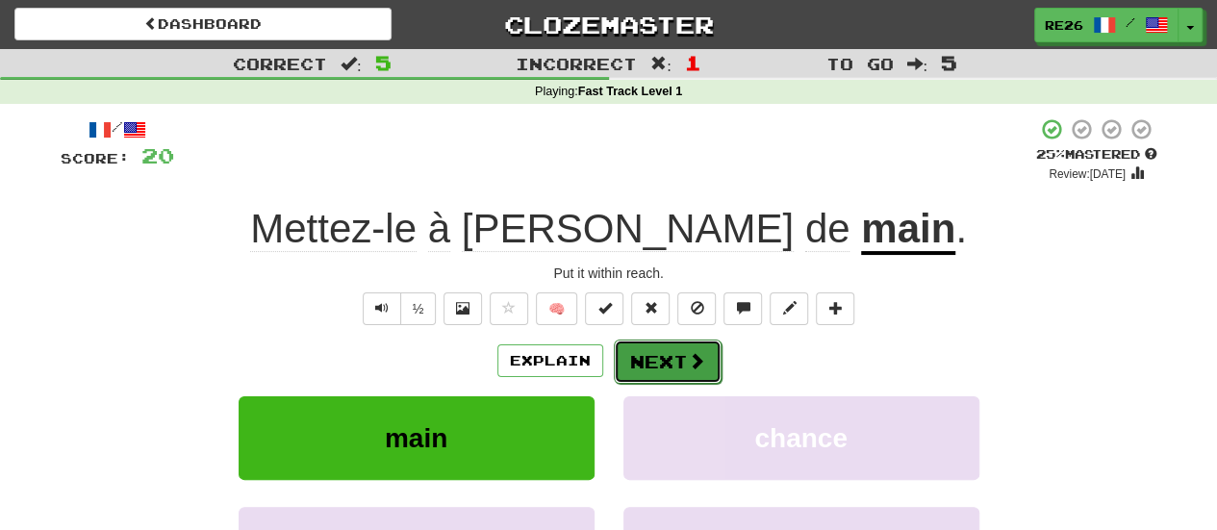
click at [659, 356] on button "Next" at bounding box center [668, 361] width 108 height 44
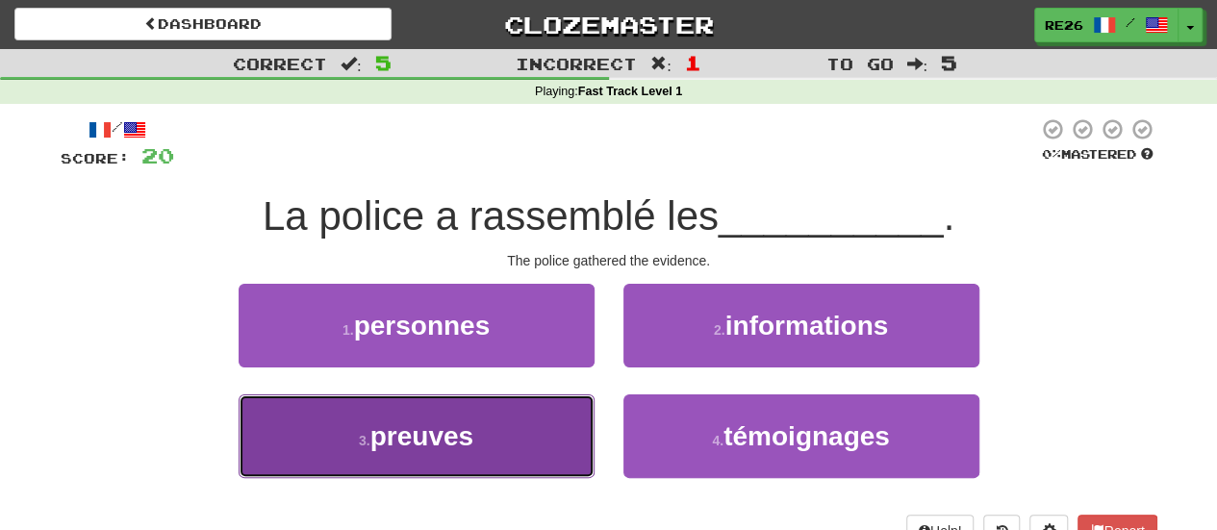
click at [515, 439] on button "3 . preuves" at bounding box center [416, 436] width 356 height 84
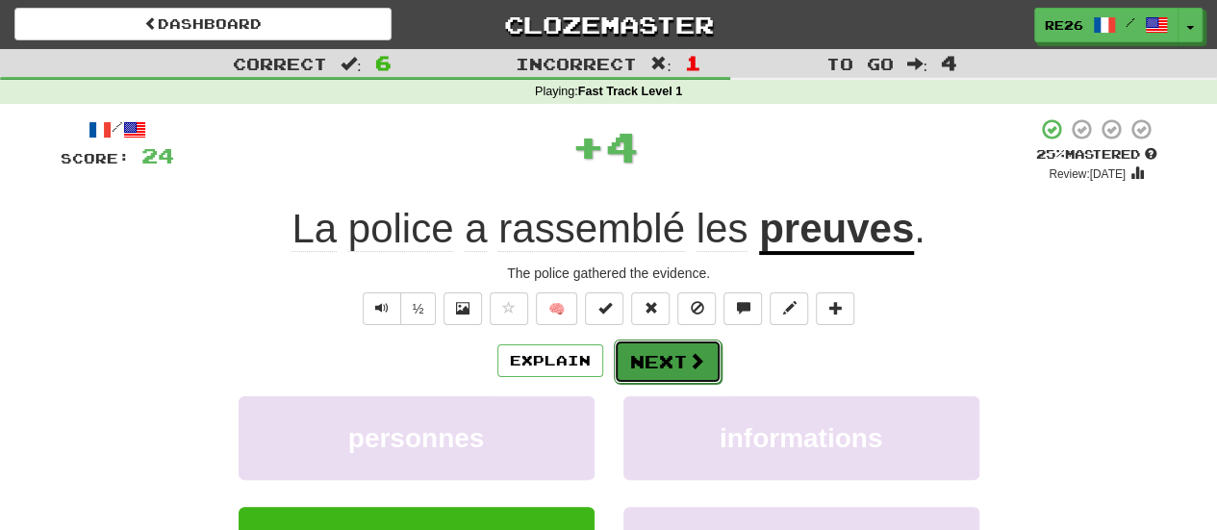
click at [648, 353] on button "Next" at bounding box center [668, 361] width 108 height 44
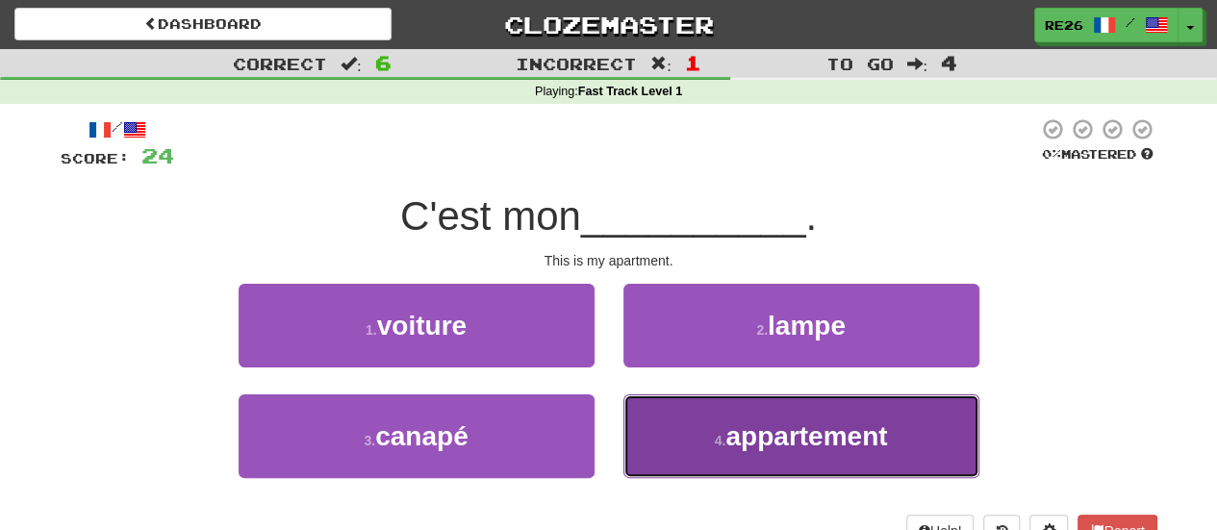
click at [665, 425] on button "4 . appartement" at bounding box center [801, 436] width 356 height 84
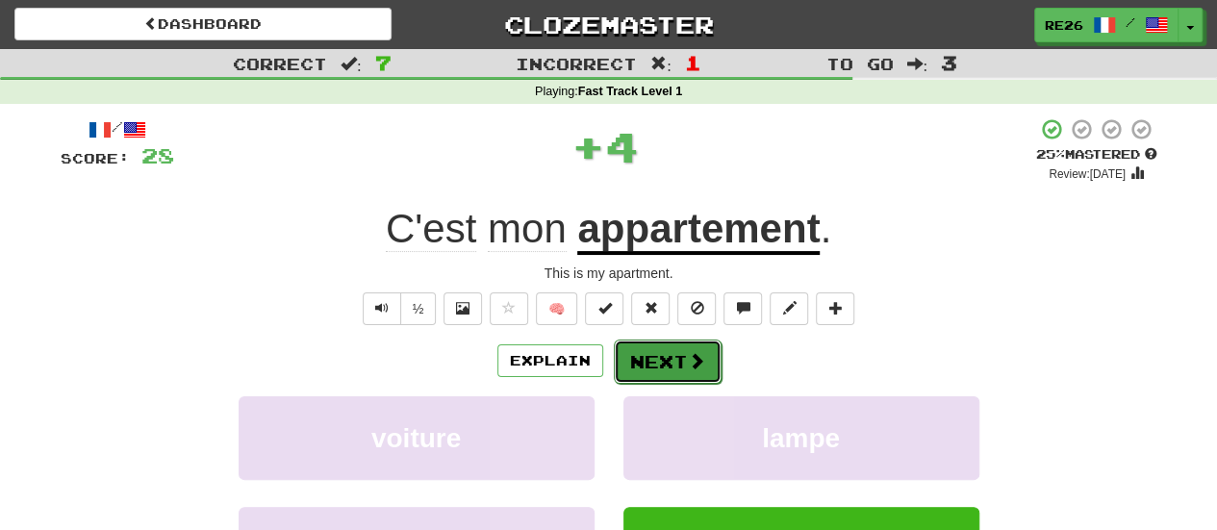
click at [660, 366] on button "Next" at bounding box center [668, 361] width 108 height 44
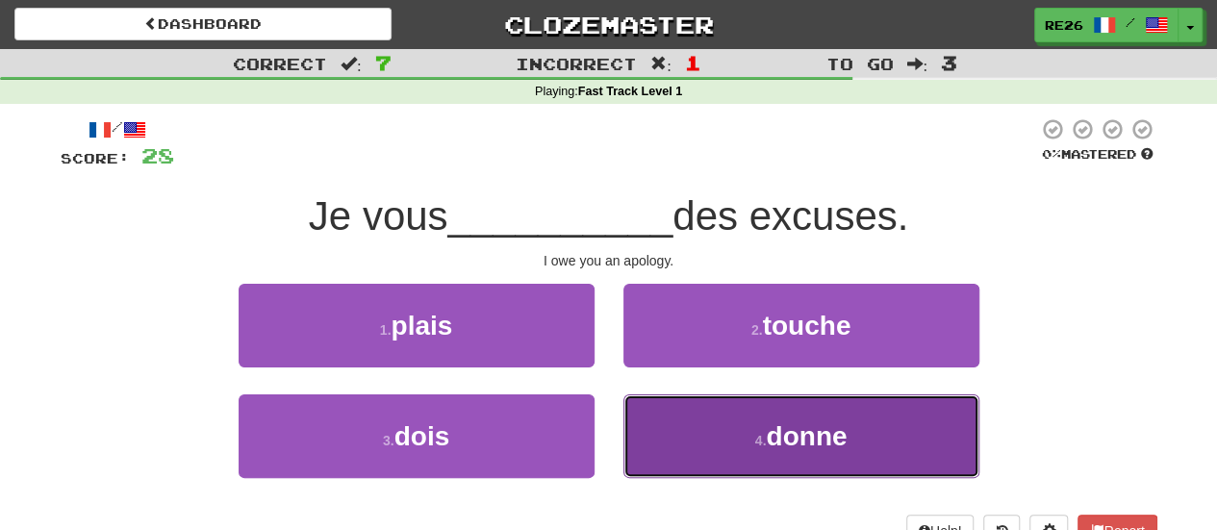
click at [731, 443] on button "4 . donne" at bounding box center [801, 436] width 356 height 84
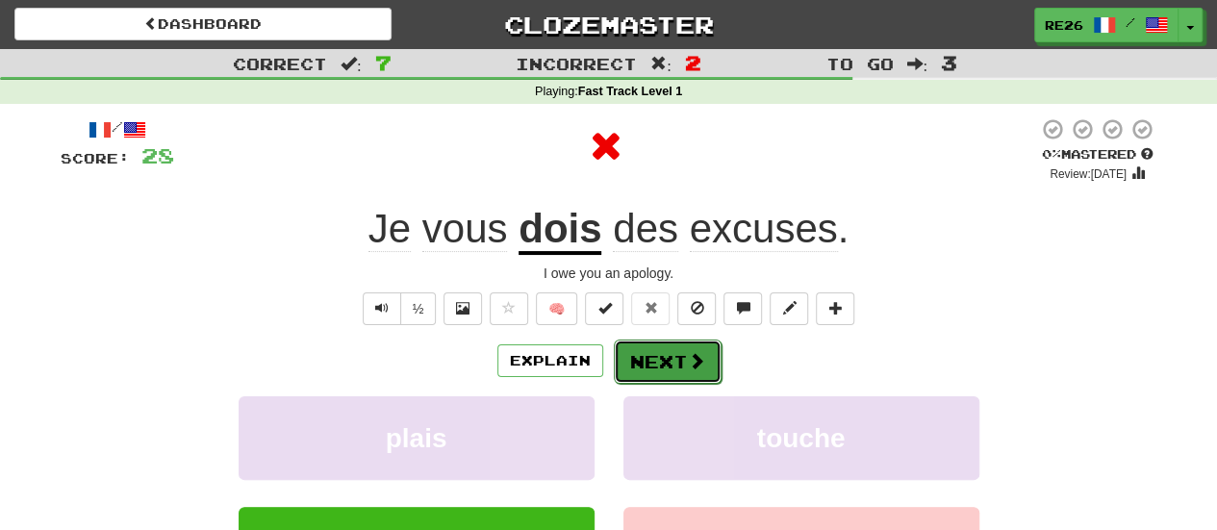
click at [640, 370] on button "Next" at bounding box center [668, 361] width 108 height 44
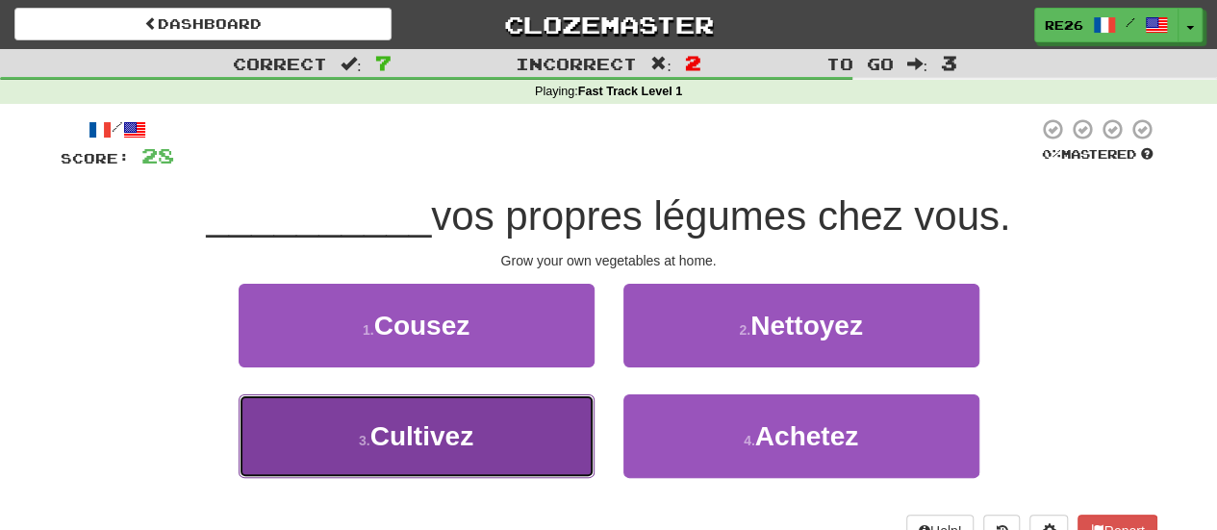
click at [514, 447] on button "3 . Cultivez" at bounding box center [416, 436] width 356 height 84
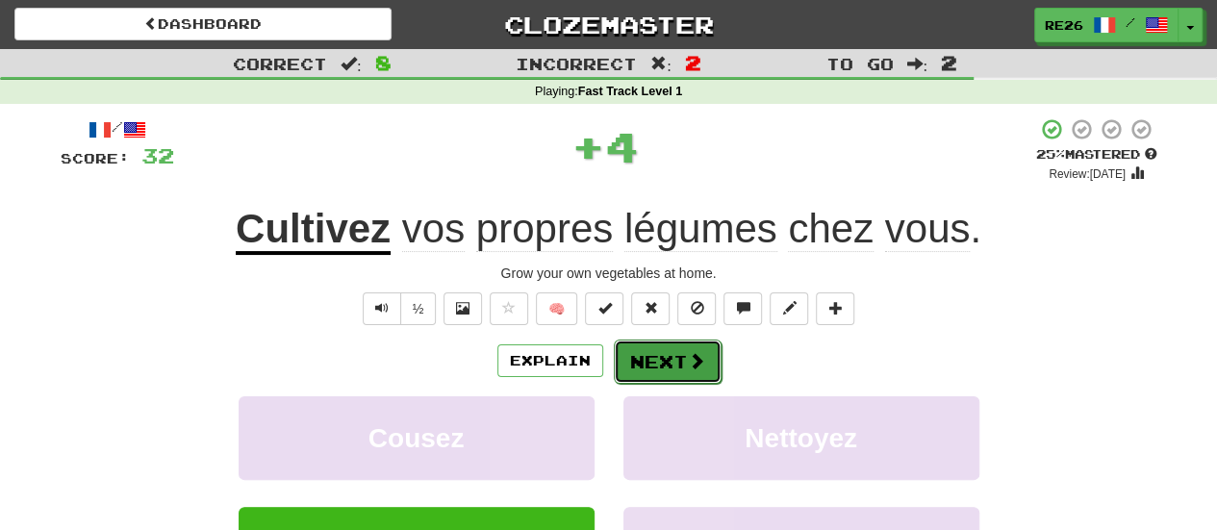
click at [650, 351] on button "Next" at bounding box center [668, 361] width 108 height 44
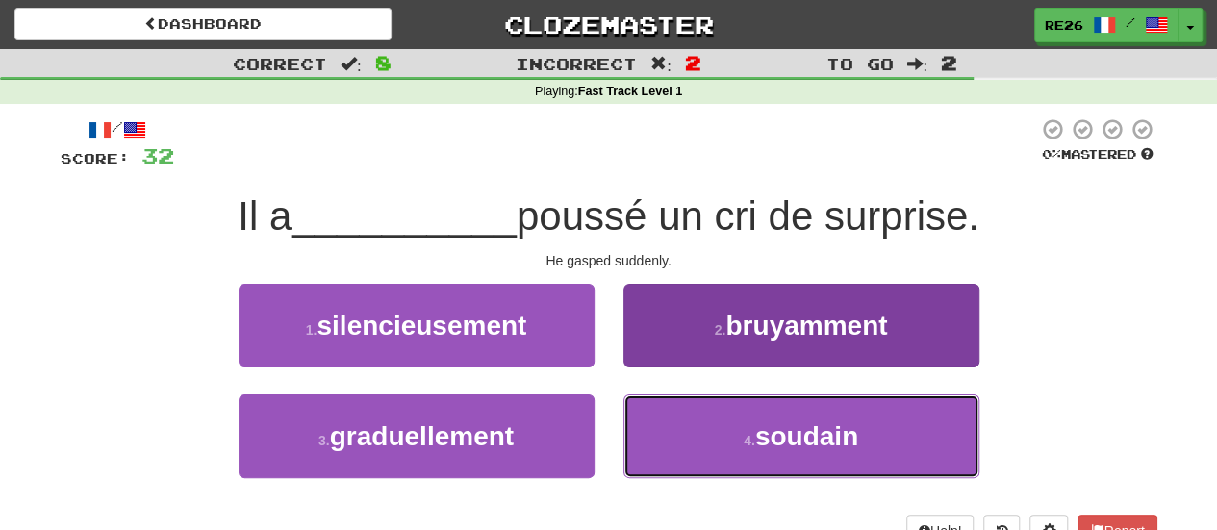
click at [691, 436] on button "4 . soudain" at bounding box center [801, 436] width 356 height 84
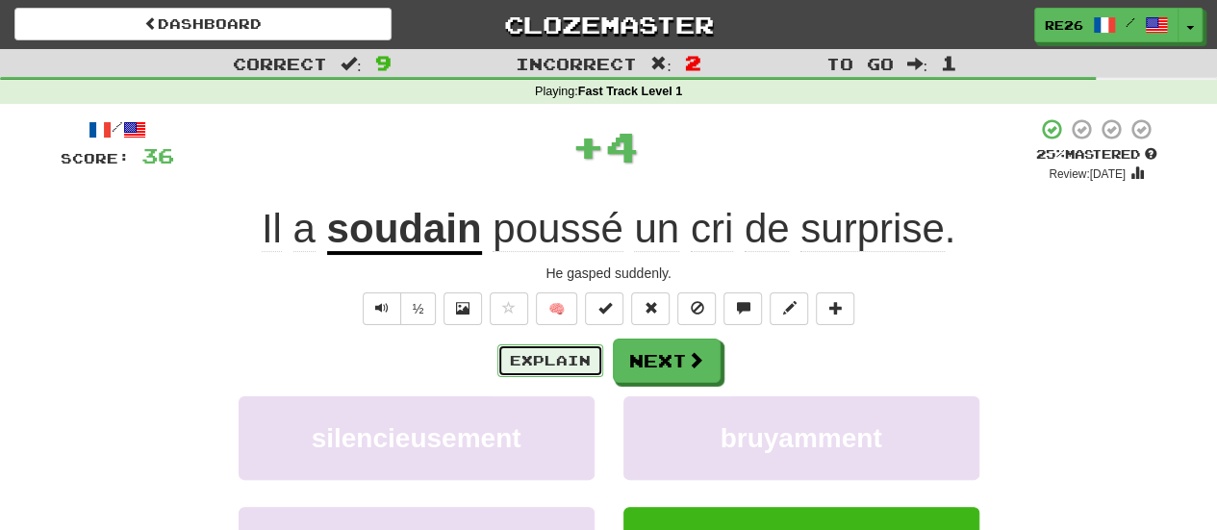
click at [544, 363] on button "Explain" at bounding box center [550, 360] width 106 height 33
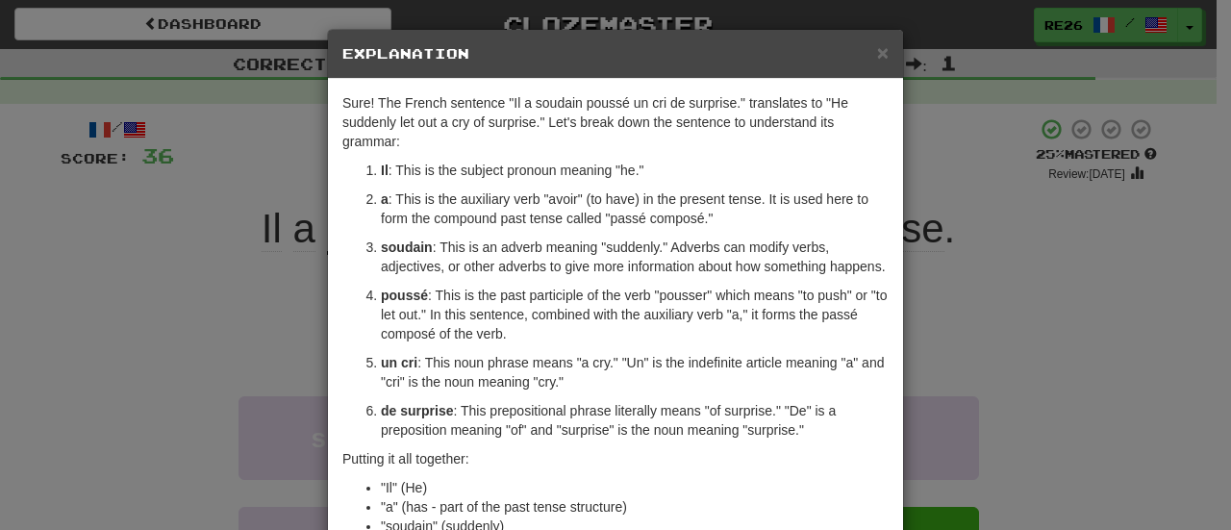
click at [867, 49] on h5 "Explanation" at bounding box center [615, 53] width 546 height 19
click at [877, 51] on span "×" at bounding box center [883, 52] width 12 height 22
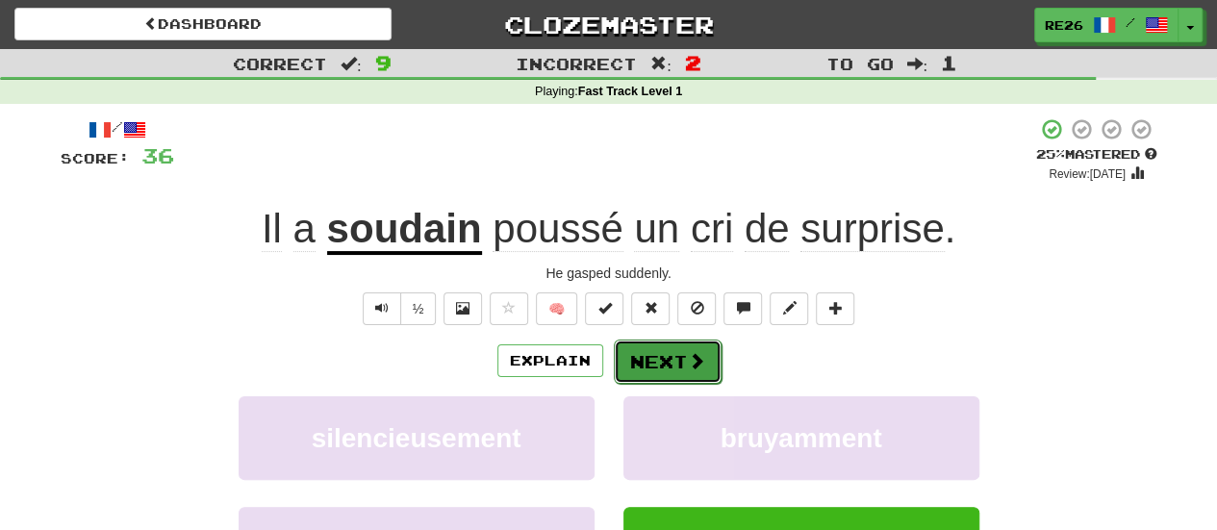
click at [656, 361] on button "Next" at bounding box center [668, 361] width 108 height 44
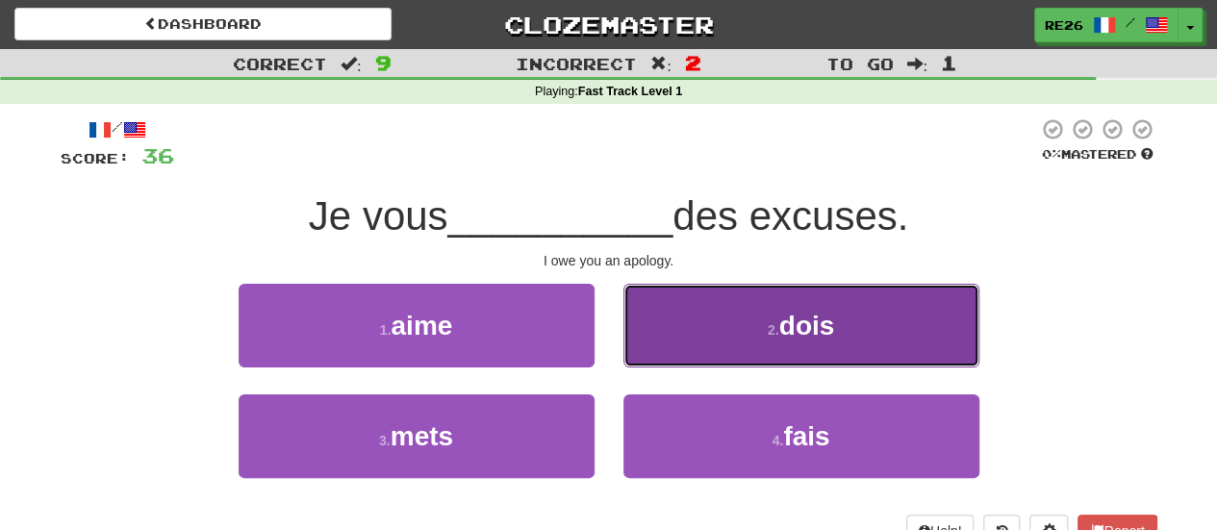
click at [736, 315] on button "2 . dois" at bounding box center [801, 326] width 356 height 84
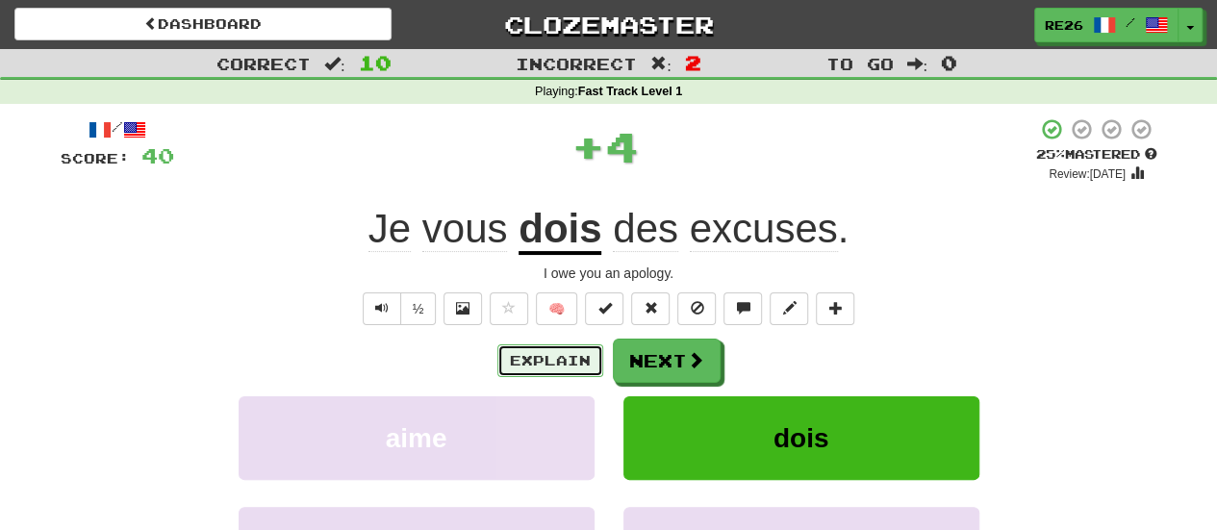
click at [566, 366] on button "Explain" at bounding box center [550, 360] width 106 height 33
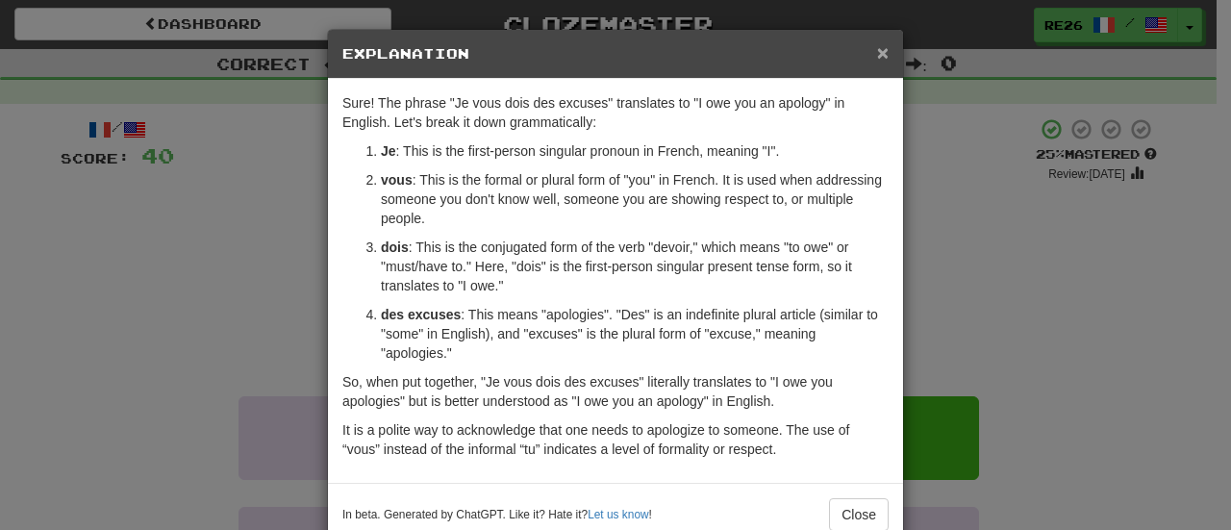
click at [879, 55] on span "×" at bounding box center [883, 52] width 12 height 22
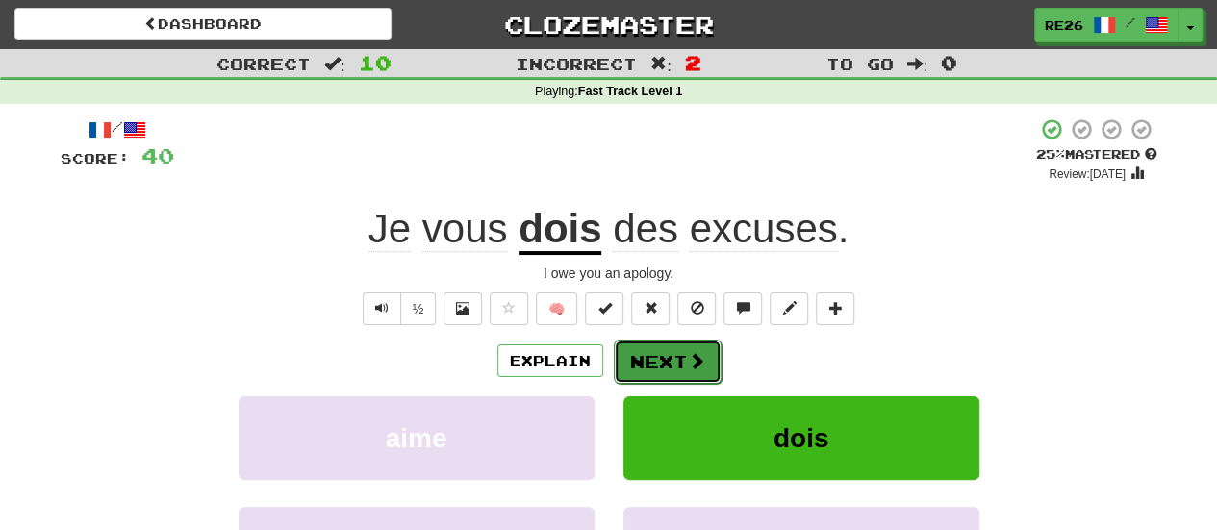
click at [672, 355] on button "Next" at bounding box center [668, 361] width 108 height 44
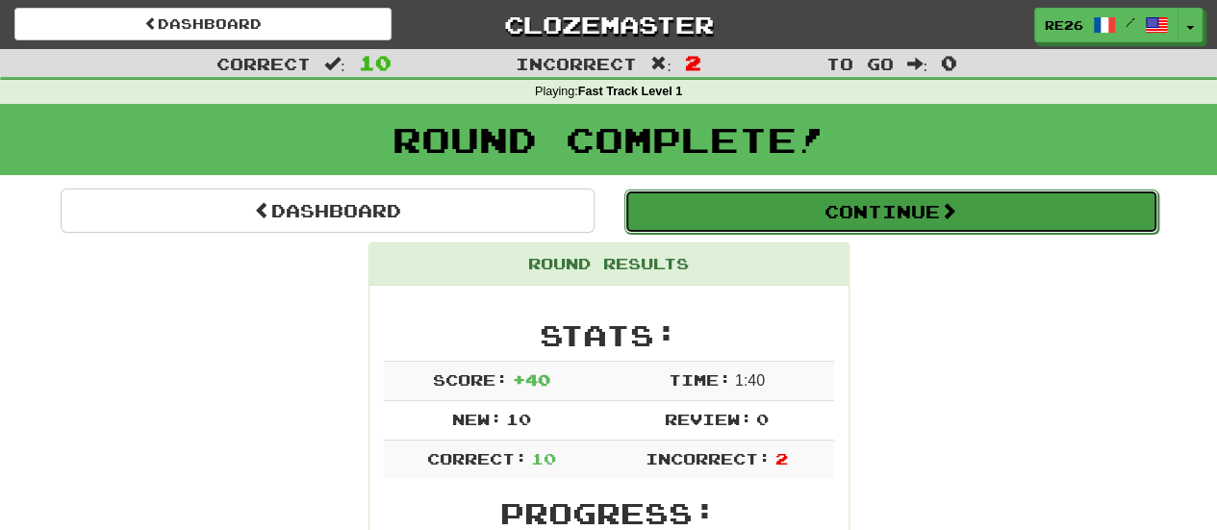
click at [855, 218] on button "Continue" at bounding box center [891, 211] width 534 height 44
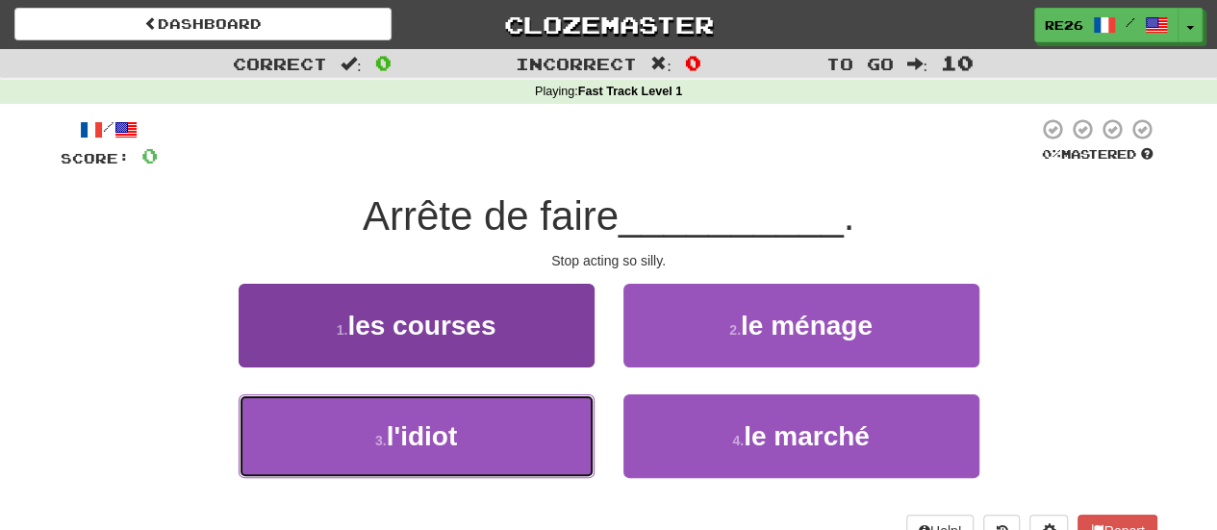
click at [477, 445] on button "3 . l'idiot" at bounding box center [416, 436] width 356 height 84
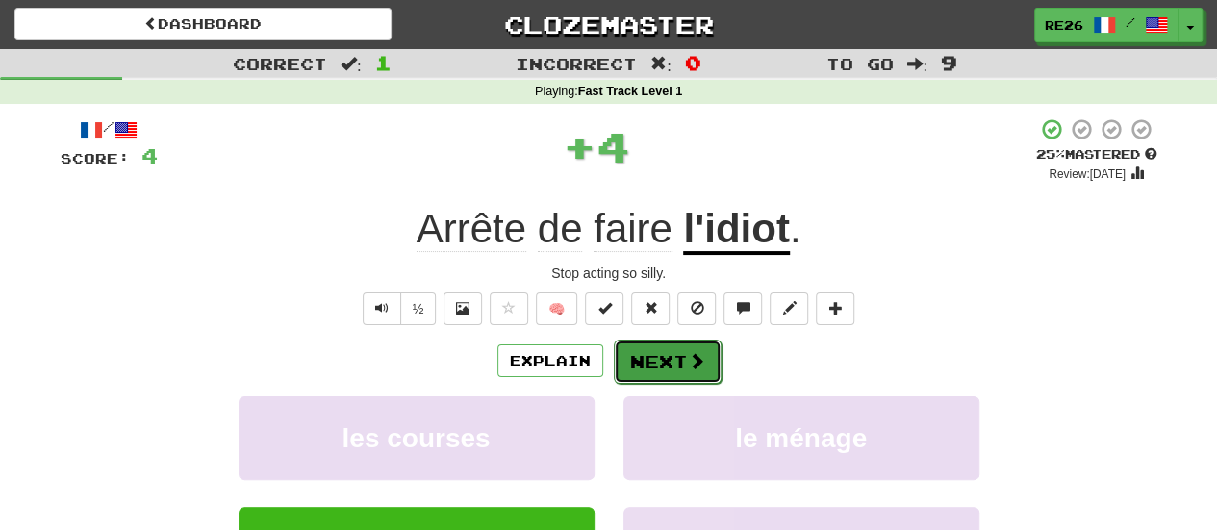
click at [649, 357] on button "Next" at bounding box center [668, 361] width 108 height 44
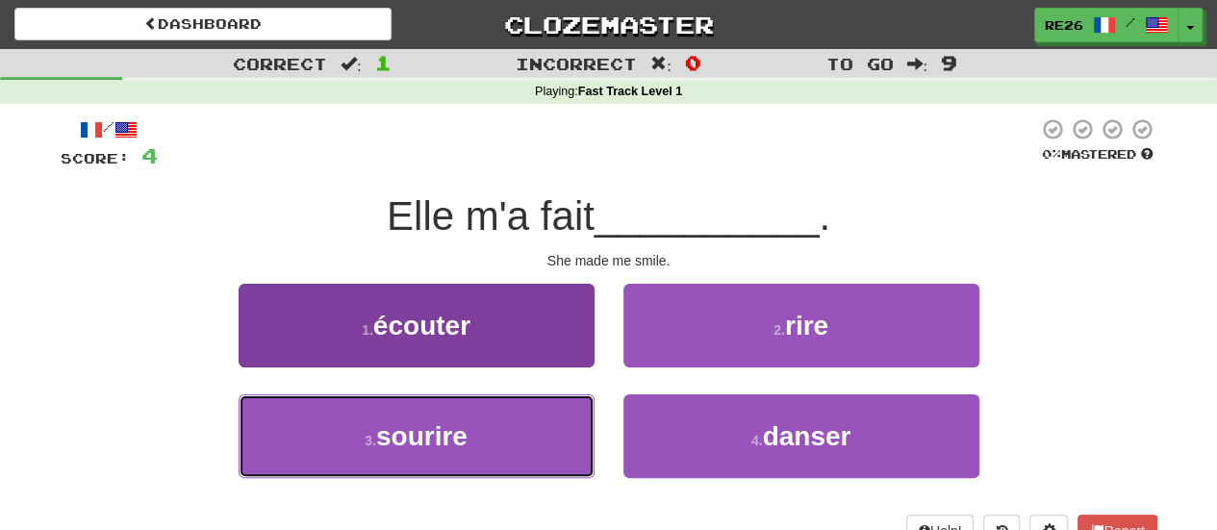
click at [414, 432] on span "sourire" at bounding box center [421, 436] width 91 height 30
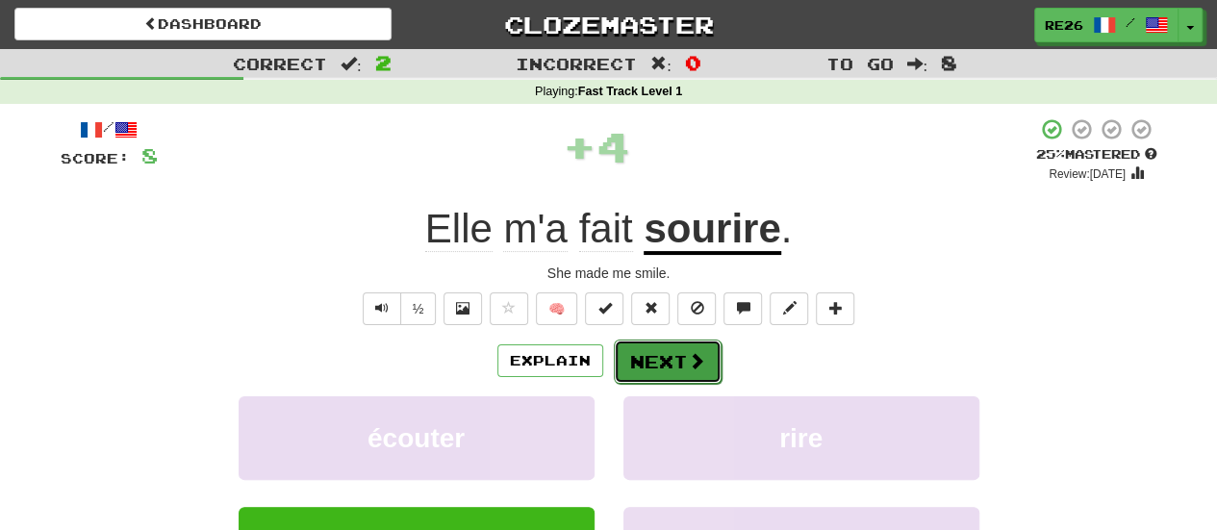
click at [649, 363] on button "Next" at bounding box center [668, 361] width 108 height 44
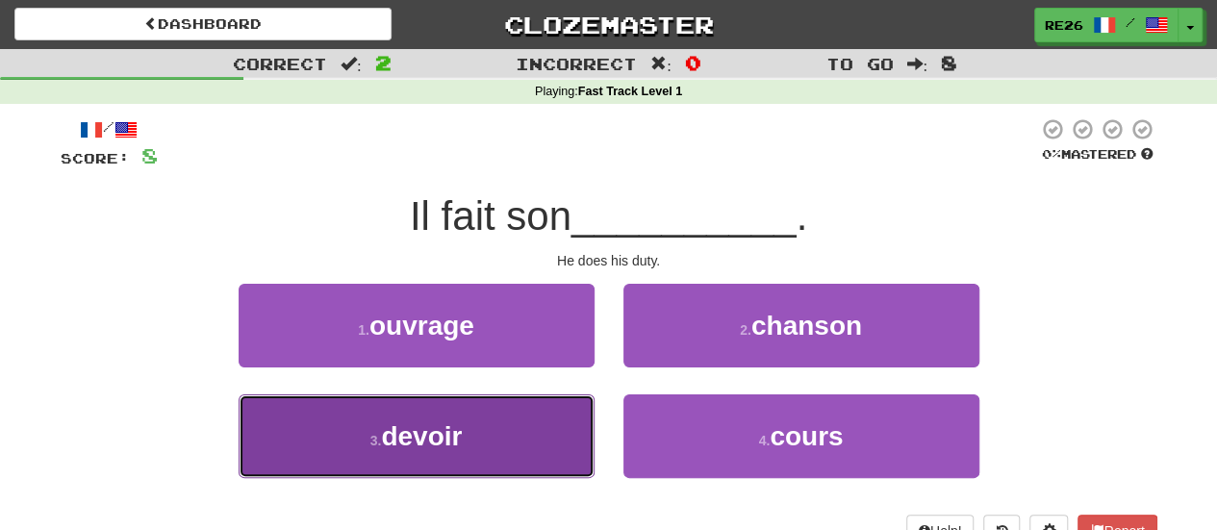
click at [516, 427] on button "3 . devoir" at bounding box center [416, 436] width 356 height 84
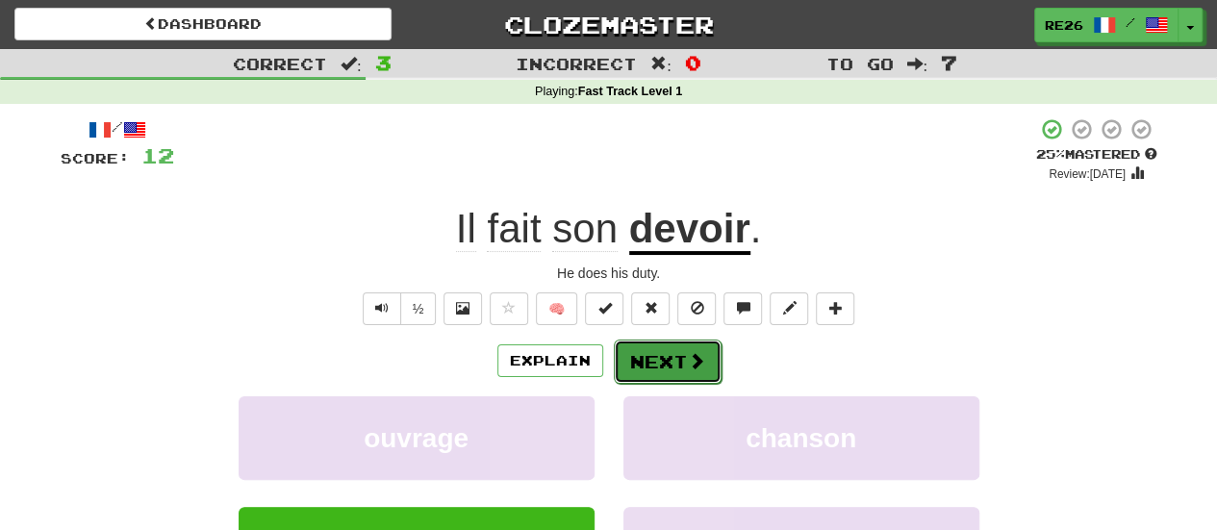
click at [648, 366] on button "Next" at bounding box center [668, 361] width 108 height 44
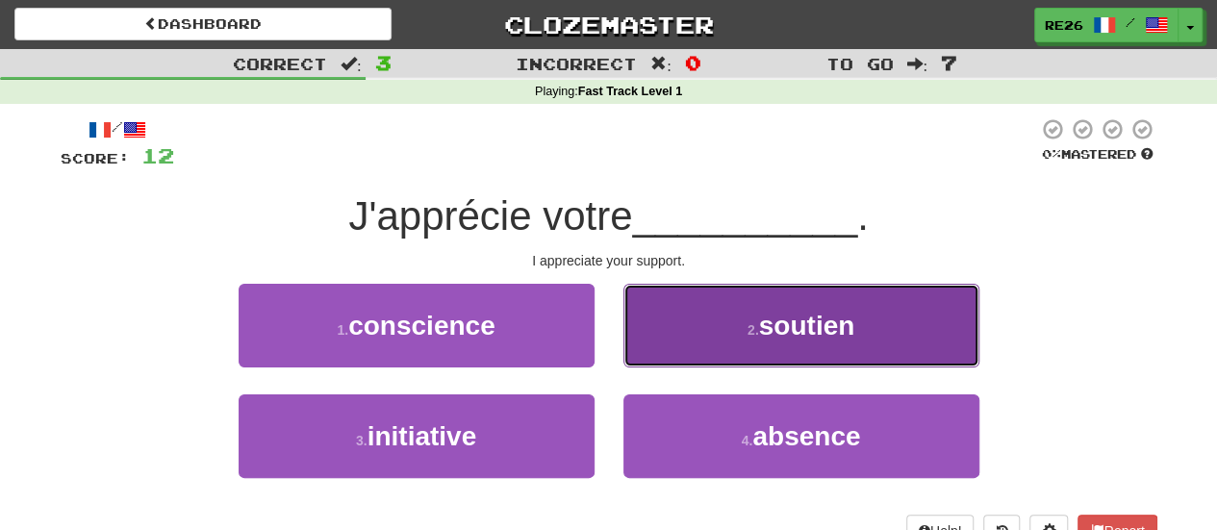
click at [775, 343] on button "2 . soutien" at bounding box center [801, 326] width 356 height 84
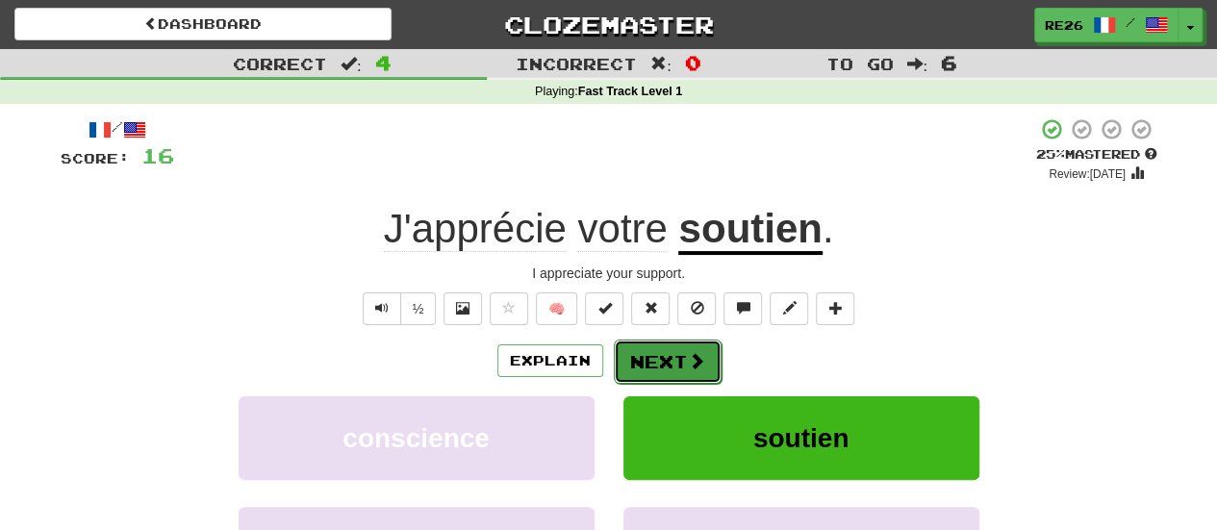
click at [661, 354] on button "Next" at bounding box center [668, 361] width 108 height 44
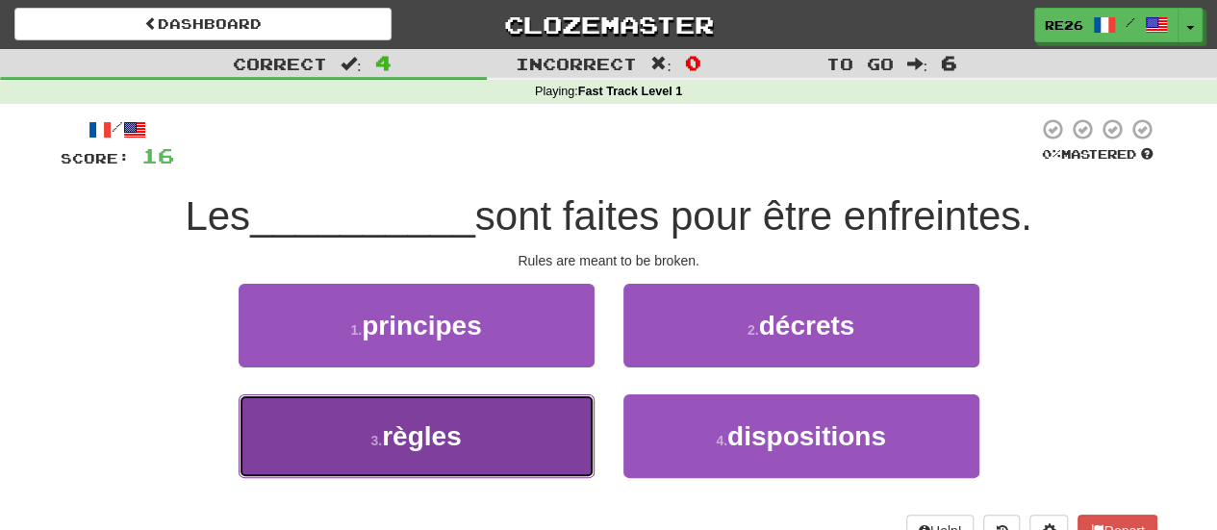
click at [461, 427] on span "règles" at bounding box center [422, 436] width 80 height 30
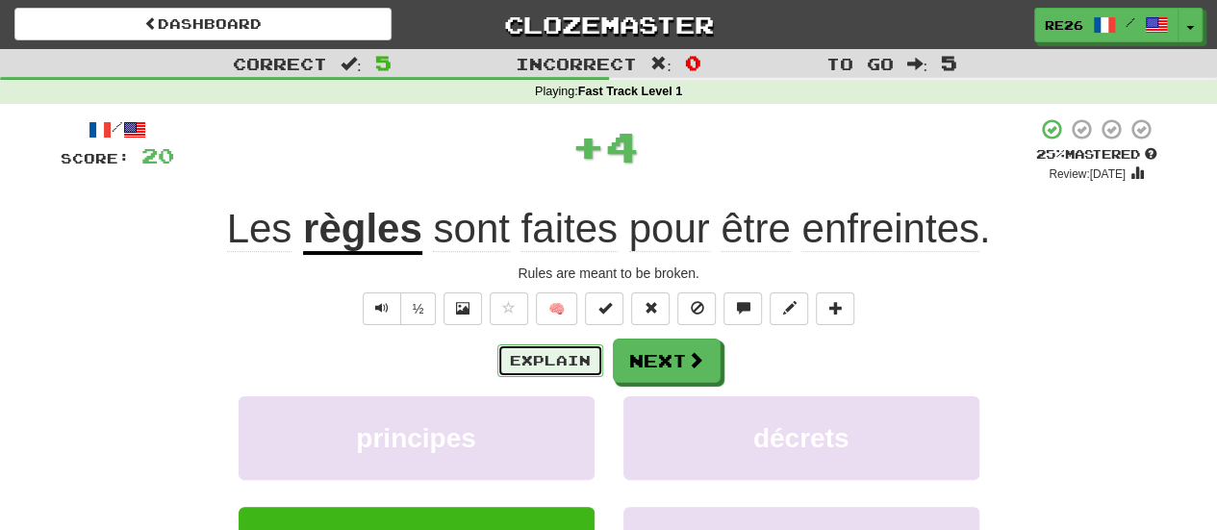
click at [573, 358] on button "Explain" at bounding box center [550, 360] width 106 height 33
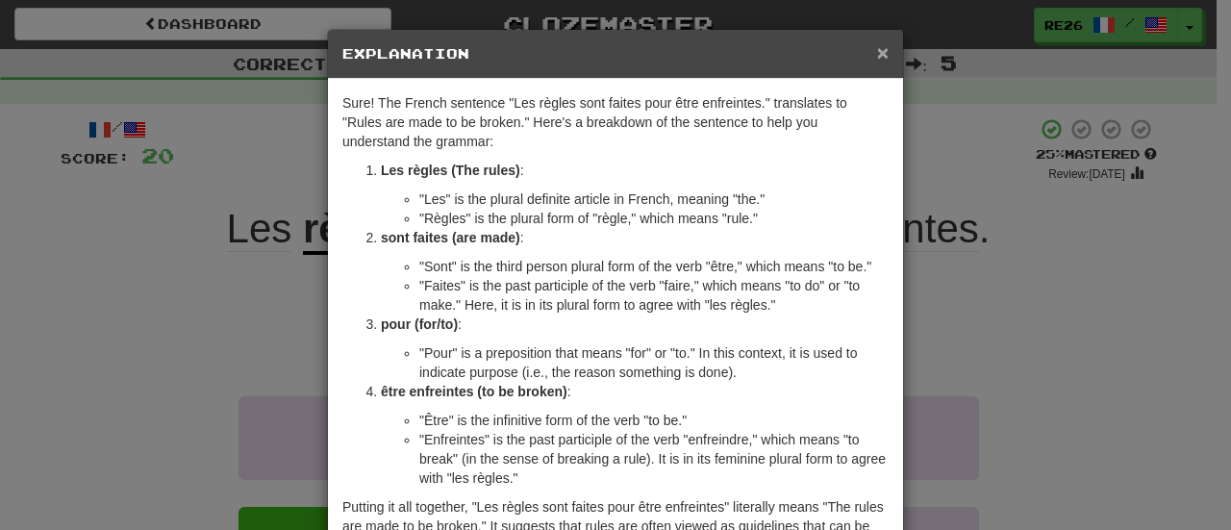
click at [877, 53] on span "×" at bounding box center [883, 52] width 12 height 22
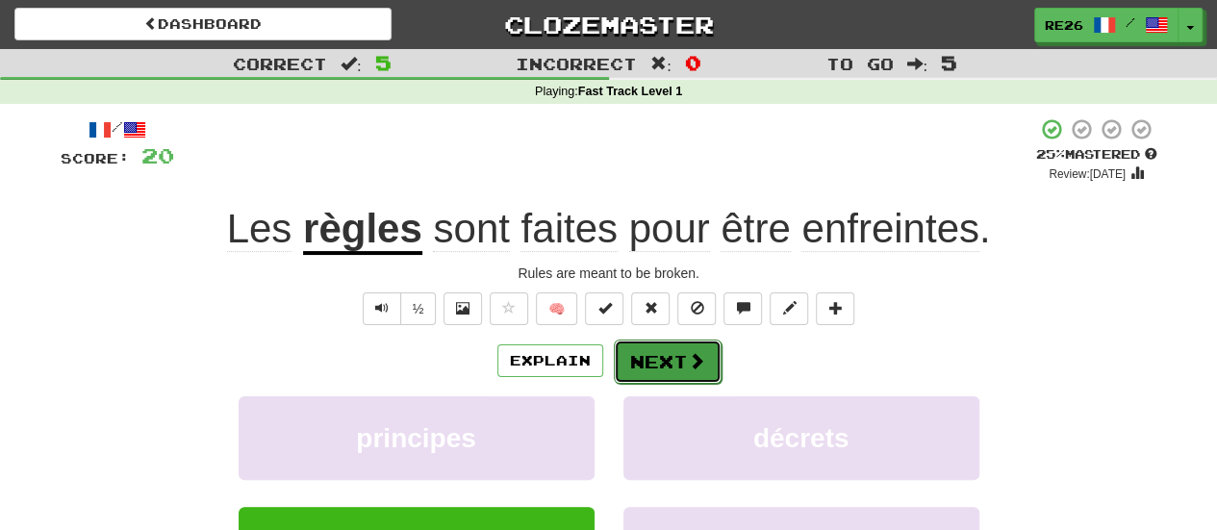
click at [659, 365] on button "Next" at bounding box center [668, 361] width 108 height 44
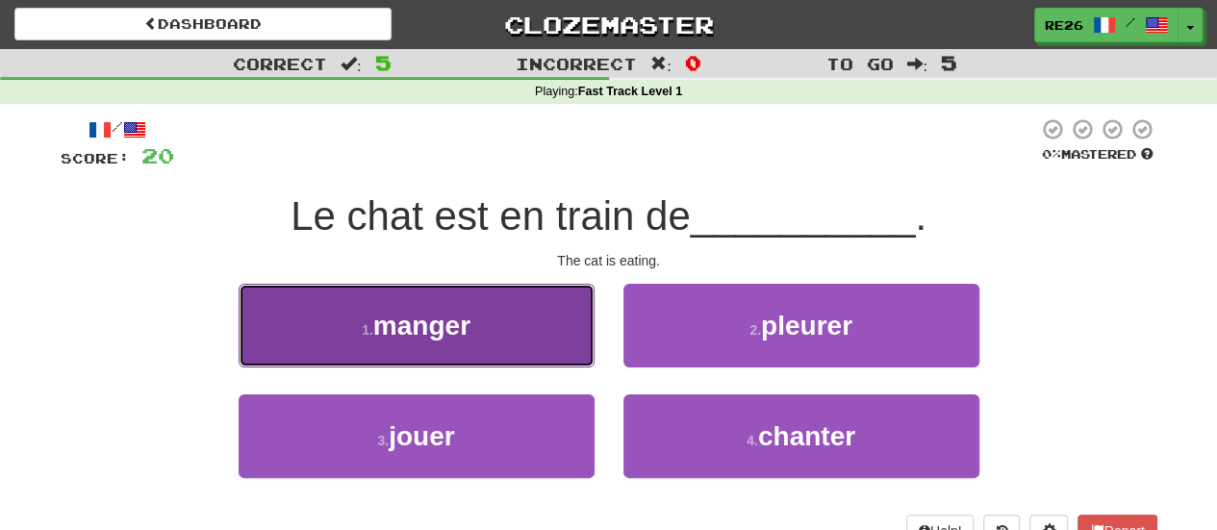
click at [511, 327] on button "1 . manger" at bounding box center [416, 326] width 356 height 84
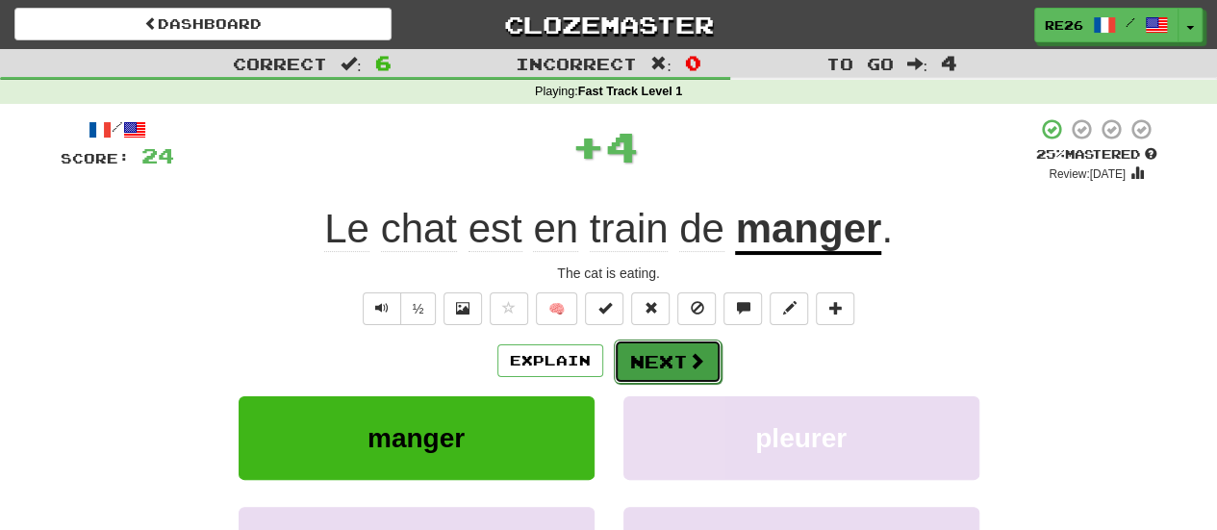
click at [639, 365] on button "Next" at bounding box center [668, 361] width 108 height 44
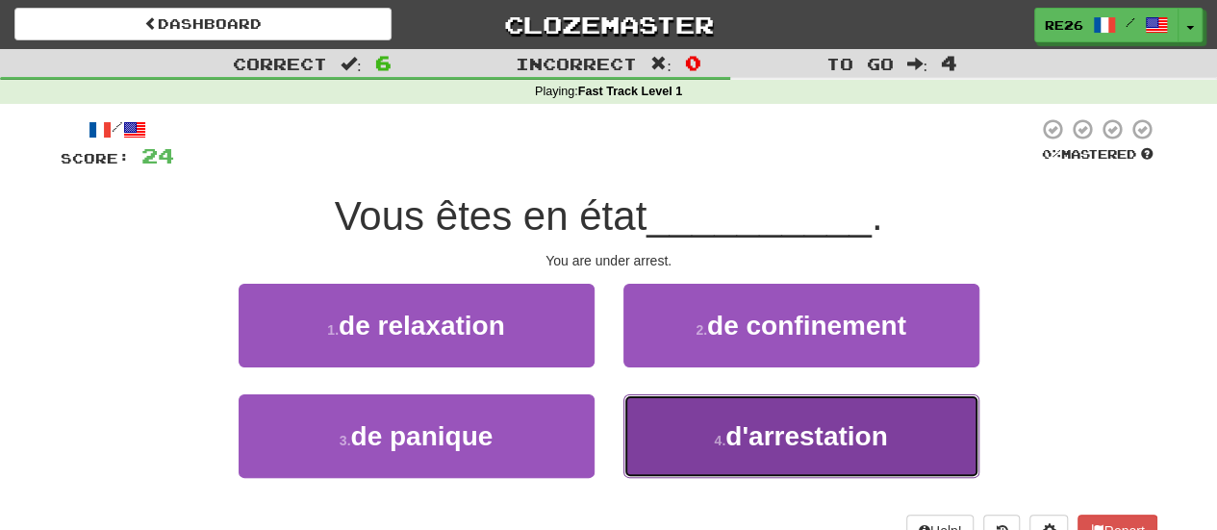
click at [690, 430] on button "4 . d'arrestation" at bounding box center [801, 436] width 356 height 84
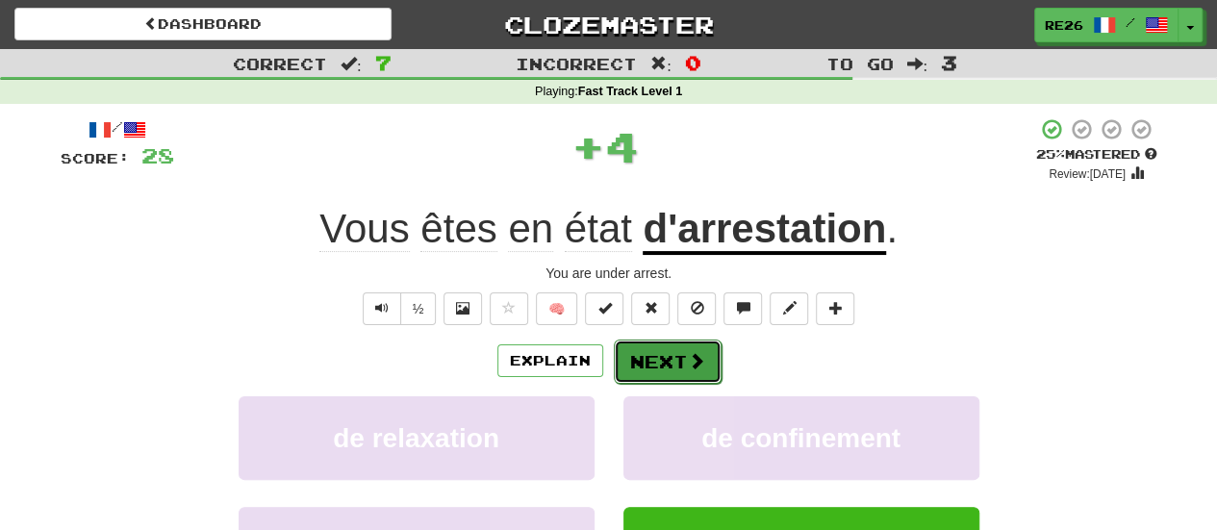
click at [646, 356] on button "Next" at bounding box center [668, 361] width 108 height 44
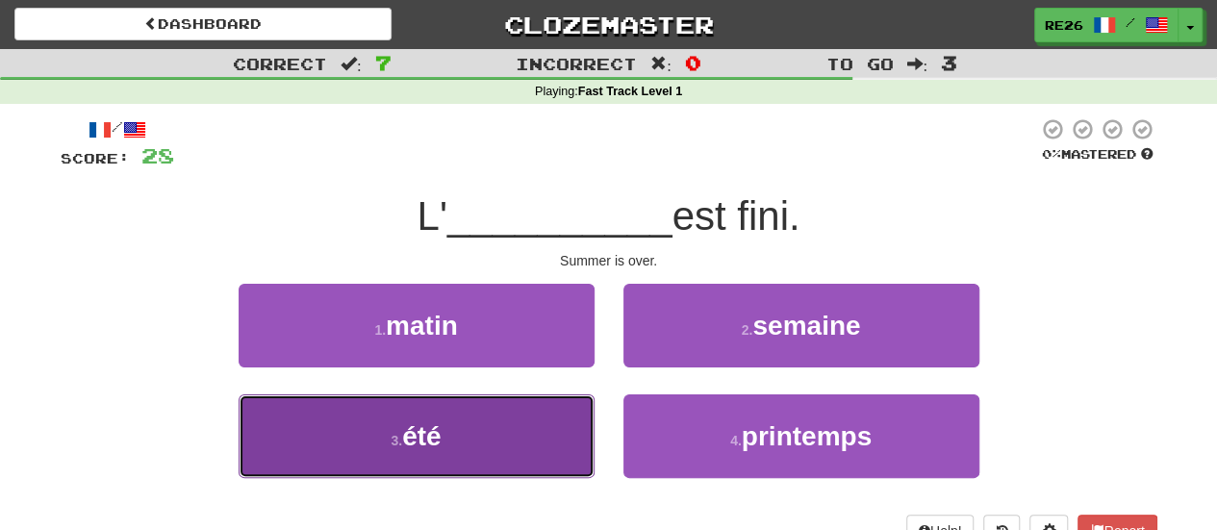
click at [531, 416] on button "3 . été" at bounding box center [416, 436] width 356 height 84
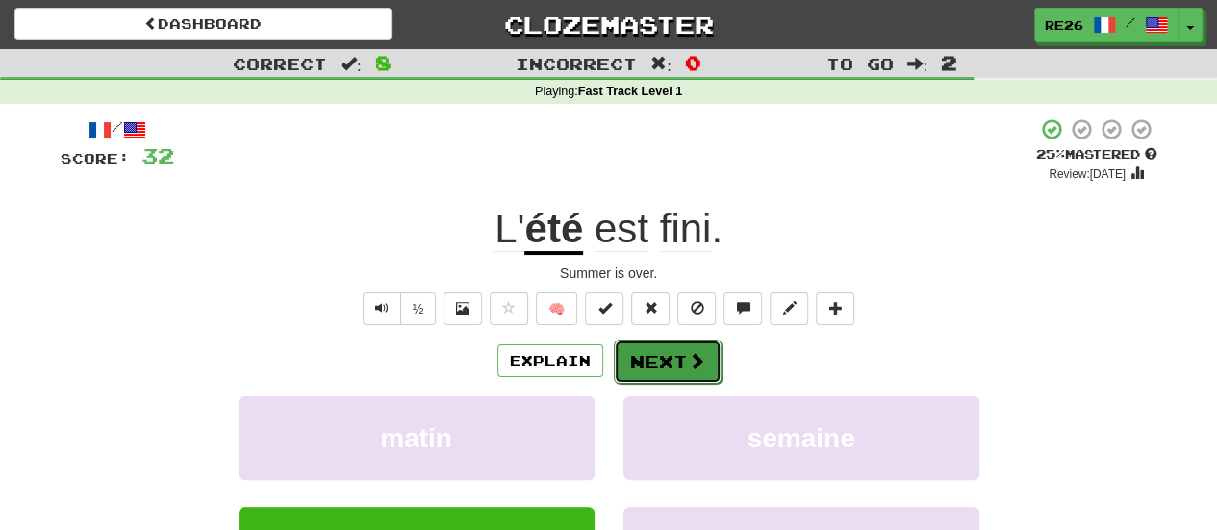
click at [636, 353] on button "Next" at bounding box center [668, 361] width 108 height 44
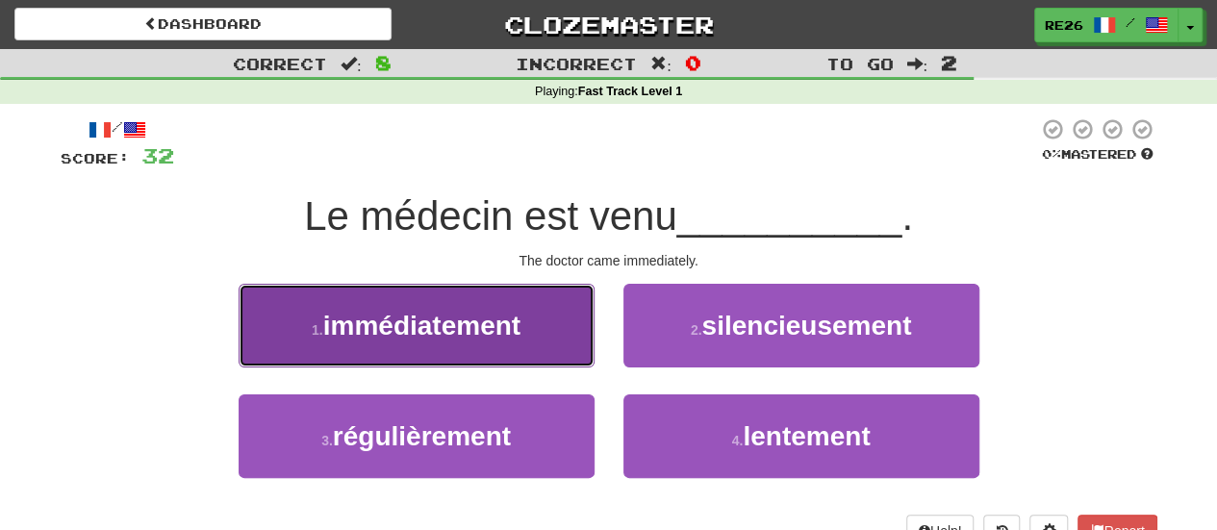
click at [540, 338] on button "1 . immédiatement" at bounding box center [416, 326] width 356 height 84
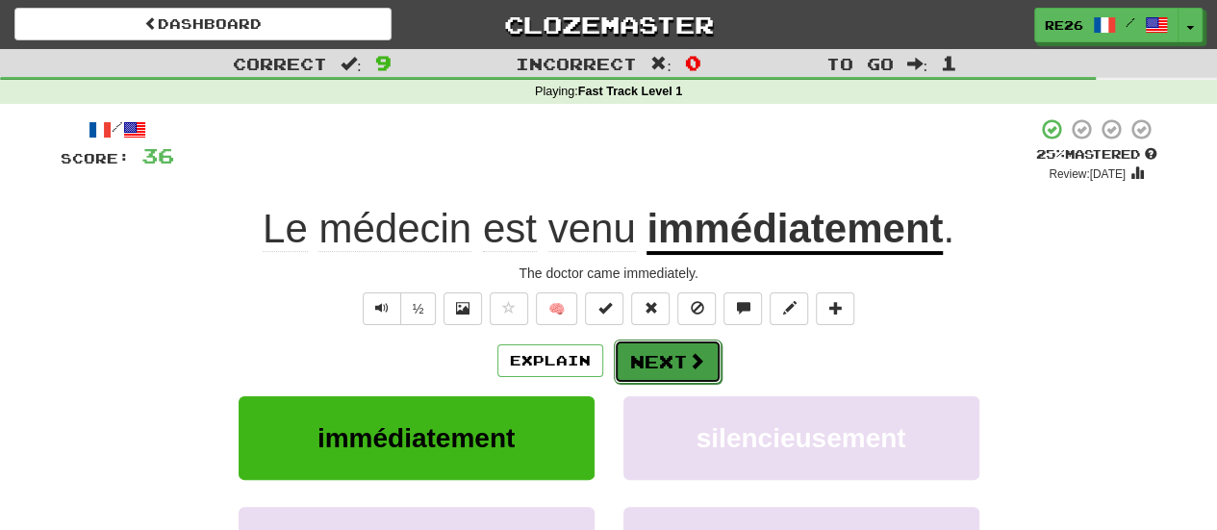
click at [657, 365] on button "Next" at bounding box center [668, 361] width 108 height 44
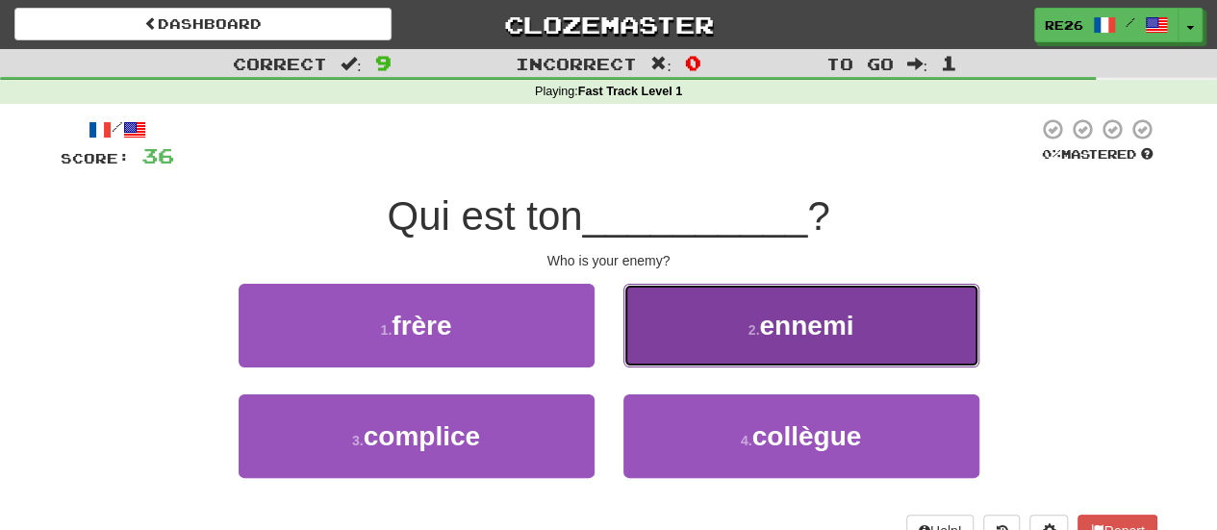
click at [714, 340] on button "2 . ennemi" at bounding box center [801, 326] width 356 height 84
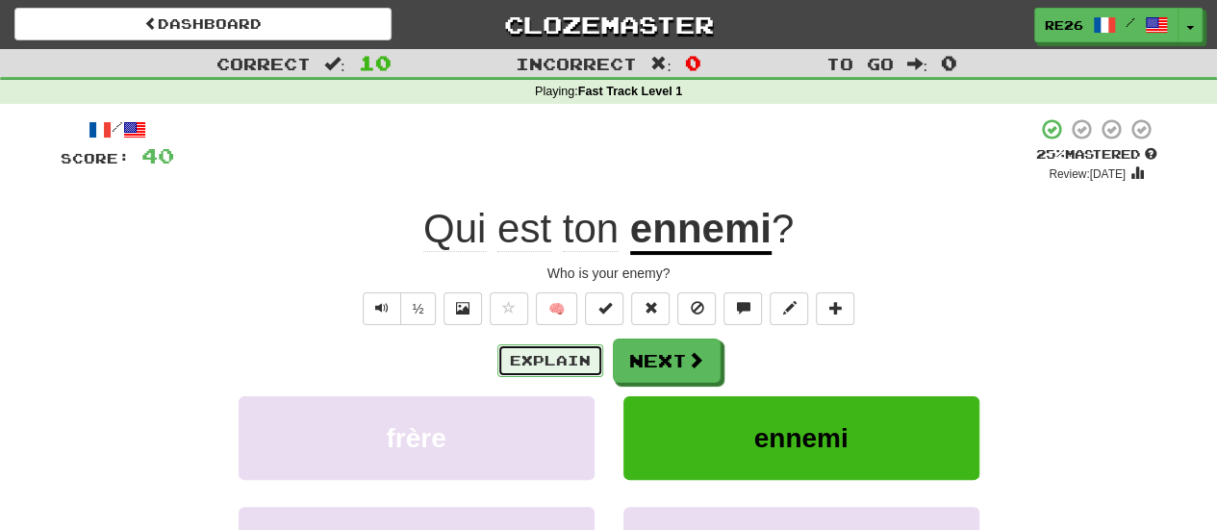
click at [577, 357] on button "Explain" at bounding box center [550, 360] width 106 height 33
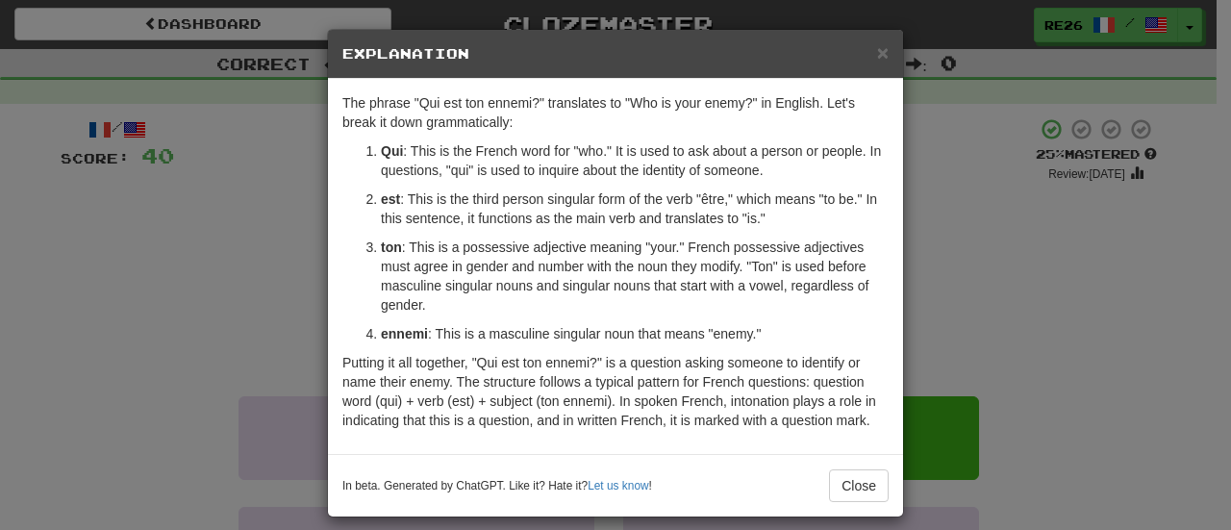
click at [866, 49] on h5 "Explanation" at bounding box center [615, 53] width 546 height 19
click at [877, 51] on span "×" at bounding box center [883, 52] width 12 height 22
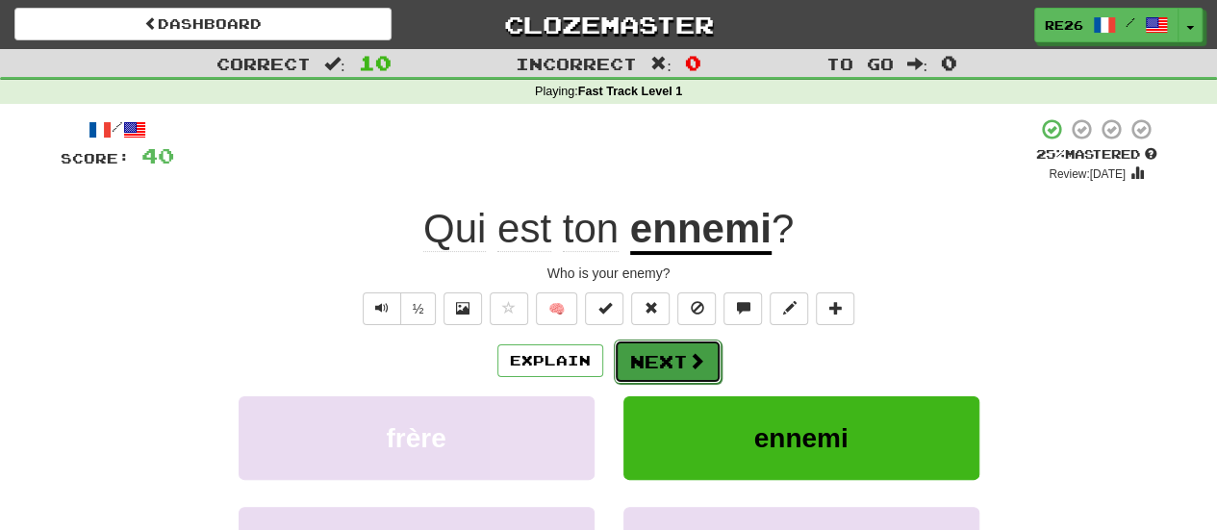
click at [648, 352] on button "Next" at bounding box center [668, 361] width 108 height 44
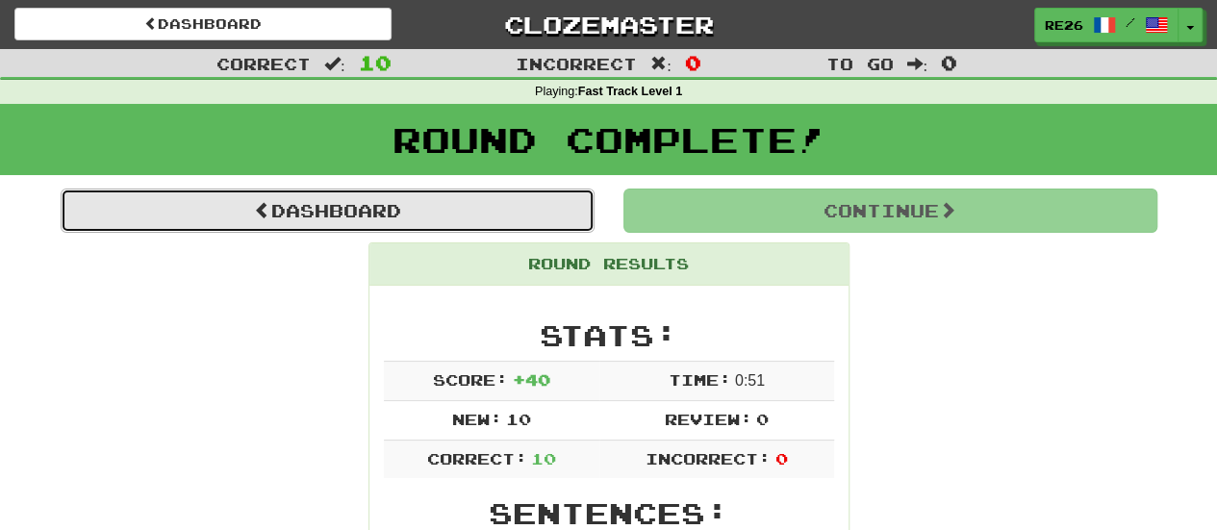
click at [393, 203] on link "Dashboard" at bounding box center [328, 210] width 534 height 44
